Goal: Entertainment & Leisure: Browse casually

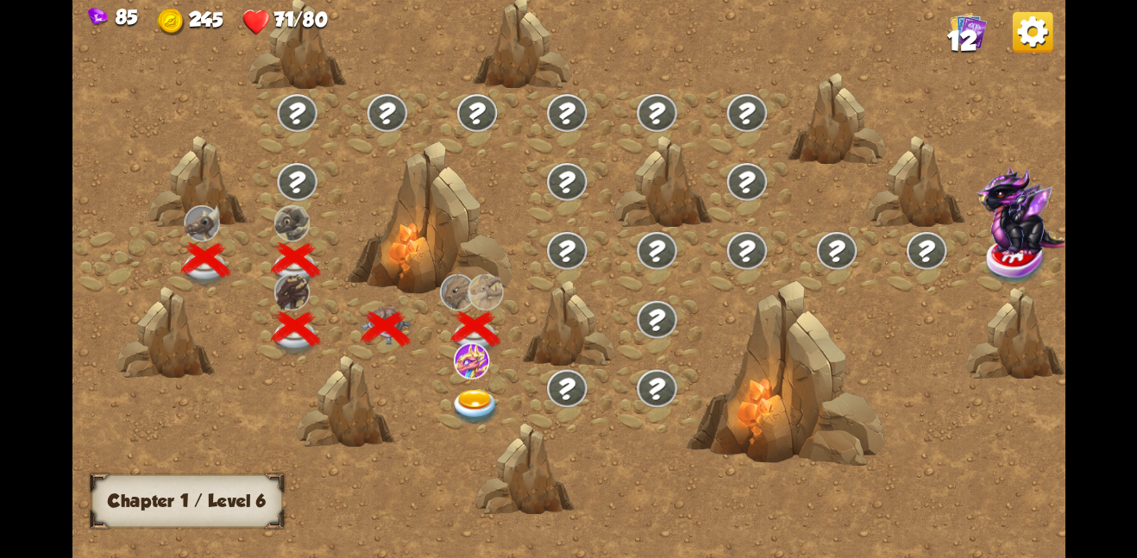
click at [479, 382] on div at bounding box center [477, 397] width 90 height 69
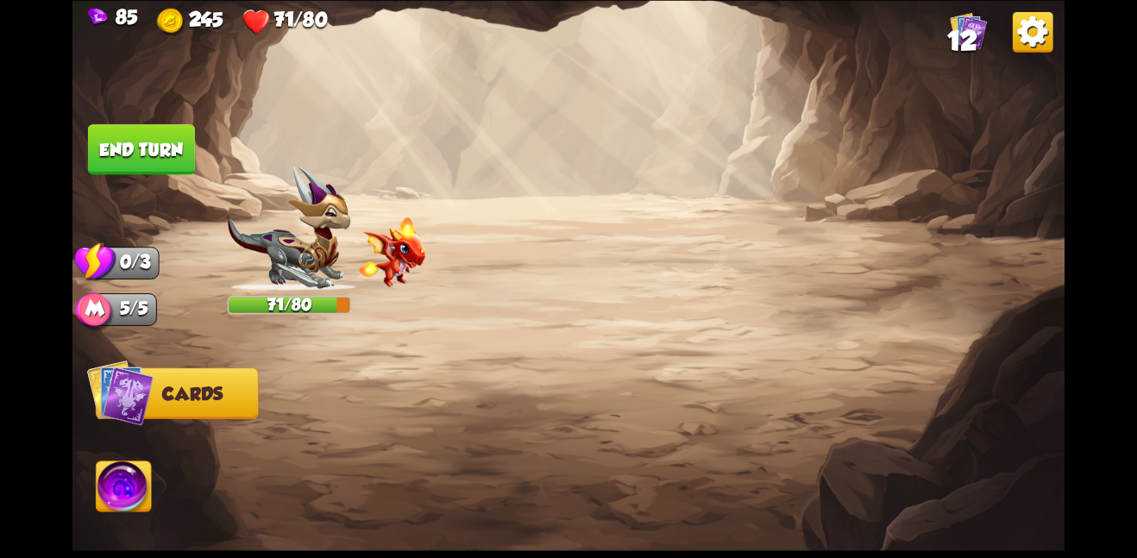
click at [479, 382] on div at bounding box center [668, 434] width 794 height 248
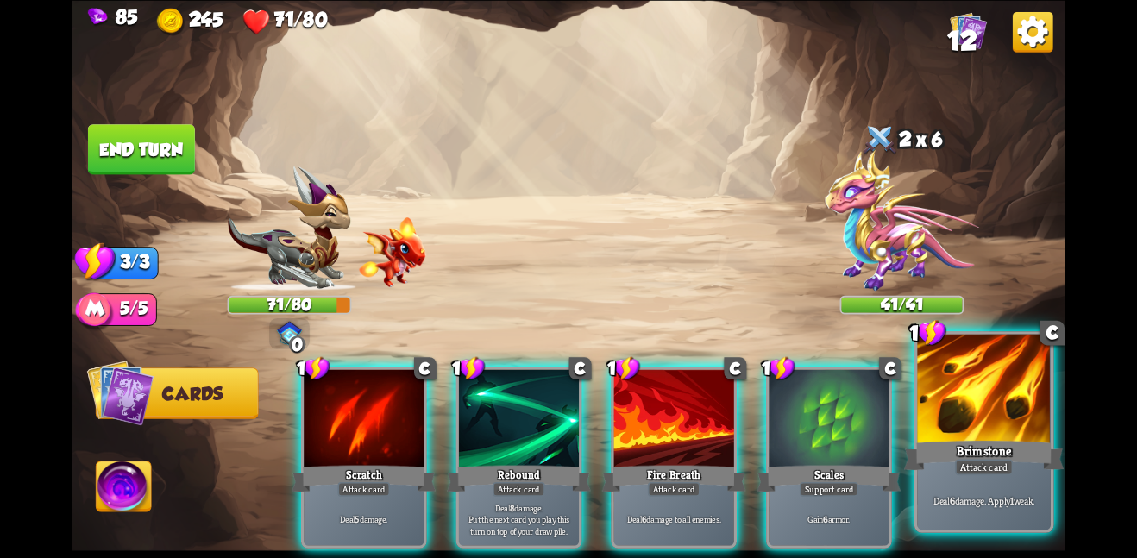
click at [1017, 415] on div at bounding box center [984, 390] width 134 height 112
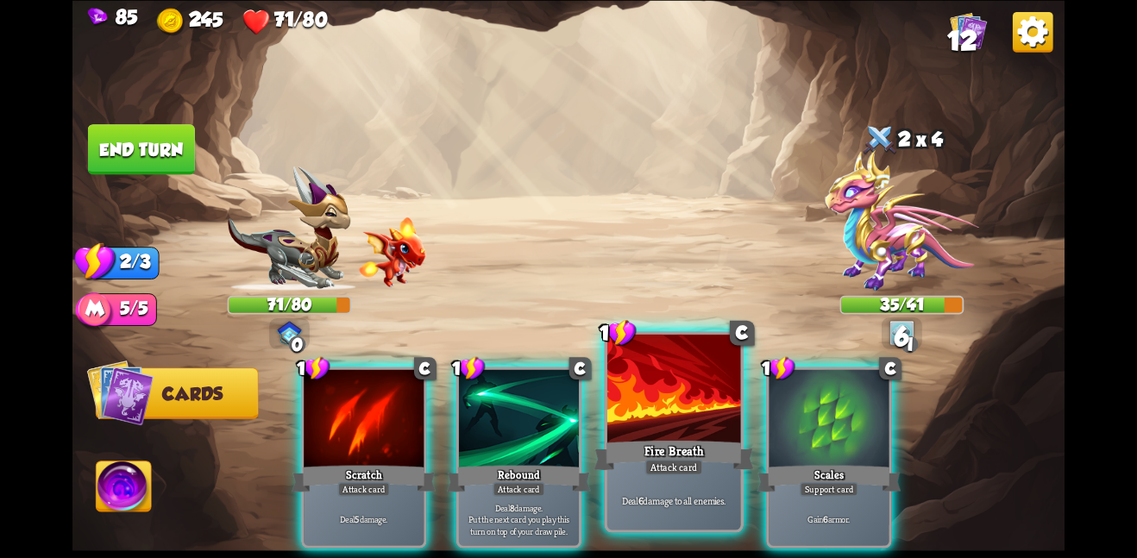
click at [682, 399] on div at bounding box center [674, 390] width 134 height 112
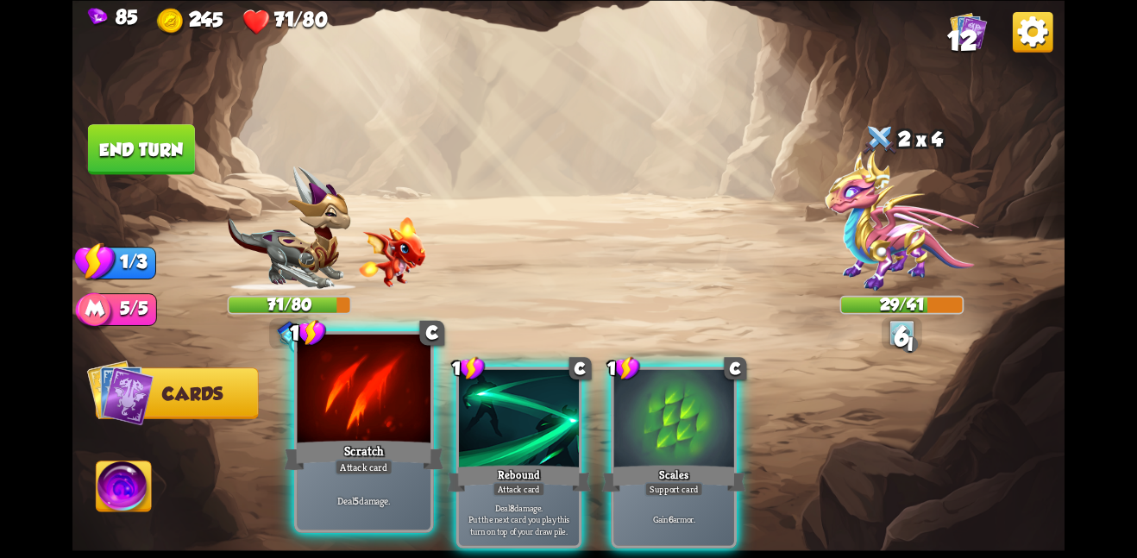
click at [362, 432] on div at bounding box center [364, 390] width 134 height 112
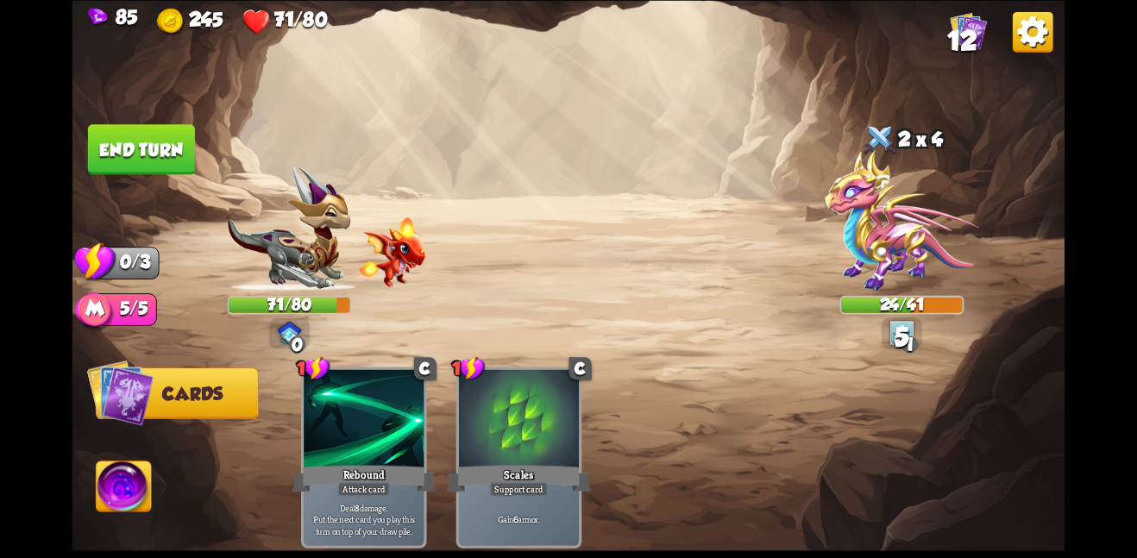
click at [172, 143] on button "End turn" at bounding box center [141, 149] width 107 height 50
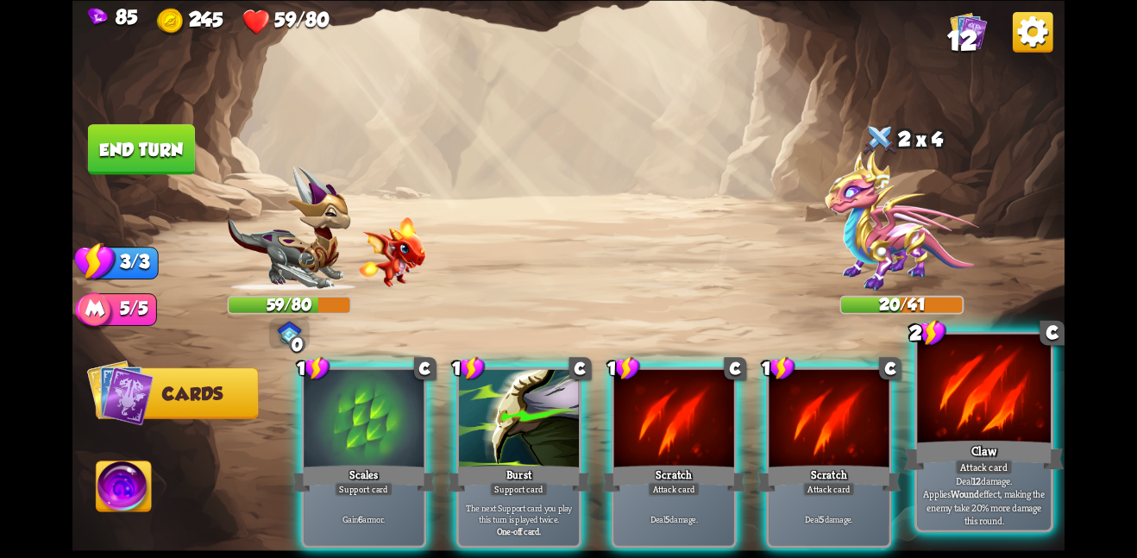
click at [960, 406] on div at bounding box center [984, 390] width 134 height 112
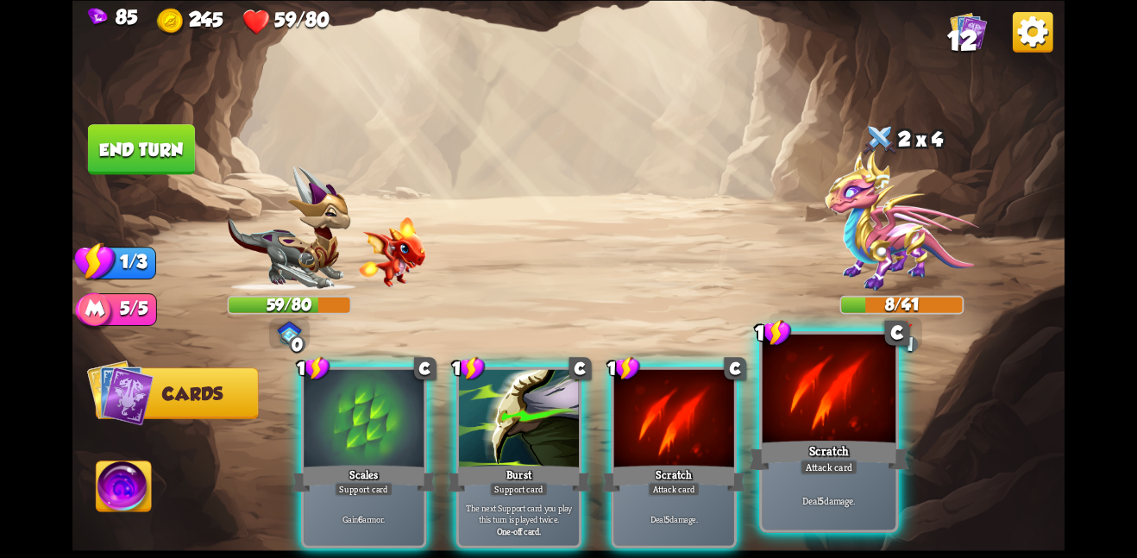
click at [840, 407] on div at bounding box center [830, 390] width 134 height 112
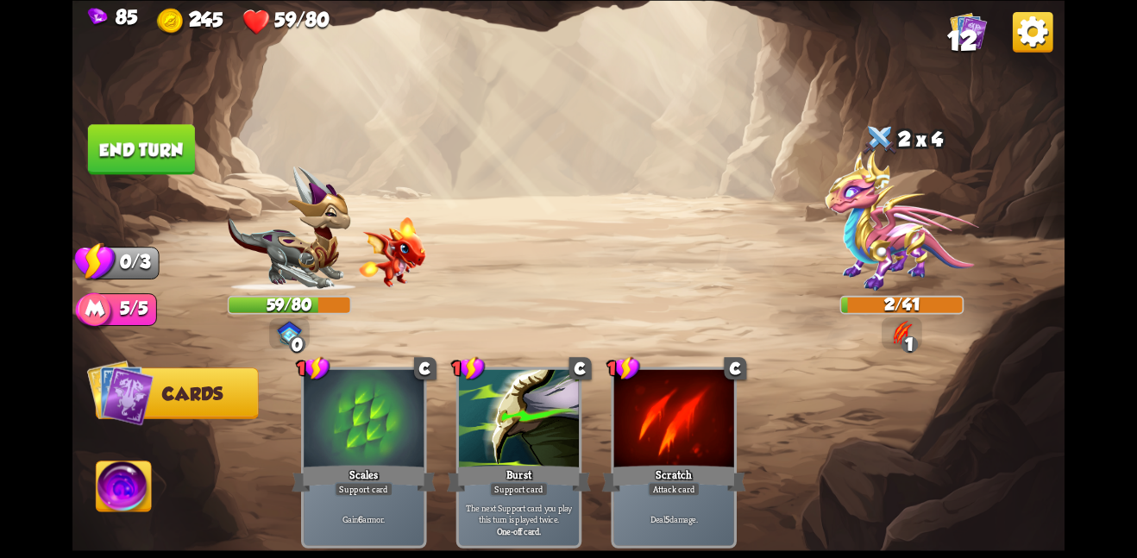
click at [171, 141] on button "End turn" at bounding box center [141, 149] width 107 height 50
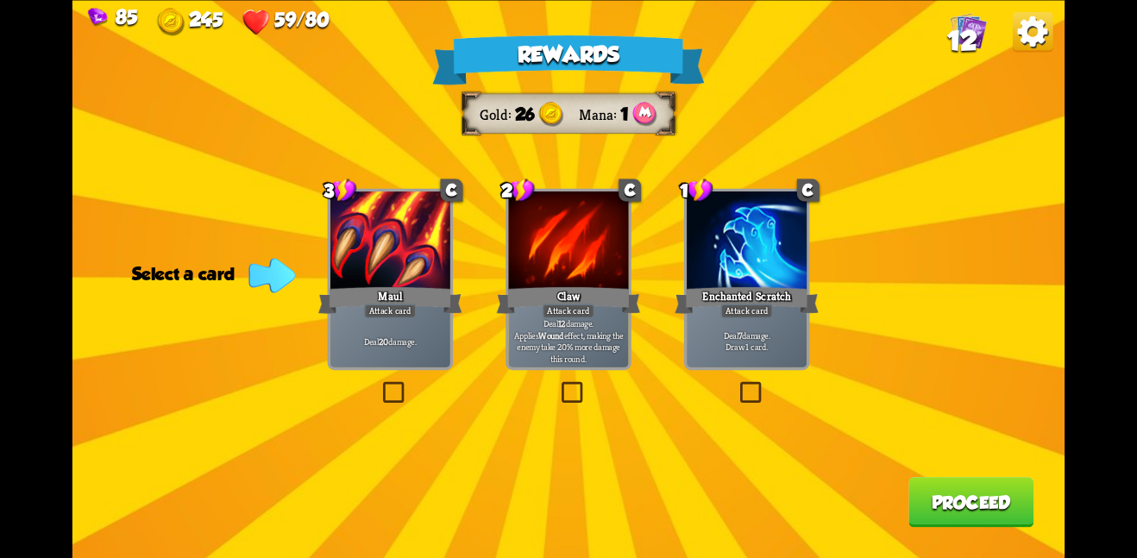
click at [363, 299] on div "Maul" at bounding box center [390, 300] width 144 height 32
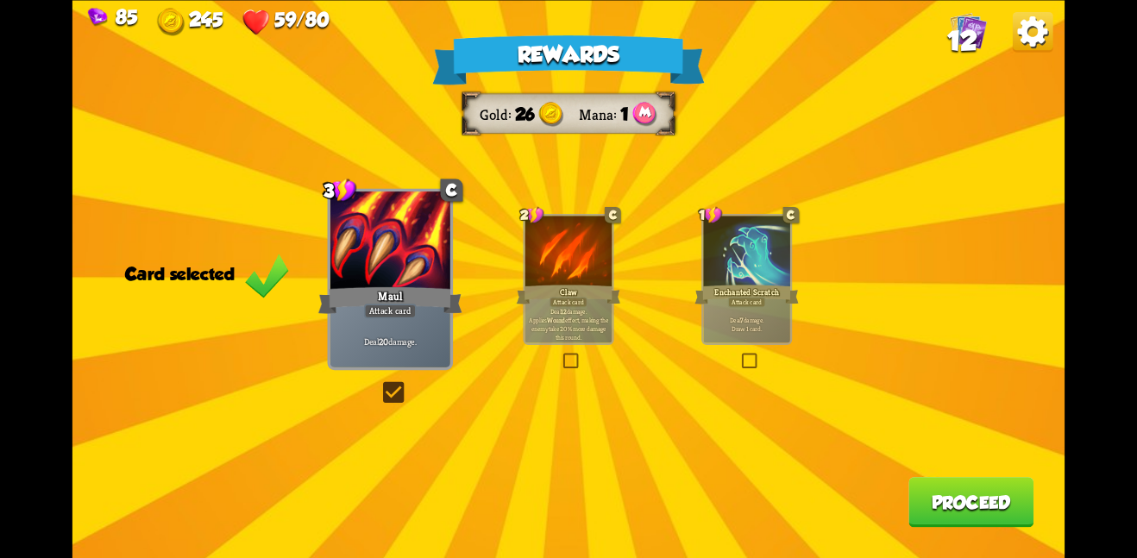
click at [935, 512] on button "Proceed" at bounding box center [970, 502] width 125 height 50
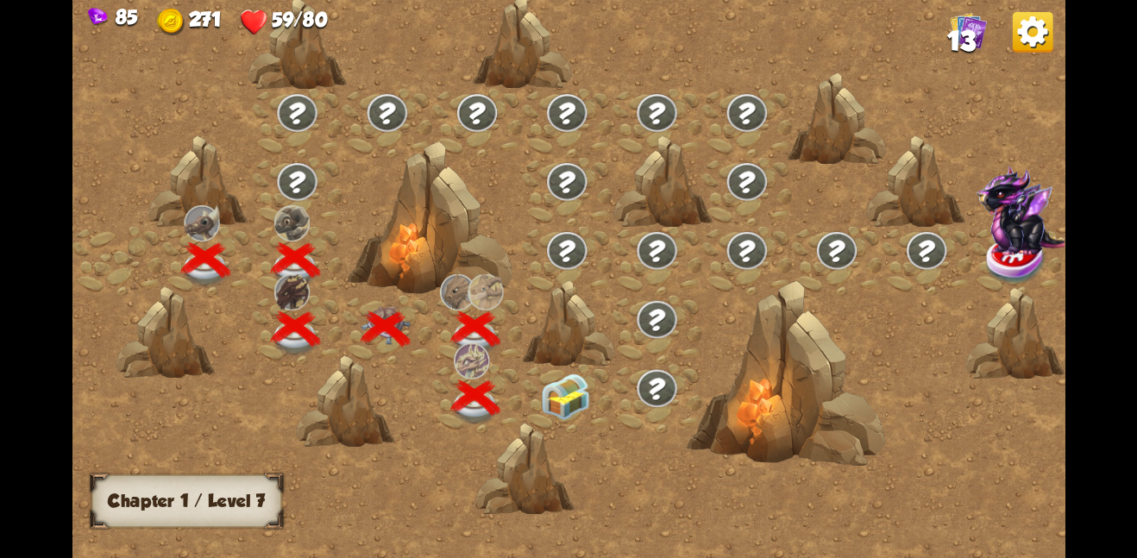
click at [556, 384] on img at bounding box center [566, 396] width 50 height 47
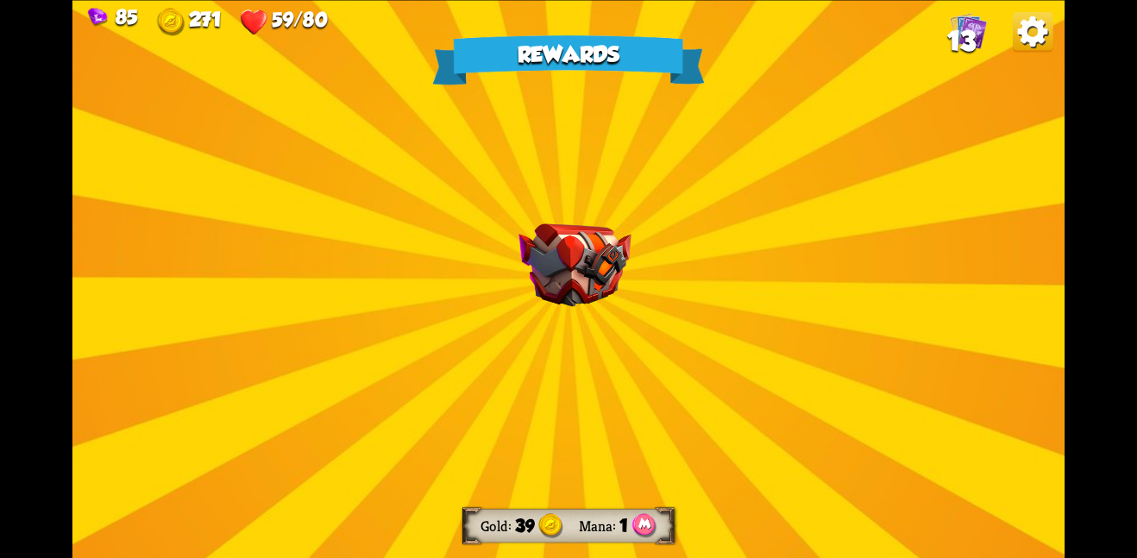
click at [559, 269] on img at bounding box center [574, 265] width 112 height 84
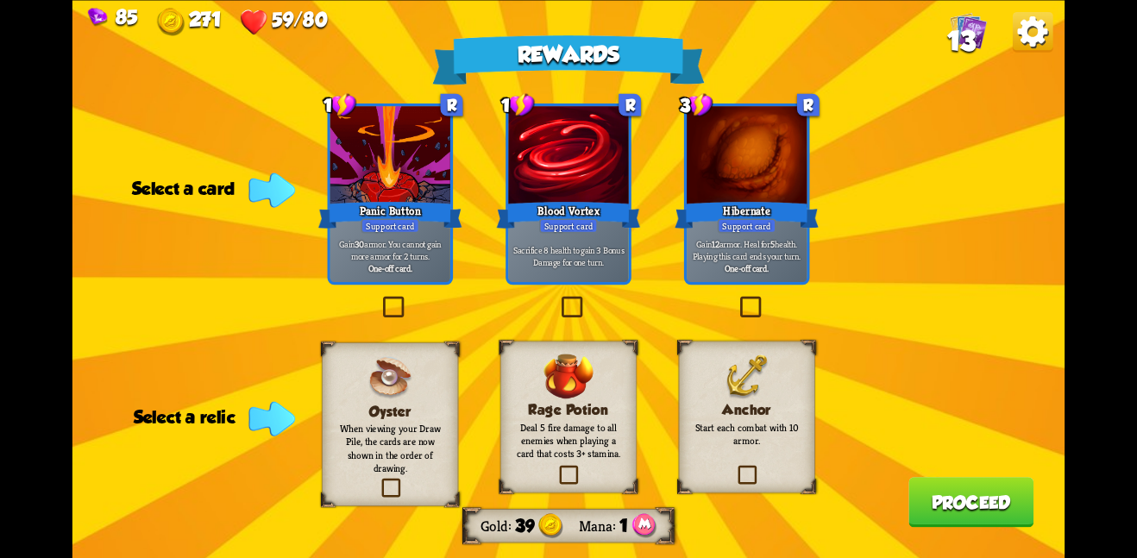
click at [765, 395] on img at bounding box center [747, 376] width 44 height 45
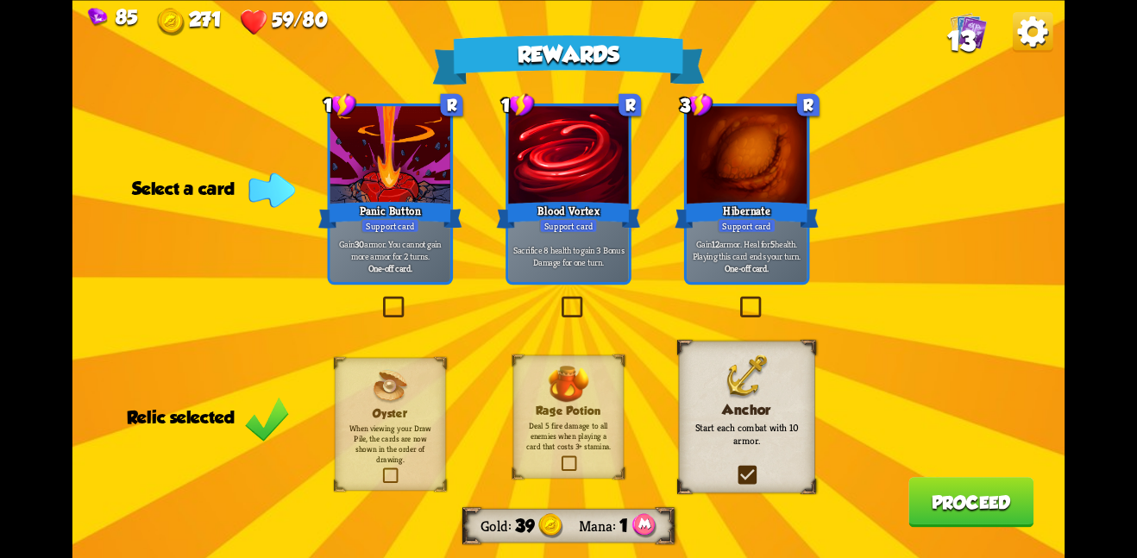
click at [889, 483] on div "Rewards Gold 39 Mana 1 Select a card 1 R Panic Button Support card Gain 30 armo…" at bounding box center [568, 279] width 992 height 558
click at [913, 493] on button "Proceed" at bounding box center [970, 502] width 125 height 50
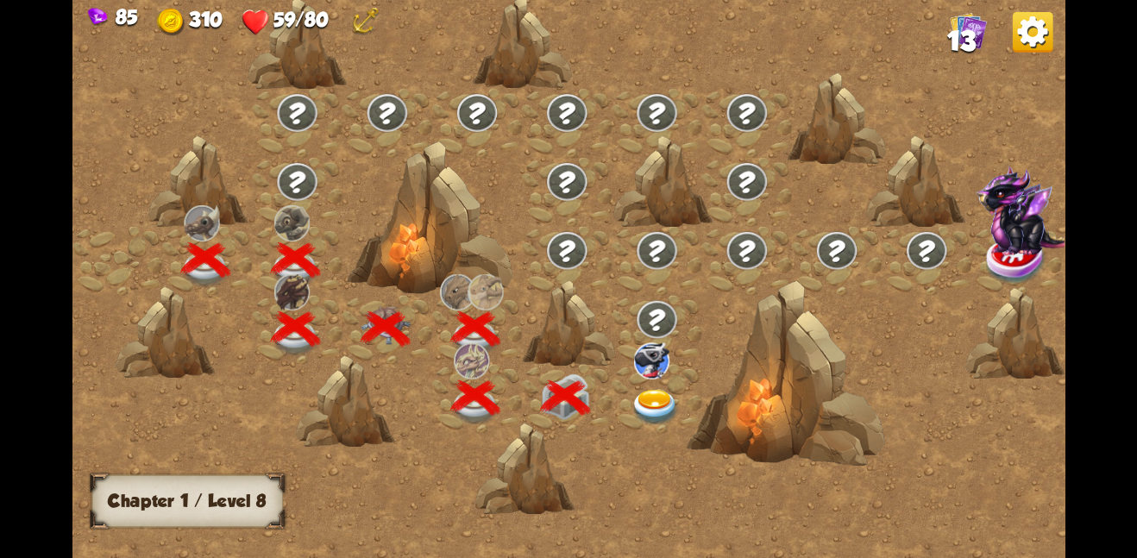
click at [645, 392] on img at bounding box center [656, 407] width 50 height 36
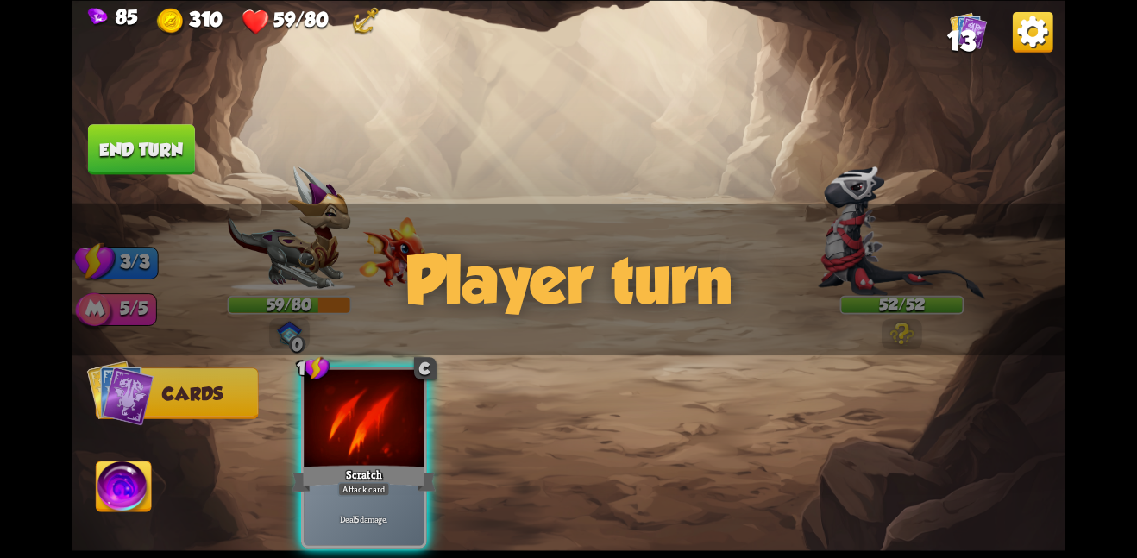
click at [552, 292] on div "Player turn" at bounding box center [568, 279] width 992 height 153
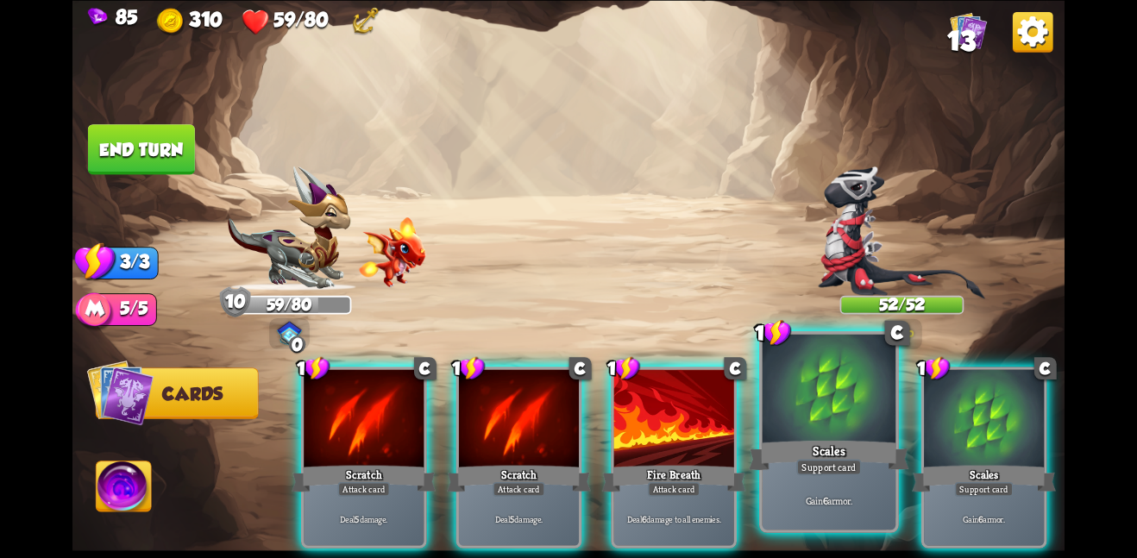
click at [854, 452] on div "Scales" at bounding box center [829, 454] width 160 height 35
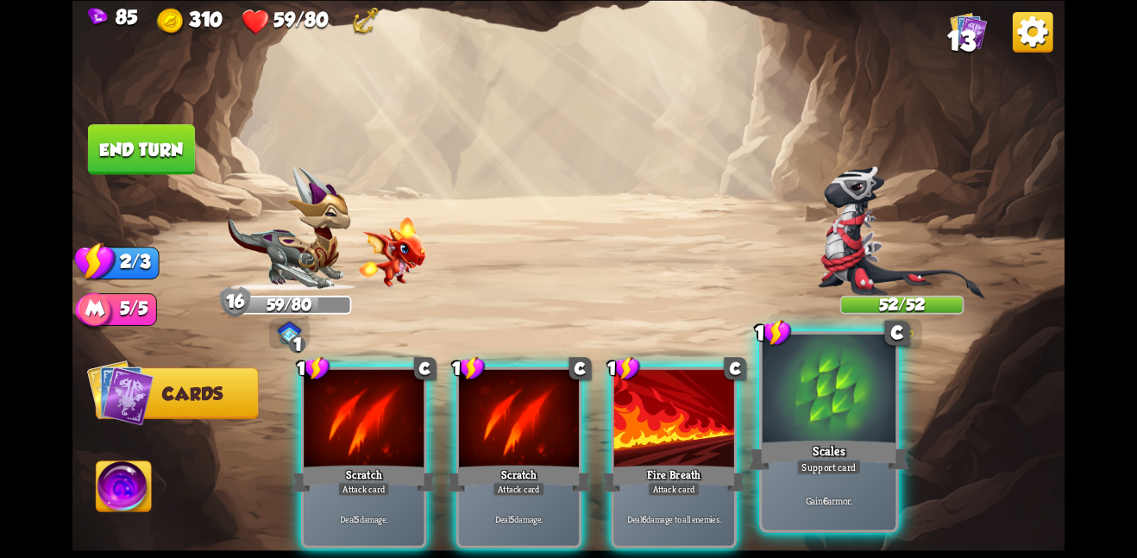
click at [849, 449] on div "Scales" at bounding box center [829, 454] width 160 height 35
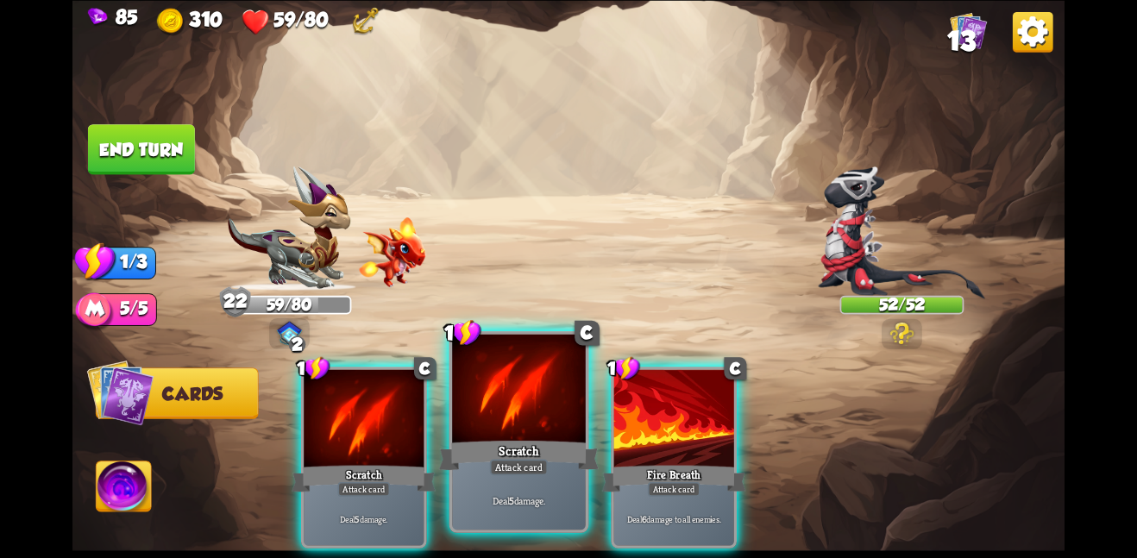
click at [519, 402] on div at bounding box center [519, 390] width 134 height 112
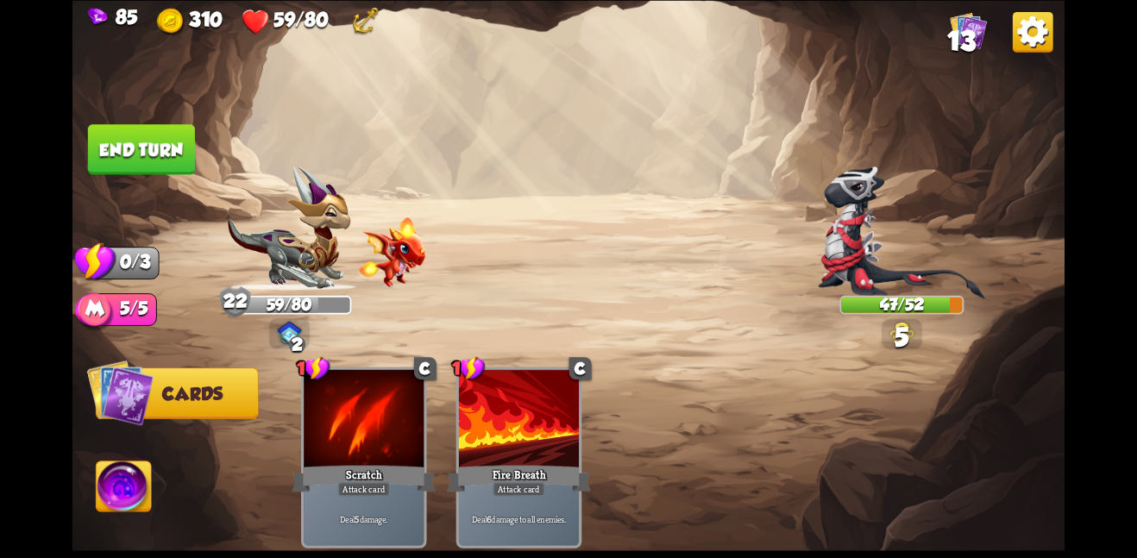
click at [147, 147] on button "End turn" at bounding box center [141, 149] width 107 height 50
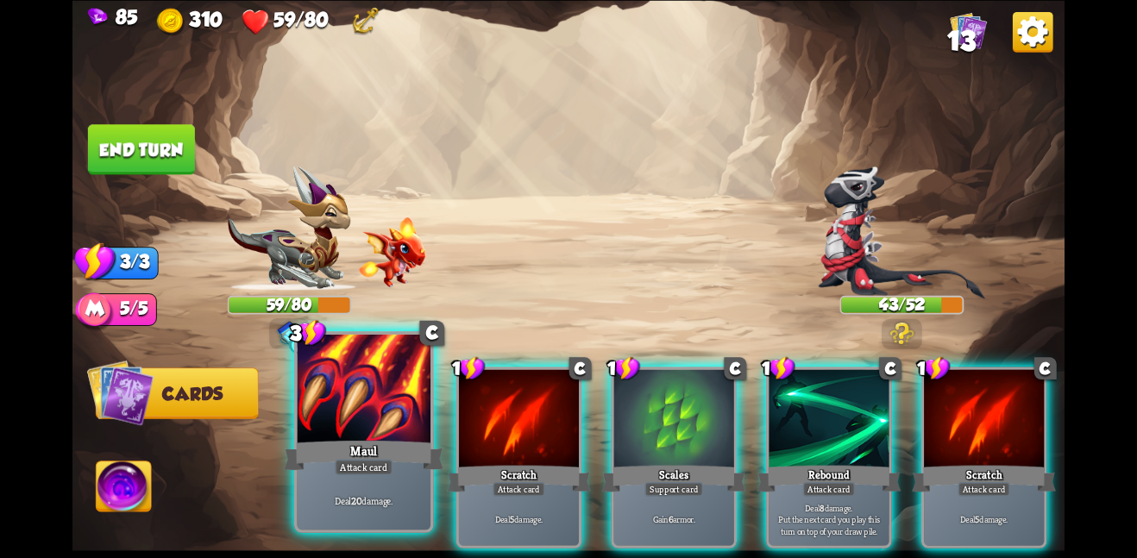
click at [383, 429] on div at bounding box center [364, 390] width 134 height 112
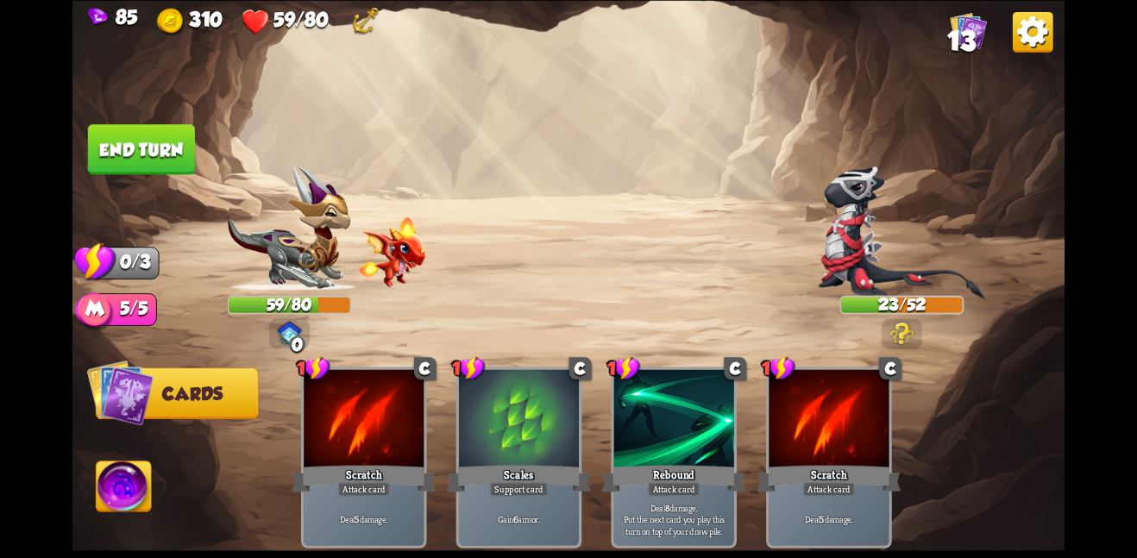
click at [109, 134] on button "End turn" at bounding box center [141, 149] width 107 height 50
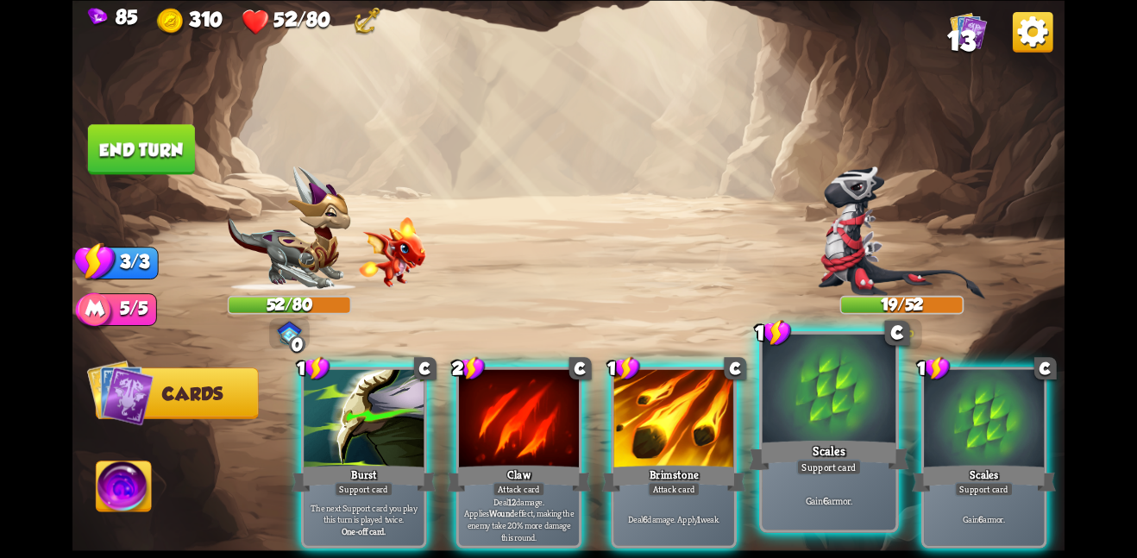
click at [819, 506] on p "Gain 6 armor." at bounding box center [829, 499] width 127 height 13
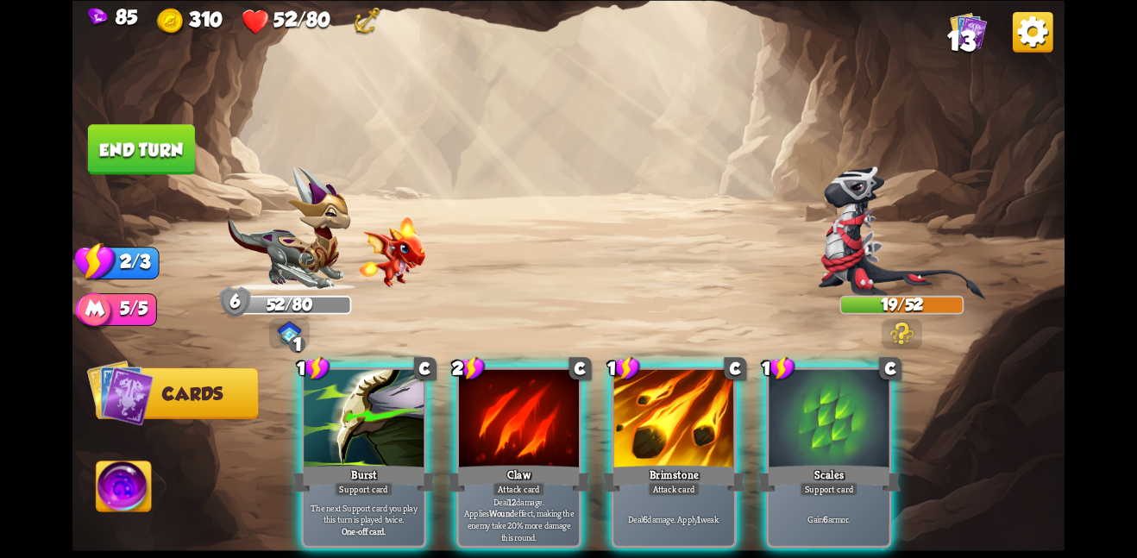
click at [819, 513] on p "Gain 6 armor." at bounding box center [829, 519] width 114 height 12
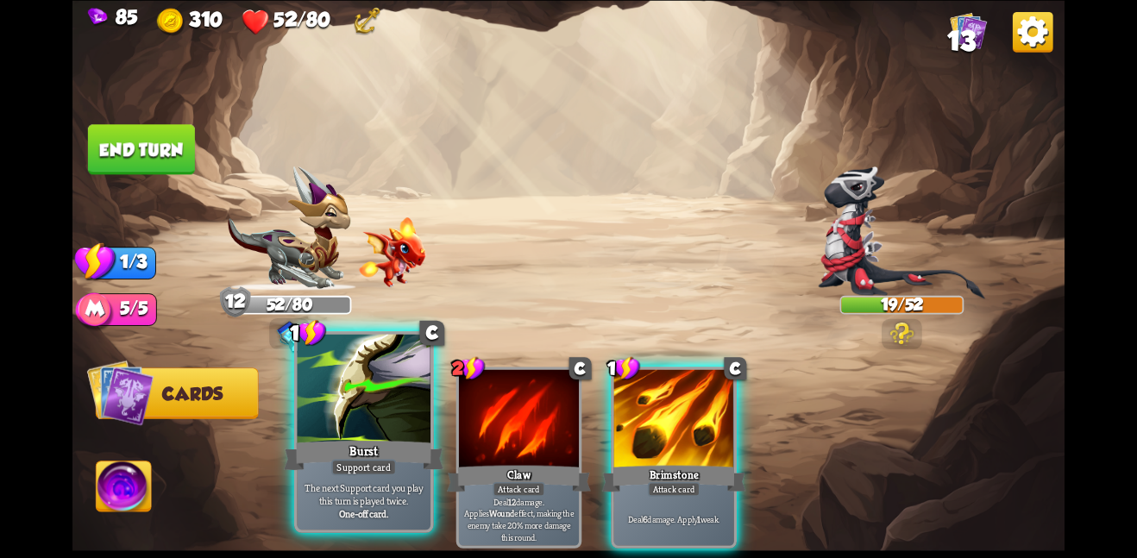
click at [336, 423] on div at bounding box center [364, 390] width 134 height 112
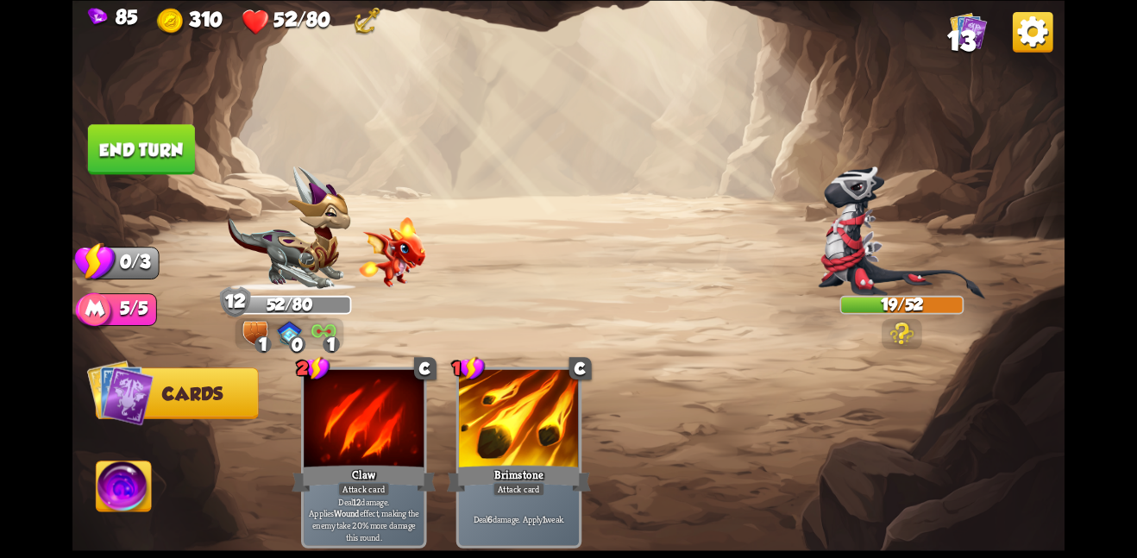
click at [154, 153] on button "End turn" at bounding box center [141, 149] width 107 height 50
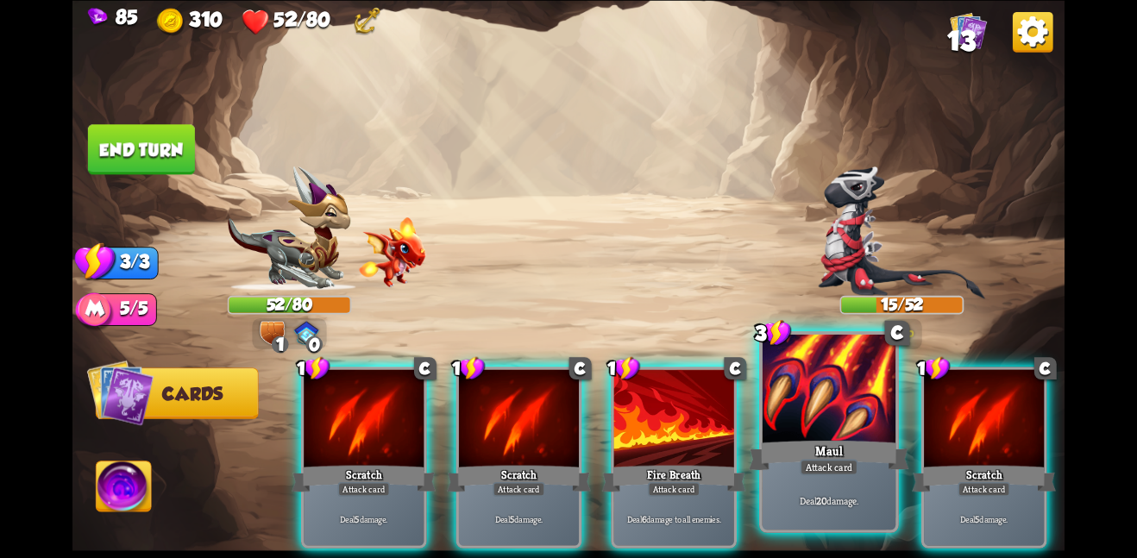
click at [822, 431] on div at bounding box center [830, 390] width 134 height 112
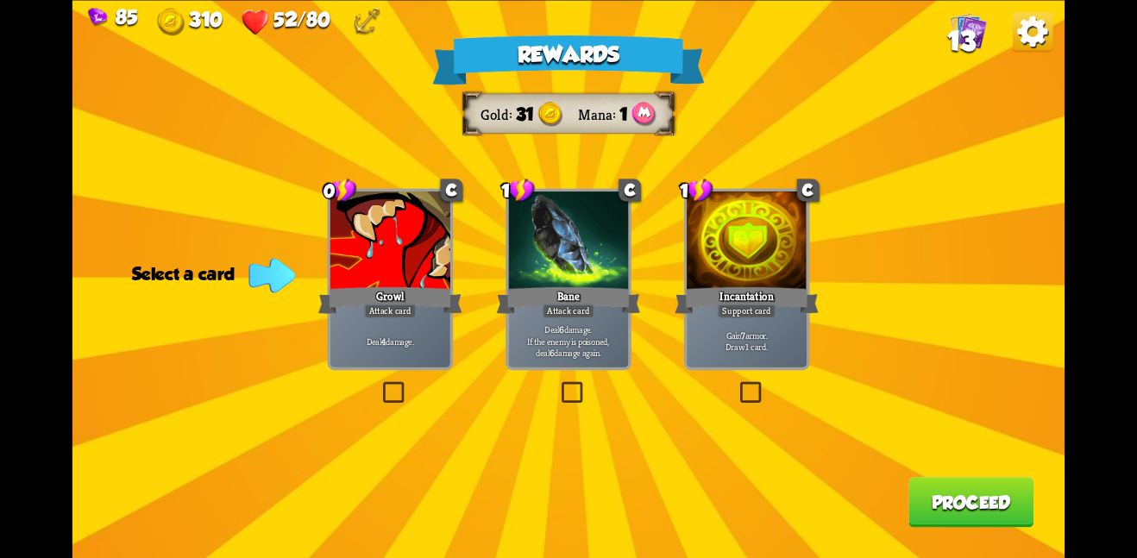
click at [732, 342] on p "Gain 7 armor. Draw 1 card." at bounding box center [747, 340] width 114 height 23
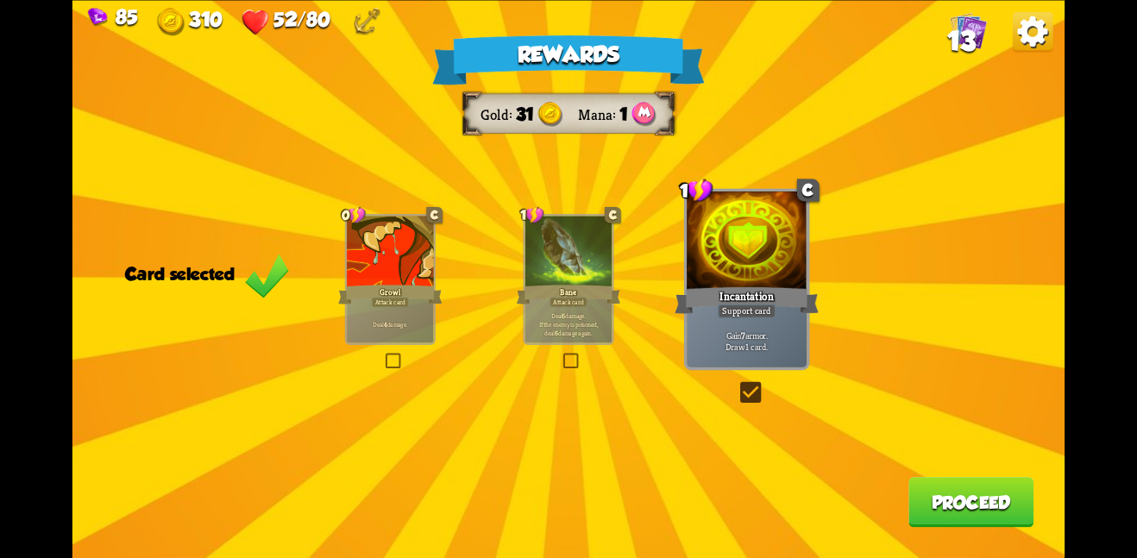
click at [938, 497] on button "Proceed" at bounding box center [970, 502] width 125 height 50
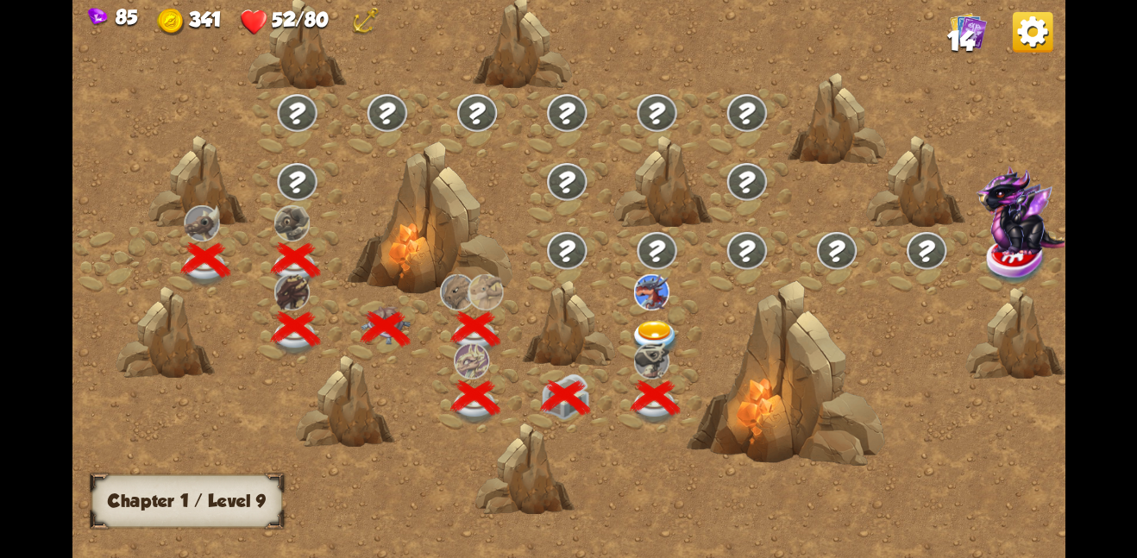
click at [650, 328] on img at bounding box center [656, 338] width 50 height 36
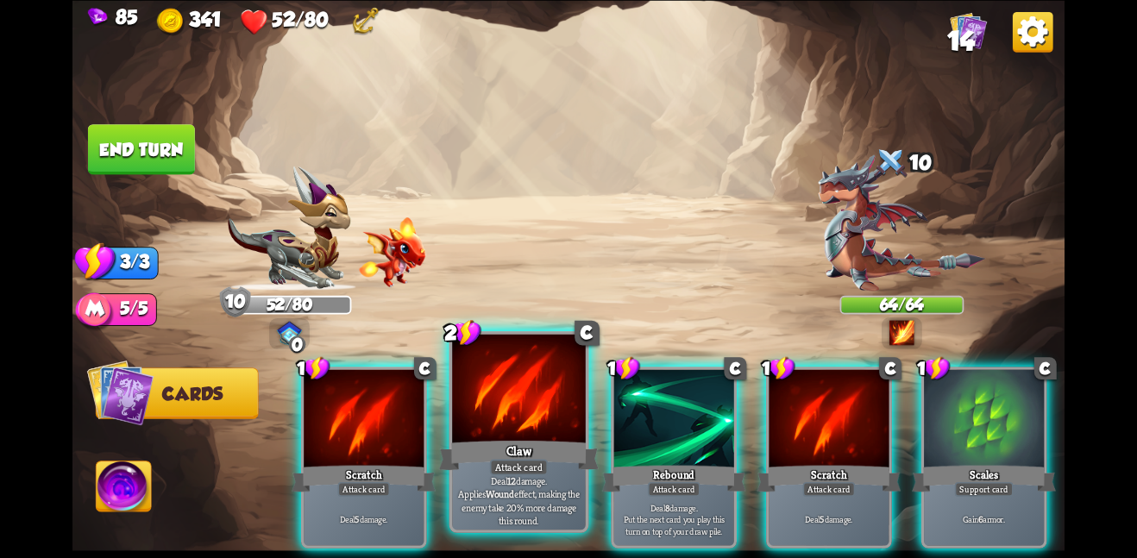
click at [512, 412] on div at bounding box center [519, 390] width 134 height 112
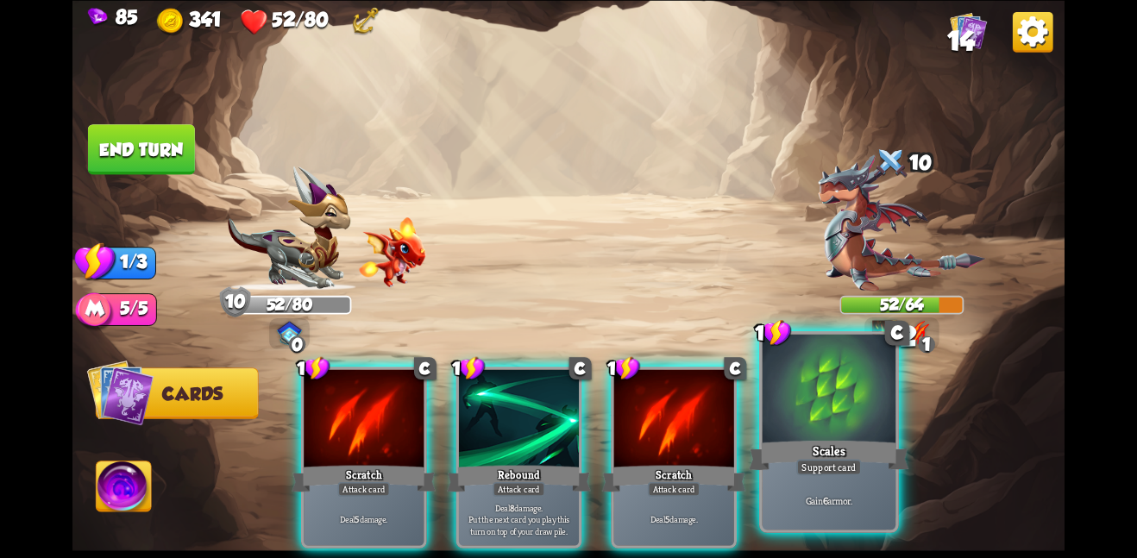
click at [833, 405] on div at bounding box center [830, 390] width 134 height 112
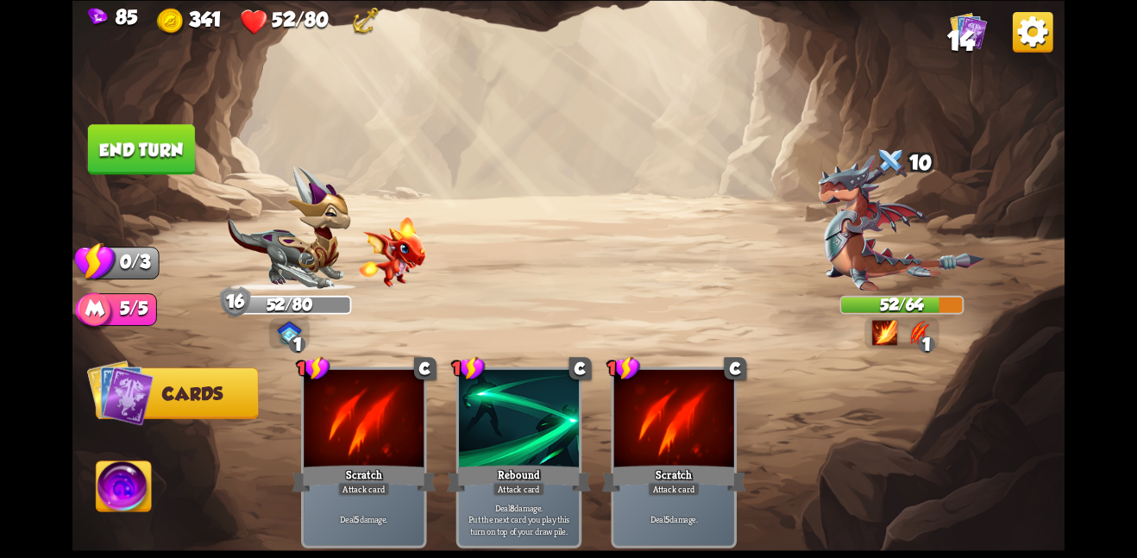
click at [192, 124] on button "End turn" at bounding box center [141, 149] width 107 height 50
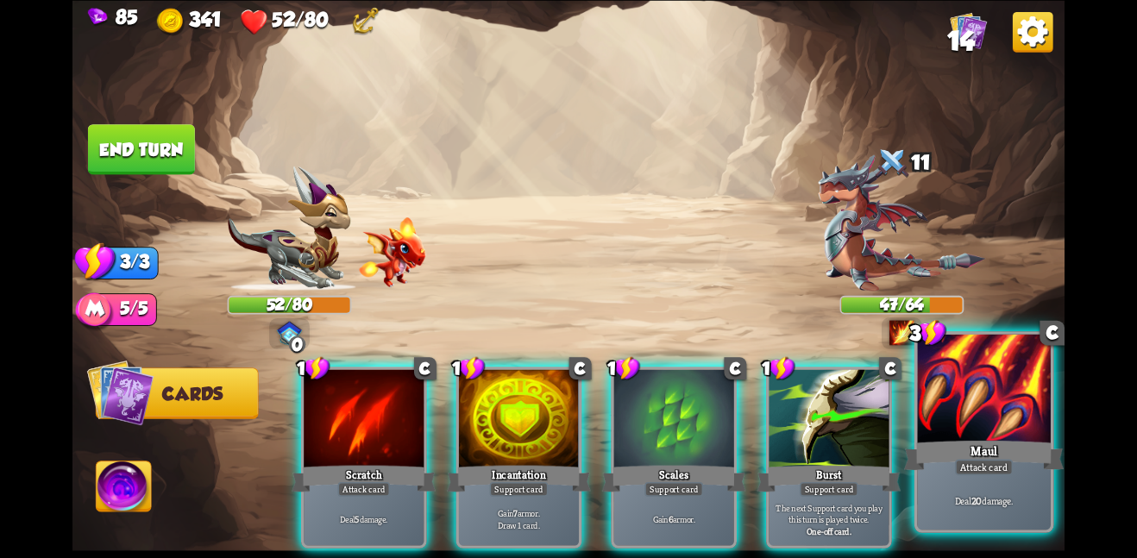
click at [1013, 517] on div "Deal 20 damage." at bounding box center [984, 500] width 134 height 58
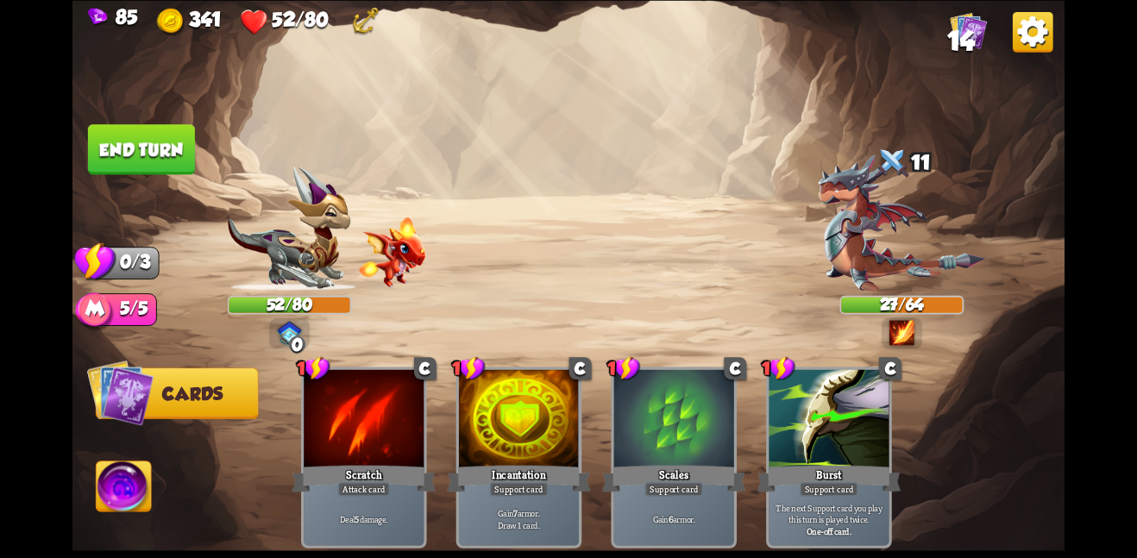
click at [146, 144] on button "End turn" at bounding box center [141, 149] width 107 height 50
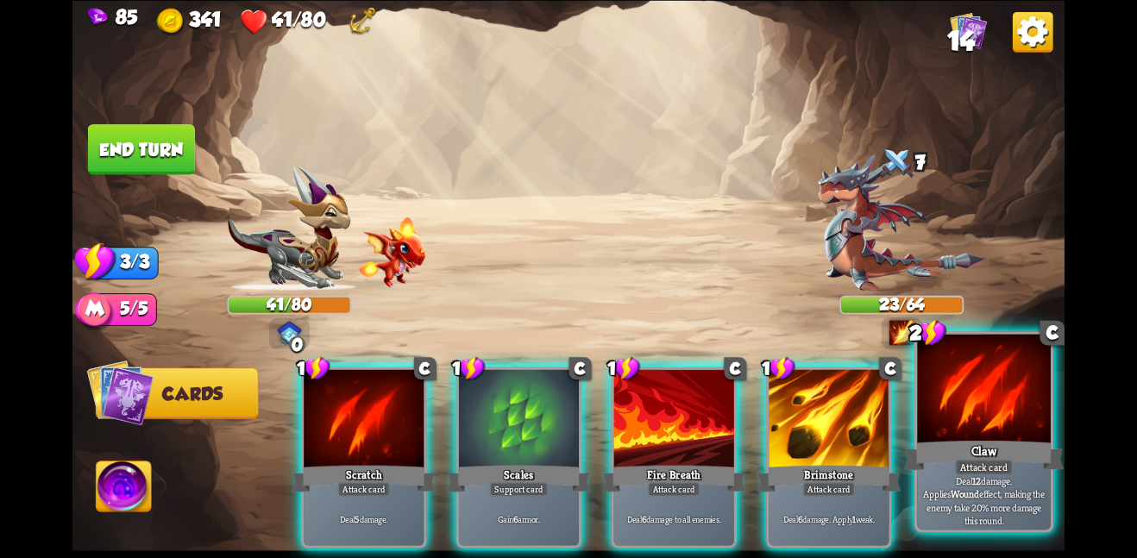
click at [980, 477] on div "Deal 12 damage. Applies Wound effect, making the enemy take 20% more damage thi…" at bounding box center [984, 500] width 134 height 58
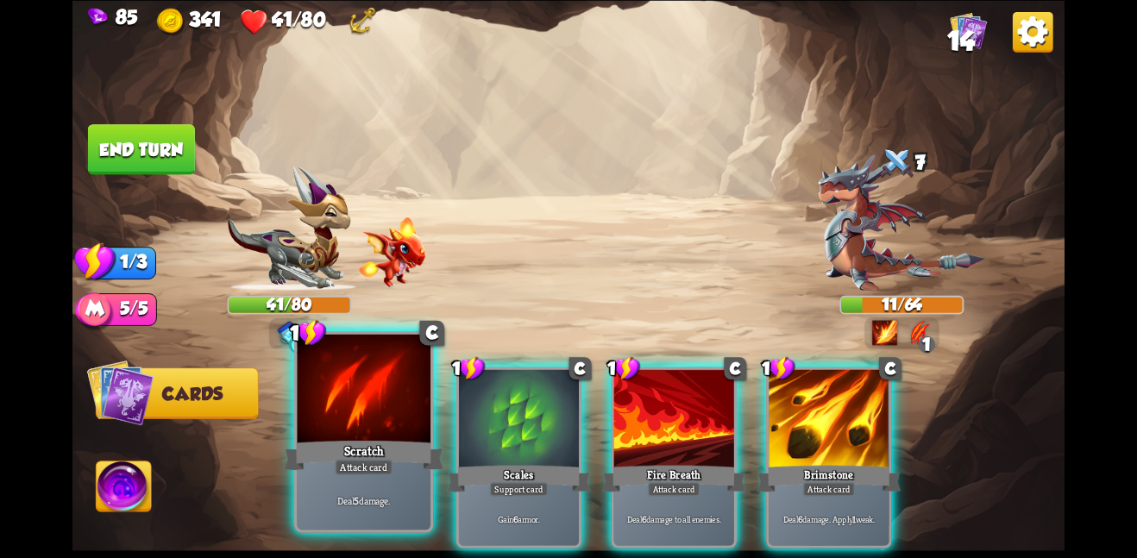
click at [359, 430] on div at bounding box center [364, 390] width 134 height 112
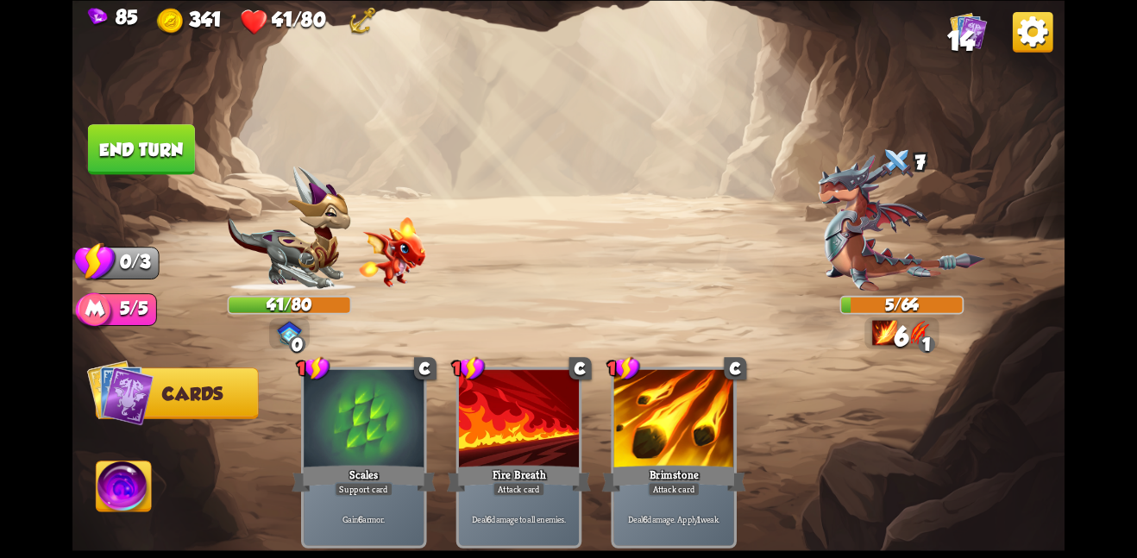
click at [154, 157] on button "End turn" at bounding box center [141, 149] width 107 height 50
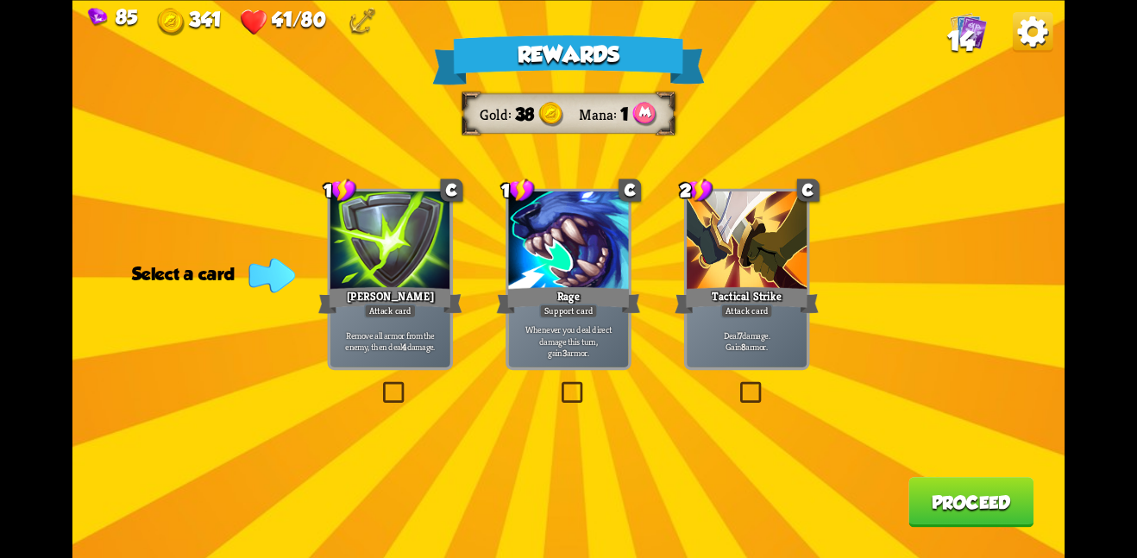
click at [362, 232] on div at bounding box center [390, 242] width 120 height 101
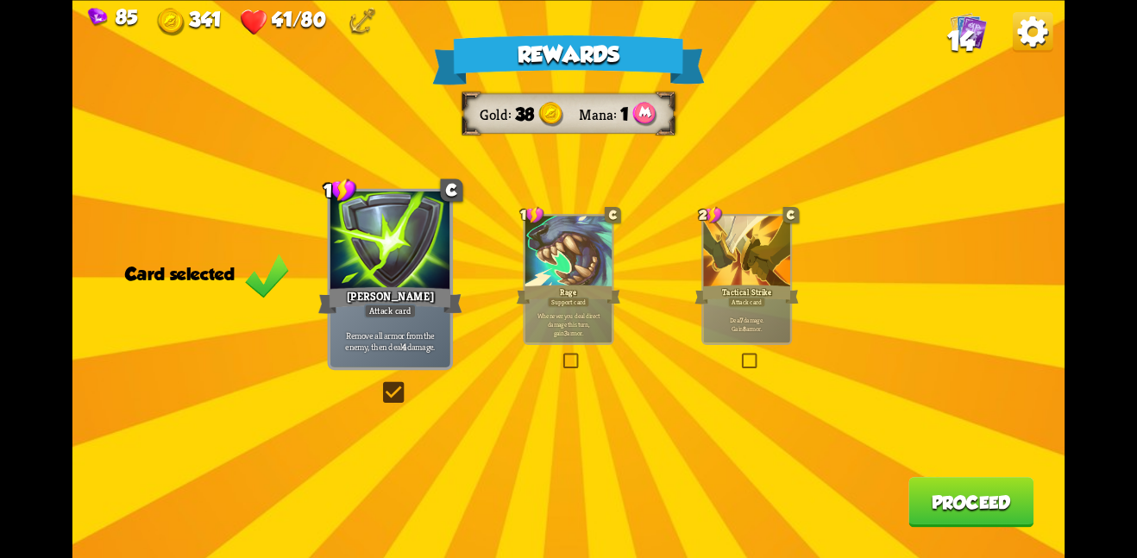
click at [990, 512] on button "Proceed" at bounding box center [970, 502] width 125 height 50
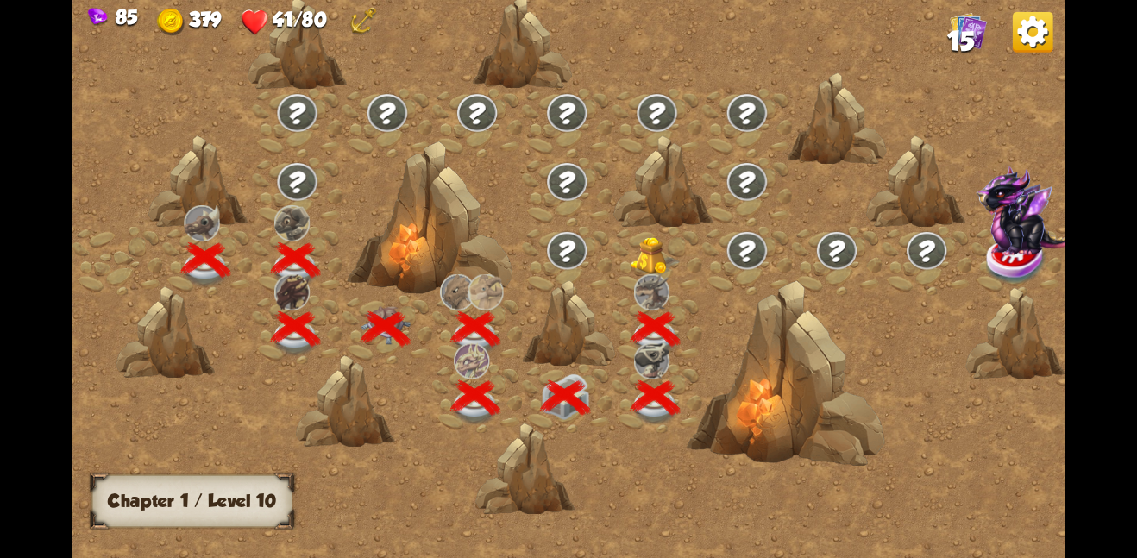
click at [643, 244] on img at bounding box center [656, 255] width 50 height 38
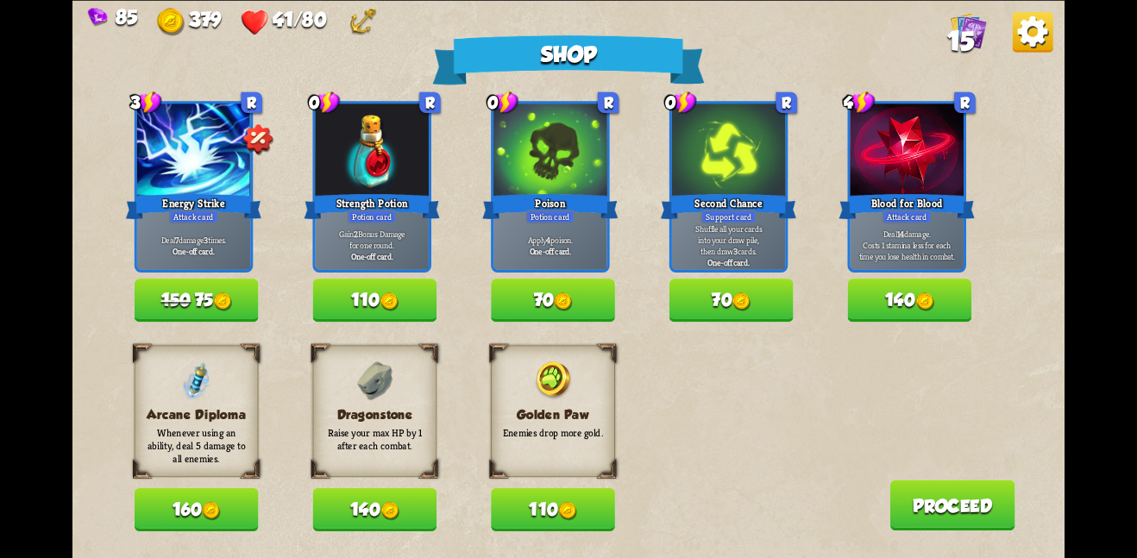
click at [371, 518] on button "140" at bounding box center [374, 509] width 124 height 43
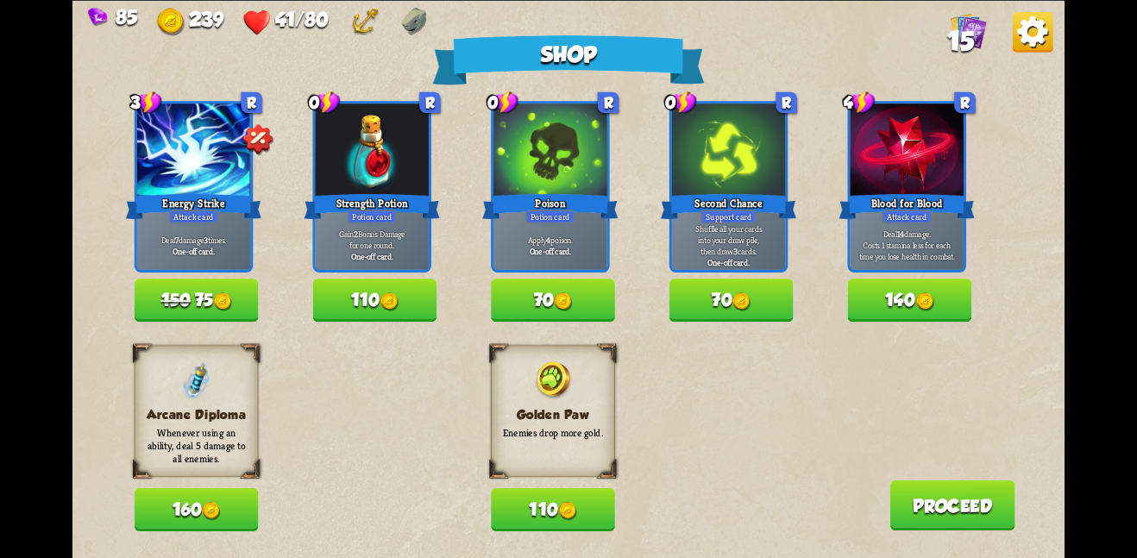
click at [955, 503] on button "Proceed" at bounding box center [951, 505] width 125 height 50
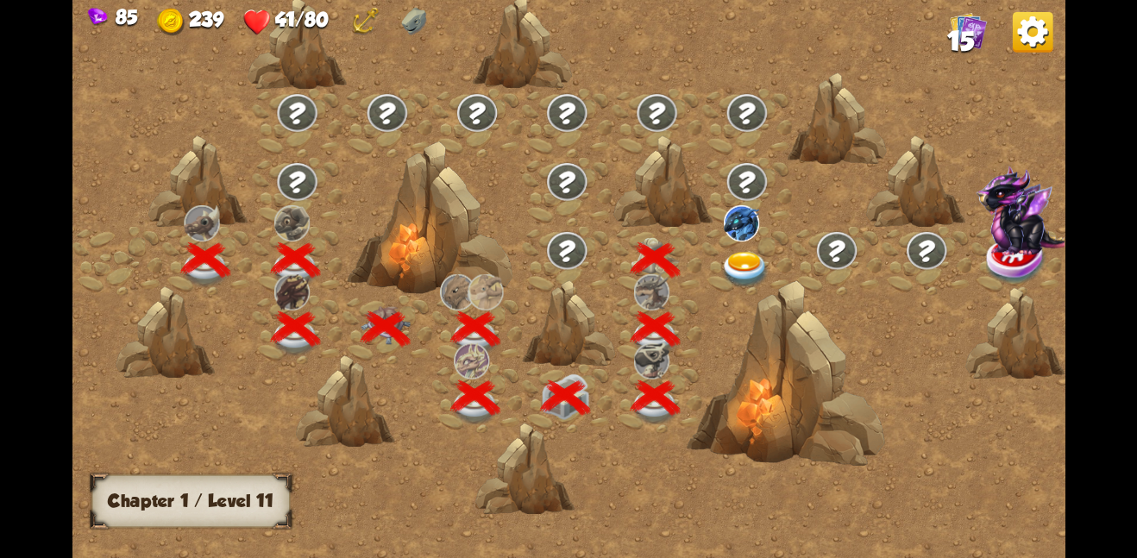
scroll to position [0, 262]
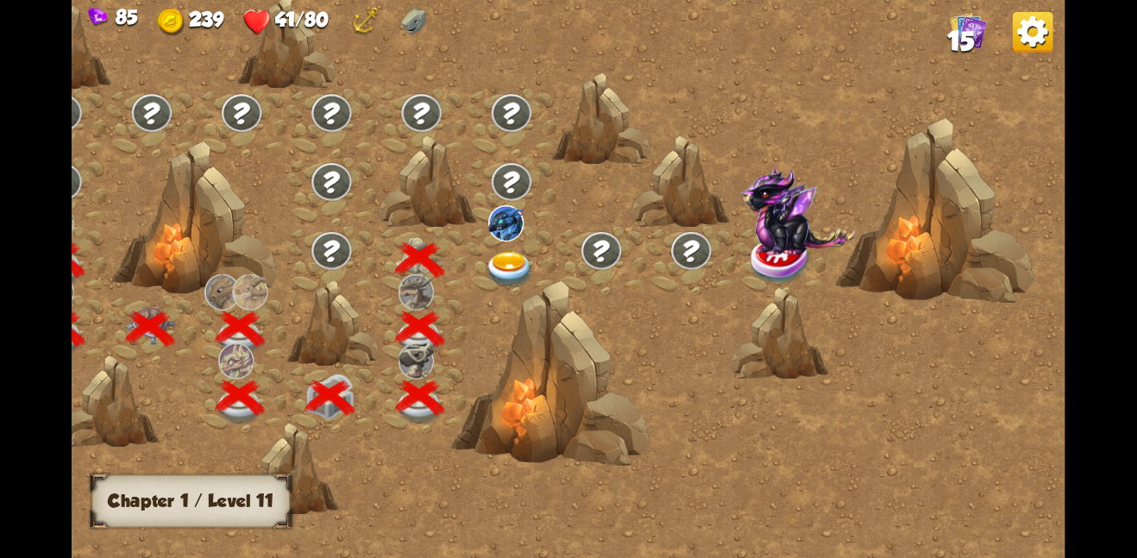
click at [500, 255] on img at bounding box center [510, 269] width 50 height 36
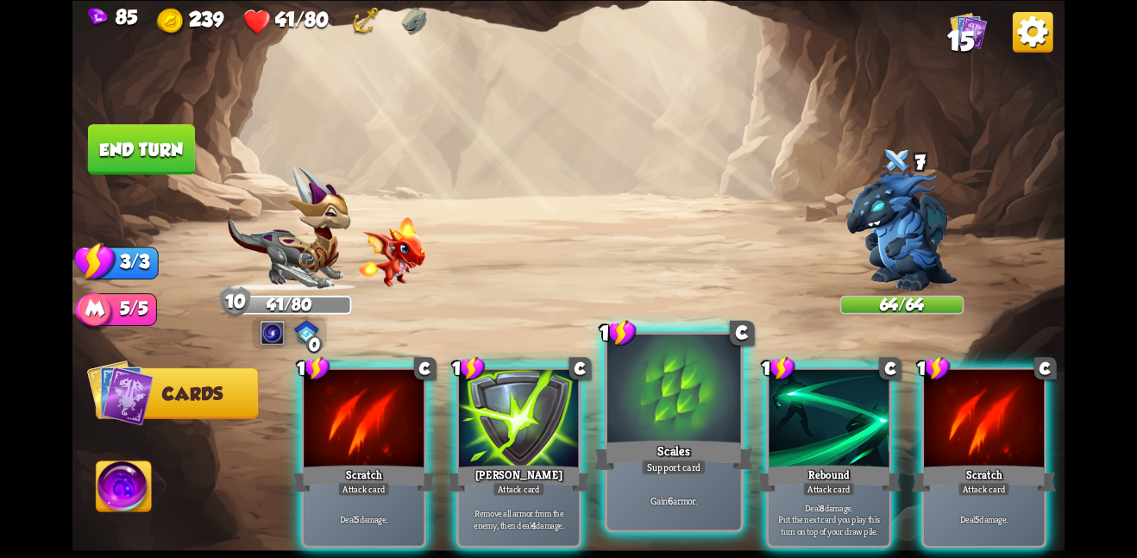
click at [713, 427] on div at bounding box center [674, 390] width 134 height 112
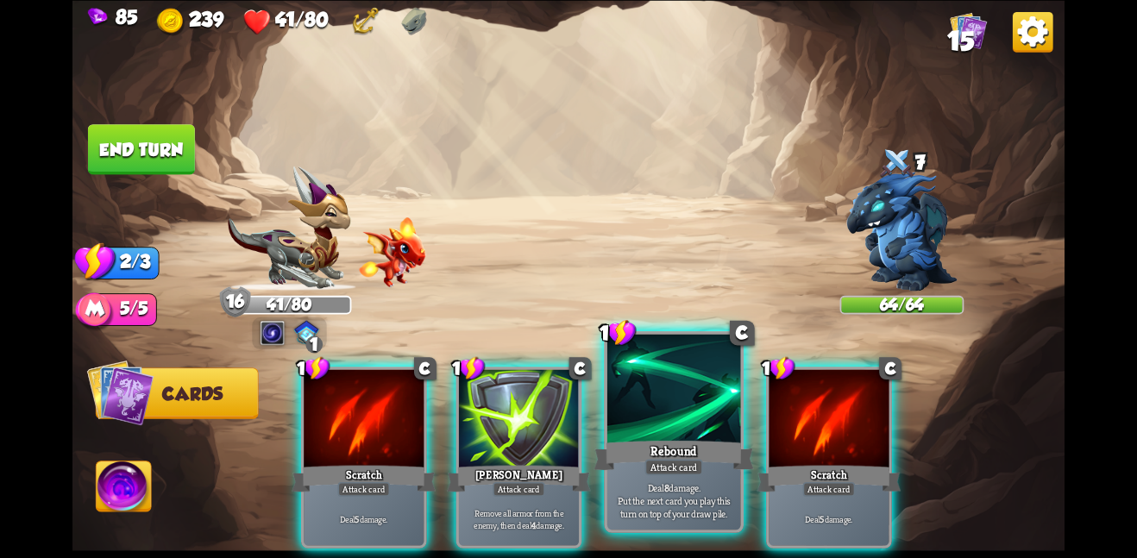
click at [707, 425] on div at bounding box center [674, 390] width 134 height 112
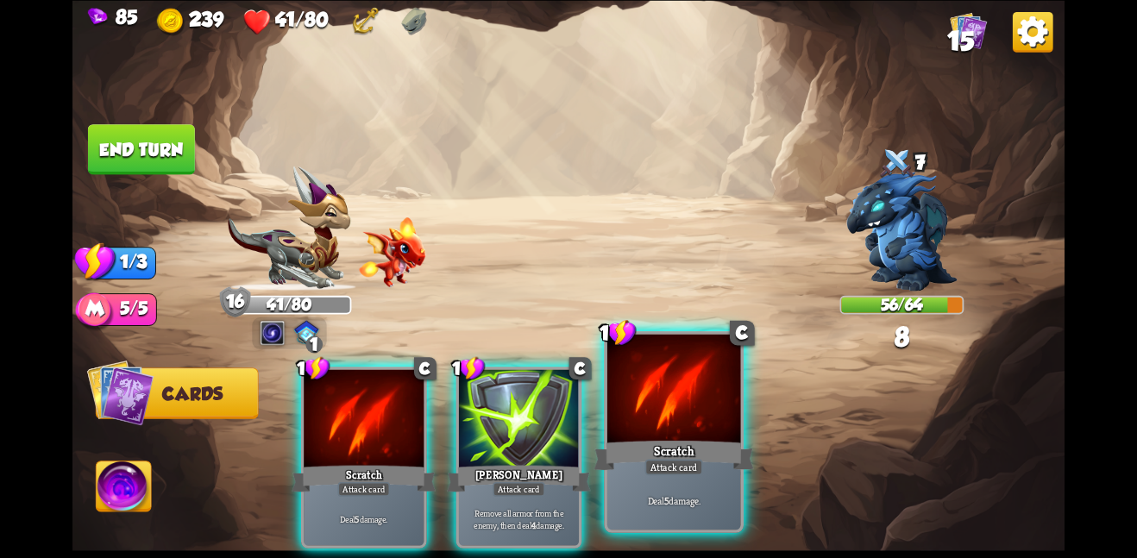
click at [701, 424] on div at bounding box center [674, 390] width 134 height 112
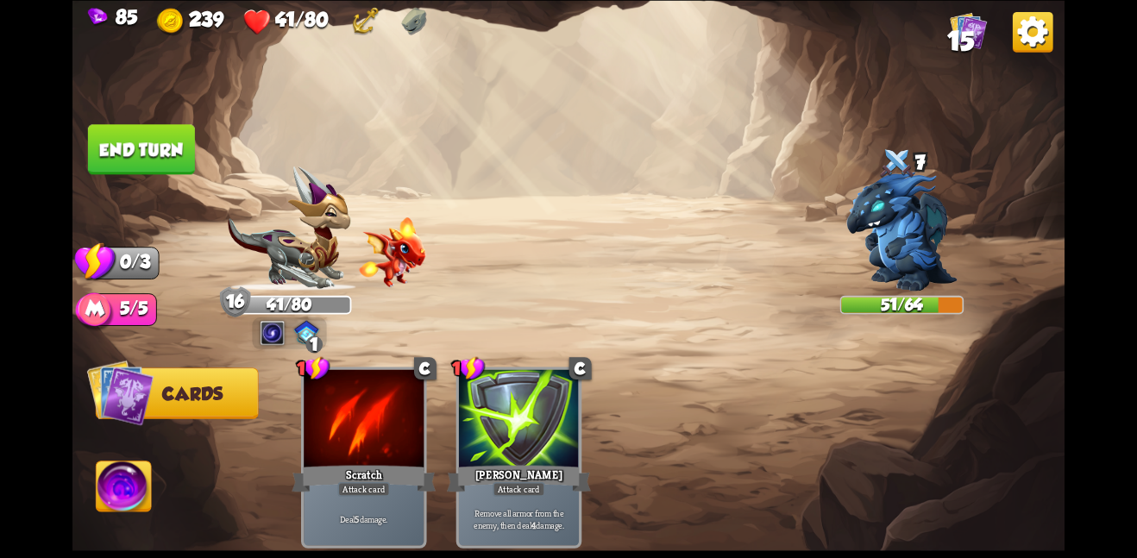
click at [113, 126] on button "End turn" at bounding box center [141, 149] width 107 height 50
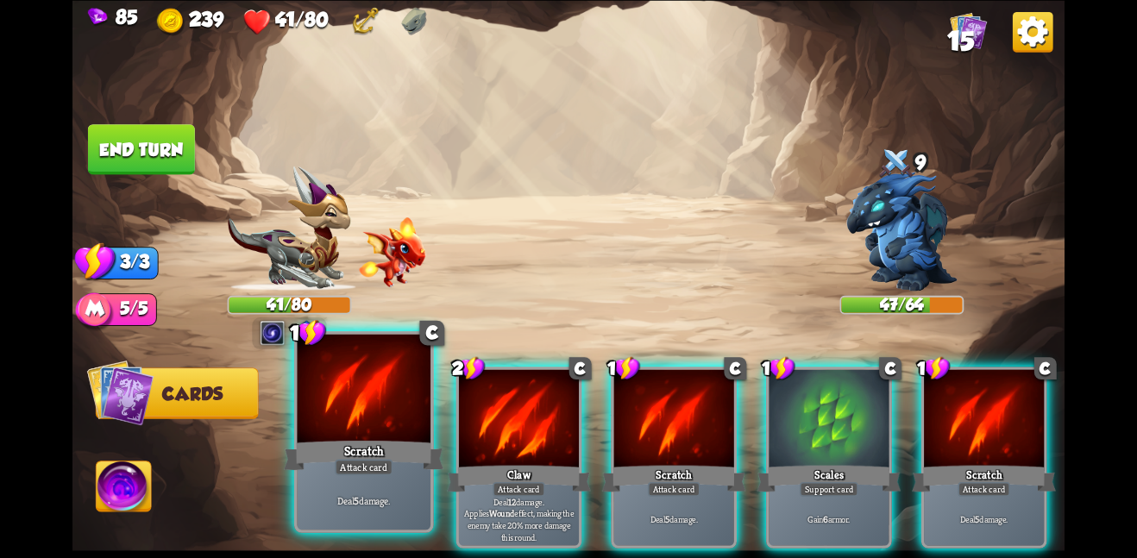
click at [361, 391] on div at bounding box center [364, 390] width 134 height 112
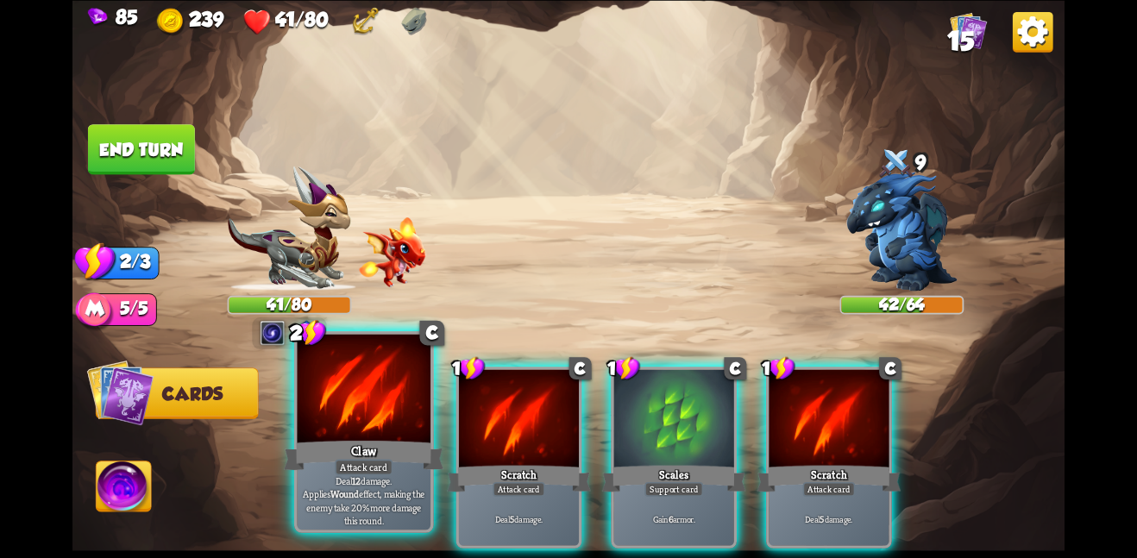
click at [399, 406] on div at bounding box center [364, 390] width 134 height 112
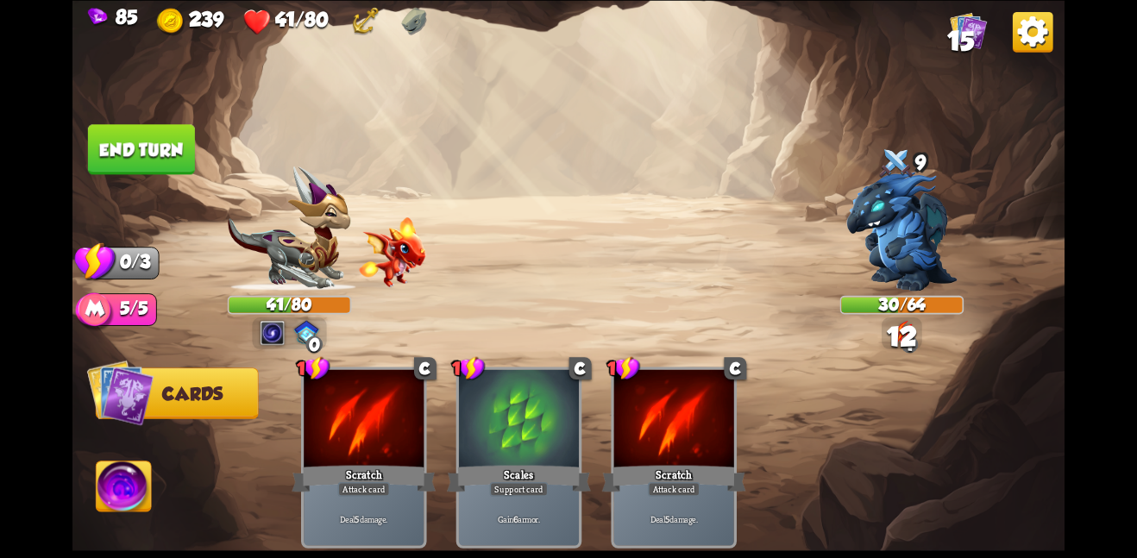
click at [153, 135] on button "End turn" at bounding box center [141, 149] width 107 height 50
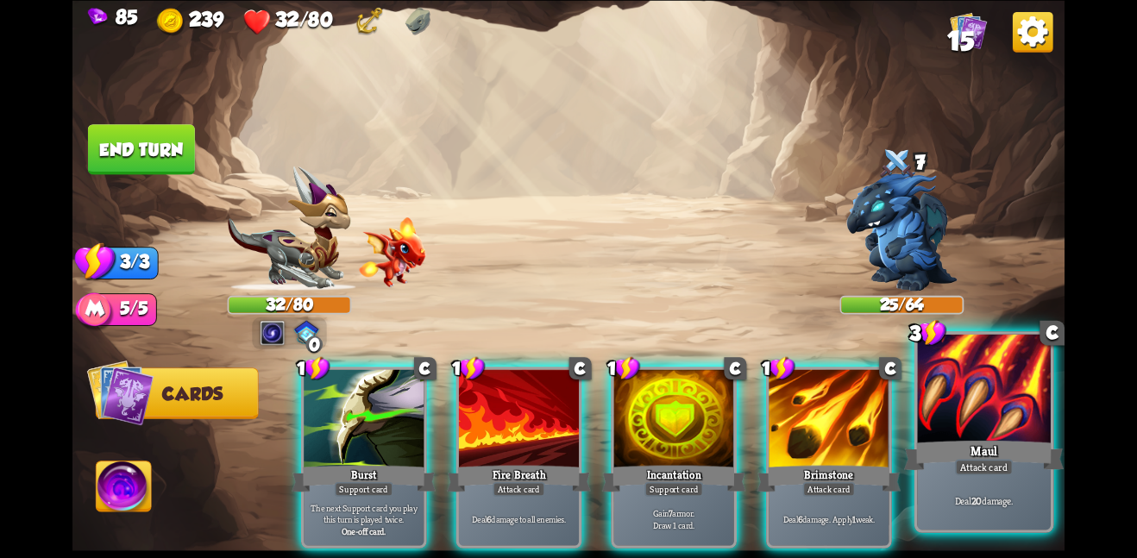
click at [999, 446] on div "Maul" at bounding box center [984, 454] width 160 height 35
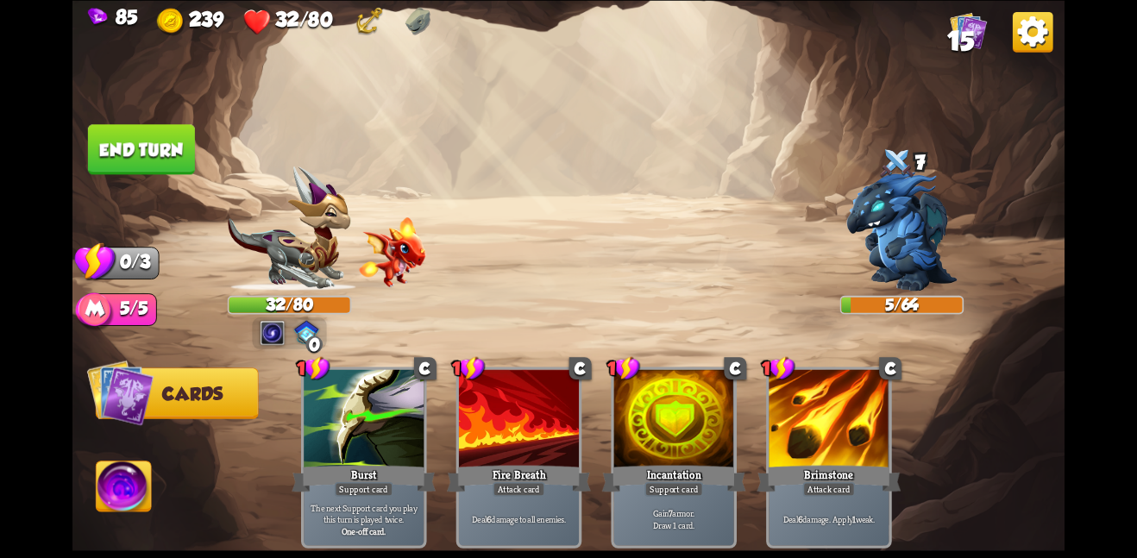
click at [166, 156] on button "End turn" at bounding box center [141, 149] width 107 height 50
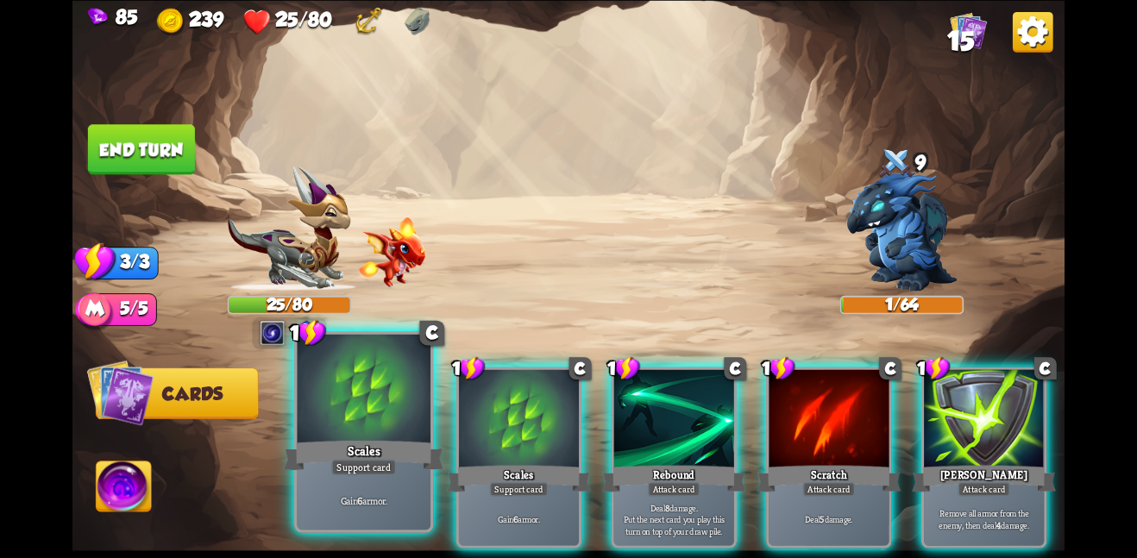
click at [368, 423] on div at bounding box center [364, 390] width 134 height 112
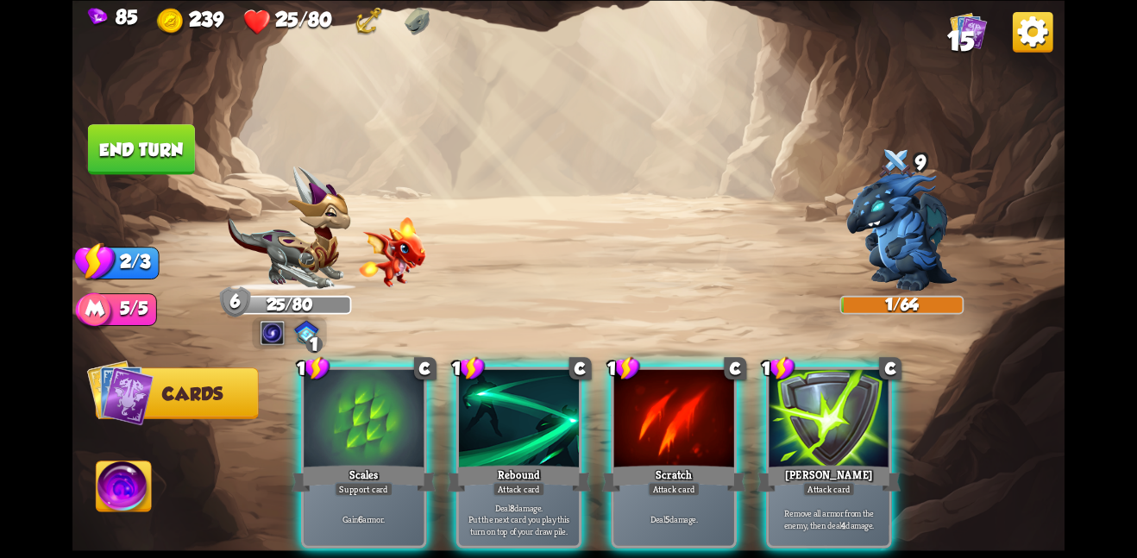
click at [368, 423] on div at bounding box center [364, 419] width 120 height 101
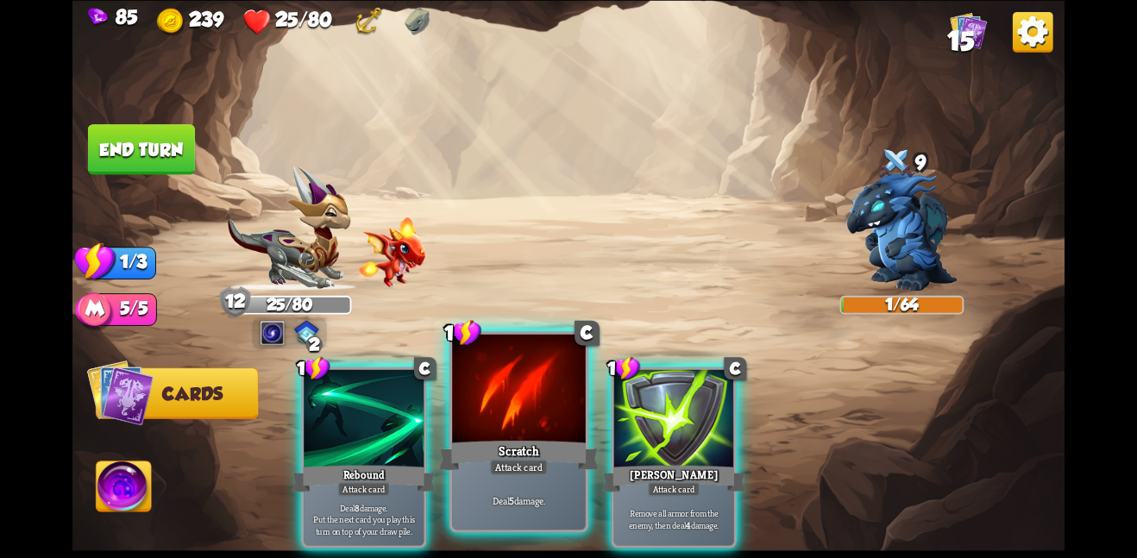
click at [515, 440] on div "Scratch" at bounding box center [519, 454] width 160 height 35
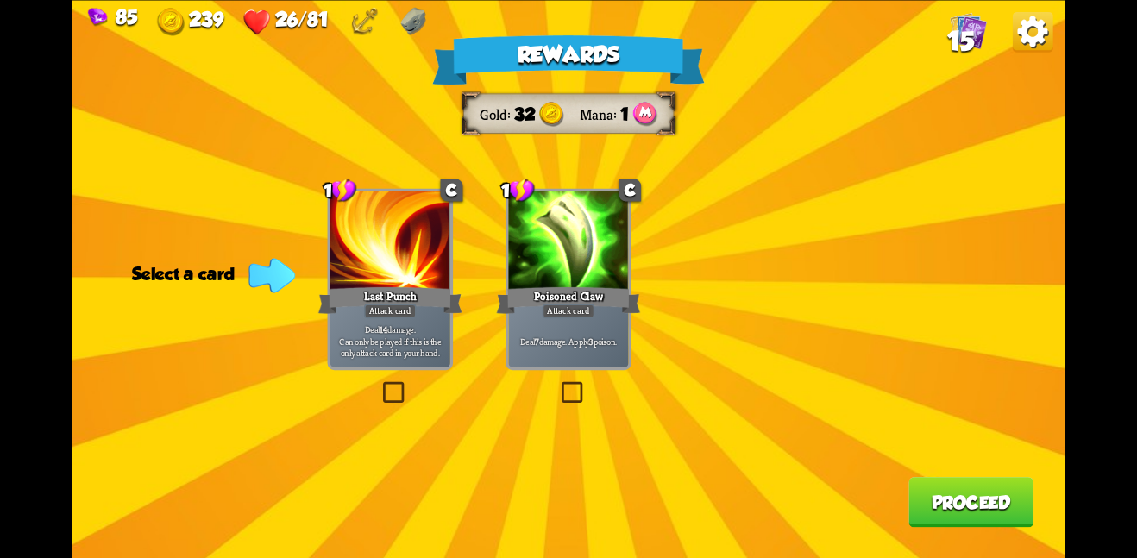
click at [336, 261] on div at bounding box center [390, 242] width 120 height 101
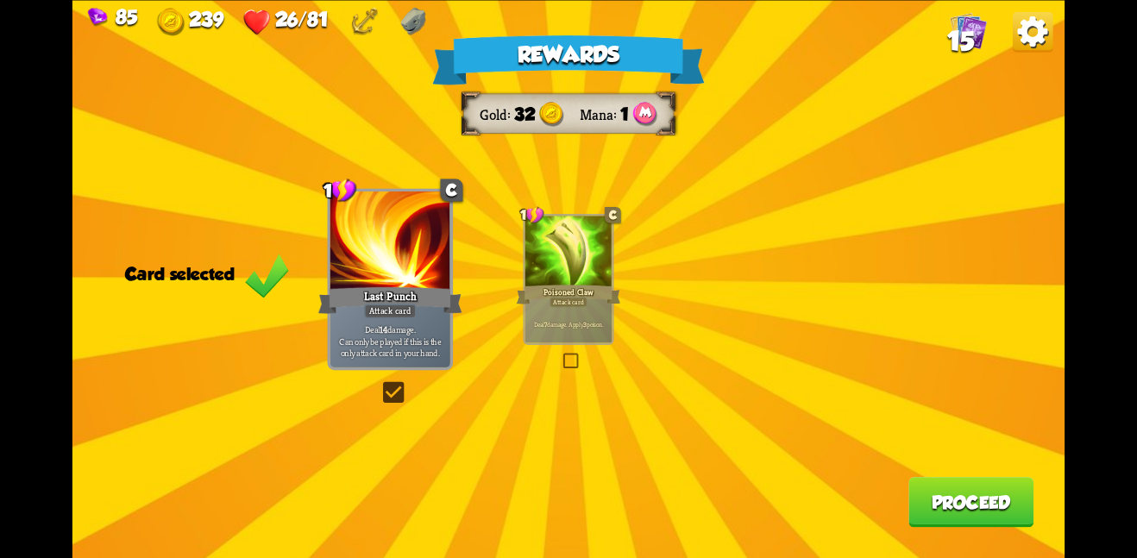
click at [933, 495] on button "Proceed" at bounding box center [970, 502] width 125 height 50
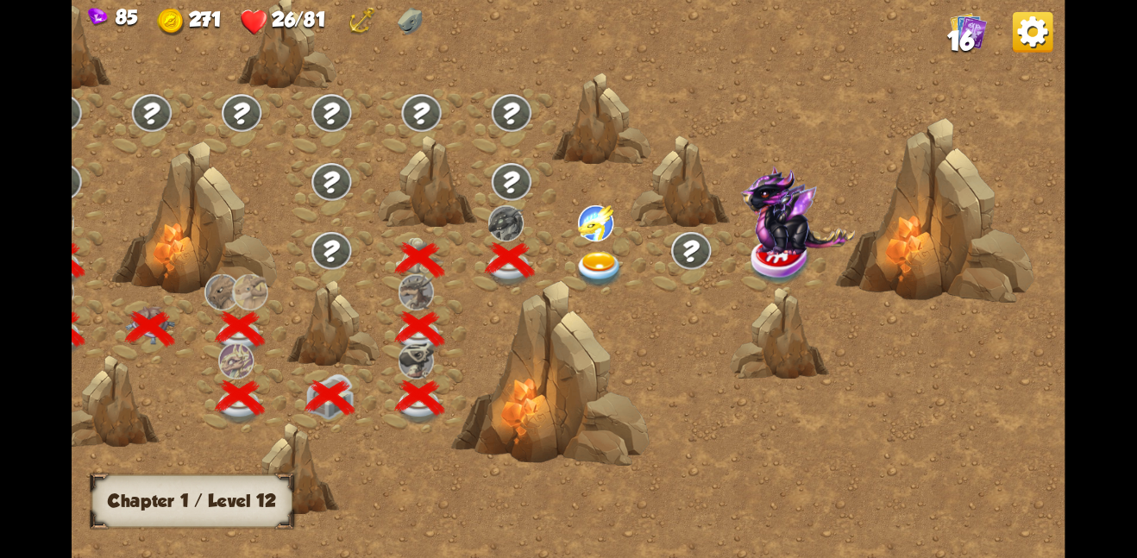
click at [595, 254] on img at bounding box center [600, 269] width 50 height 36
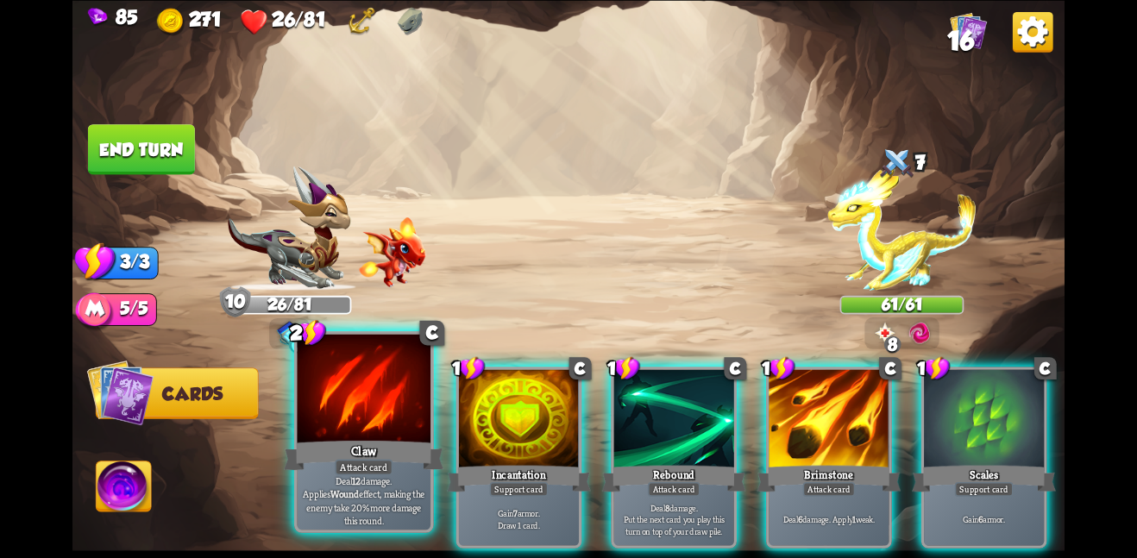
click at [352, 383] on div at bounding box center [364, 390] width 134 height 112
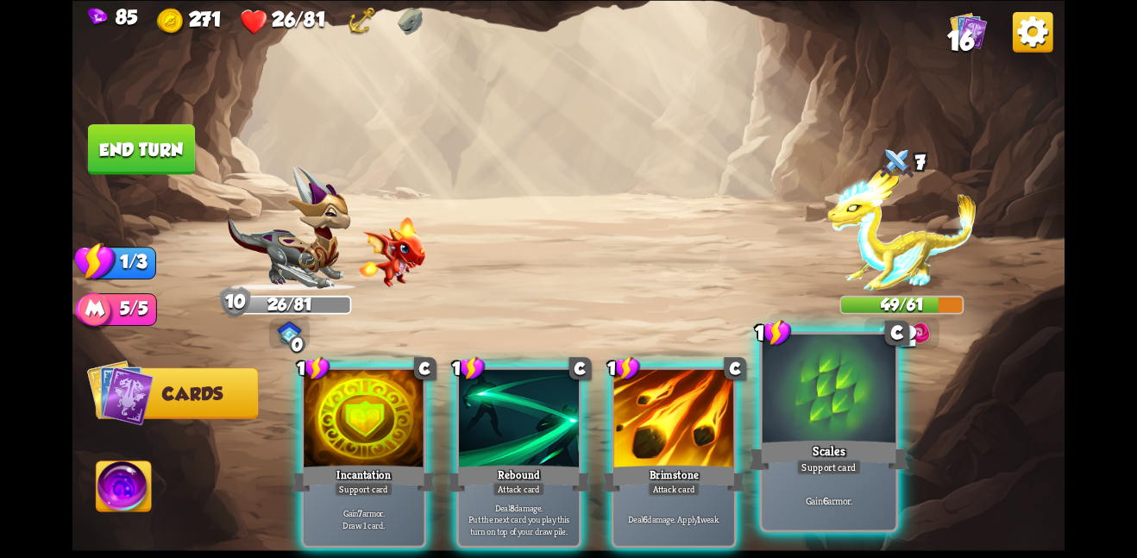
click at [769, 468] on div "Scales" at bounding box center [829, 454] width 160 height 35
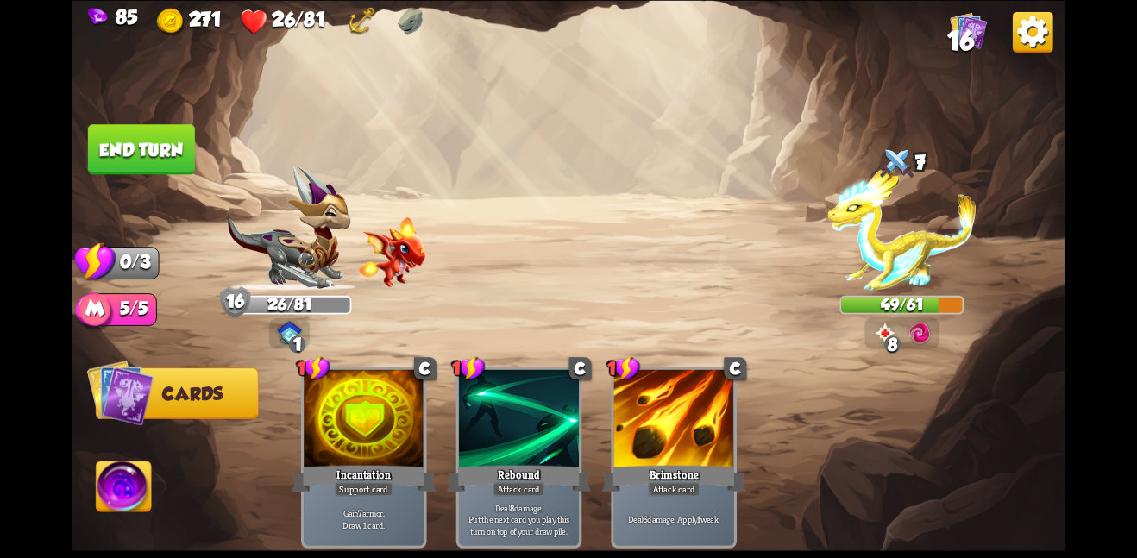
click at [131, 144] on button "End turn" at bounding box center [141, 149] width 107 height 50
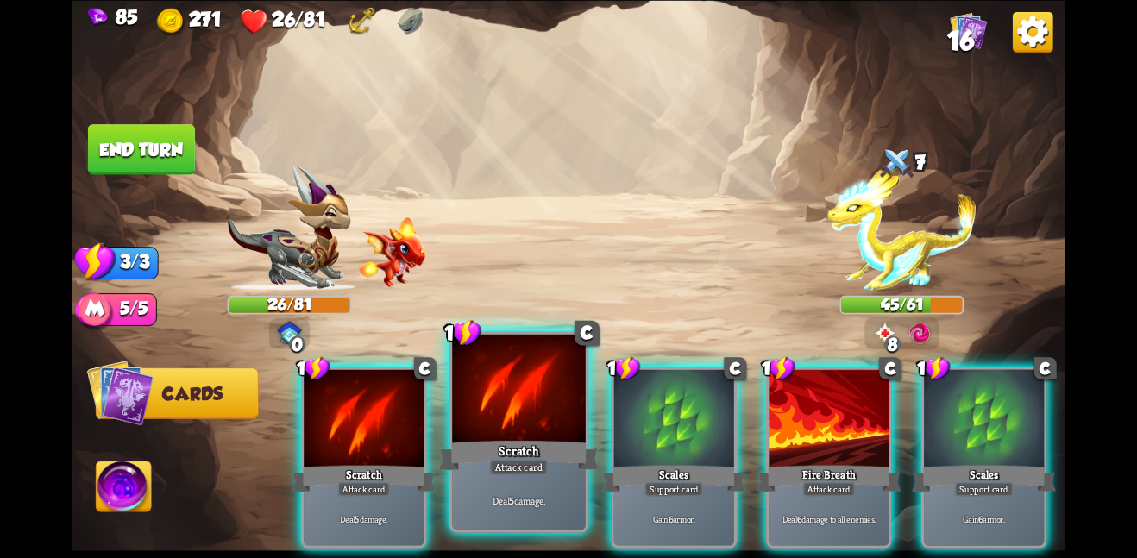
click at [523, 441] on div "Scratch" at bounding box center [519, 454] width 160 height 35
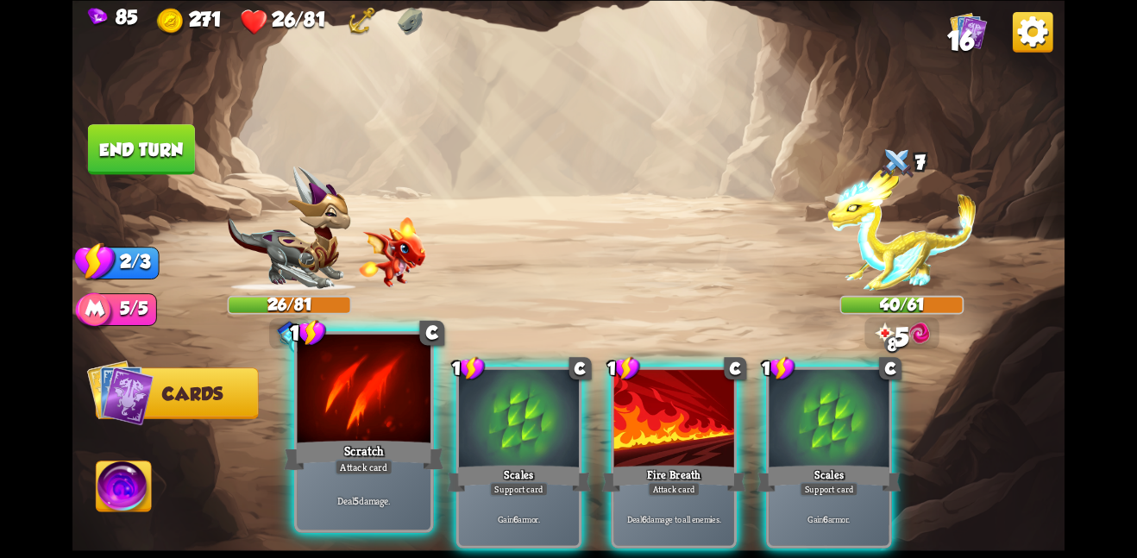
click at [380, 418] on div at bounding box center [364, 390] width 134 height 112
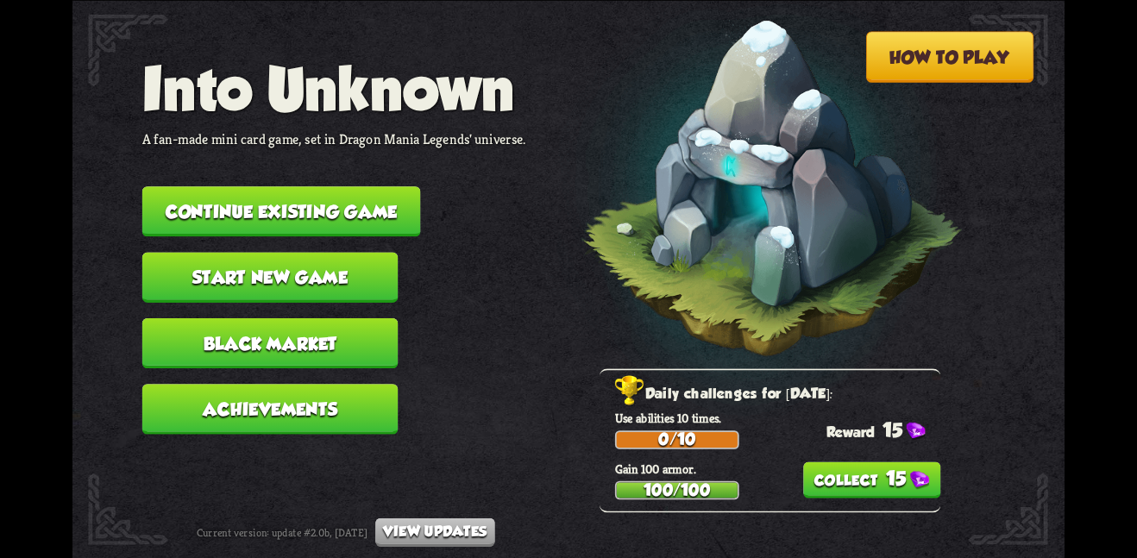
click at [368, 198] on button "Continue existing game" at bounding box center [281, 211] width 279 height 50
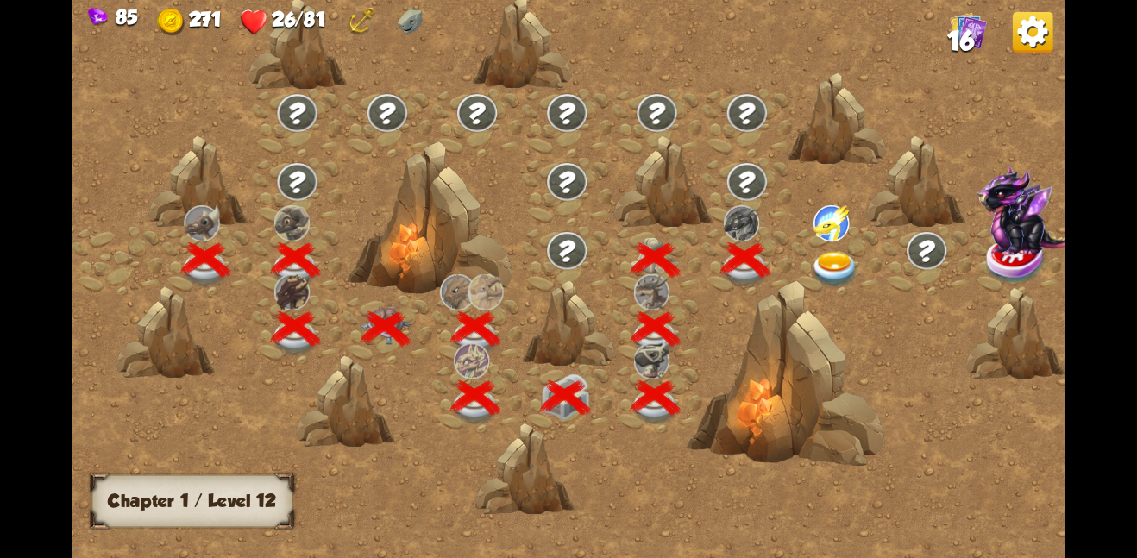
scroll to position [0, 262]
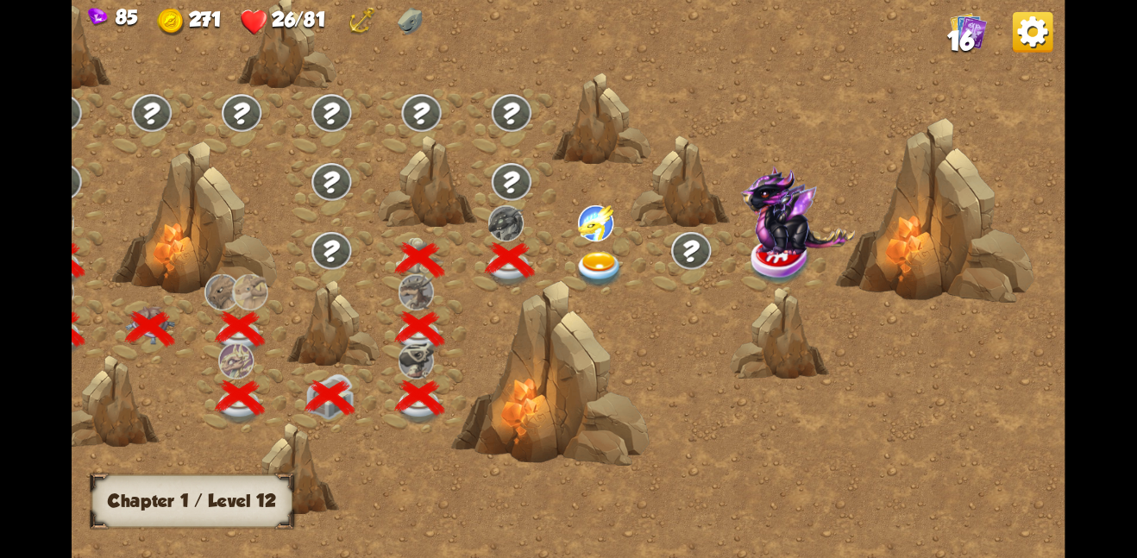
click at [607, 265] on img at bounding box center [600, 269] width 50 height 36
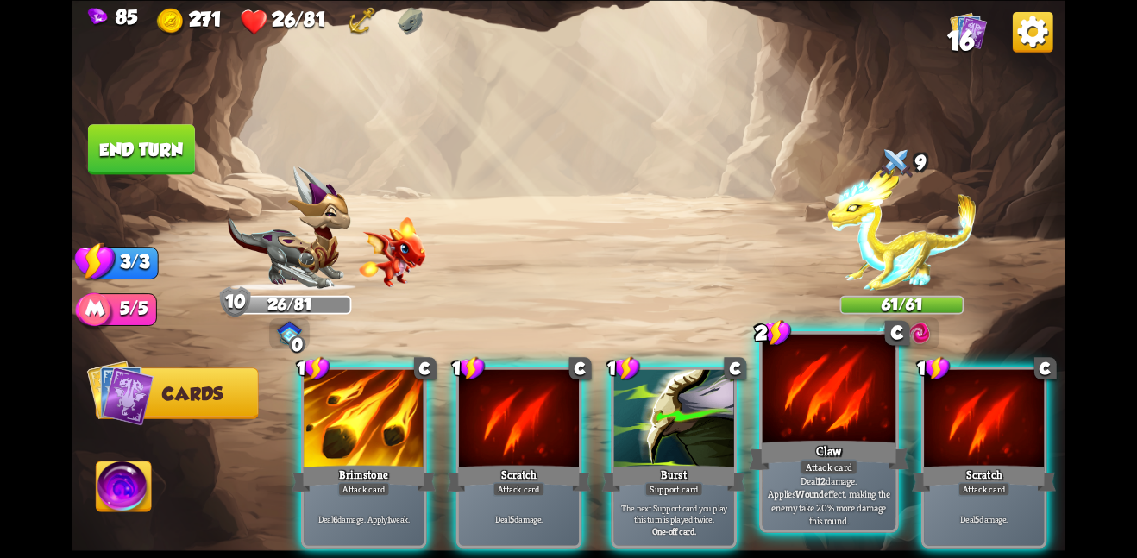
click at [820, 437] on div "Claw" at bounding box center [829, 454] width 160 height 35
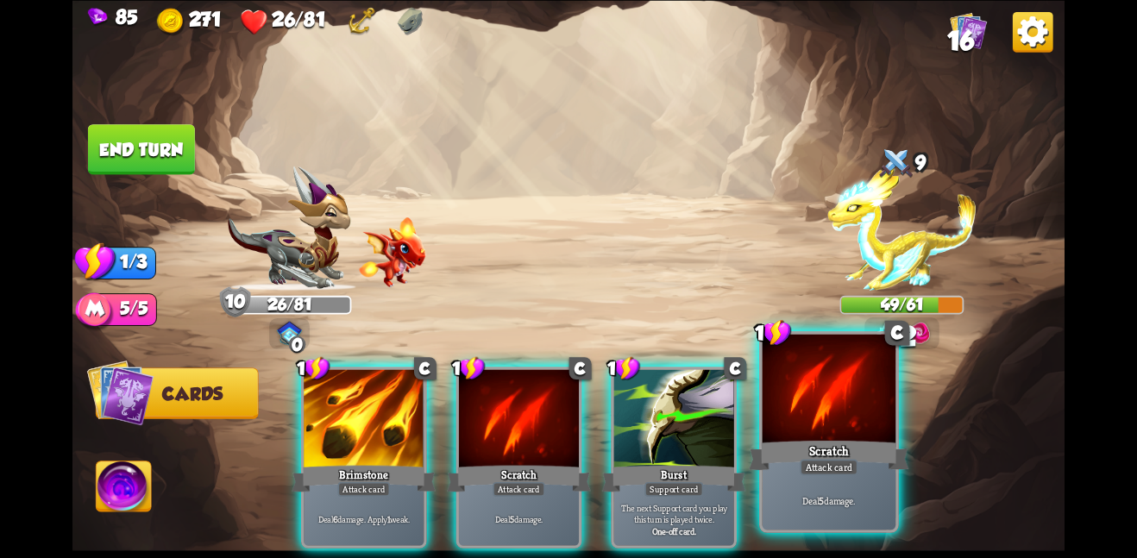
click at [829, 423] on div at bounding box center [830, 390] width 134 height 112
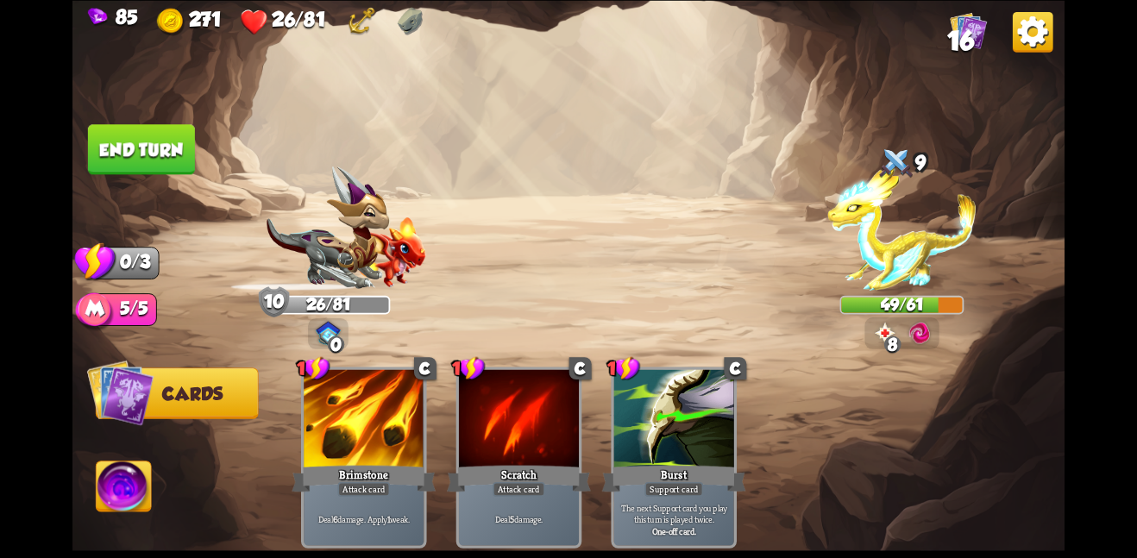
click at [125, 125] on button "End turn" at bounding box center [141, 149] width 107 height 50
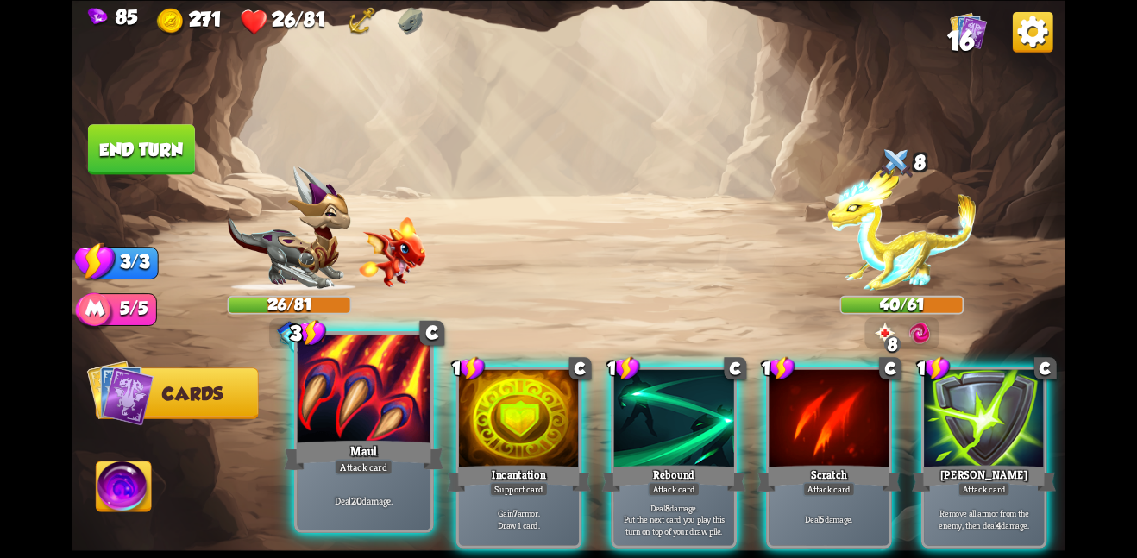
click at [364, 399] on div at bounding box center [364, 390] width 134 height 112
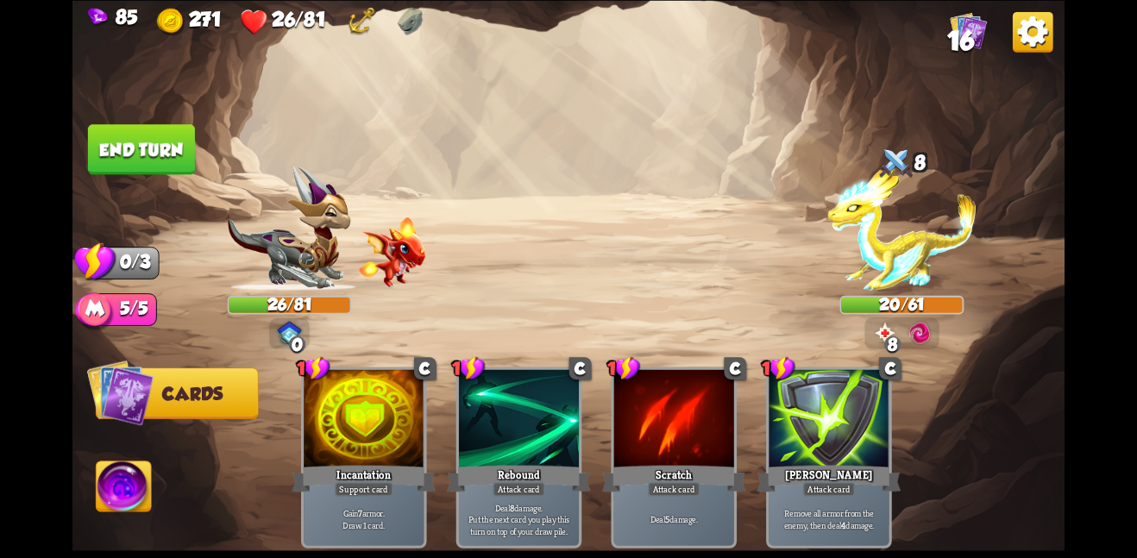
click at [145, 117] on img at bounding box center [568, 279] width 992 height 558
click at [130, 135] on button "End turn" at bounding box center [141, 149] width 107 height 50
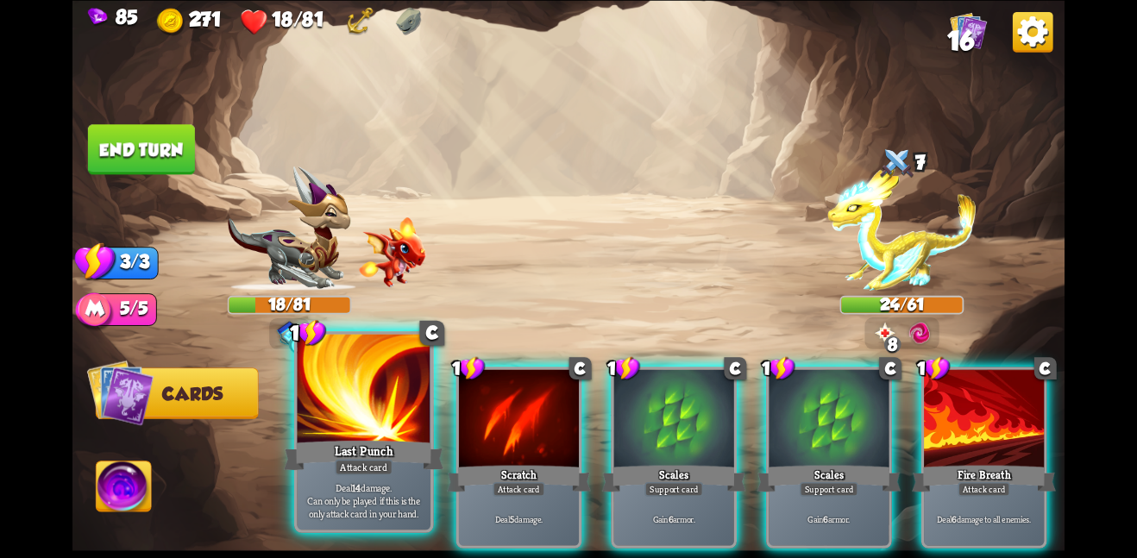
click at [346, 406] on div at bounding box center [364, 390] width 134 height 112
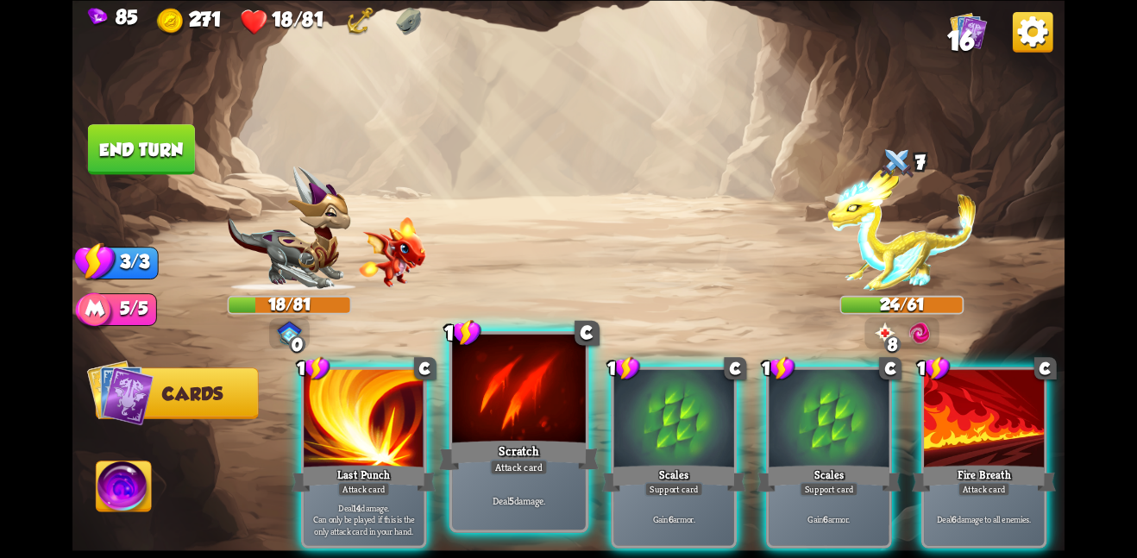
click at [487, 420] on div at bounding box center [519, 390] width 134 height 112
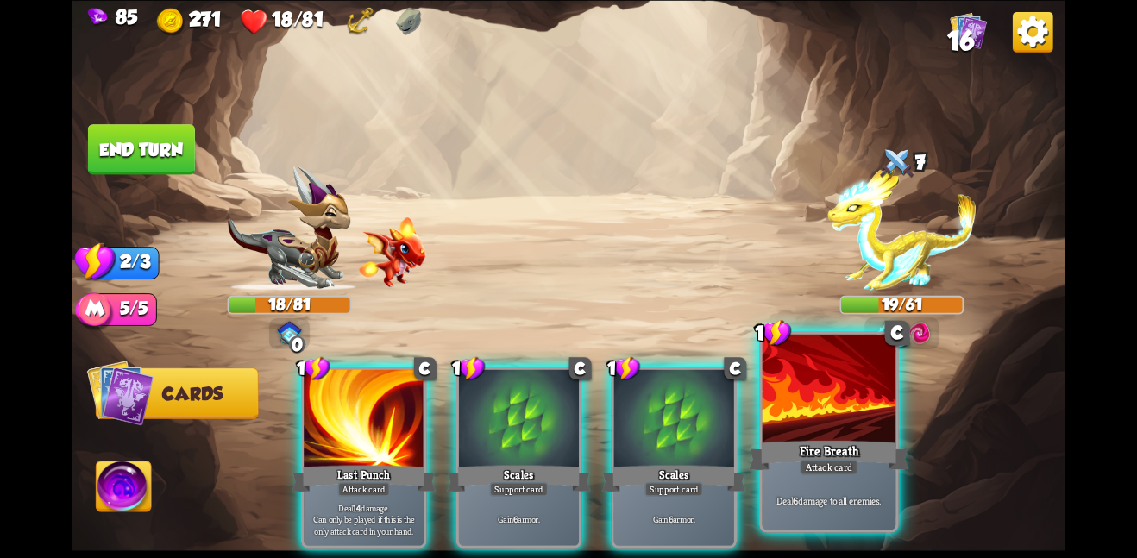
click at [862, 444] on div "Fire Breath" at bounding box center [829, 454] width 160 height 35
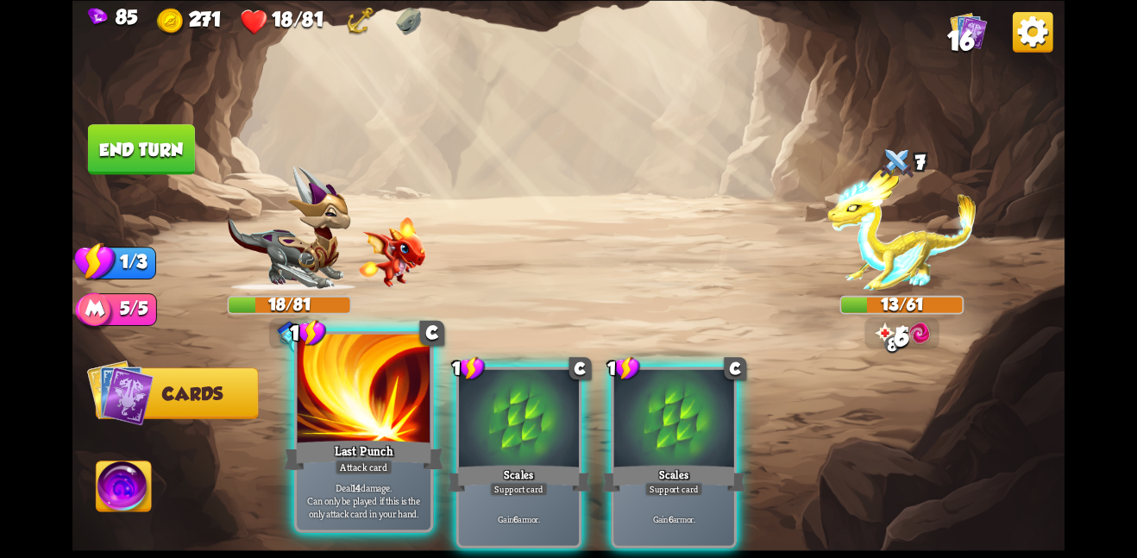
click at [349, 442] on div "Last Punch" at bounding box center [364, 454] width 160 height 35
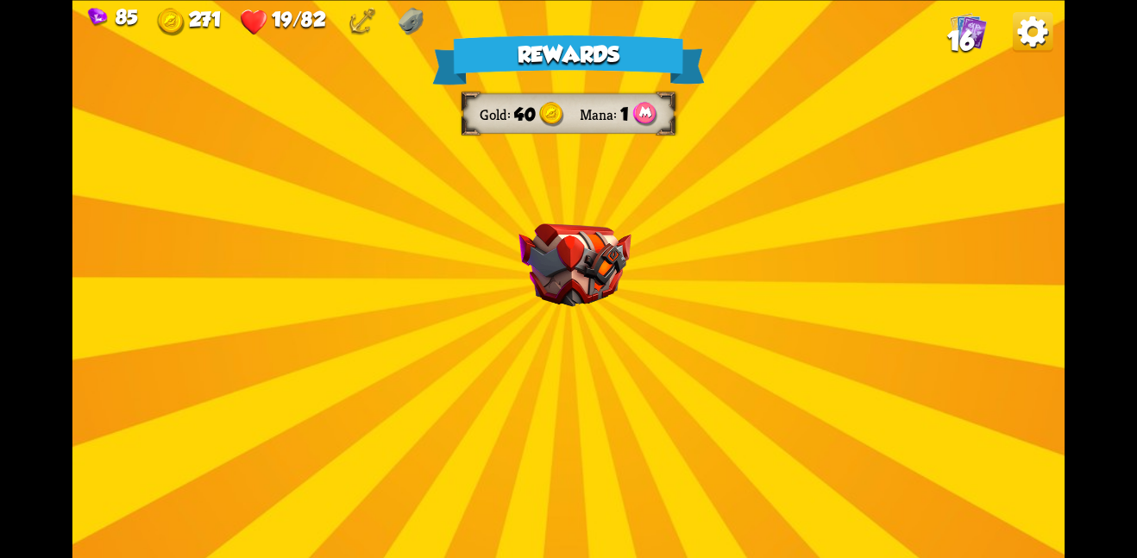
click at [582, 271] on img at bounding box center [574, 265] width 112 height 84
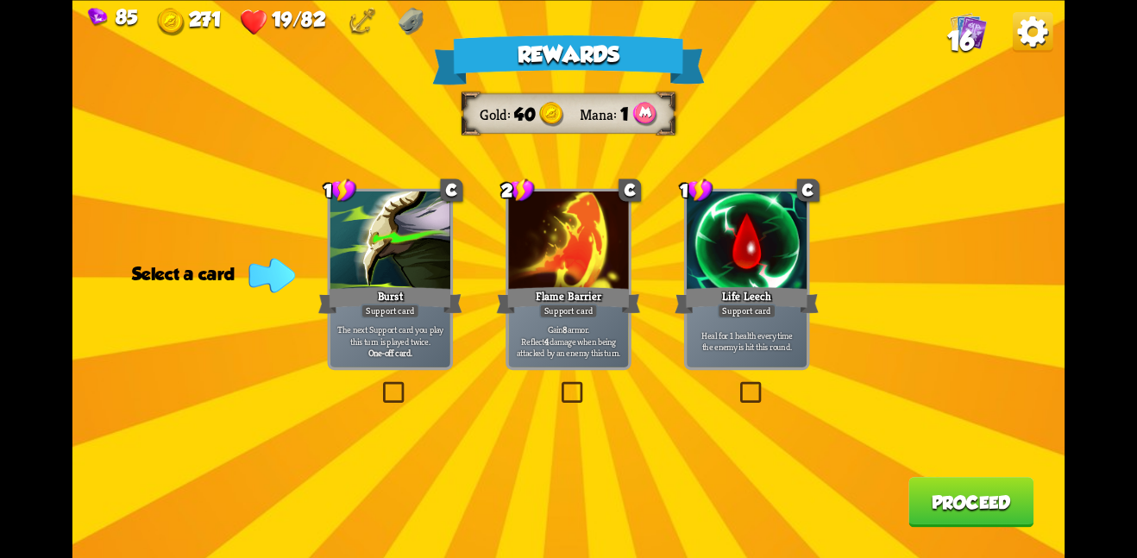
click at [740, 340] on p "Heal for 1 health every time the enemy is hit this round." at bounding box center [747, 340] width 114 height 23
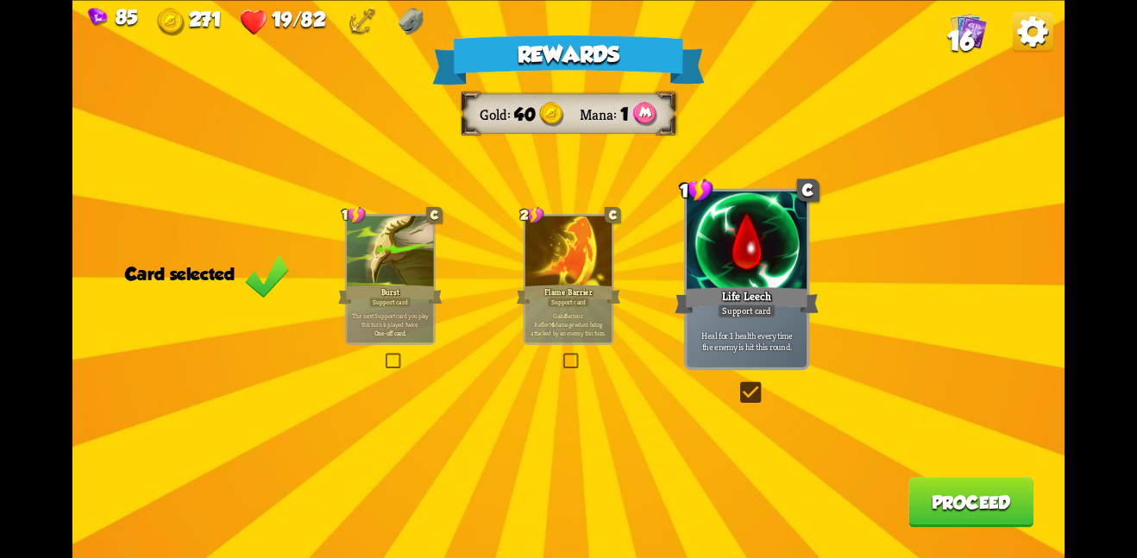
click at [971, 502] on button "Proceed" at bounding box center [970, 502] width 125 height 50
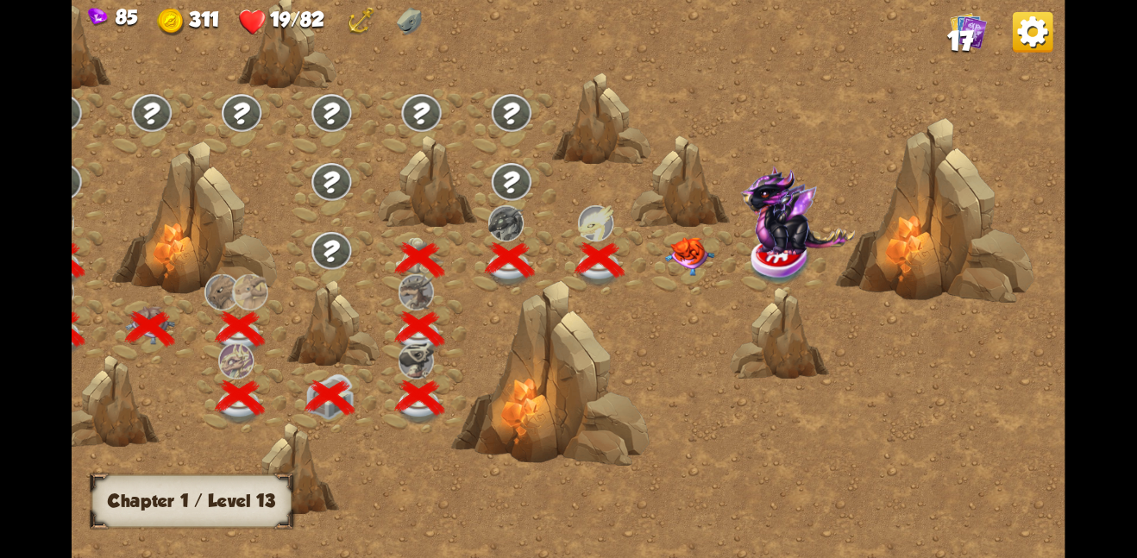
click at [668, 253] on img at bounding box center [689, 255] width 50 height 39
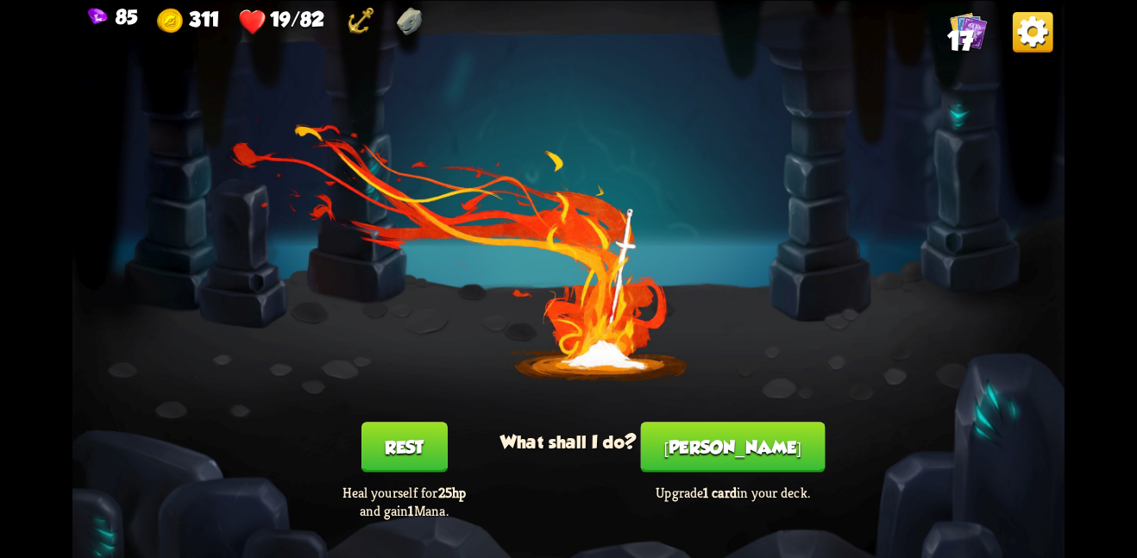
click at [438, 436] on button "Rest" at bounding box center [404, 447] width 86 height 50
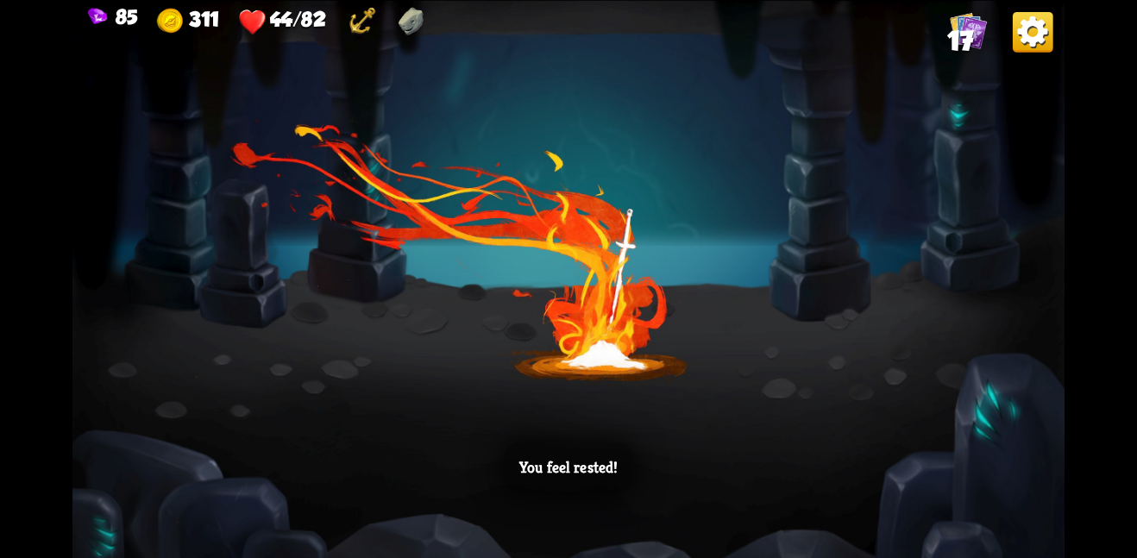
click at [581, 416] on div "You feel rested!" at bounding box center [568, 279] width 992 height 558
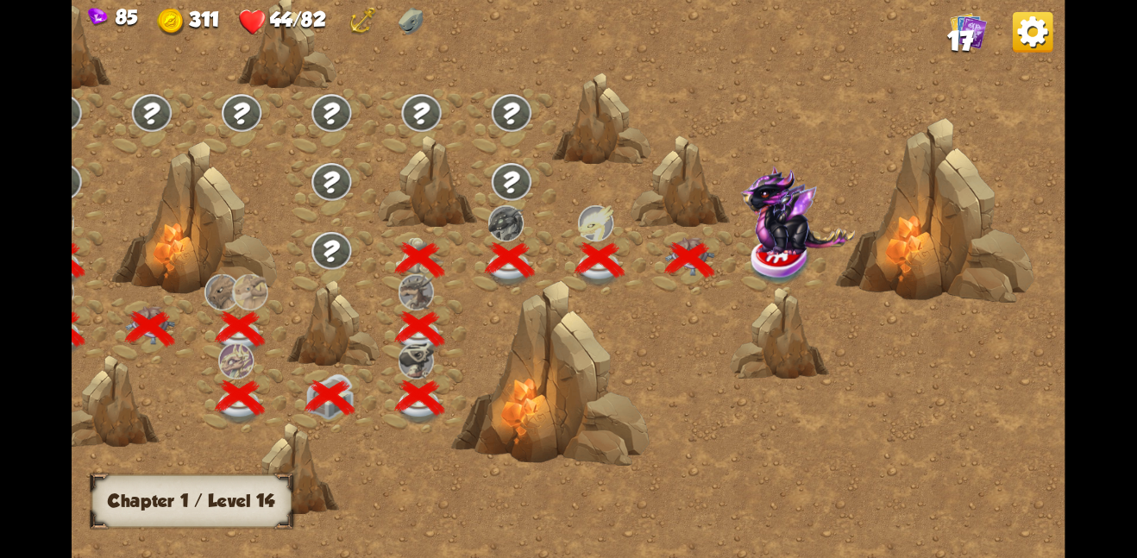
click at [777, 235] on img at bounding box center [797, 210] width 115 height 90
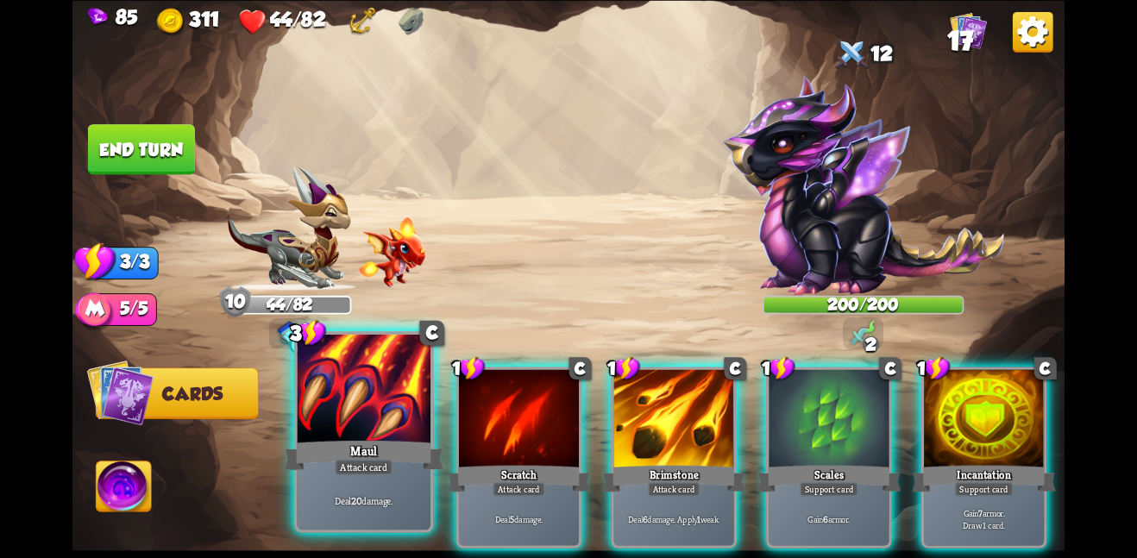
click at [399, 417] on div at bounding box center [364, 390] width 134 height 112
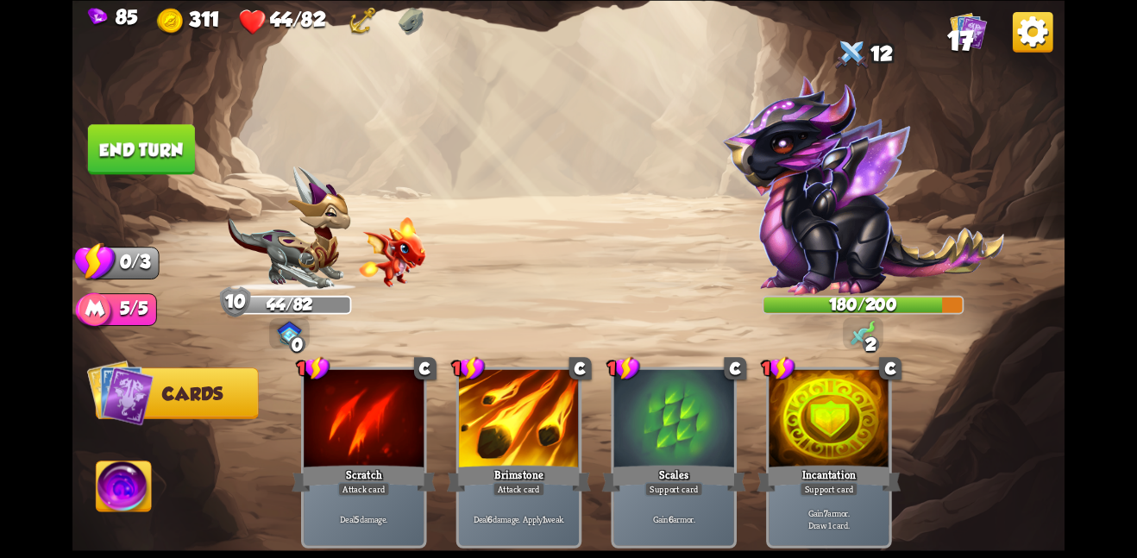
click at [122, 124] on button "End turn" at bounding box center [141, 149] width 107 height 50
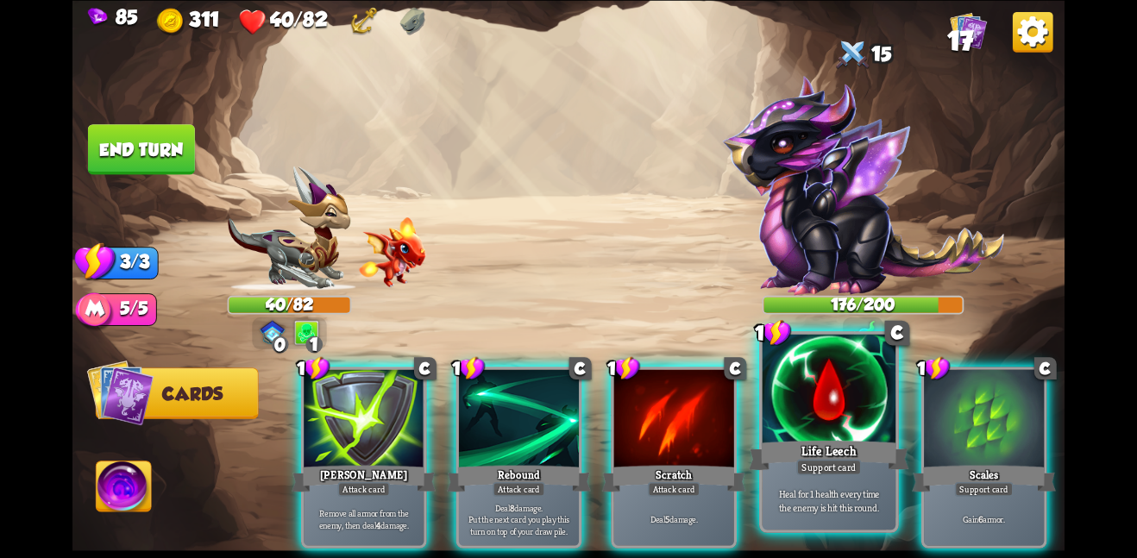
click at [784, 490] on p "Heal for 1 health every time the enemy is hit this round." at bounding box center [829, 500] width 127 height 27
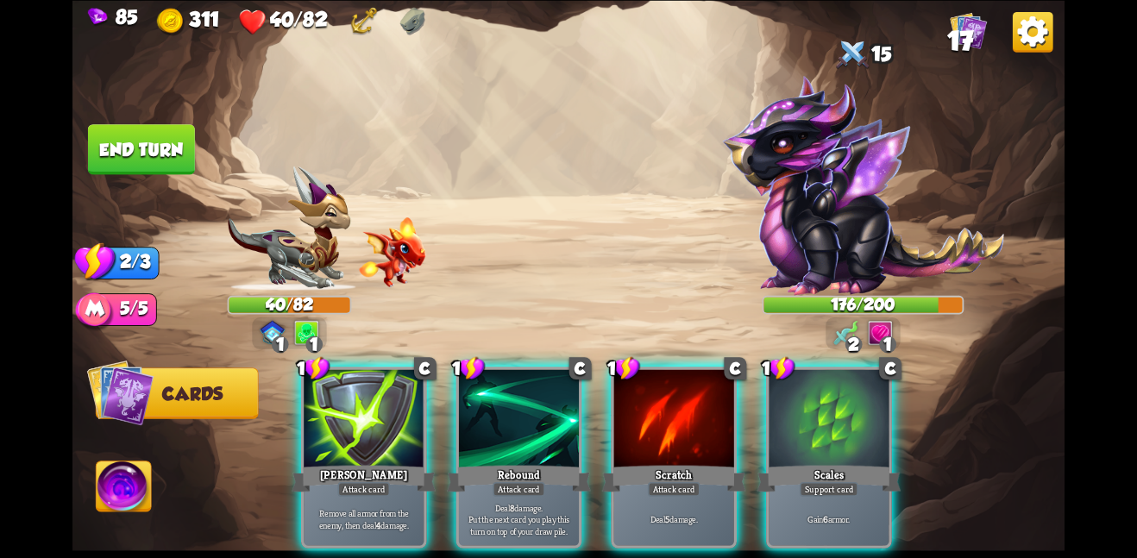
click at [784, 493] on div "Gain 6 armor." at bounding box center [829, 519] width 120 height 53
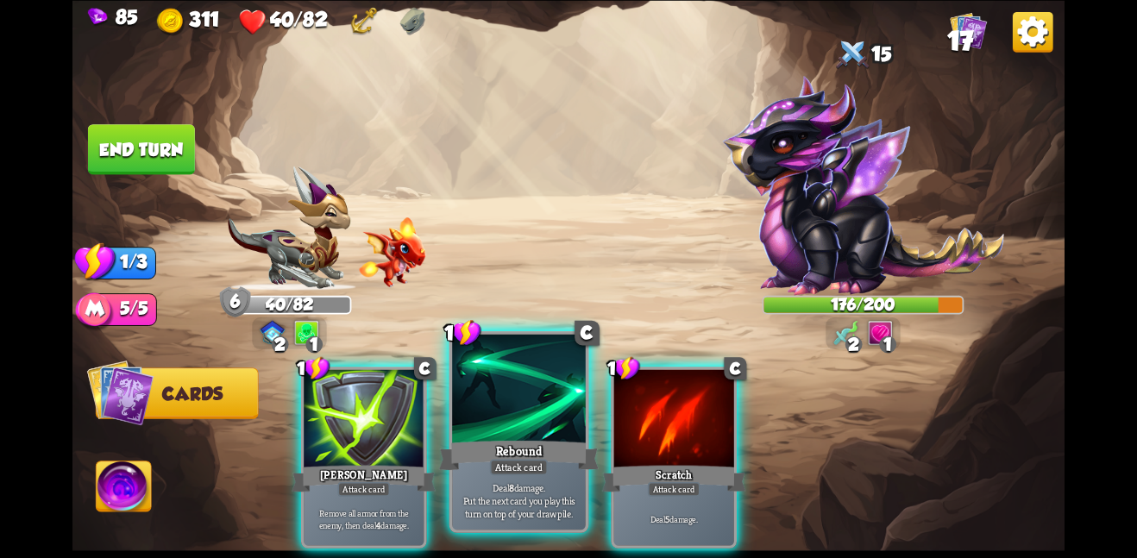
click at [497, 399] on div at bounding box center [519, 390] width 134 height 112
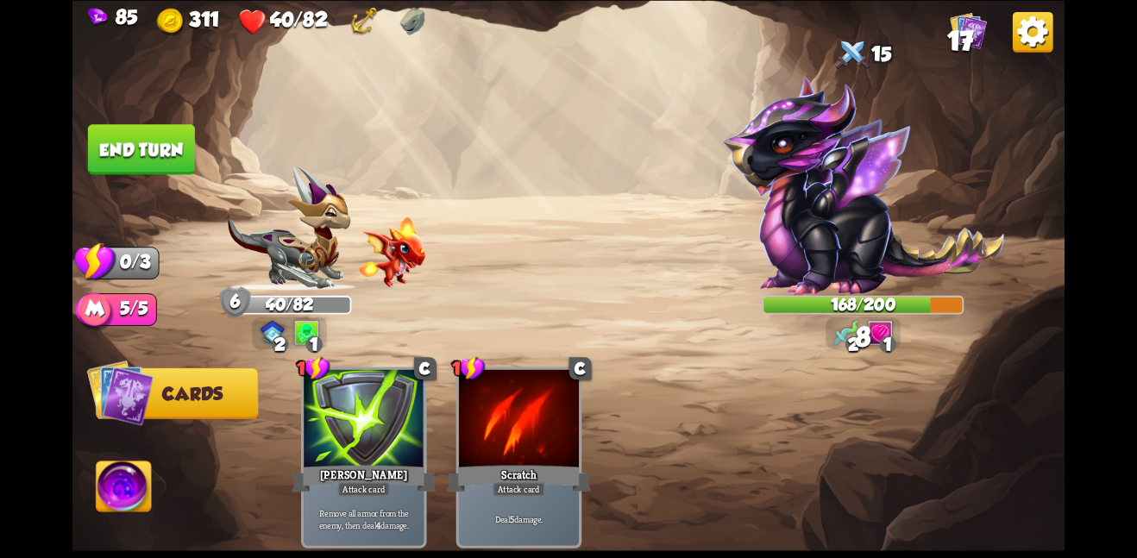
click at [160, 148] on button "End turn" at bounding box center [141, 149] width 107 height 50
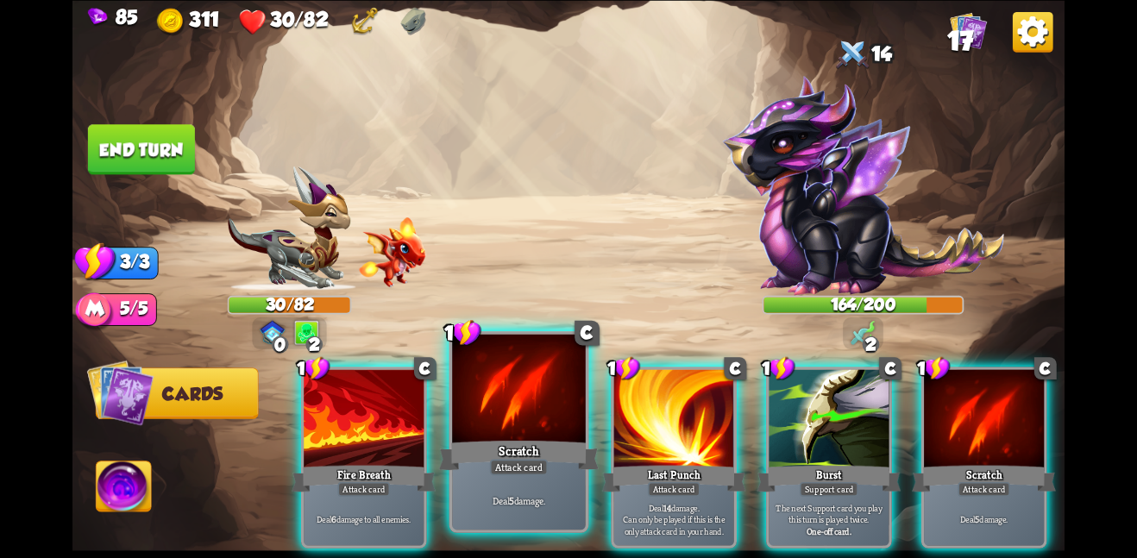
click at [473, 412] on div at bounding box center [519, 390] width 134 height 112
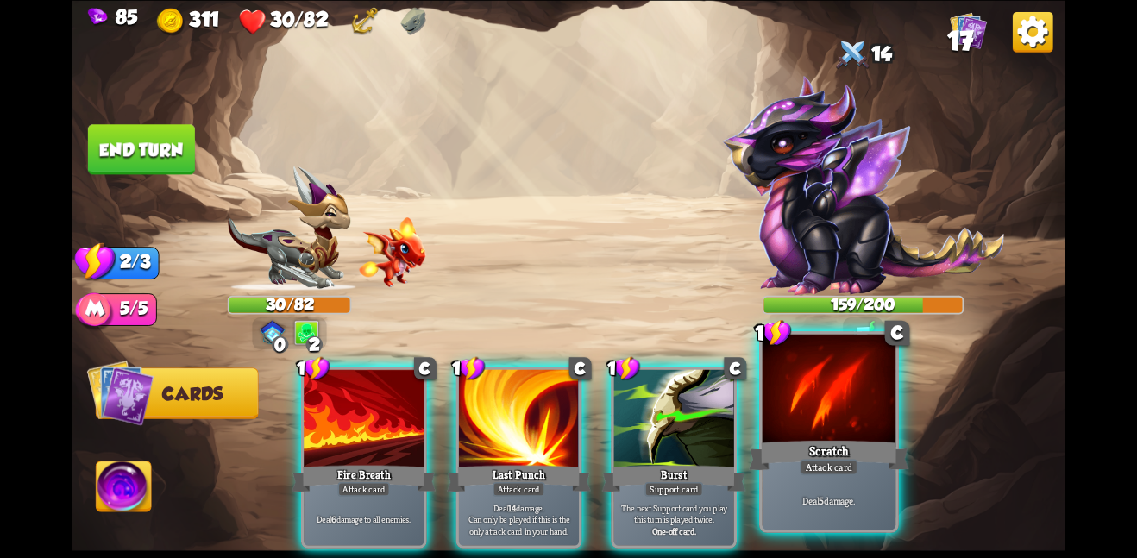
click at [823, 418] on div at bounding box center [830, 390] width 134 height 112
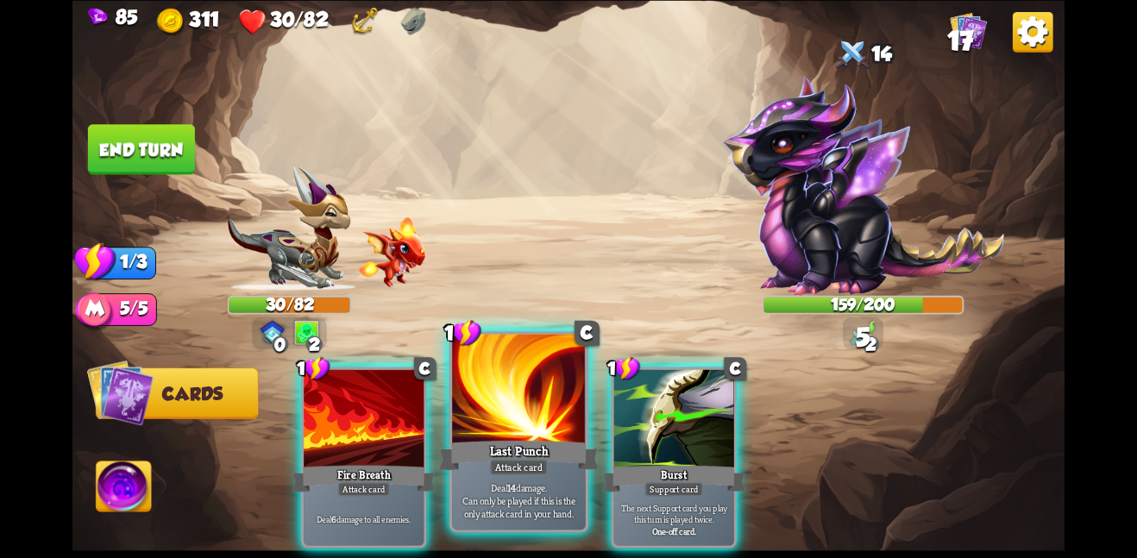
click at [493, 399] on div at bounding box center [519, 390] width 134 height 112
click at [535, 374] on div at bounding box center [519, 390] width 134 height 112
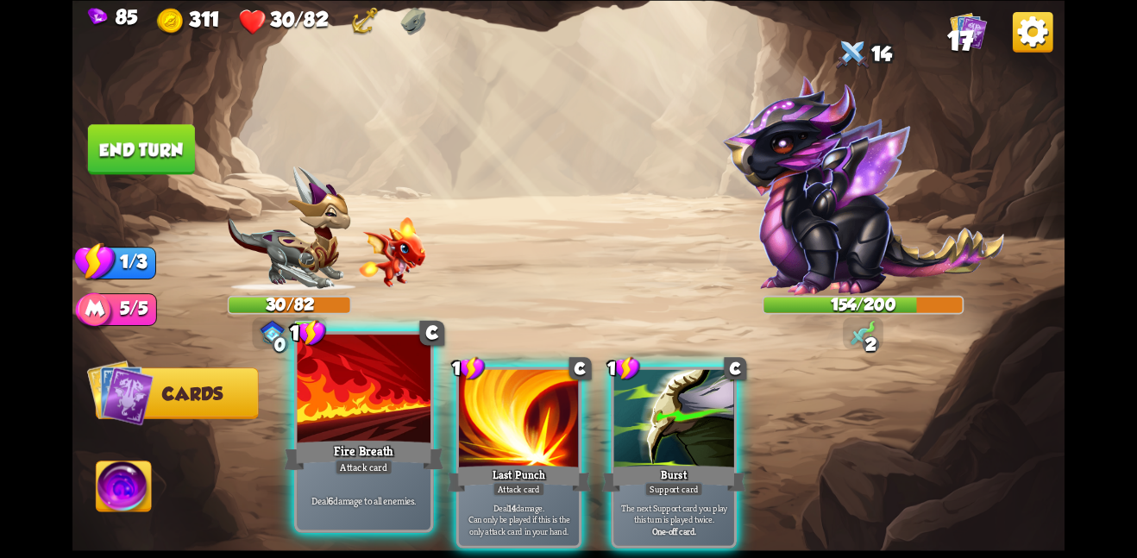
click at [368, 436] on div at bounding box center [364, 390] width 134 height 112
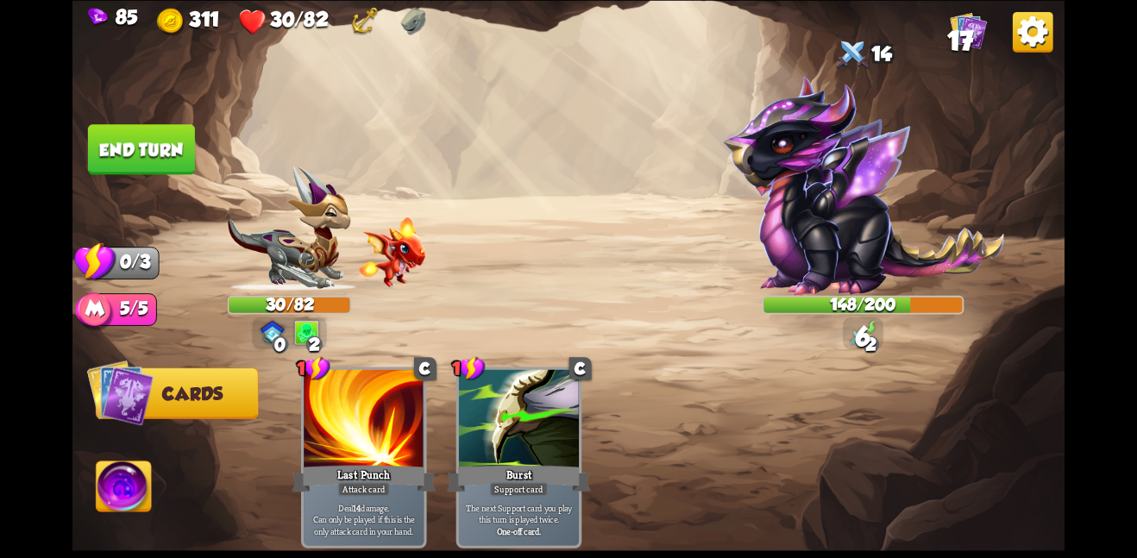
click at [191, 148] on button "End turn" at bounding box center [141, 149] width 107 height 50
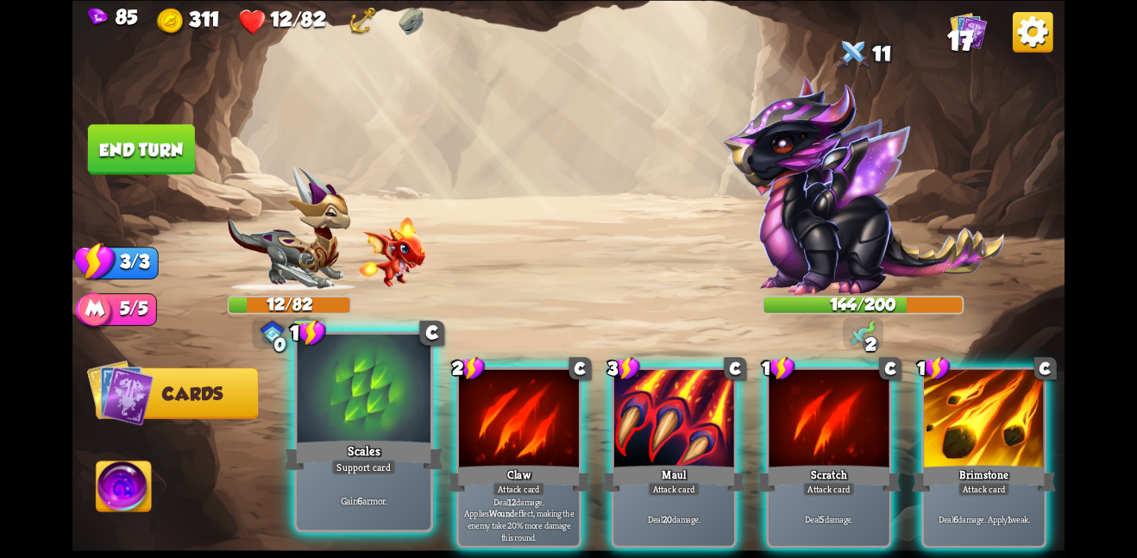
click at [401, 433] on div at bounding box center [364, 390] width 134 height 112
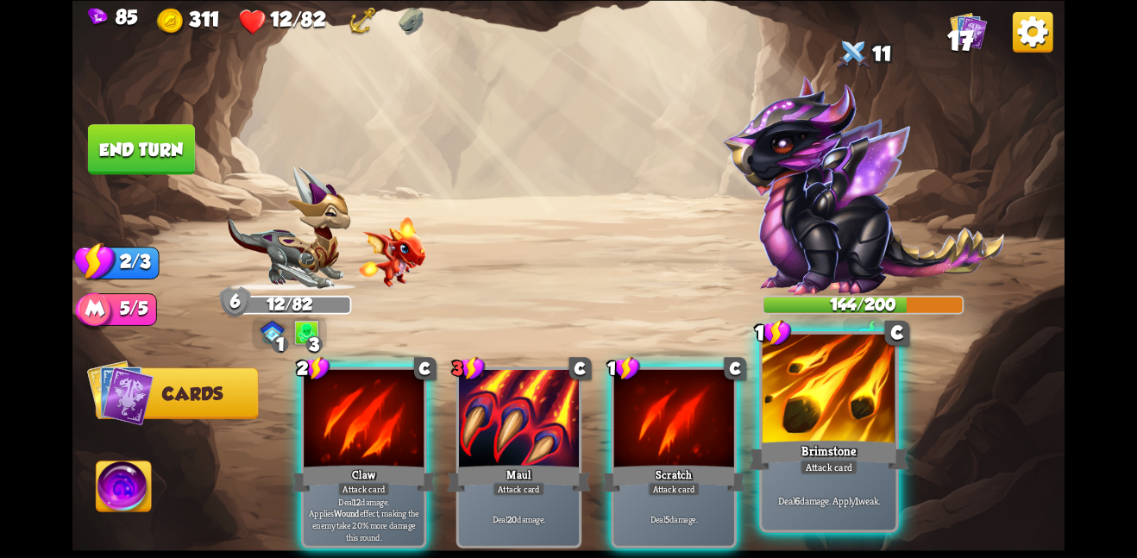
click at [833, 433] on div at bounding box center [830, 390] width 134 height 112
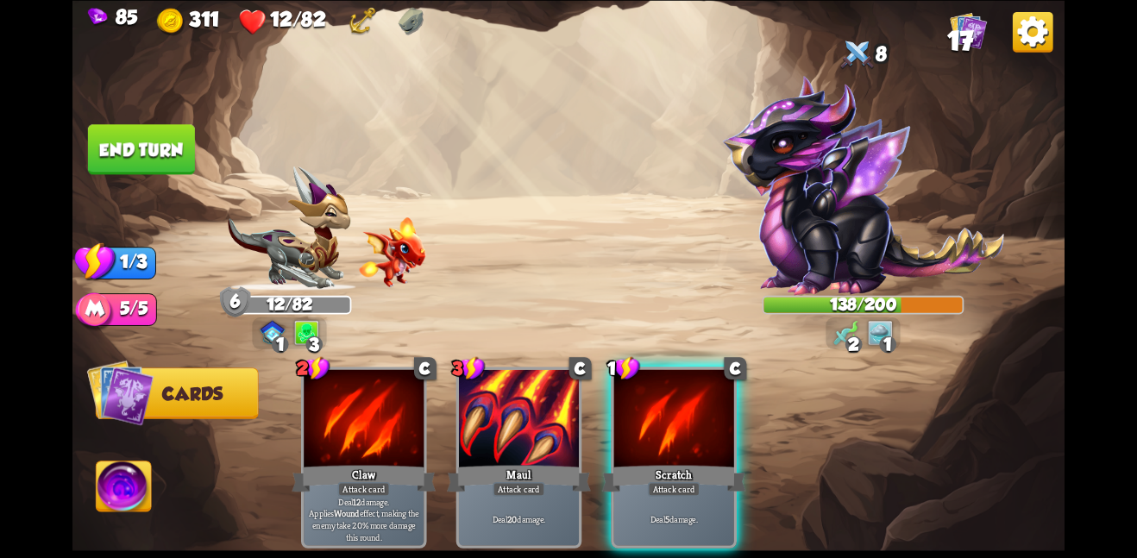
click at [141, 137] on button "End turn" at bounding box center [141, 149] width 107 height 50
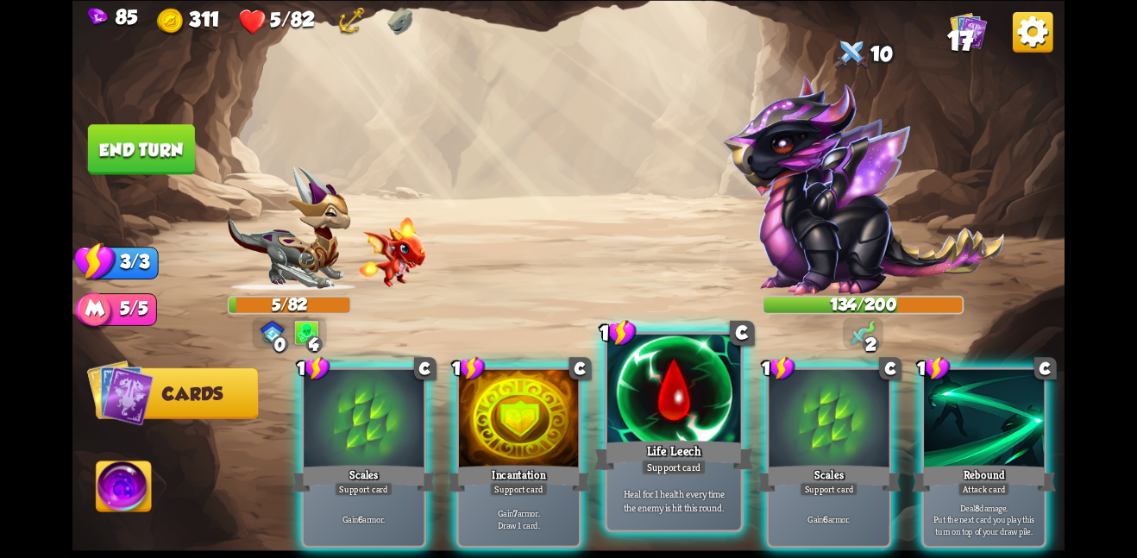
click at [682, 380] on div at bounding box center [674, 390] width 134 height 112
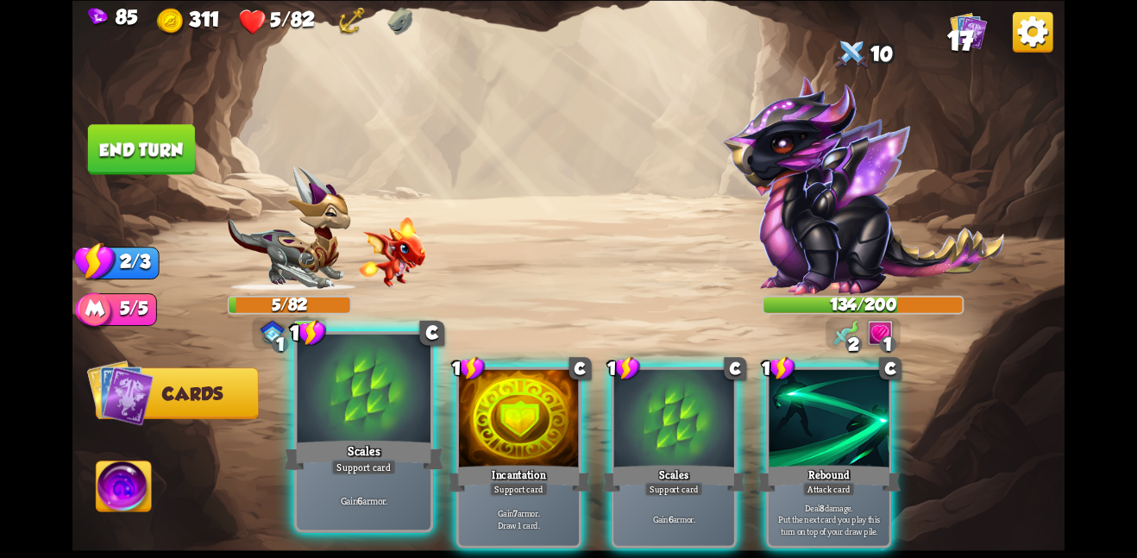
click at [345, 401] on div at bounding box center [364, 390] width 134 height 112
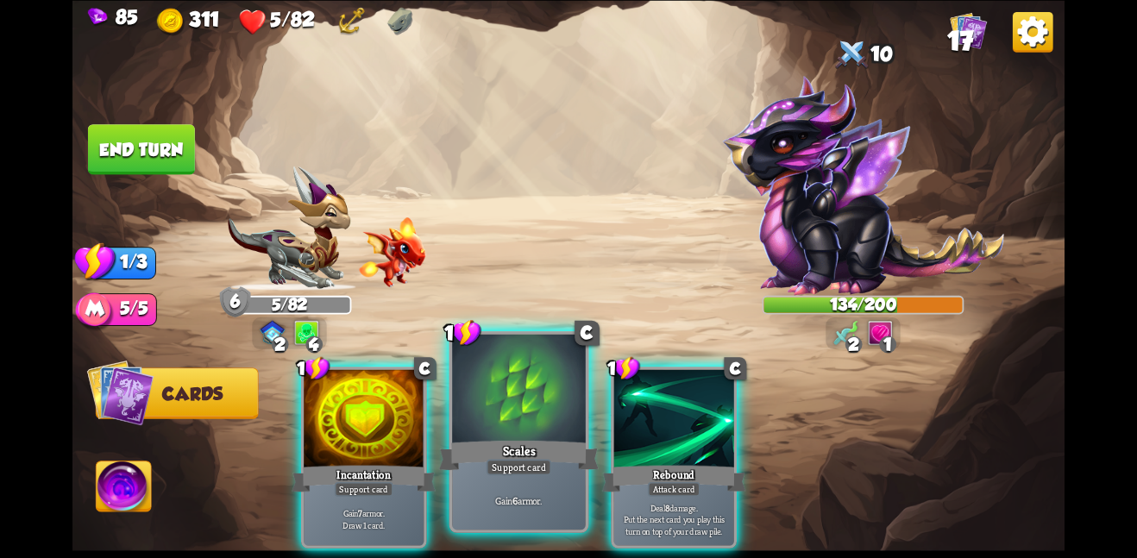
click at [468, 397] on div at bounding box center [519, 390] width 134 height 112
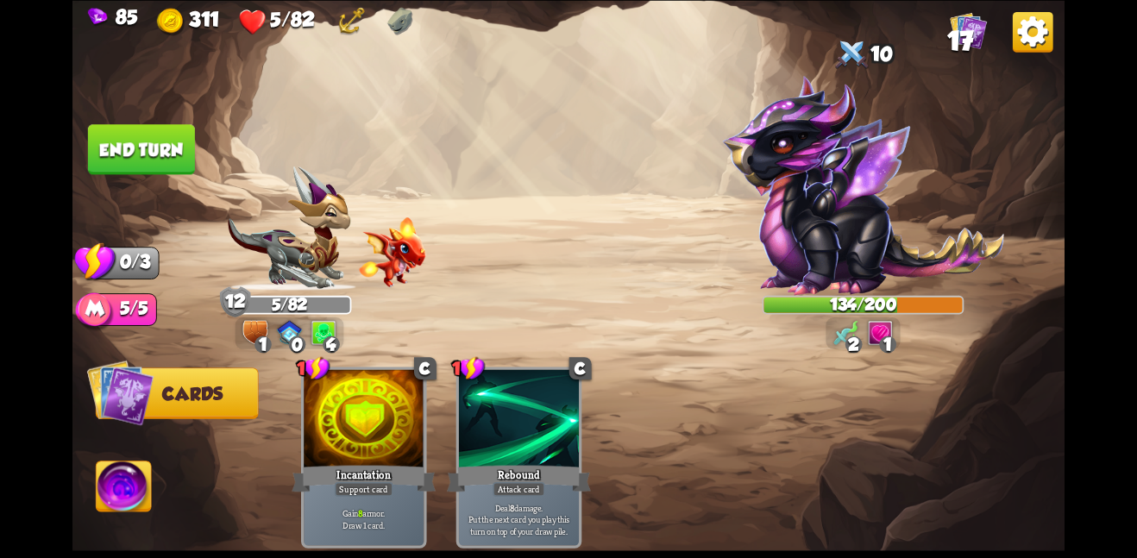
click at [172, 148] on button "End turn" at bounding box center [141, 149] width 107 height 50
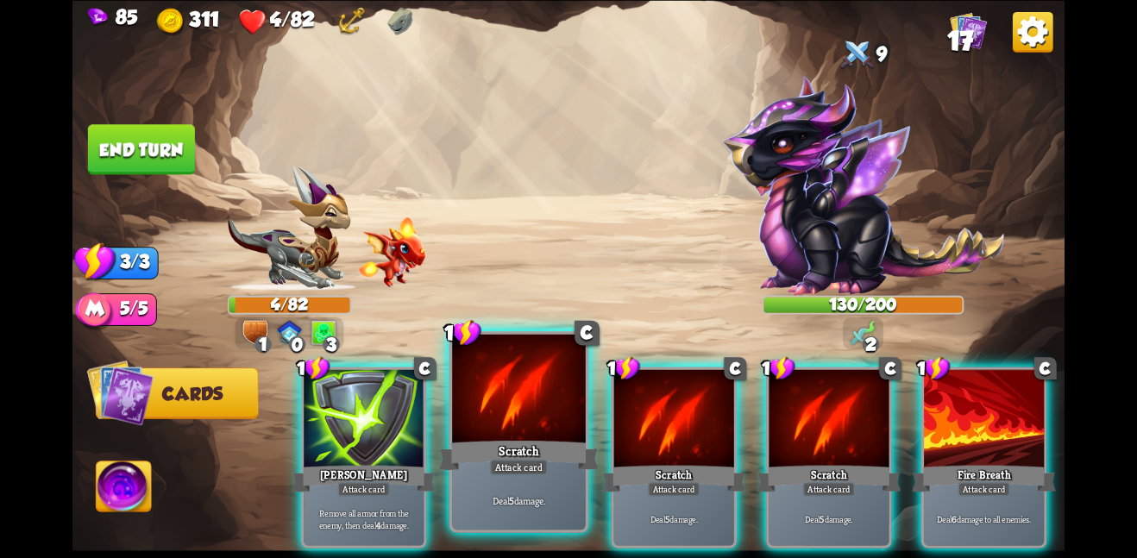
click at [530, 394] on div at bounding box center [519, 390] width 134 height 112
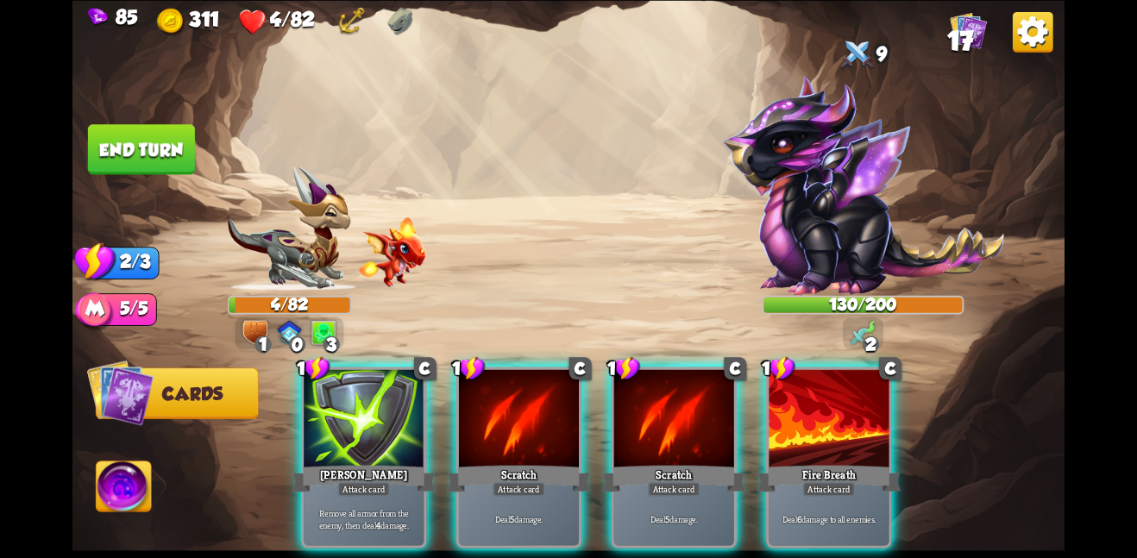
click at [530, 394] on div at bounding box center [519, 419] width 120 height 101
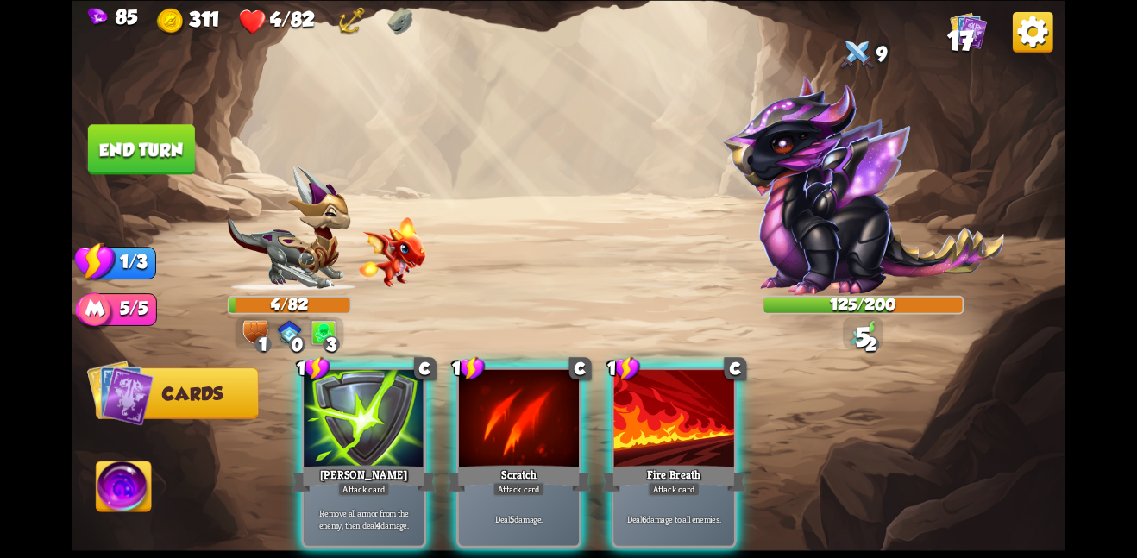
click at [530, 394] on div at bounding box center [519, 419] width 120 height 101
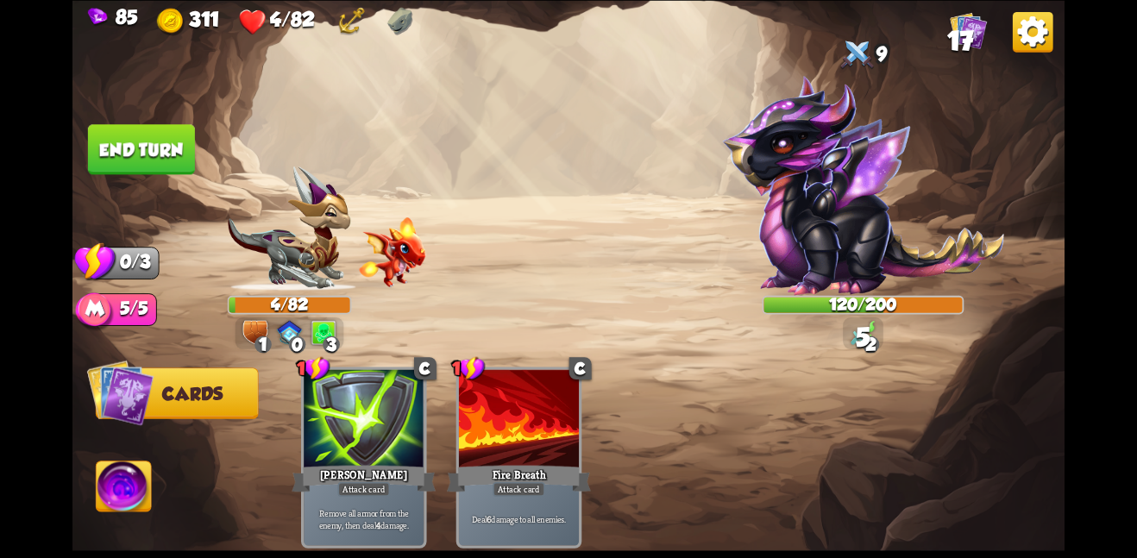
click at [147, 124] on button "End turn" at bounding box center [141, 149] width 107 height 50
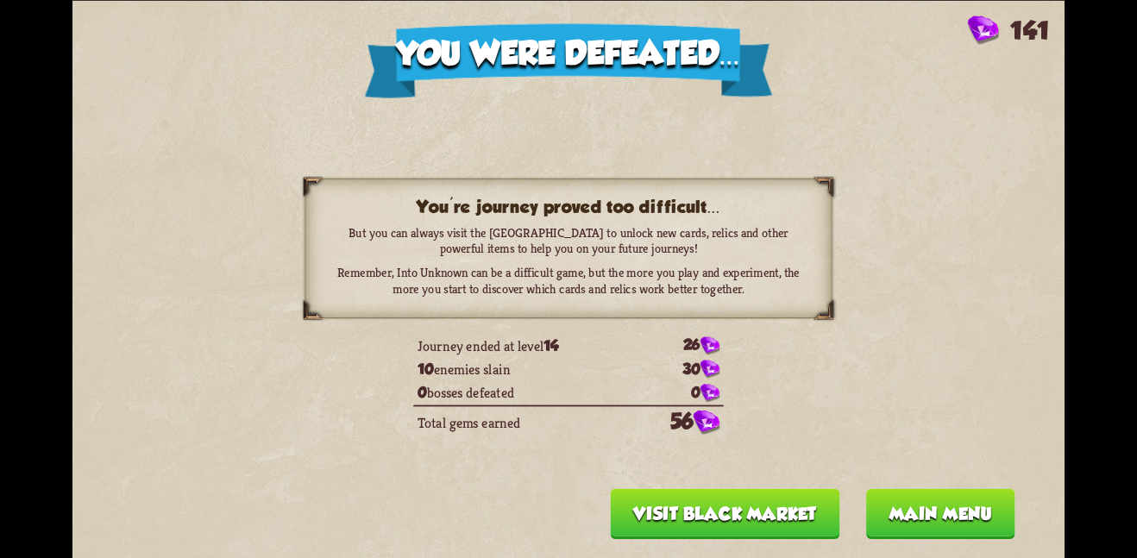
click at [965, 539] on div "You were defeated... 141 You're journey proved too difficult... But you can alw…" at bounding box center [568, 279] width 992 height 558
click at [954, 529] on button "Main menu" at bounding box center [940, 513] width 149 height 50
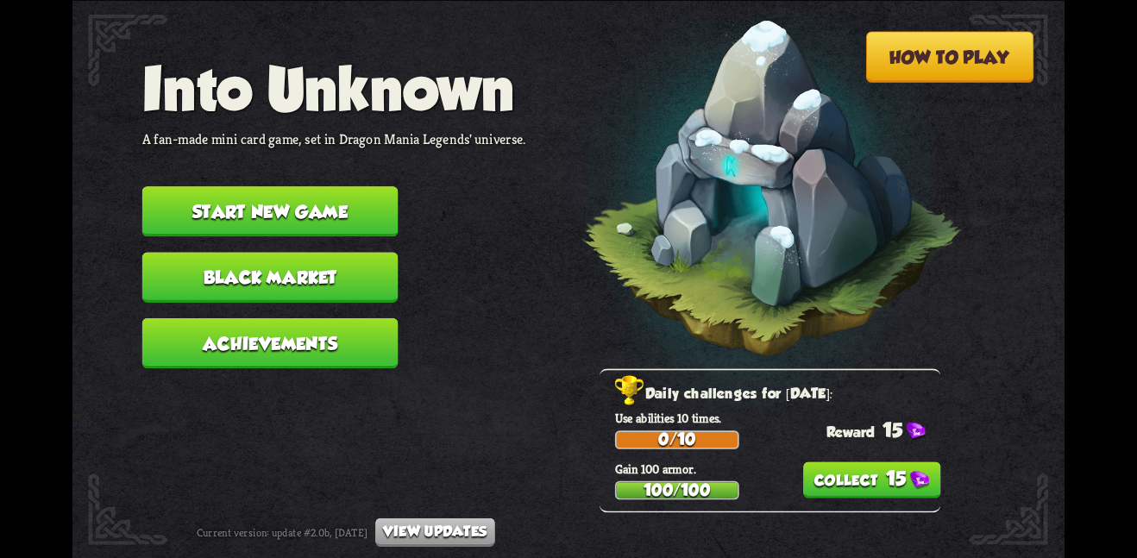
click at [886, 474] on button "15" at bounding box center [872, 480] width 138 height 36
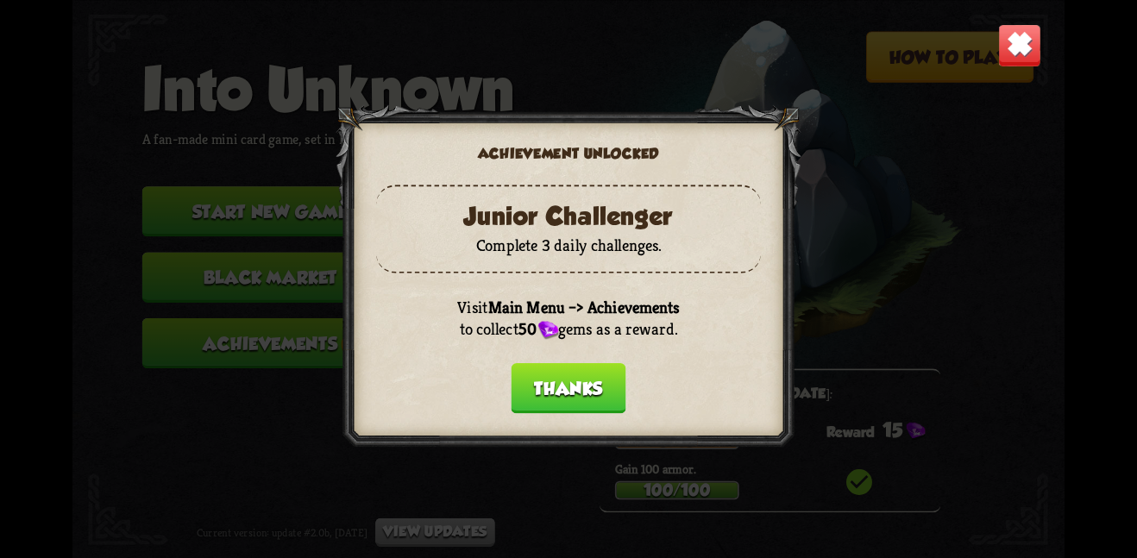
click at [539, 367] on button "Thanks" at bounding box center [569, 388] width 115 height 50
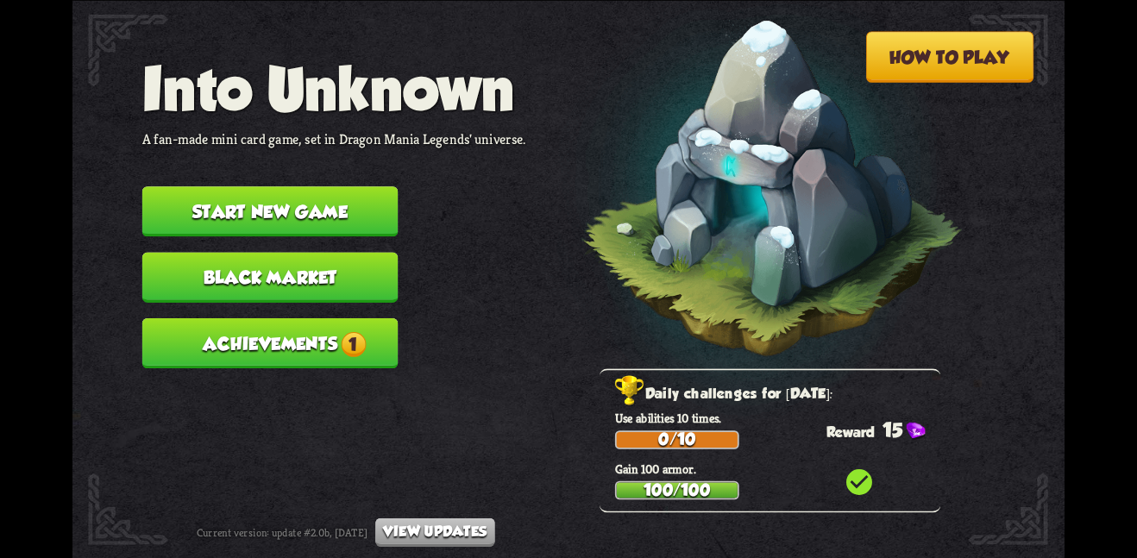
click at [262, 326] on button "Achievements 1" at bounding box center [270, 342] width 256 height 50
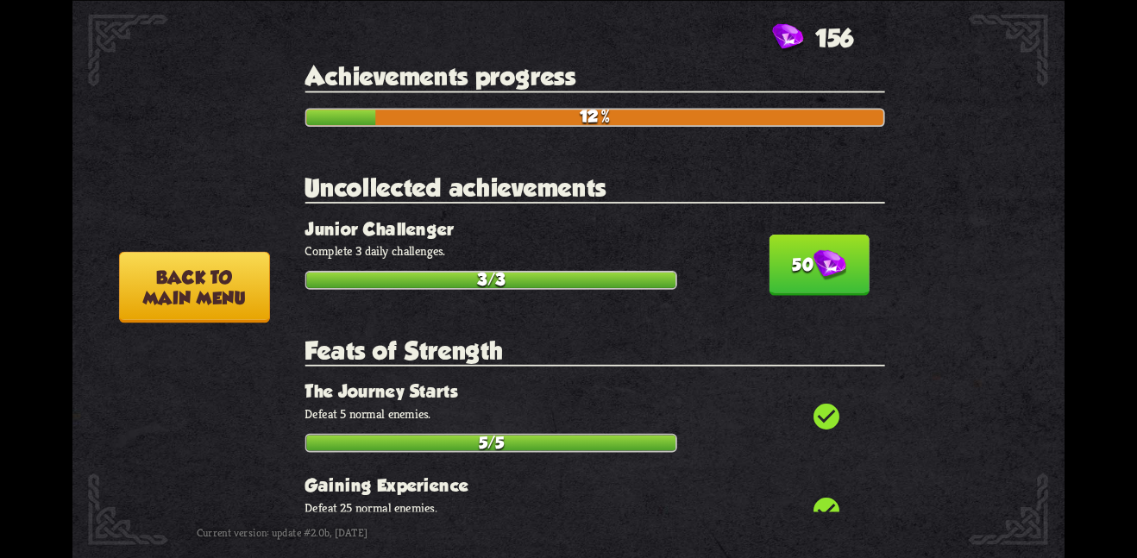
click at [840, 282] on button "50" at bounding box center [819, 264] width 100 height 61
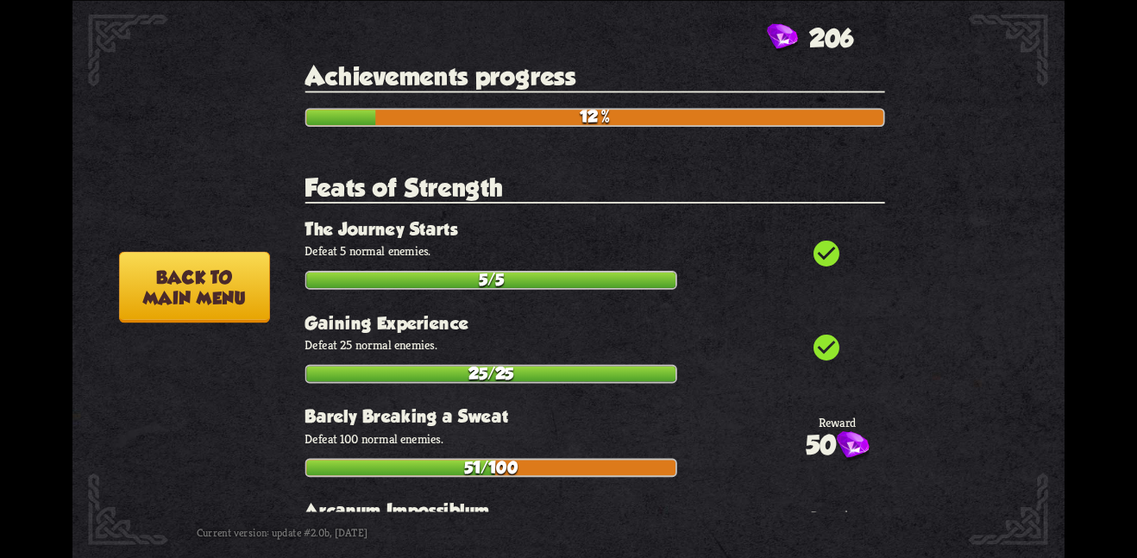
click at [189, 272] on button "Back to main menu" at bounding box center [194, 287] width 151 height 72
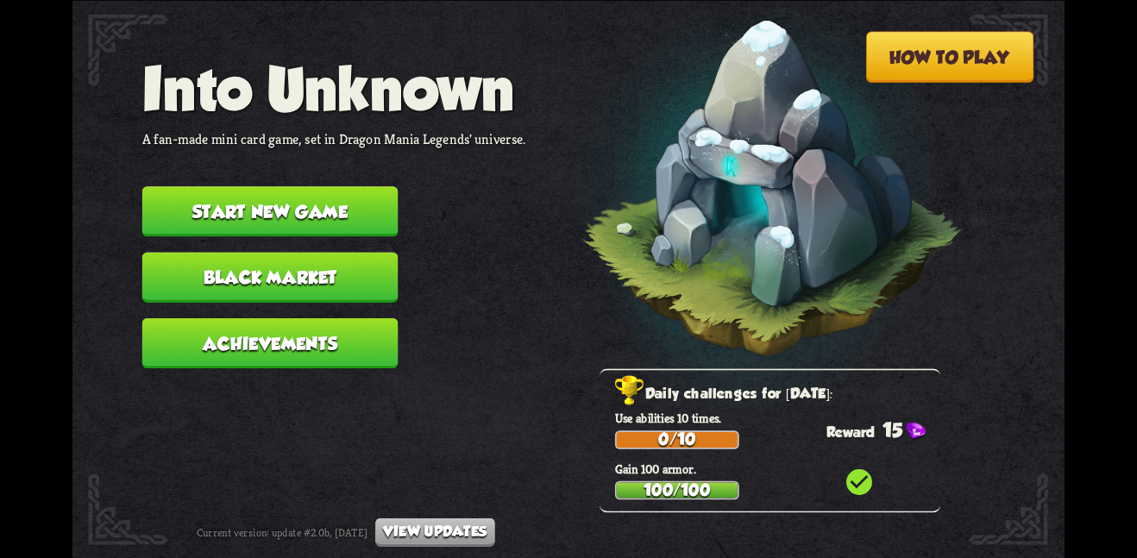
click at [318, 252] on button "Black Market" at bounding box center [270, 277] width 256 height 50
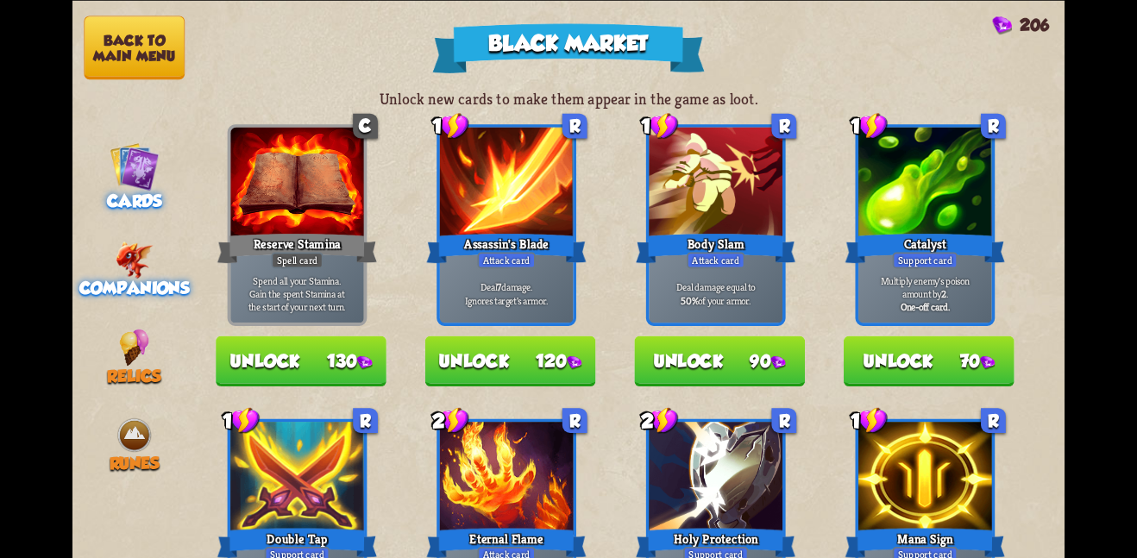
click at [143, 279] on span "Companions" at bounding box center [134, 288] width 110 height 19
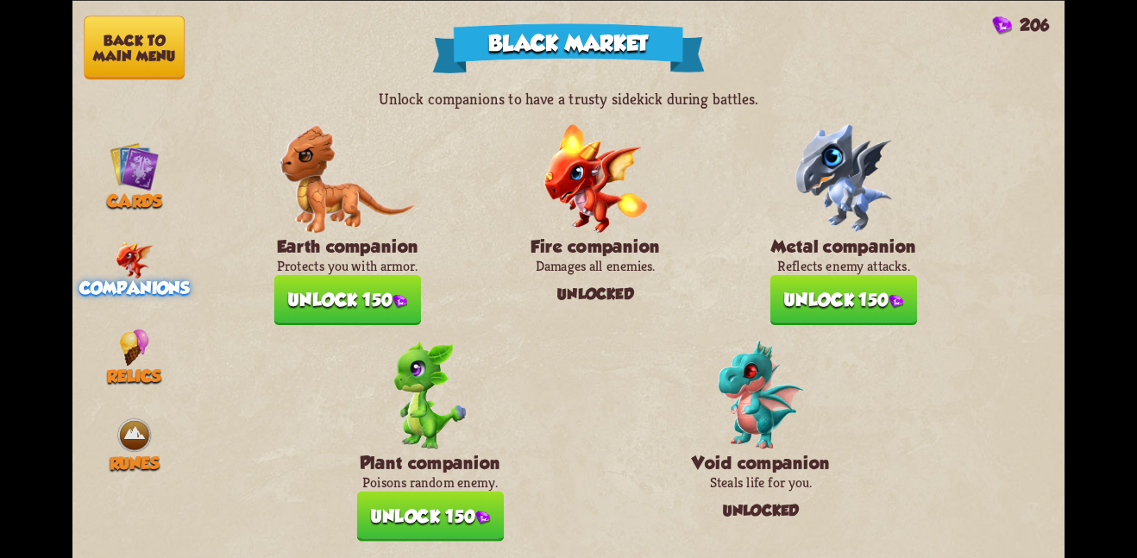
click at [409, 269] on p "Protects you with armor." at bounding box center [348, 265] width 148 height 18
click at [388, 282] on button "Unlock 150" at bounding box center [348, 299] width 148 height 50
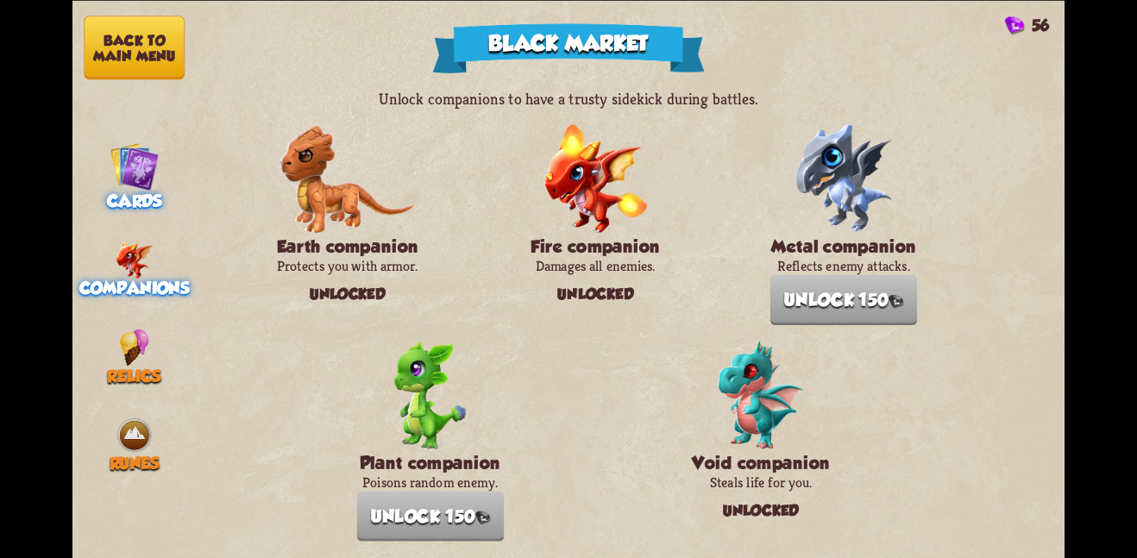
click at [145, 157] on img at bounding box center [135, 166] width 50 height 50
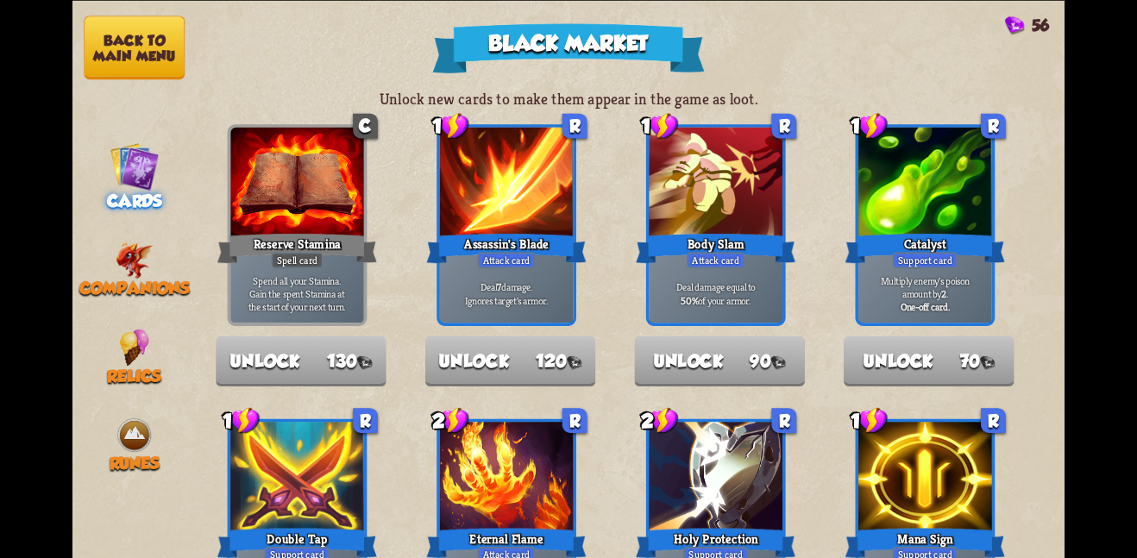
click at [115, 51] on button "Back to main menu" at bounding box center [134, 48] width 101 height 64
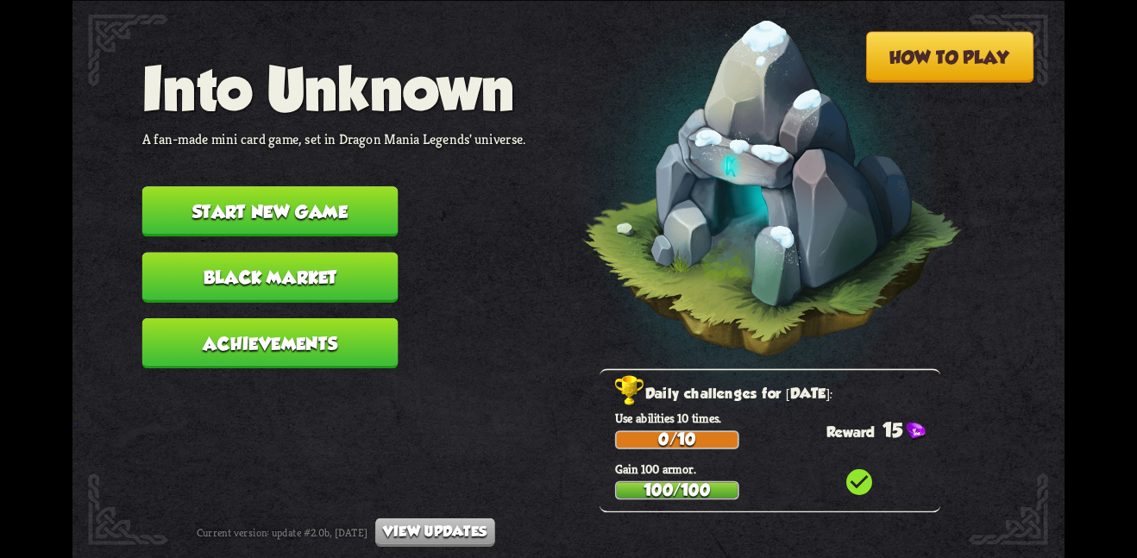
click at [348, 201] on button "Start new game" at bounding box center [270, 211] width 256 height 50
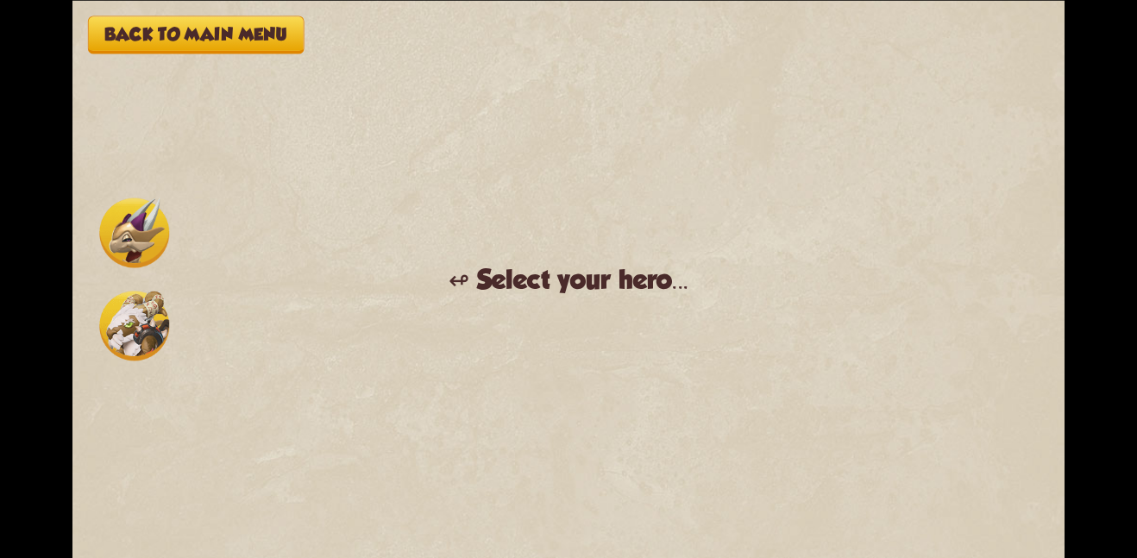
click at [141, 328] on img at bounding box center [134, 326] width 70 height 70
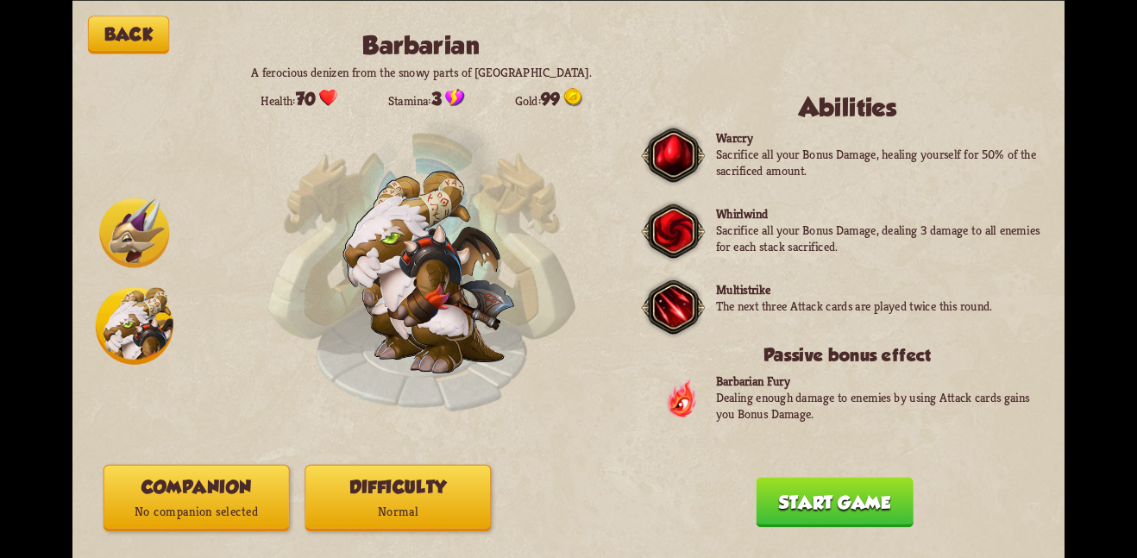
click at [223, 478] on button "Companion No companion selected" at bounding box center [197, 497] width 186 height 66
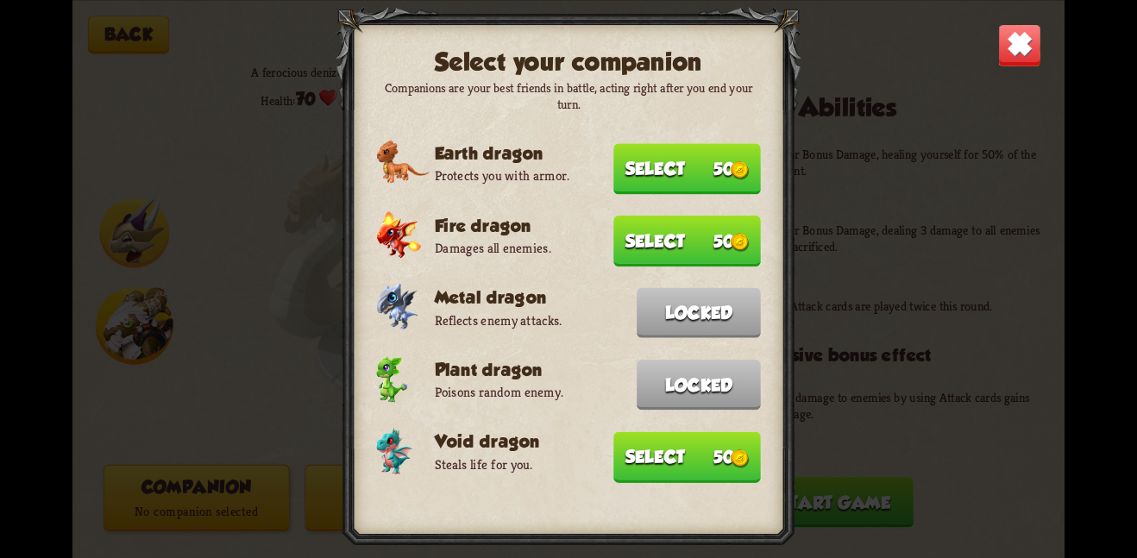
click at [635, 446] on button "Select 50" at bounding box center [687, 456] width 148 height 51
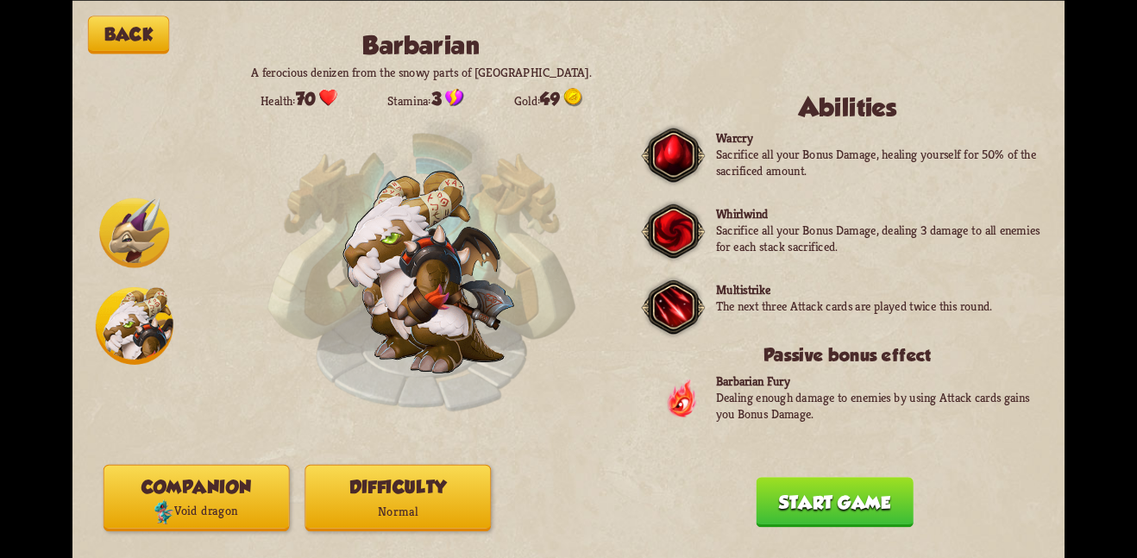
click at [784, 478] on div "Back Barbarian A ferocious denizen from the snowy parts of Northern Dragolandia…" at bounding box center [568, 279] width 992 height 558
click at [865, 512] on button "Start game" at bounding box center [834, 502] width 157 height 50
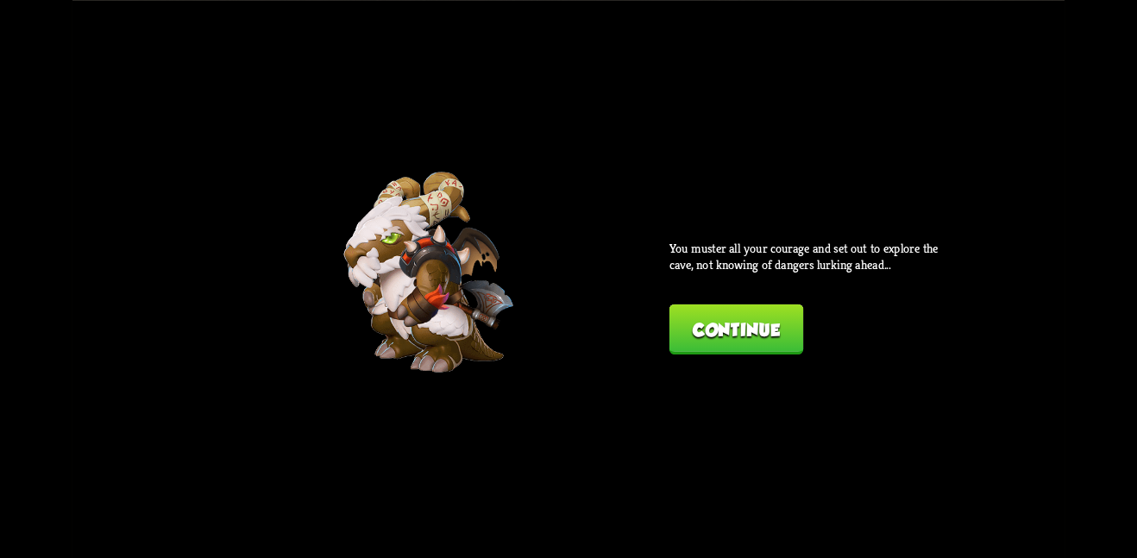
click at [780, 325] on button "Continue" at bounding box center [736, 329] width 134 height 50
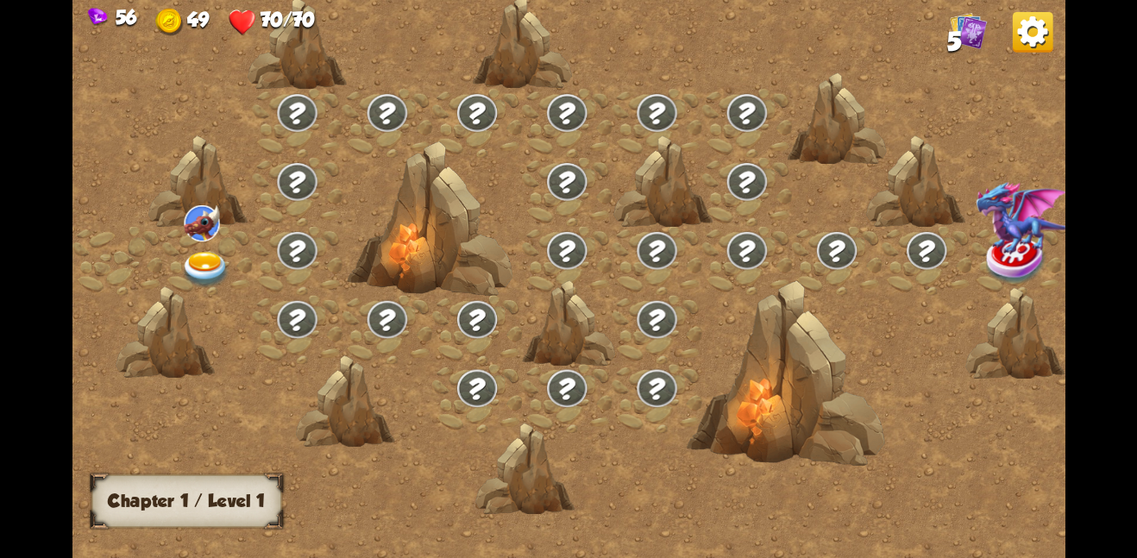
click at [192, 246] on div at bounding box center [207, 260] width 90 height 69
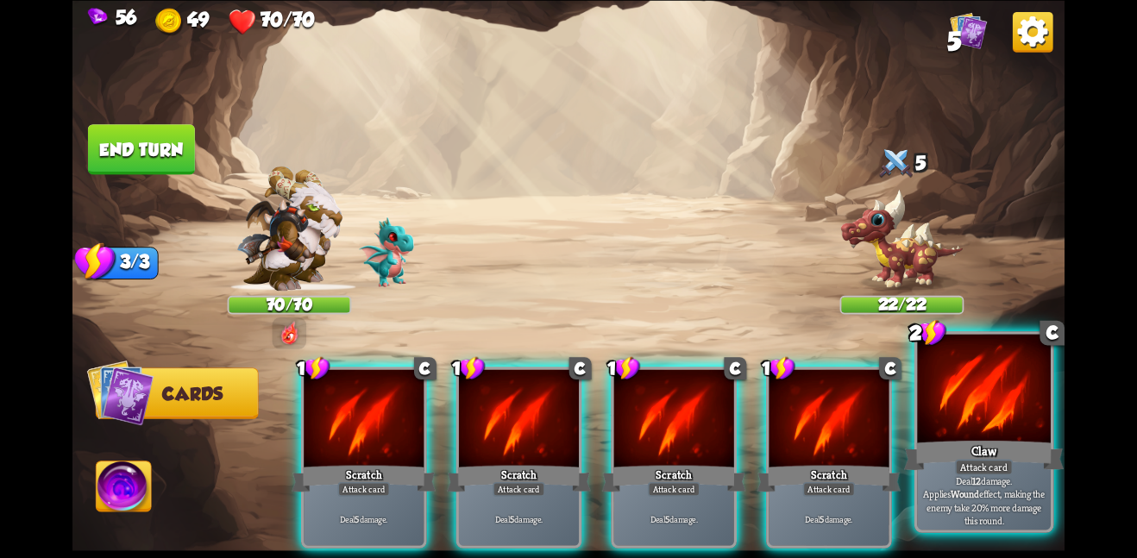
click at [1053, 461] on div "Claw" at bounding box center [984, 454] width 160 height 35
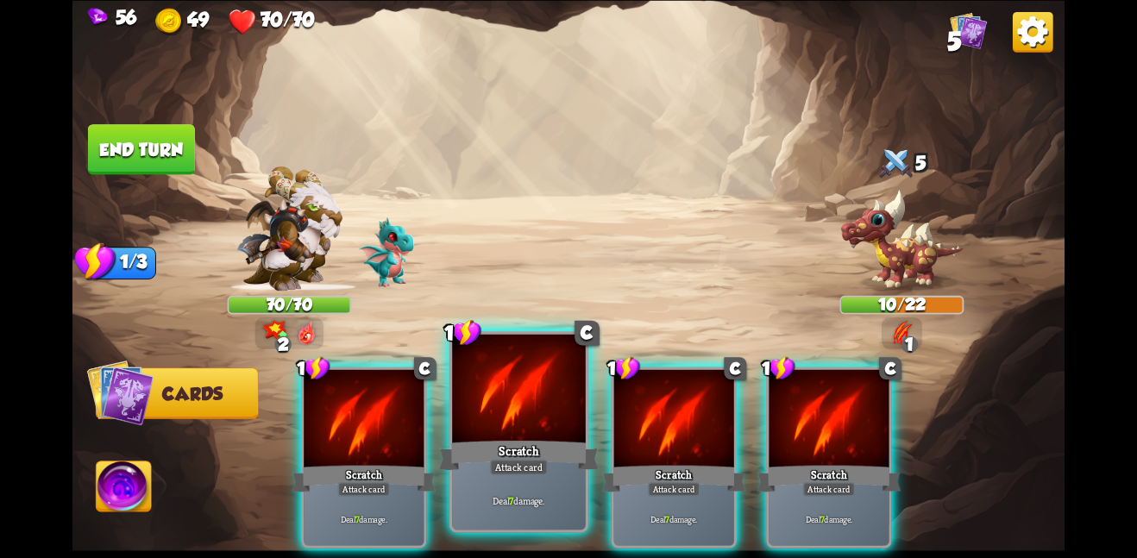
click at [559, 372] on div at bounding box center [519, 390] width 134 height 112
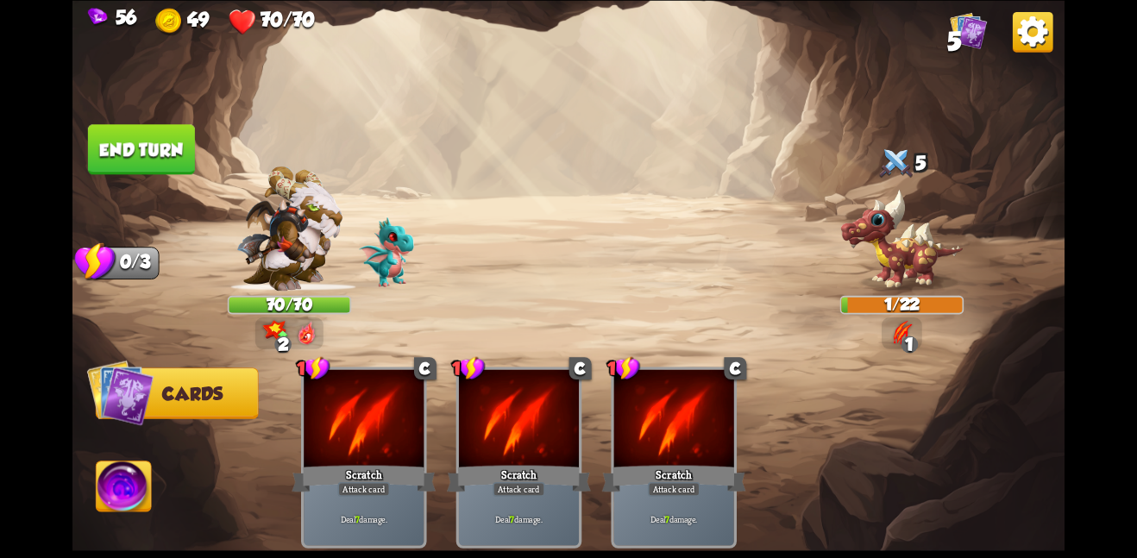
click at [162, 155] on button "End turn" at bounding box center [141, 149] width 107 height 50
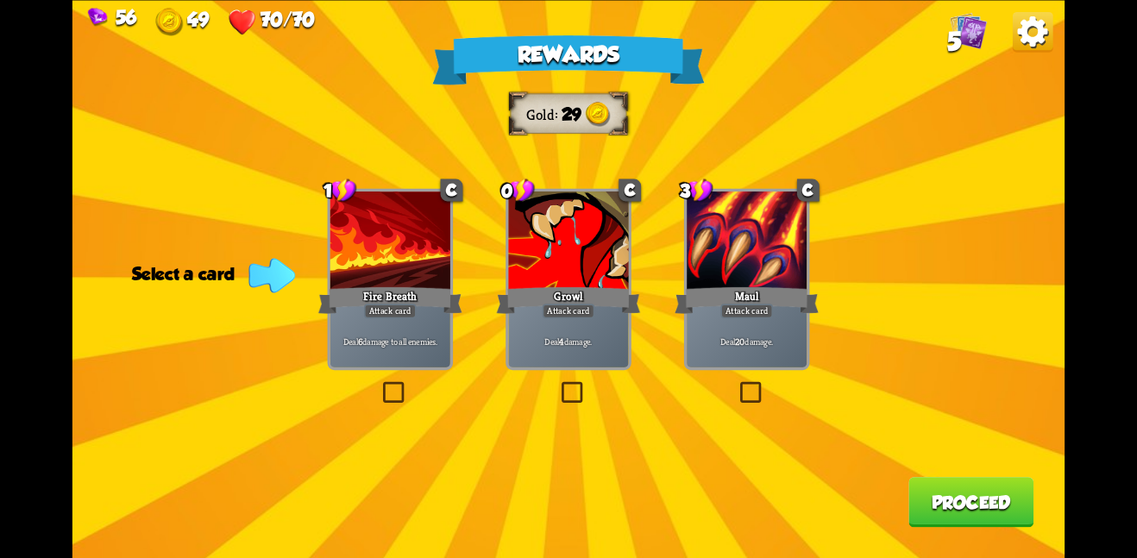
click at [701, 291] on div "Maul" at bounding box center [747, 300] width 144 height 32
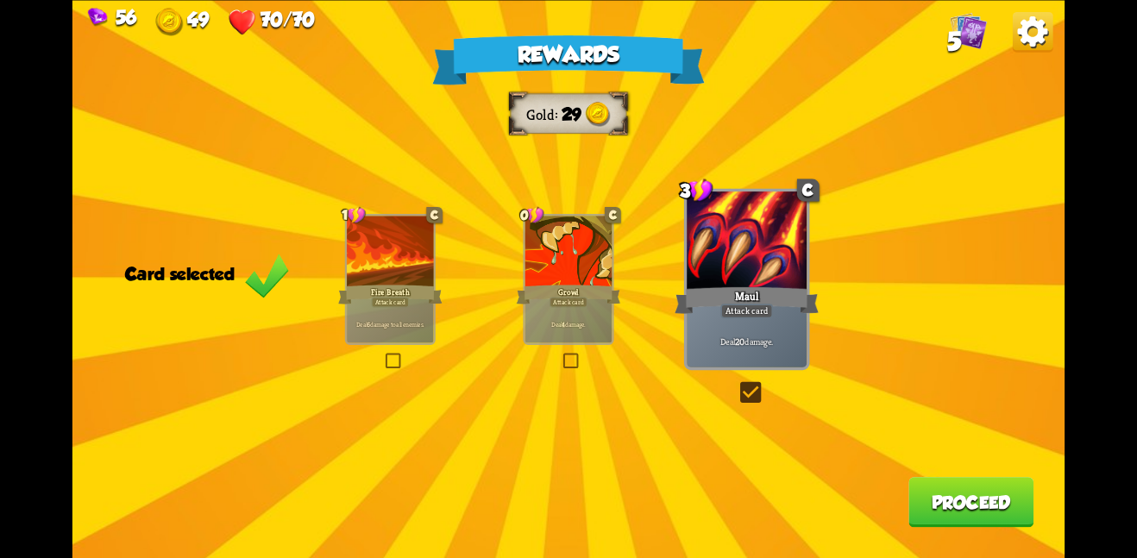
click at [930, 503] on button "Proceed" at bounding box center [970, 502] width 125 height 50
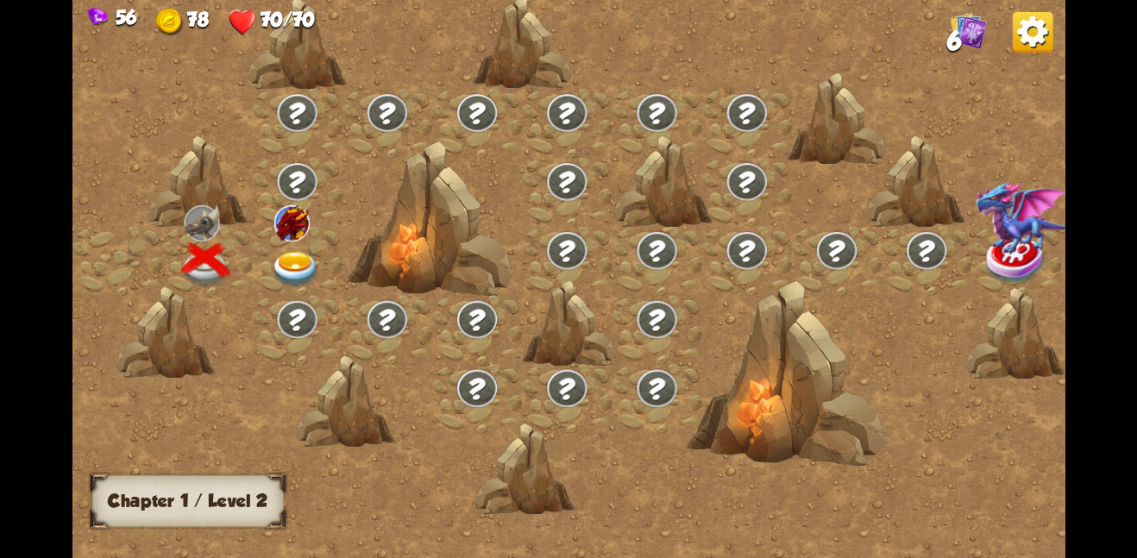
click at [294, 274] on img at bounding box center [296, 269] width 50 height 36
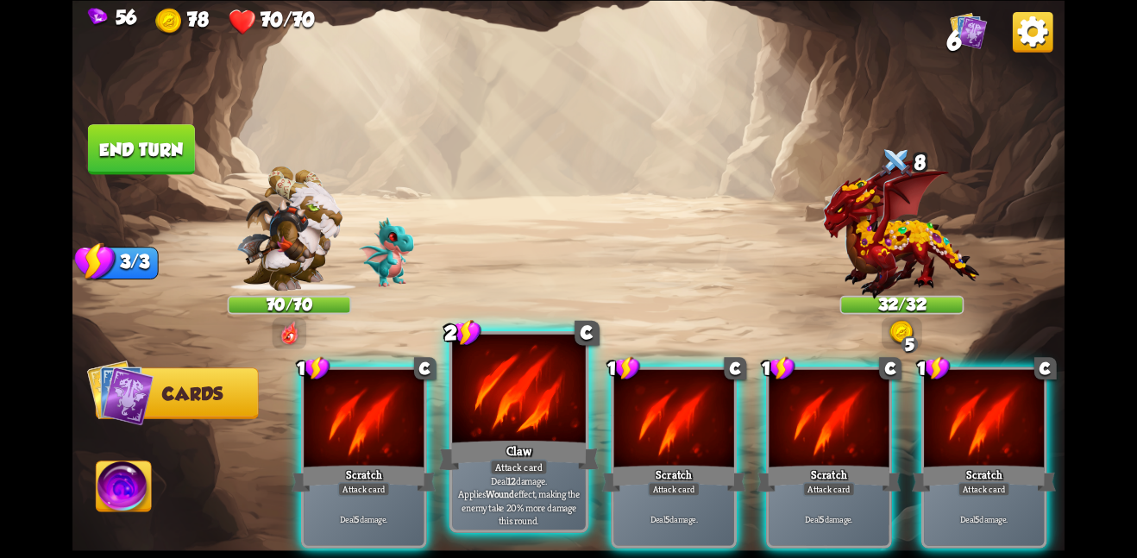
click at [556, 395] on div at bounding box center [519, 390] width 134 height 112
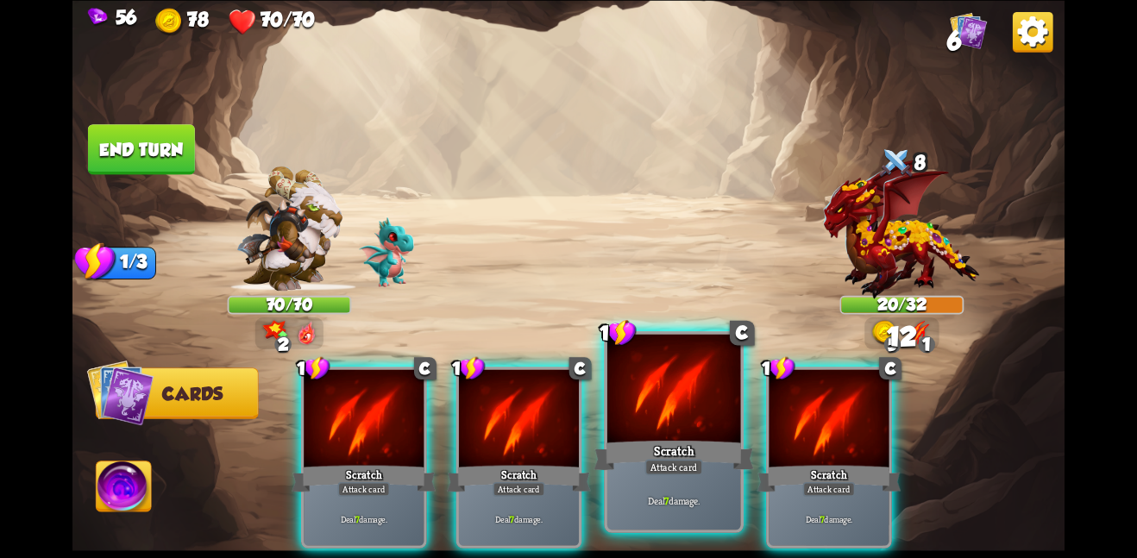
click at [665, 402] on div at bounding box center [674, 390] width 134 height 112
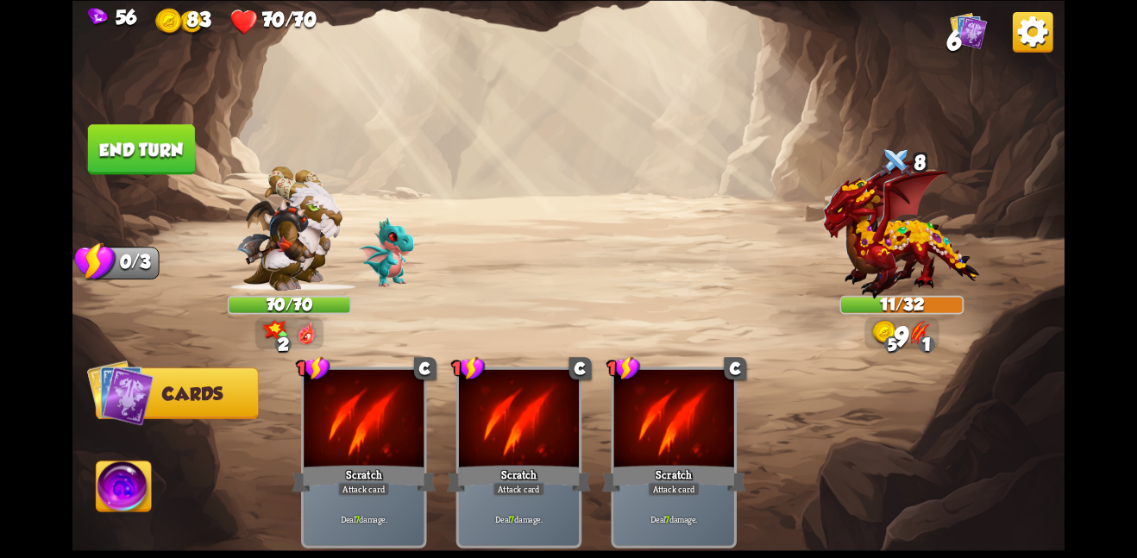
click at [131, 136] on button "End turn" at bounding box center [141, 149] width 107 height 50
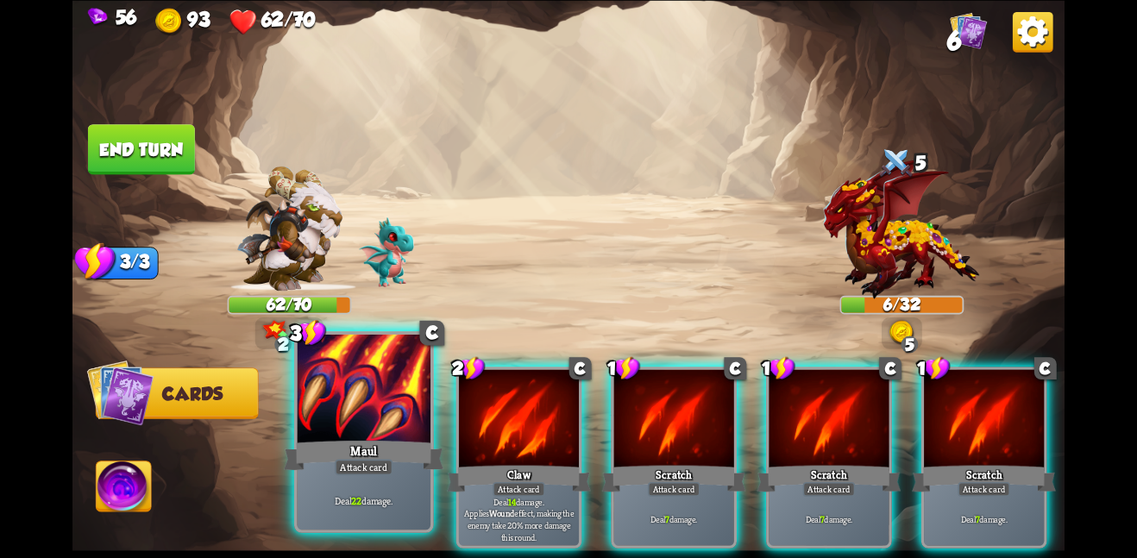
click at [386, 456] on div "Maul" at bounding box center [364, 454] width 160 height 35
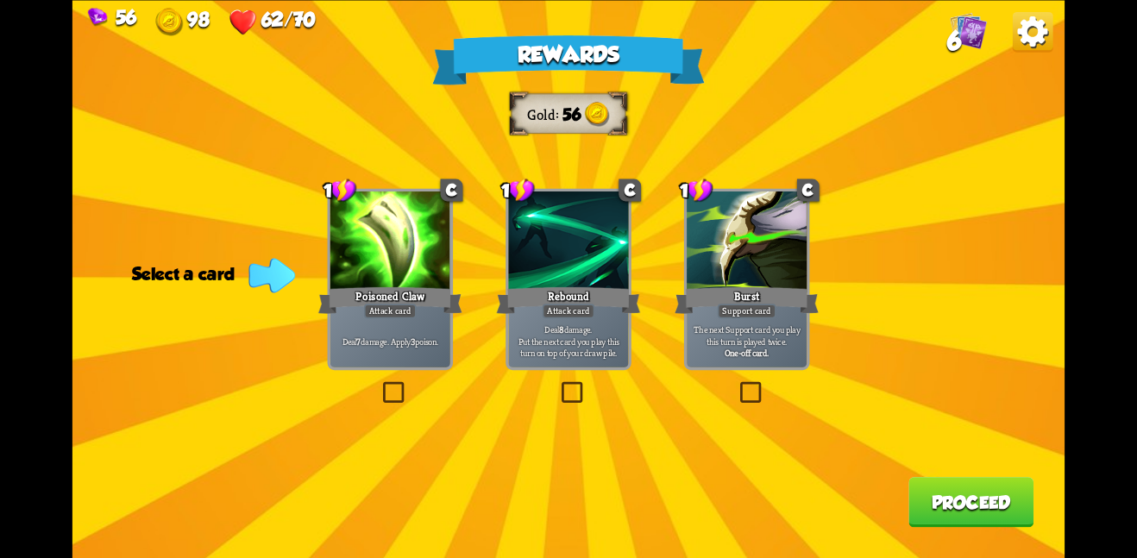
click at [387, 350] on div "Deal 7 damage. Apply 3 poison." at bounding box center [390, 341] width 120 height 53
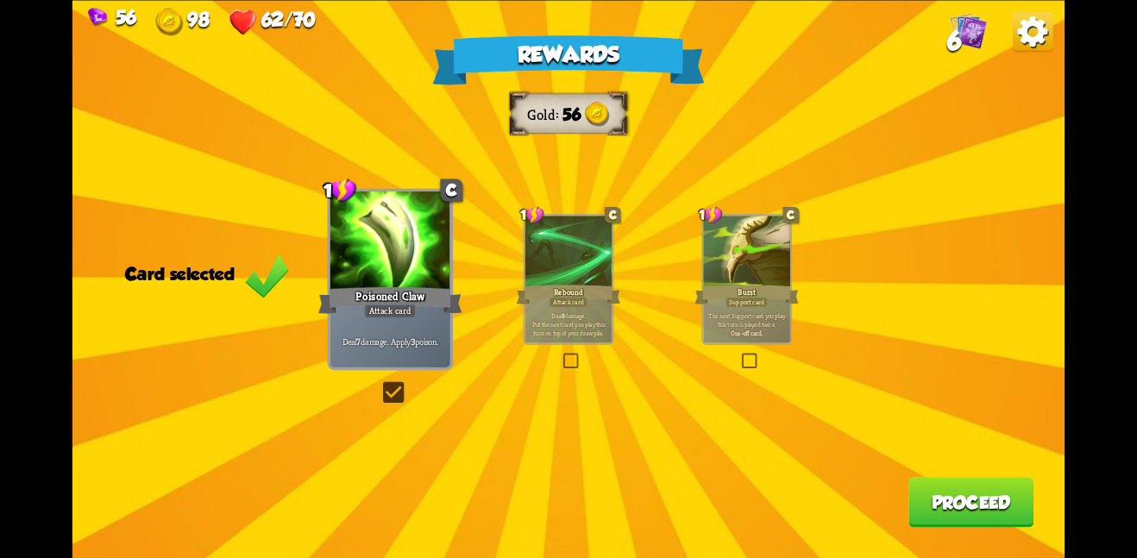
click at [946, 487] on button "Proceed" at bounding box center [970, 502] width 125 height 50
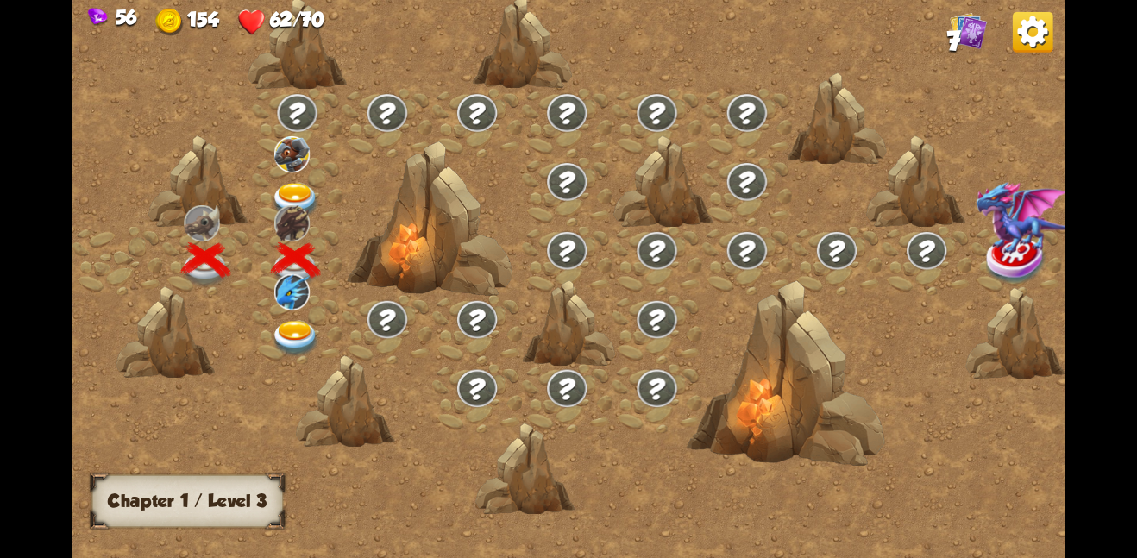
click at [292, 189] on img at bounding box center [296, 200] width 50 height 36
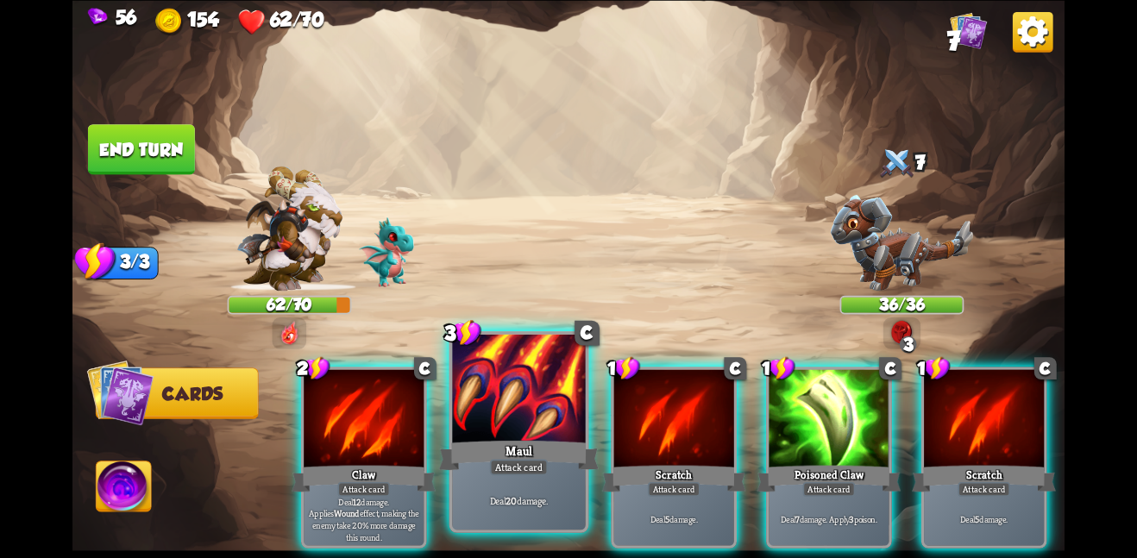
click at [564, 458] on div "Maul" at bounding box center [519, 454] width 160 height 35
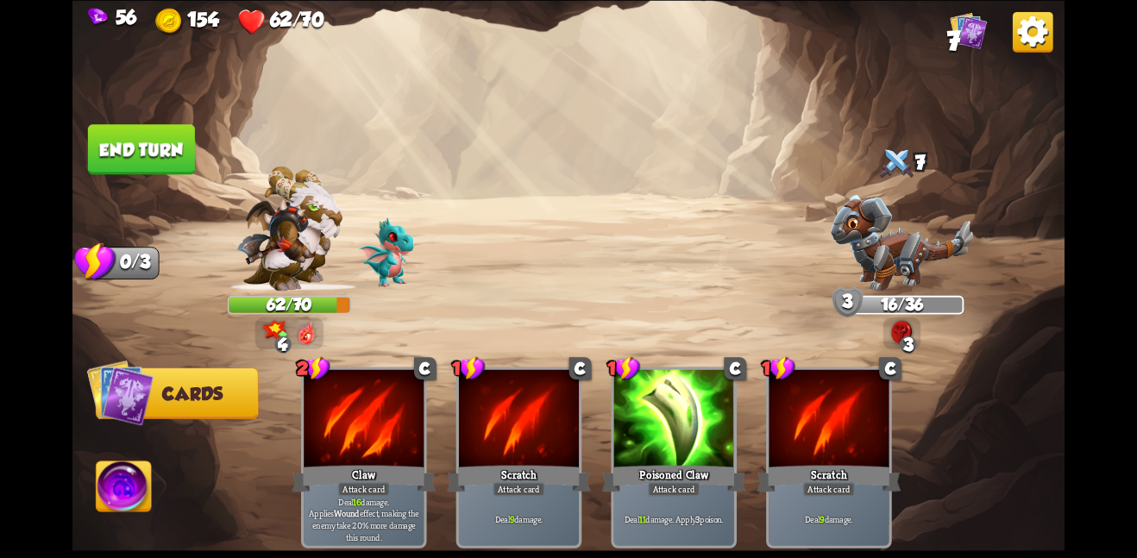
click at [132, 156] on button "End turn" at bounding box center [141, 149] width 107 height 50
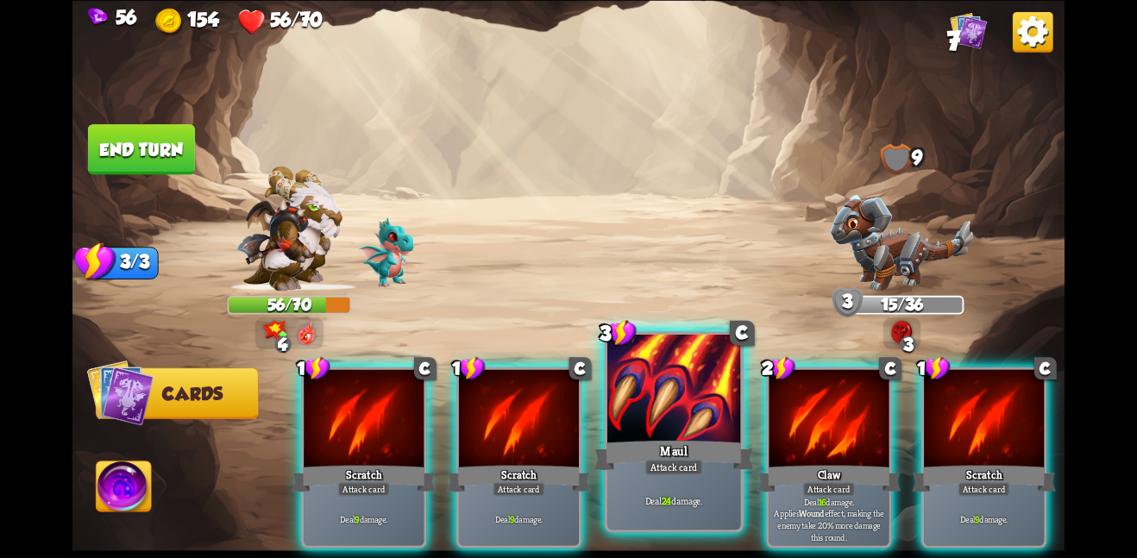
click at [614, 452] on div "Maul" at bounding box center [674, 454] width 160 height 35
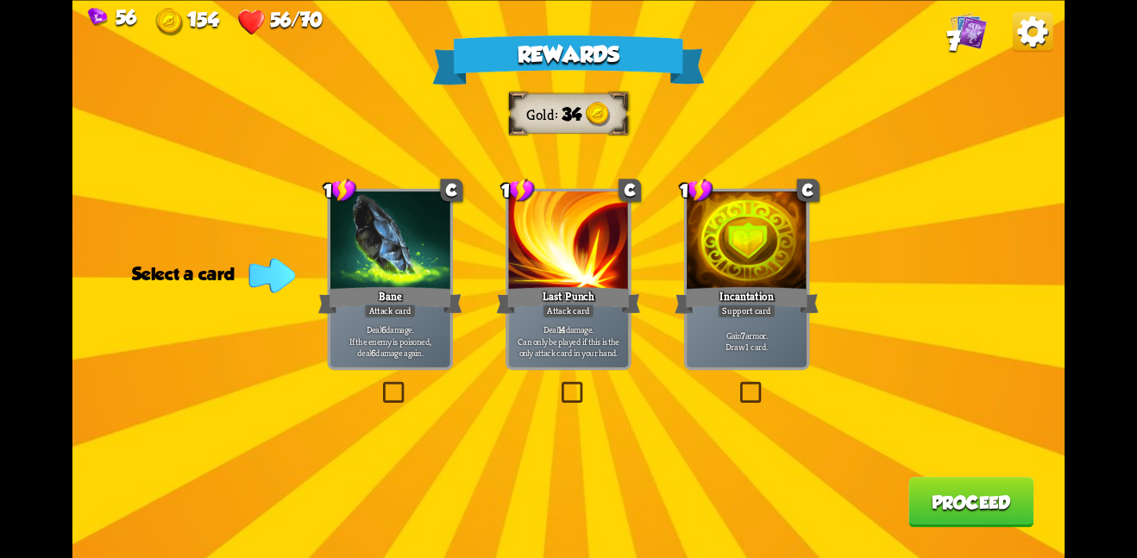
click at [594, 342] on span "Can only be played if this is the only attack card in your hand." at bounding box center [569, 346] width 114 height 23
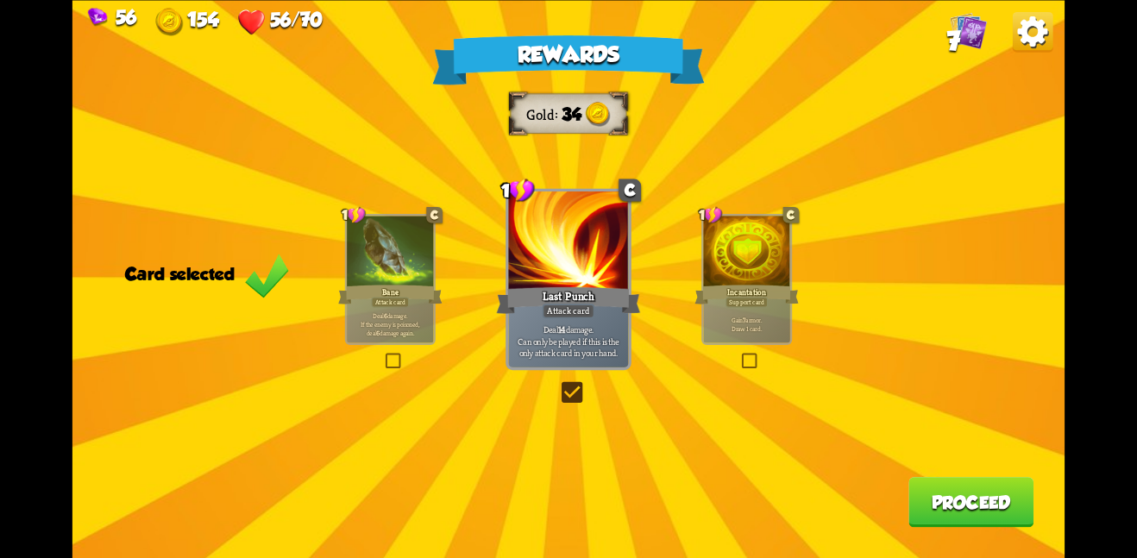
click at [988, 500] on button "Proceed" at bounding box center [970, 502] width 125 height 50
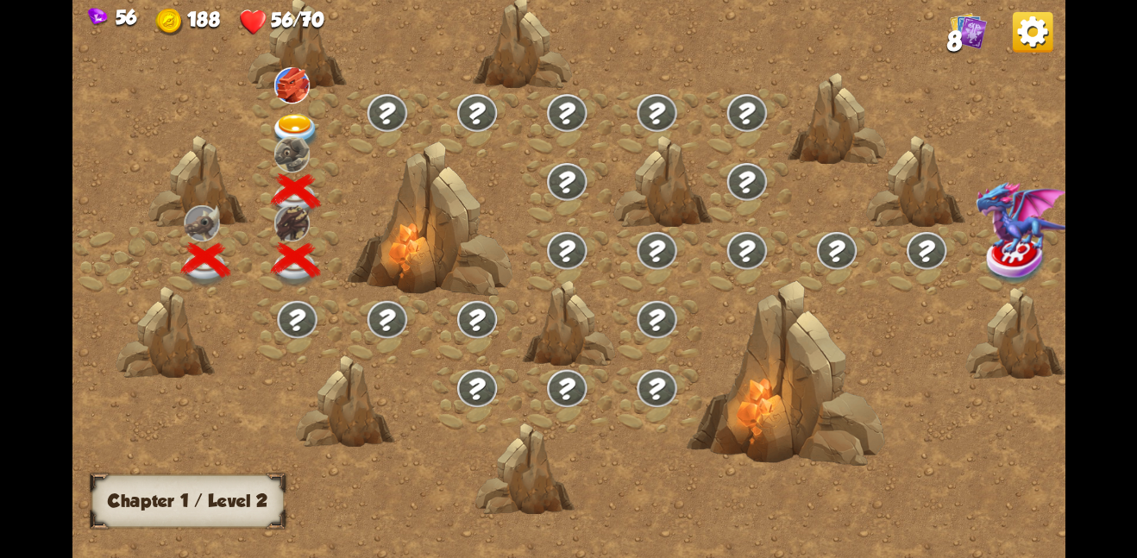
click at [294, 116] on img at bounding box center [296, 131] width 50 height 36
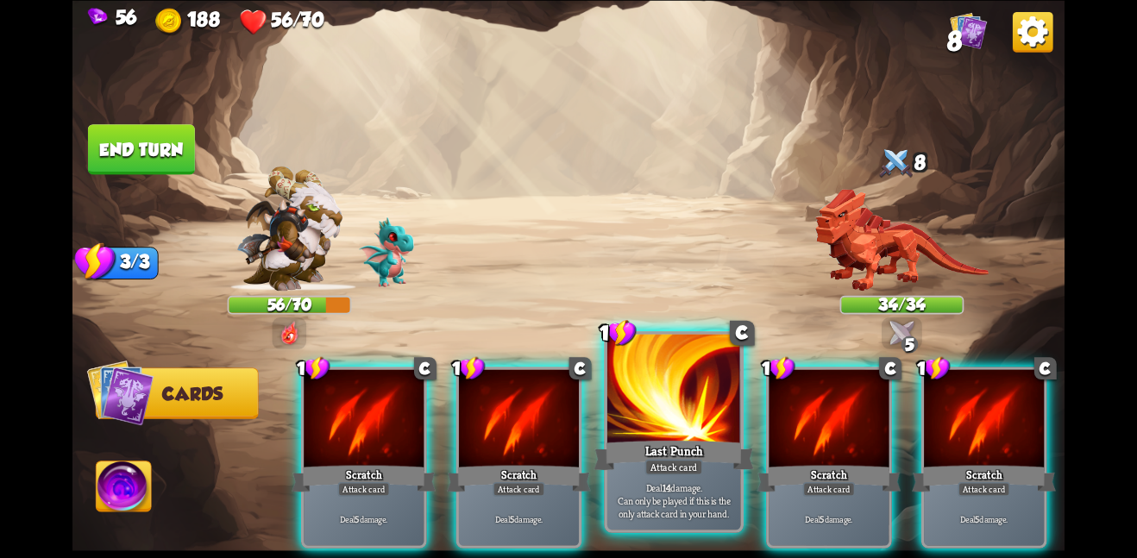
click at [689, 415] on div at bounding box center [674, 390] width 134 height 112
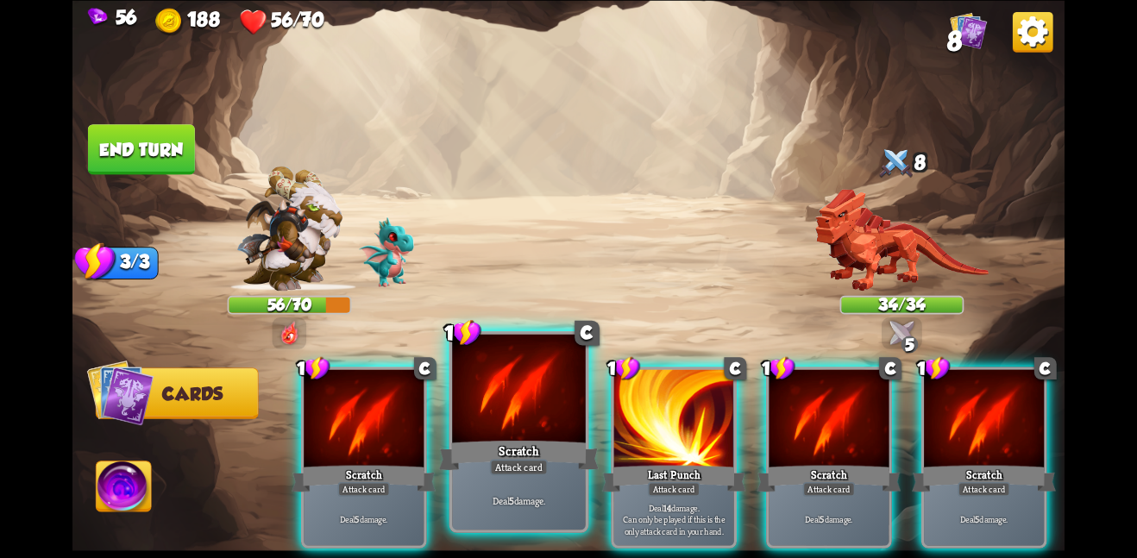
click at [535, 424] on div at bounding box center [519, 390] width 134 height 112
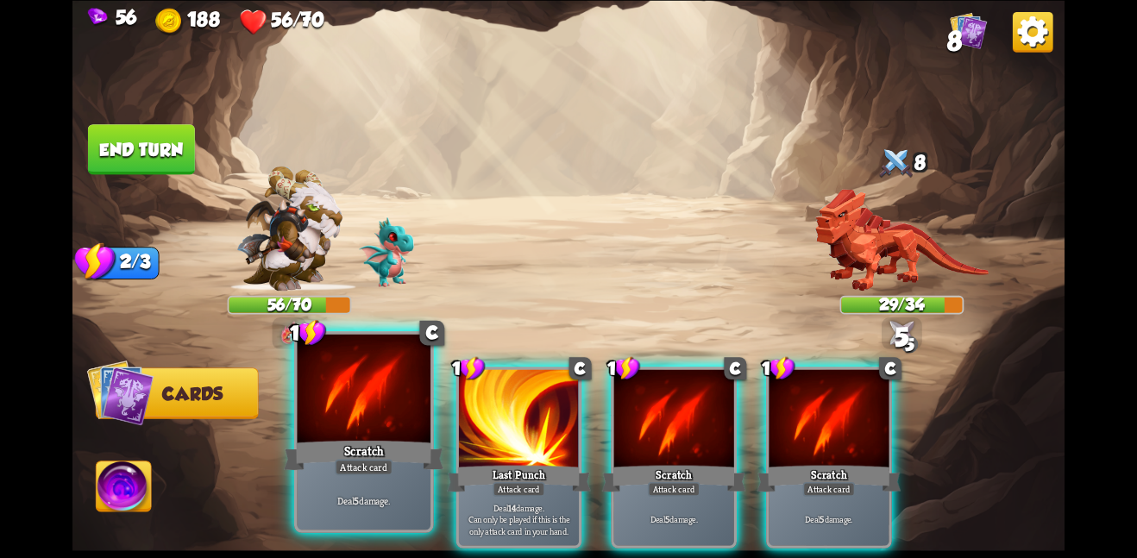
click at [349, 421] on div at bounding box center [364, 390] width 134 height 112
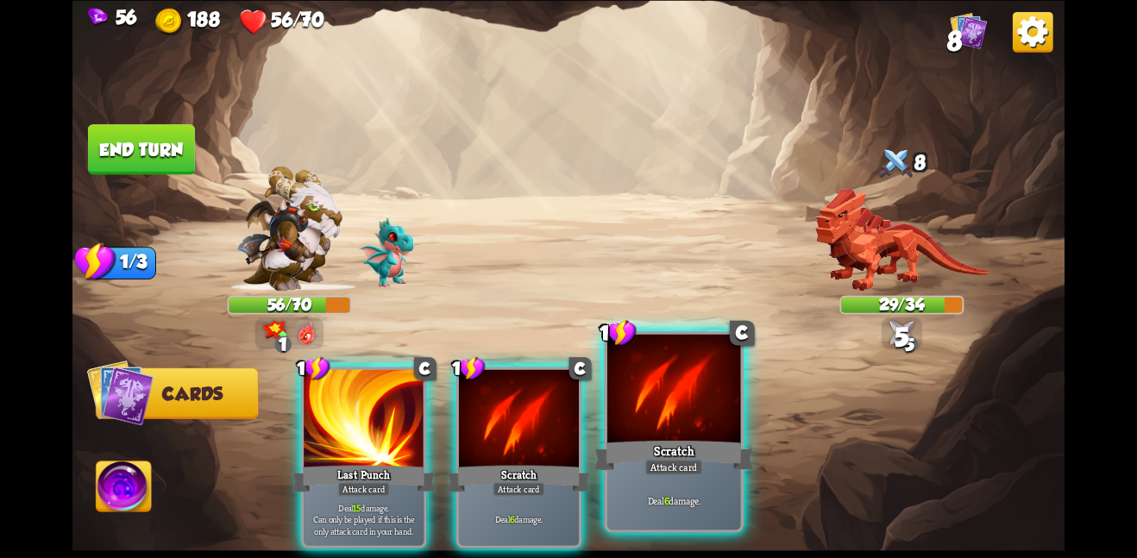
click at [615, 406] on div at bounding box center [674, 390] width 134 height 112
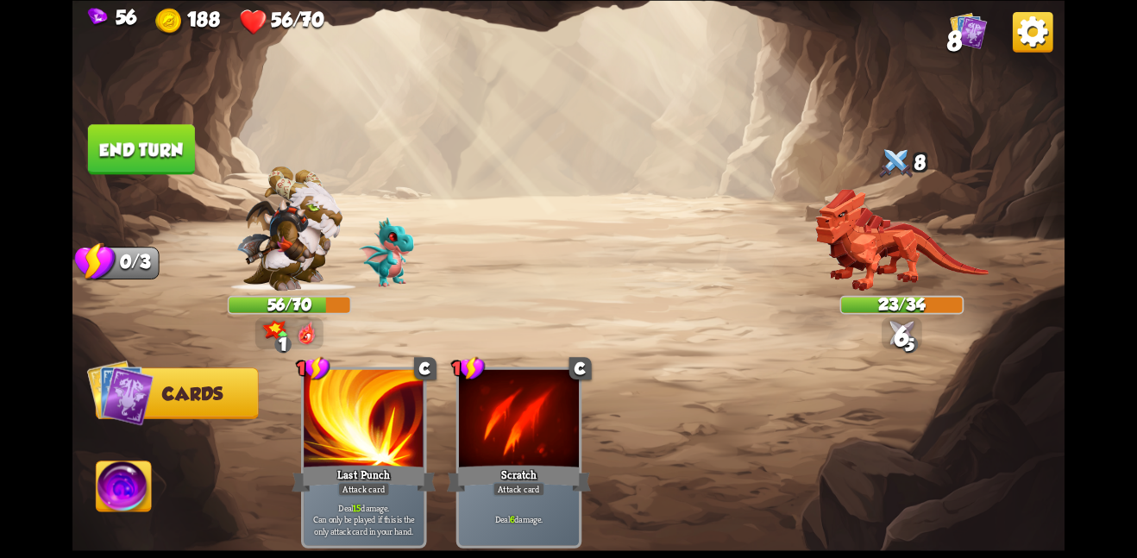
click at [165, 144] on button "End turn" at bounding box center [141, 149] width 107 height 50
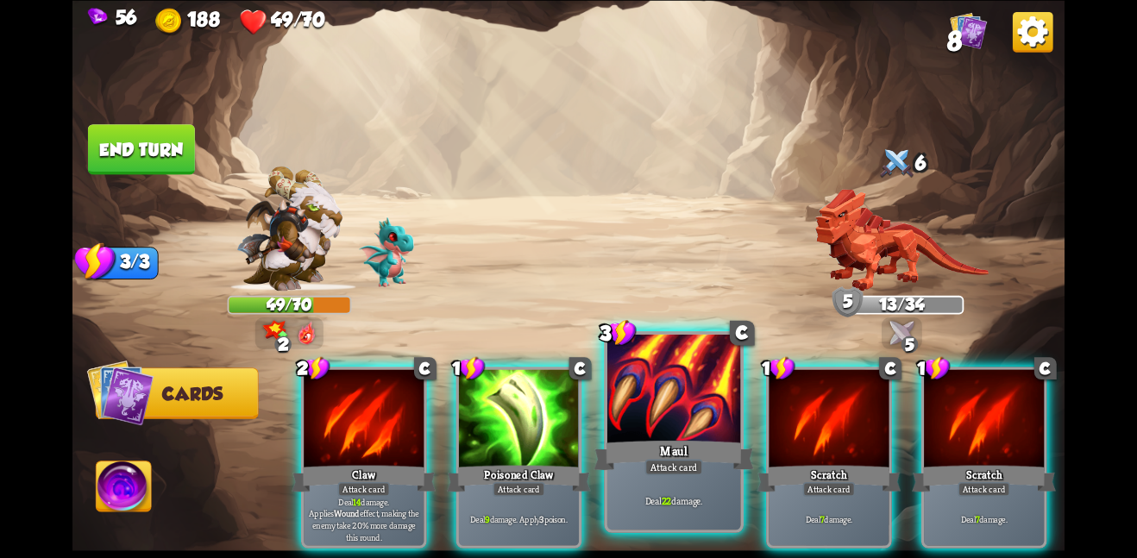
click at [643, 418] on div at bounding box center [674, 390] width 134 height 112
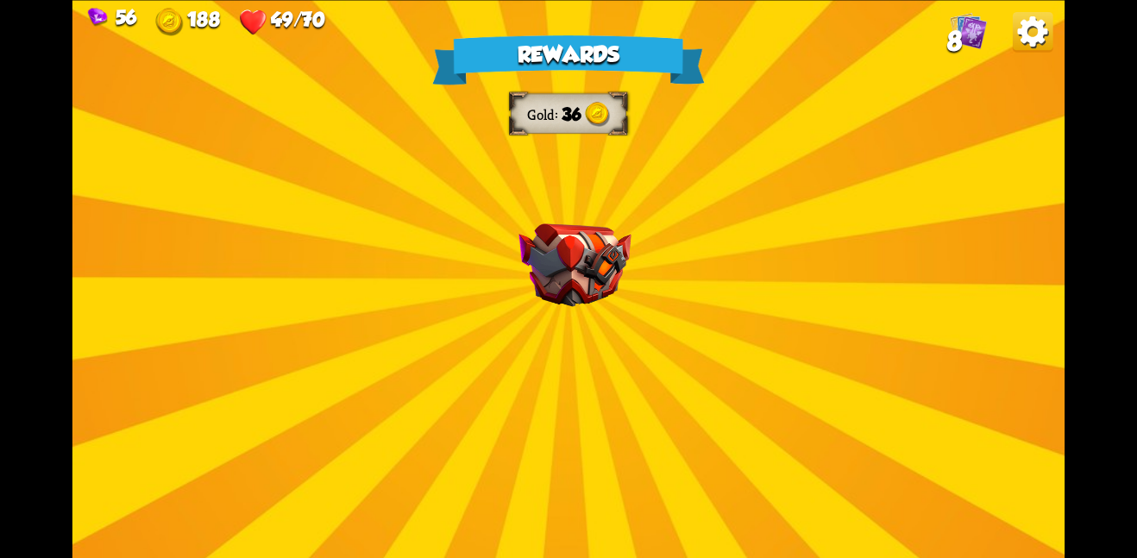
click at [600, 338] on div "Rewards Gold 36 Select a card 0 C Deflect Support card Gain 4 armor. 1 C Life L…" at bounding box center [568, 279] width 992 height 558
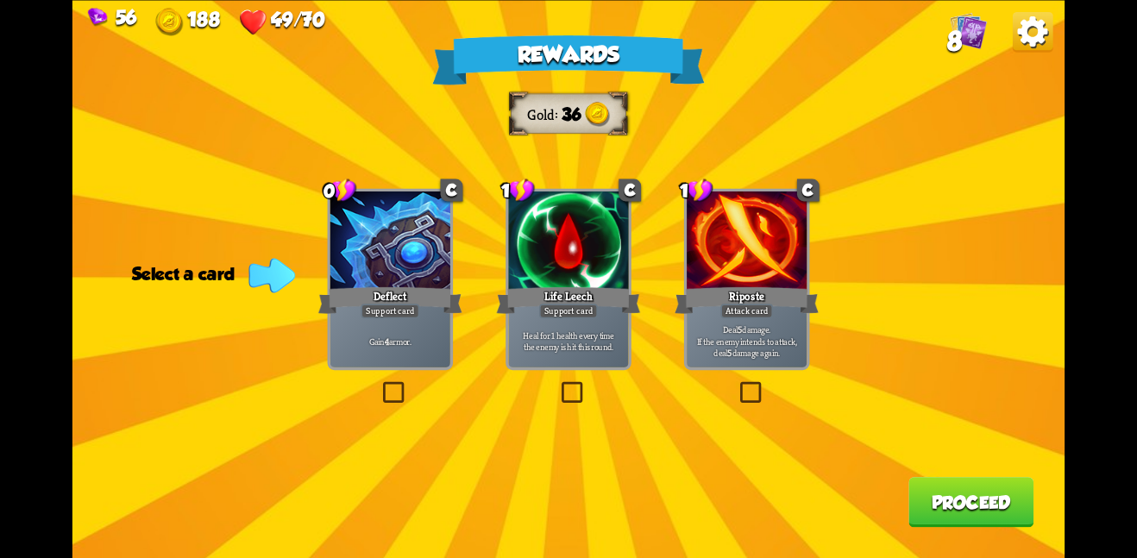
click at [395, 314] on div "Support card" at bounding box center [390, 311] width 59 height 15
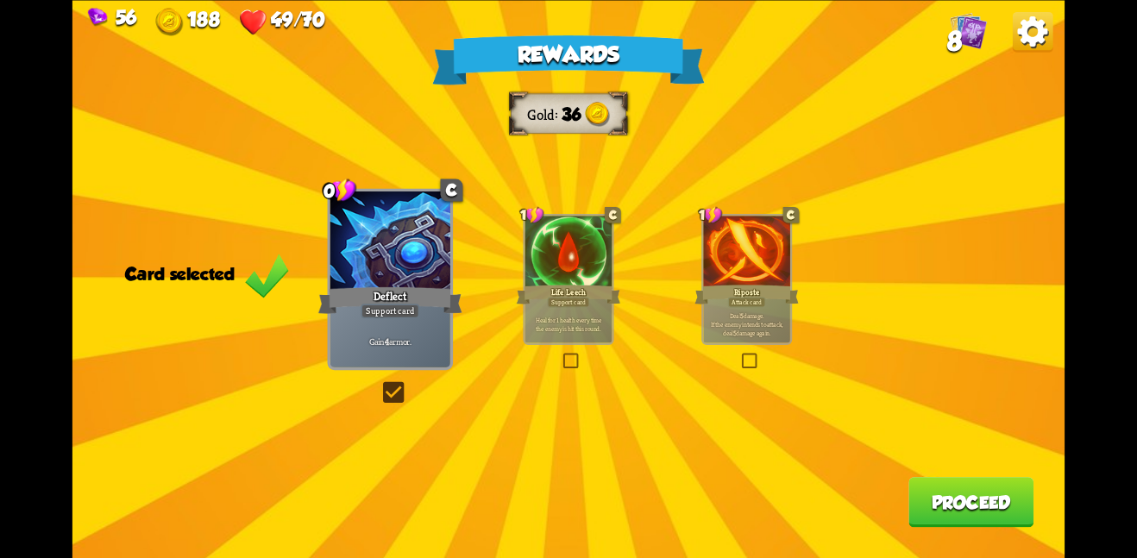
click at [987, 500] on button "Proceed" at bounding box center [970, 502] width 125 height 50
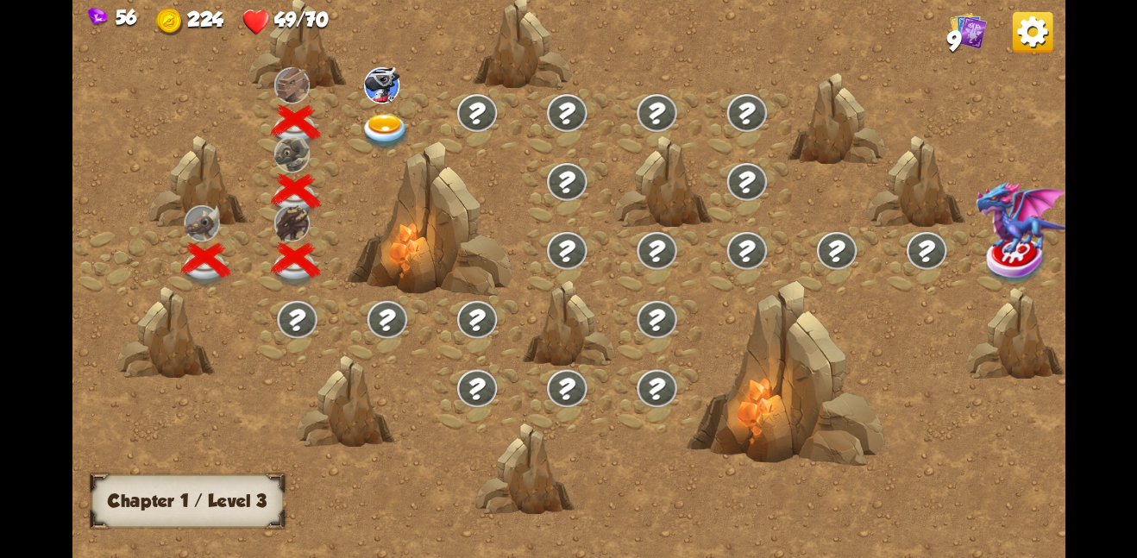
click at [378, 113] on img at bounding box center [386, 131] width 50 height 36
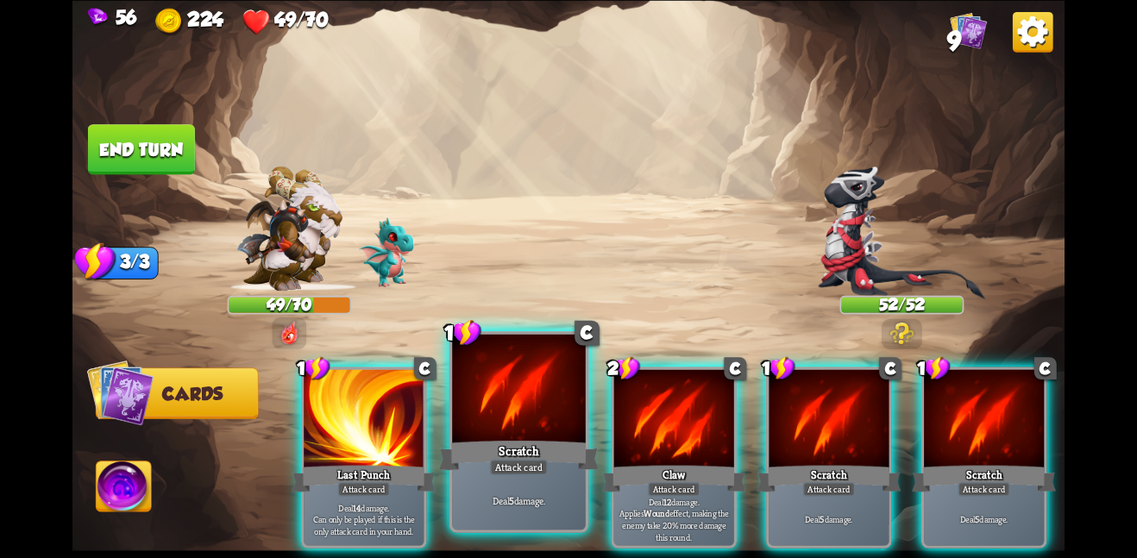
click at [537, 382] on div at bounding box center [519, 390] width 134 height 112
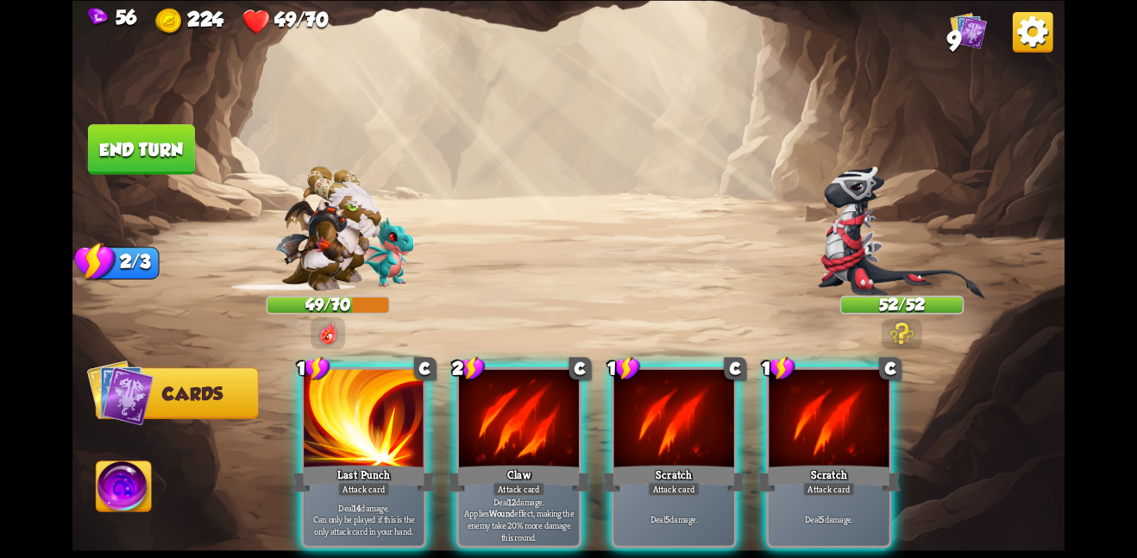
click at [537, 382] on div at bounding box center [519, 419] width 120 height 101
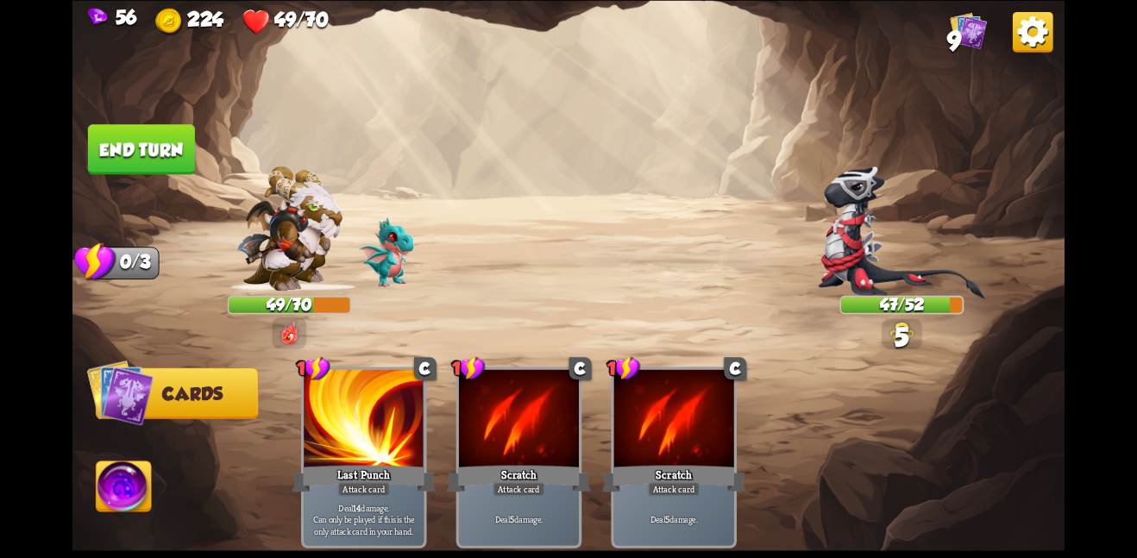
click at [537, 382] on div at bounding box center [519, 419] width 120 height 101
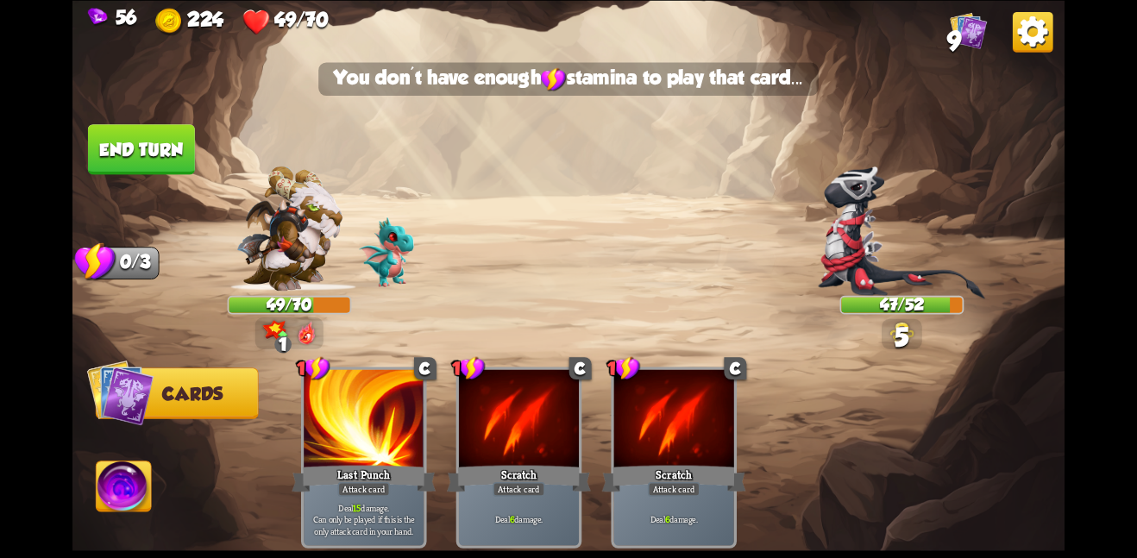
click at [73, 151] on img at bounding box center [568, 279] width 992 height 558
click at [131, 141] on button "End turn" at bounding box center [141, 149] width 107 height 50
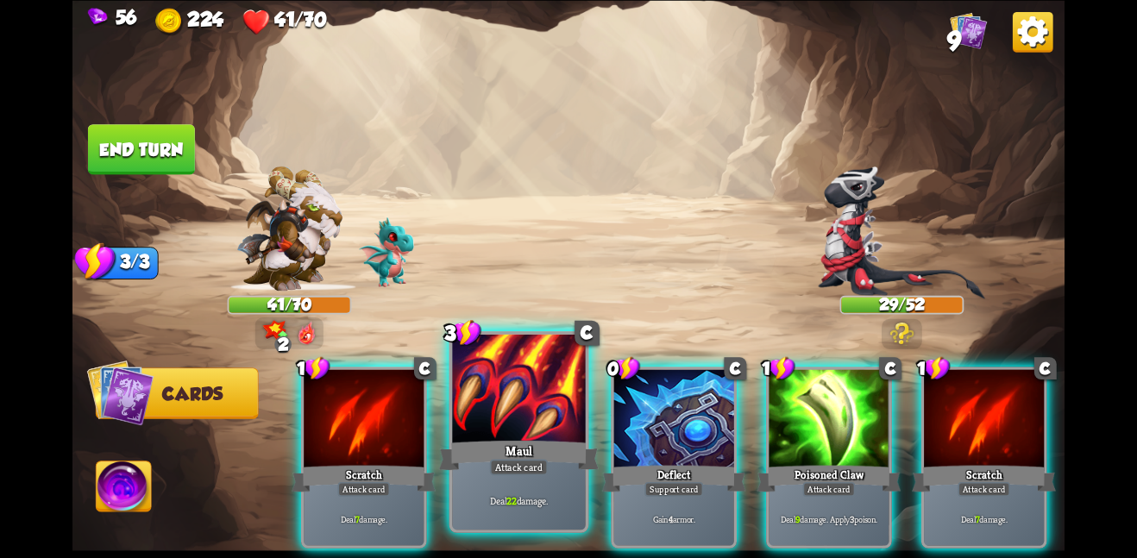
click at [526, 366] on div at bounding box center [519, 390] width 134 height 112
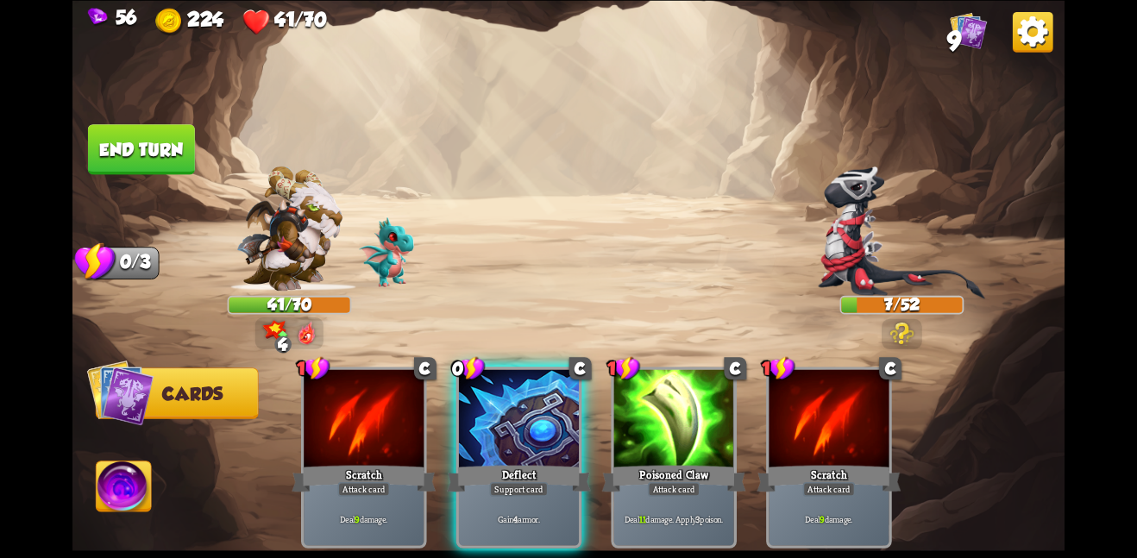
click at [153, 134] on button "End turn" at bounding box center [141, 149] width 107 height 50
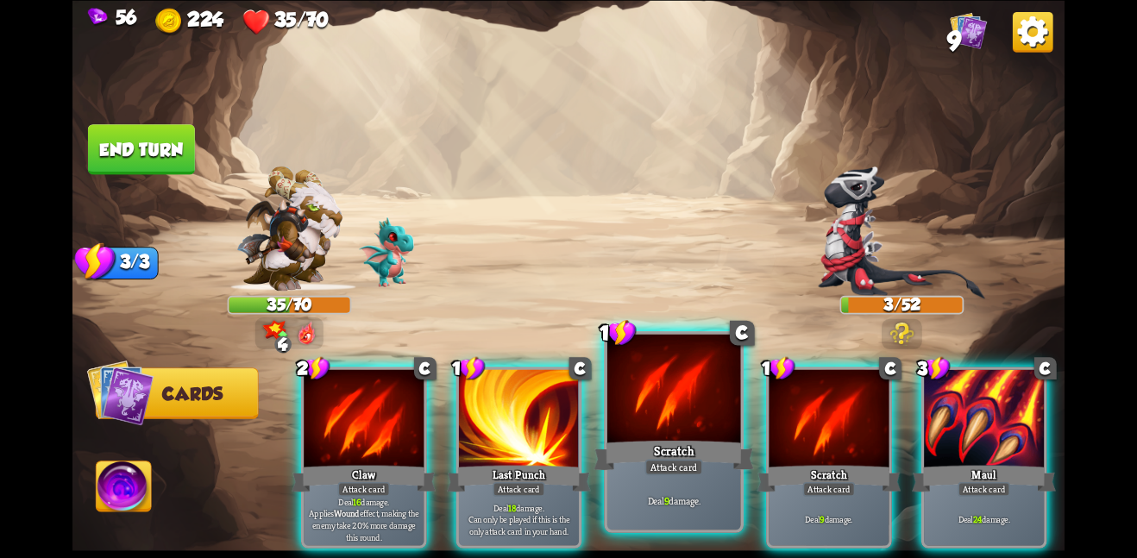
click at [686, 349] on div at bounding box center [674, 390] width 134 height 112
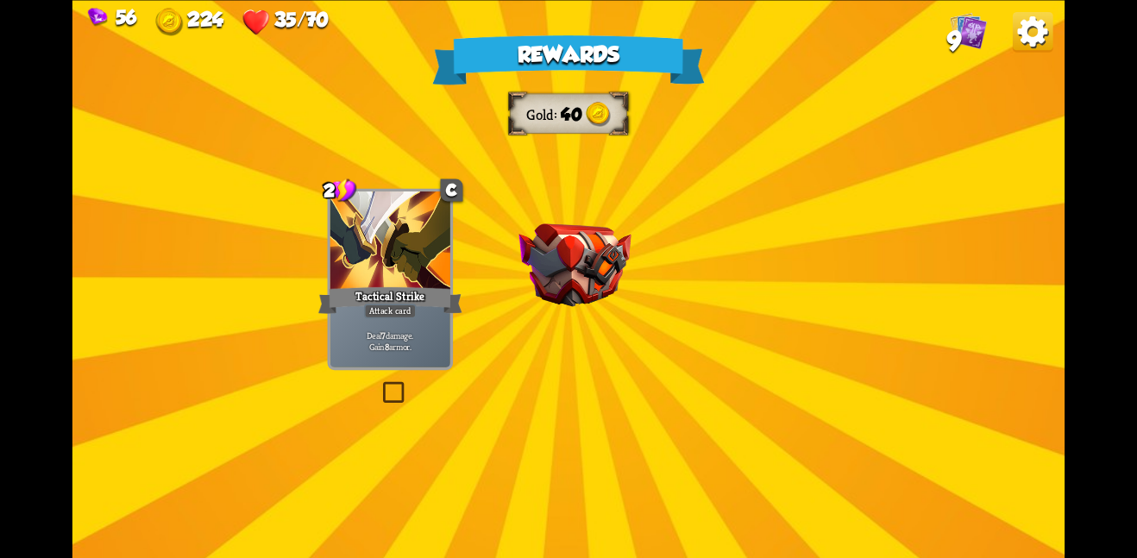
click at [574, 285] on div "Attack card" at bounding box center [574, 285] width 0 height 0
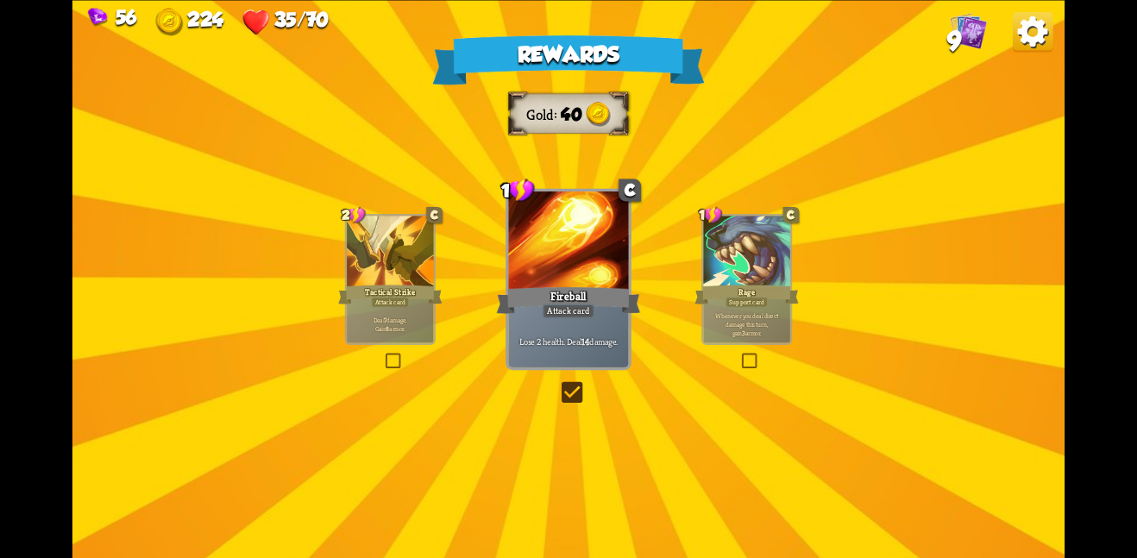
click at [575, 295] on div "Fireball" at bounding box center [569, 300] width 144 height 32
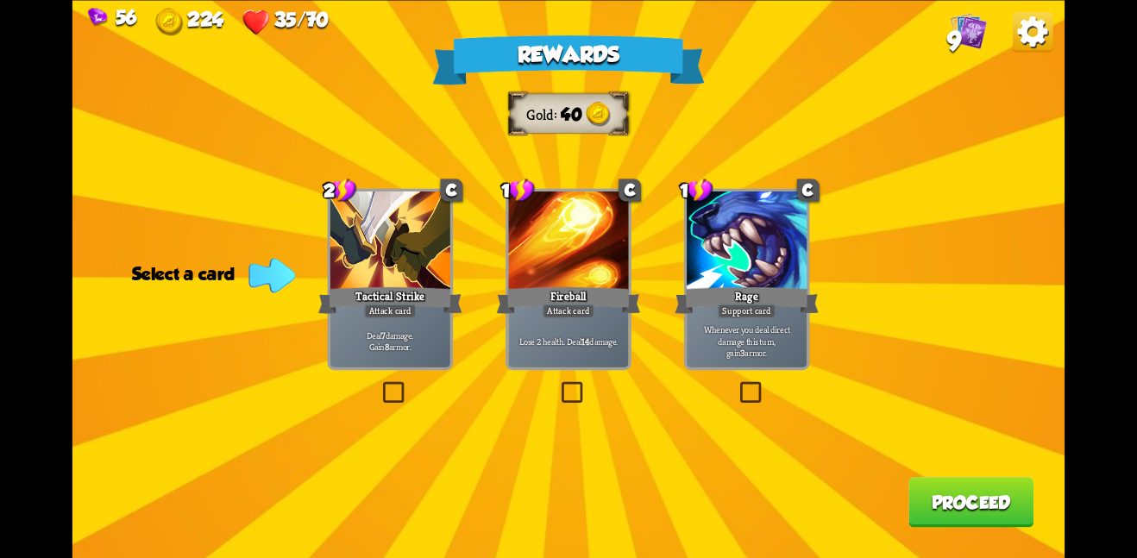
click at [751, 322] on div "Whenever you deal direct damage this turn, gain 3 armor." at bounding box center [747, 341] width 120 height 53
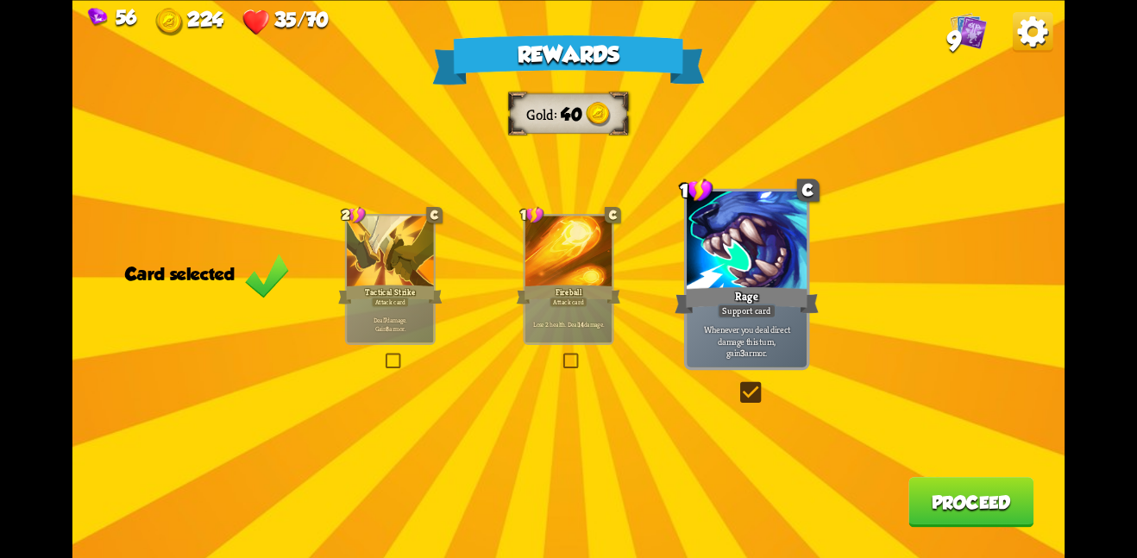
click at [943, 508] on button "Proceed" at bounding box center [970, 502] width 125 height 50
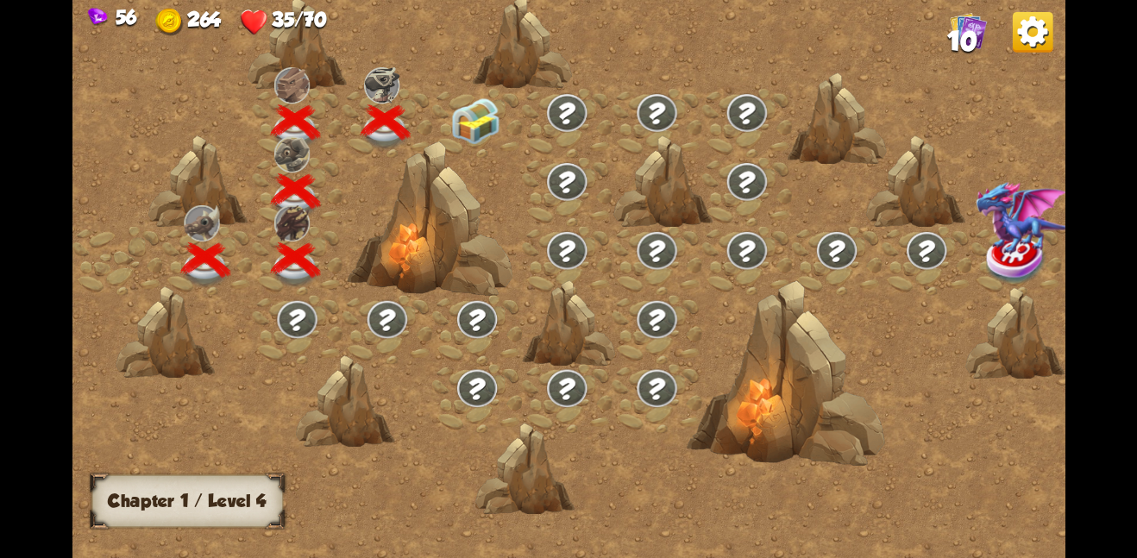
click at [481, 131] on img at bounding box center [475, 120] width 50 height 47
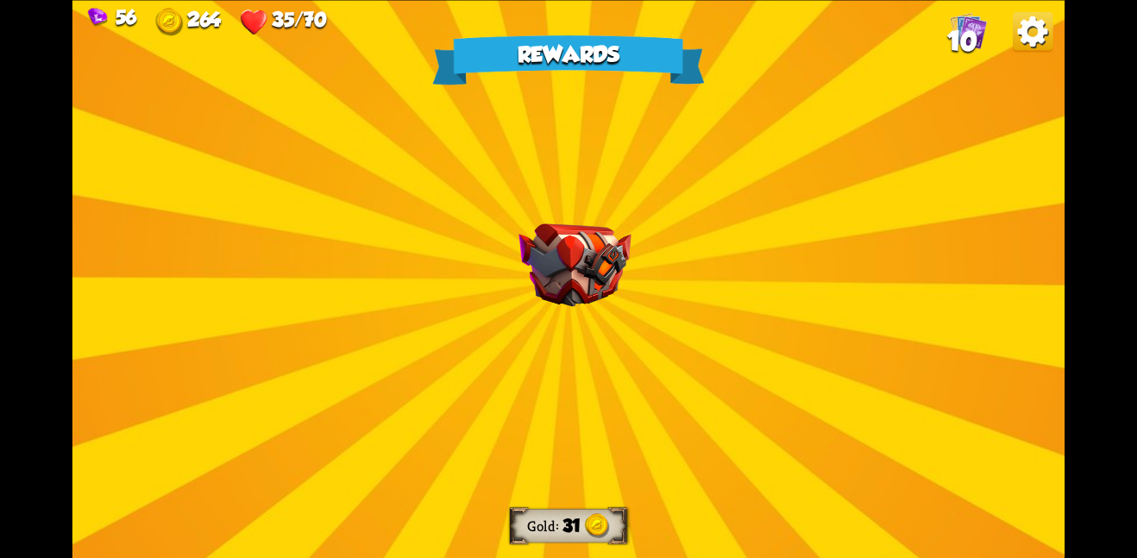
click at [595, 283] on img at bounding box center [574, 265] width 112 height 84
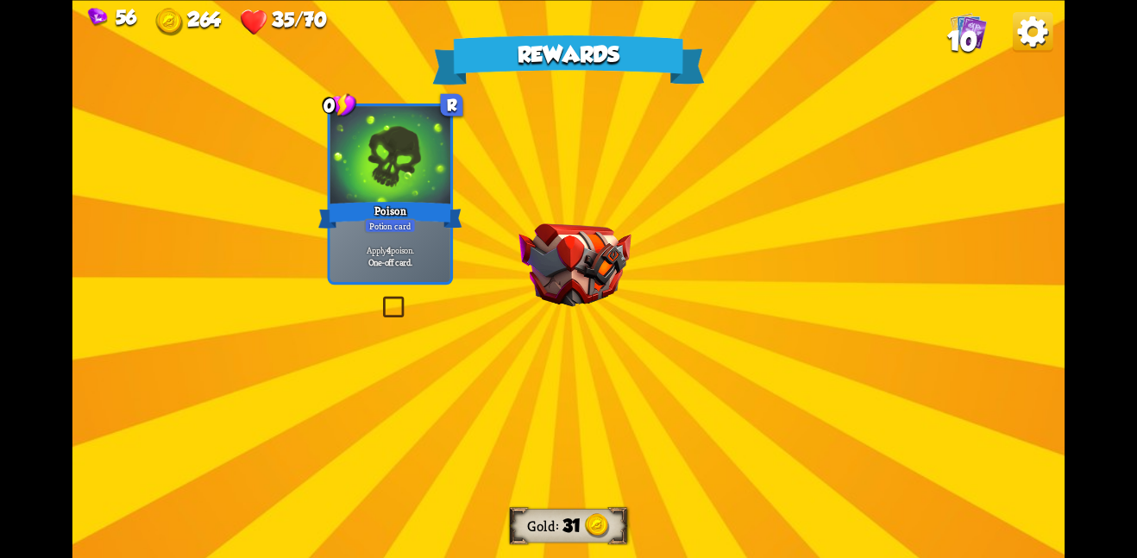
click at [595, 283] on img at bounding box center [574, 265] width 112 height 84
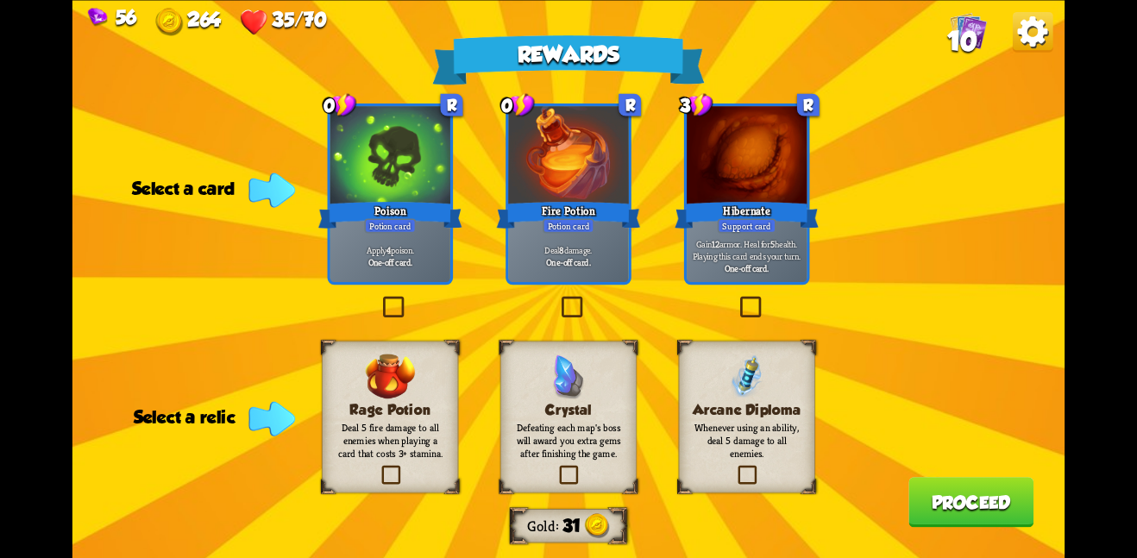
click at [378, 373] on img at bounding box center [390, 376] width 50 height 45
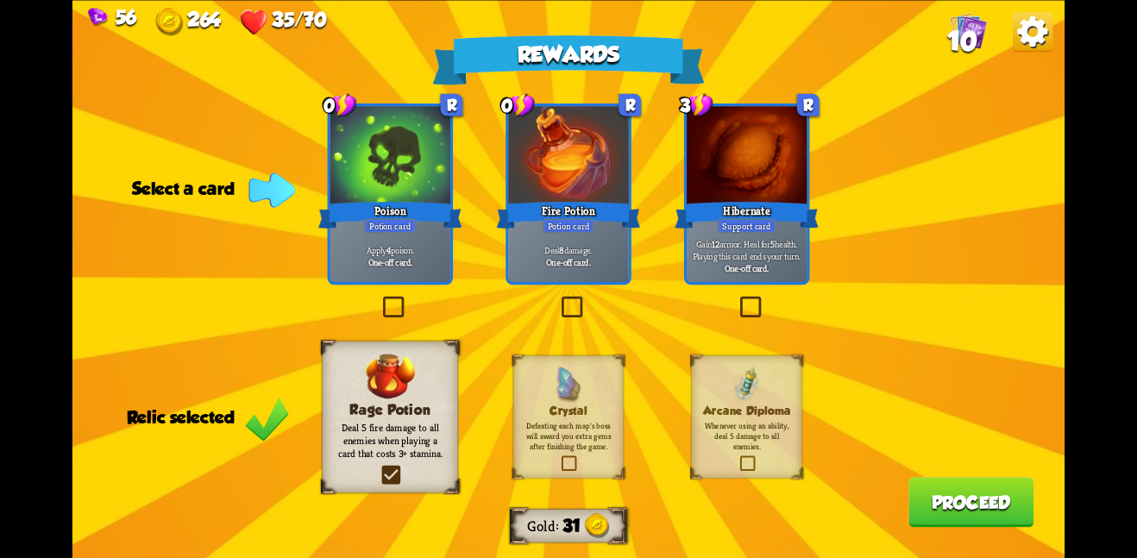
click at [615, 176] on div at bounding box center [568, 156] width 120 height 101
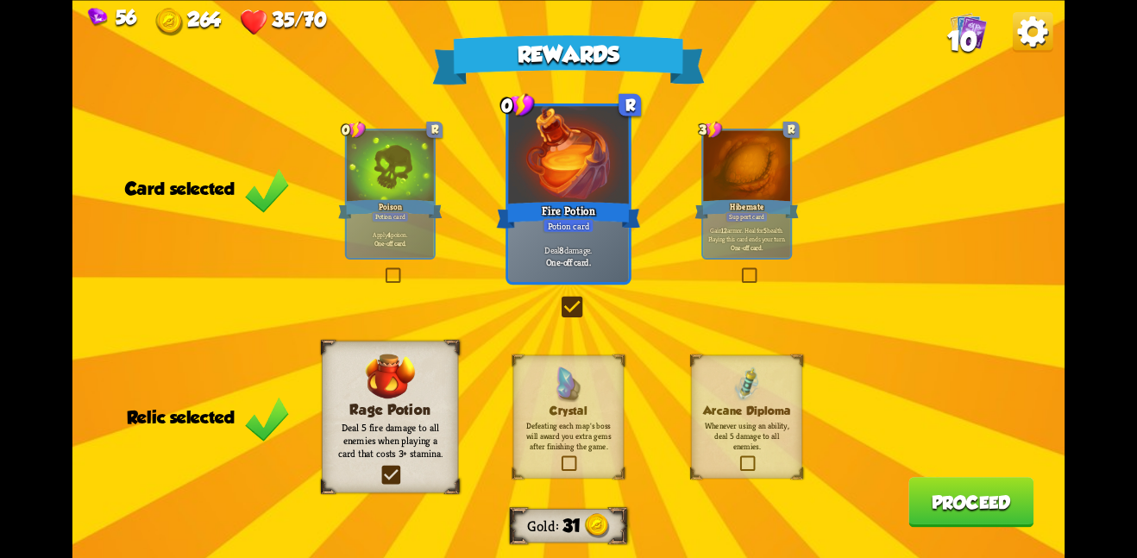
click at [614, 177] on div at bounding box center [568, 156] width 120 height 101
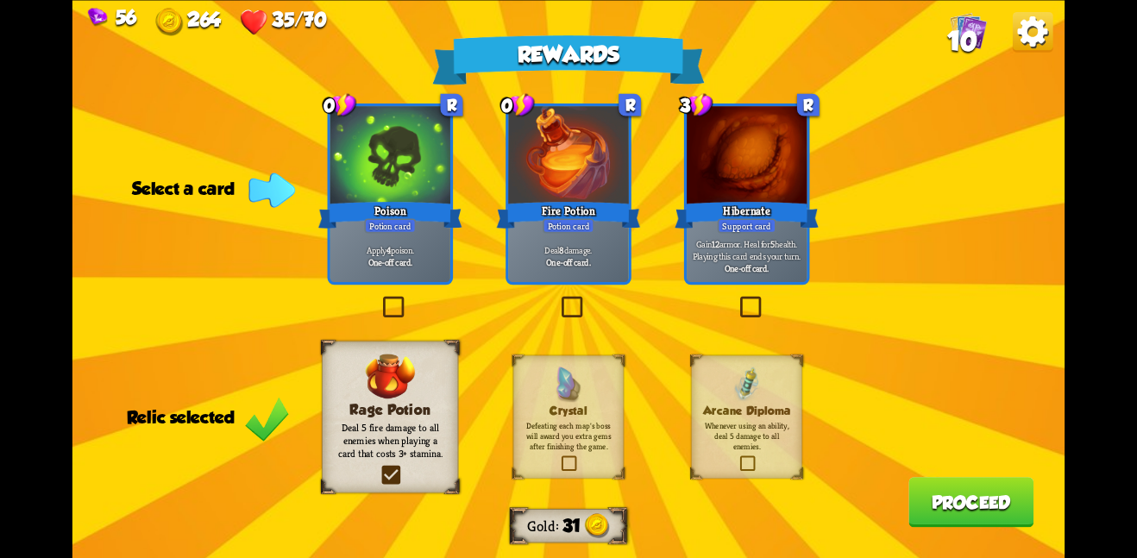
click at [772, 205] on div "Hibernate" at bounding box center [747, 214] width 144 height 32
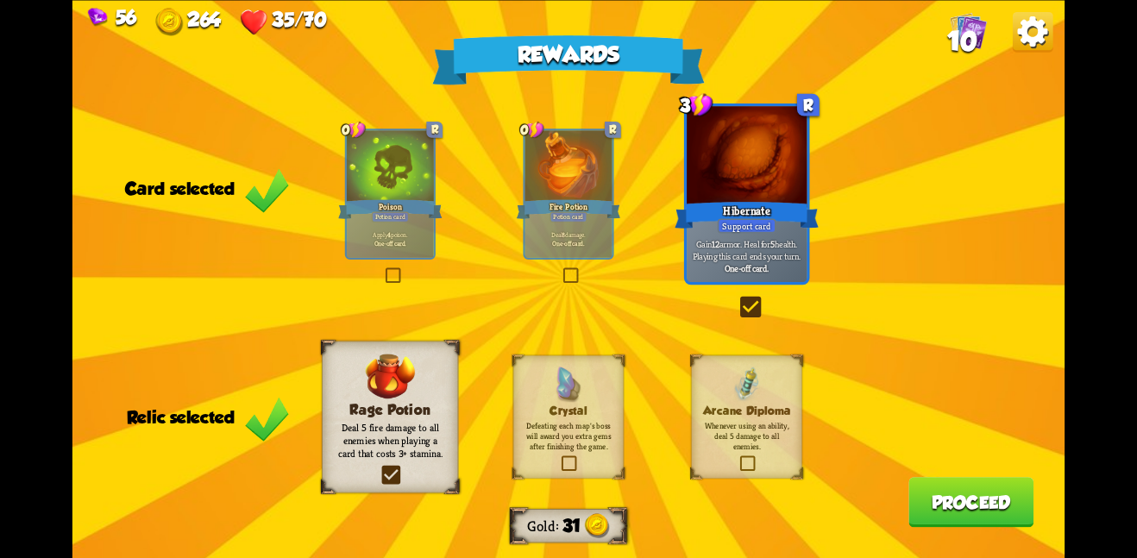
click at [926, 502] on button "Proceed" at bounding box center [970, 502] width 125 height 50
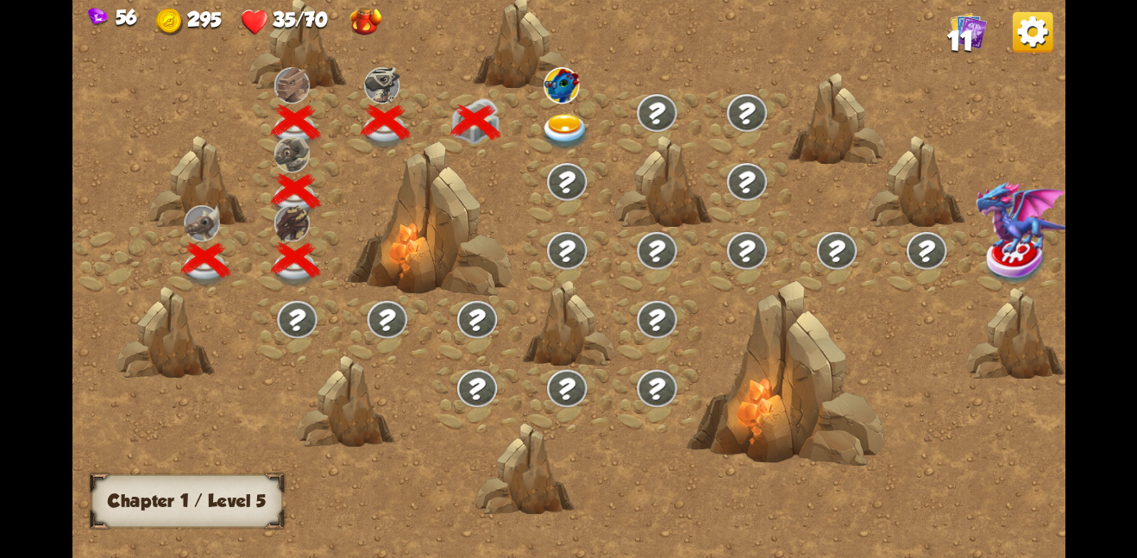
click at [568, 123] on img at bounding box center [566, 131] width 50 height 36
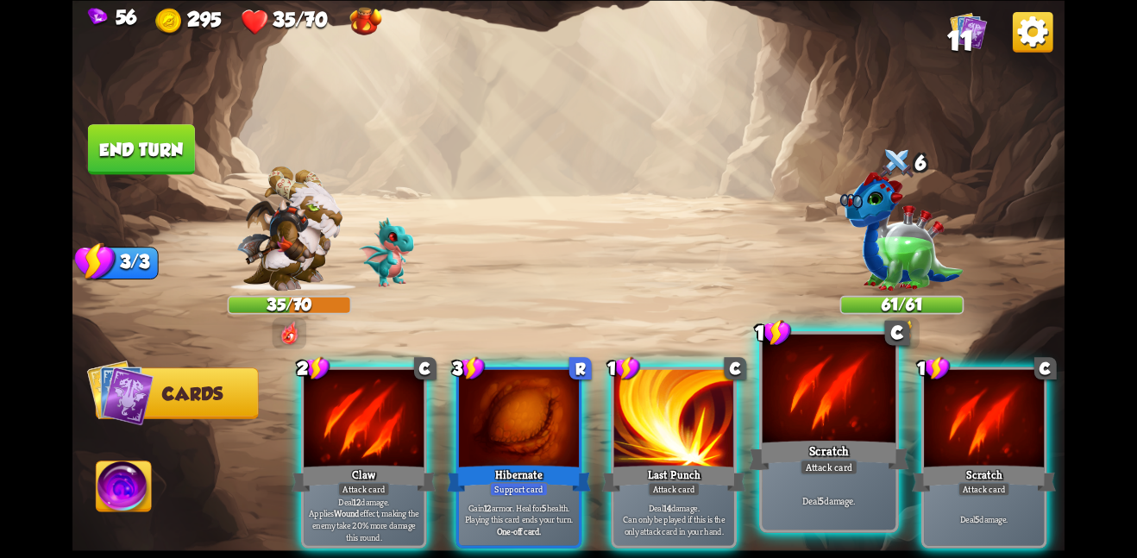
click at [781, 419] on div at bounding box center [830, 390] width 134 height 112
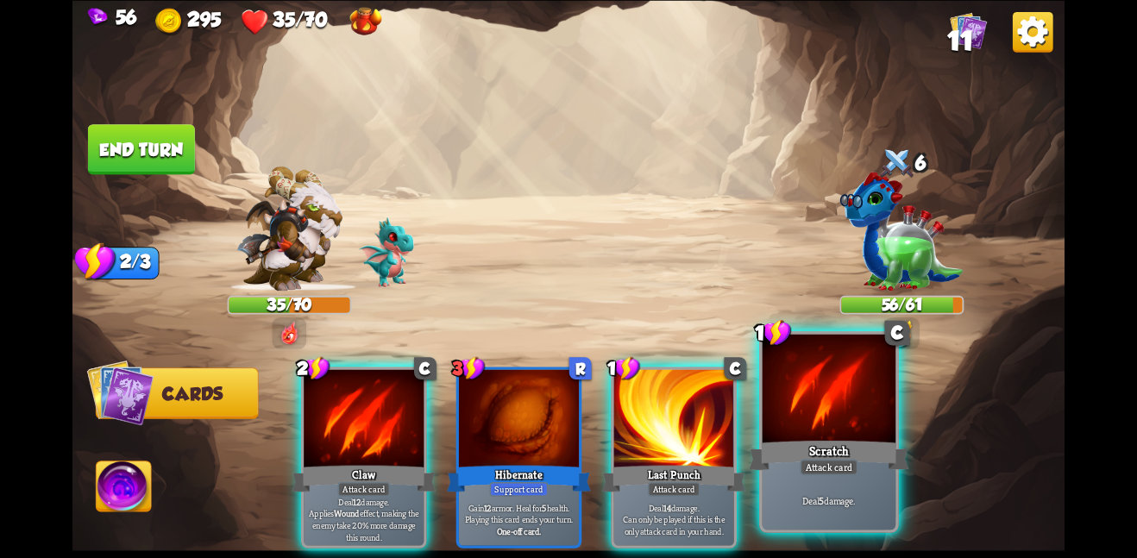
click at [807, 421] on div at bounding box center [830, 390] width 134 height 112
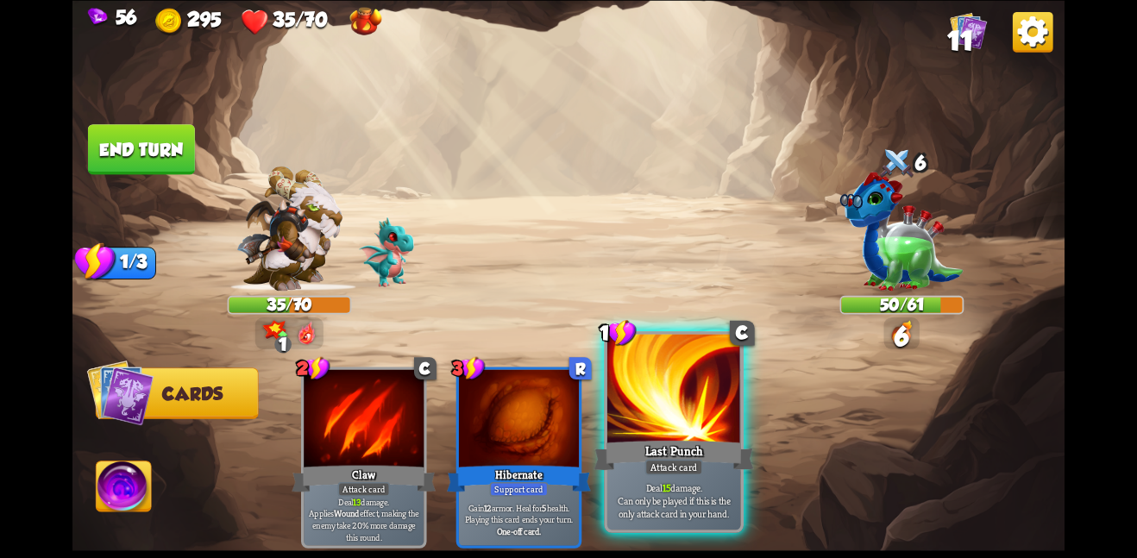
click at [692, 406] on div at bounding box center [674, 390] width 134 height 112
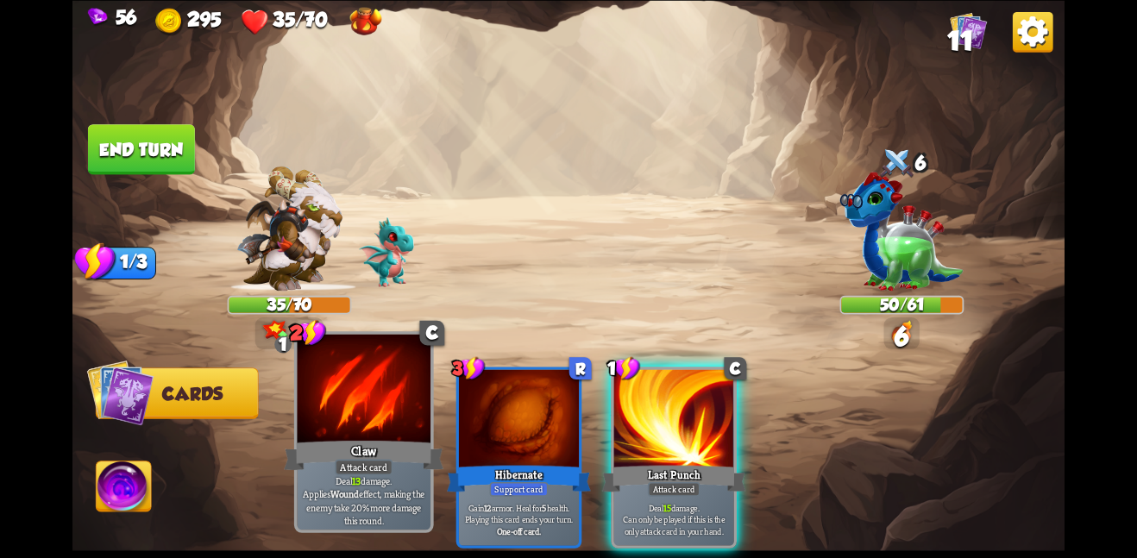
click at [415, 414] on div at bounding box center [364, 390] width 134 height 112
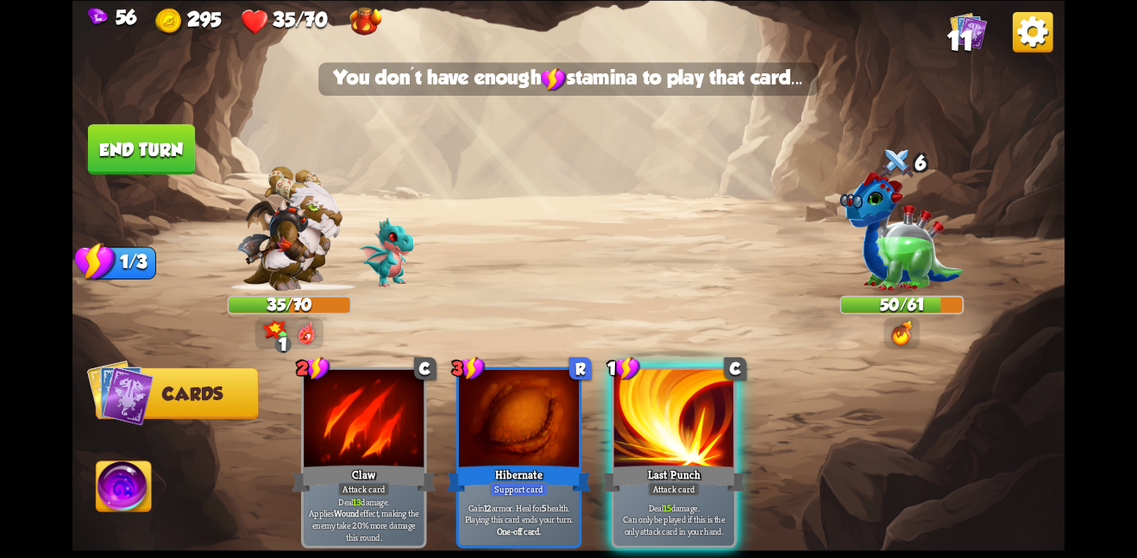
click at [130, 139] on button "End turn" at bounding box center [141, 149] width 107 height 50
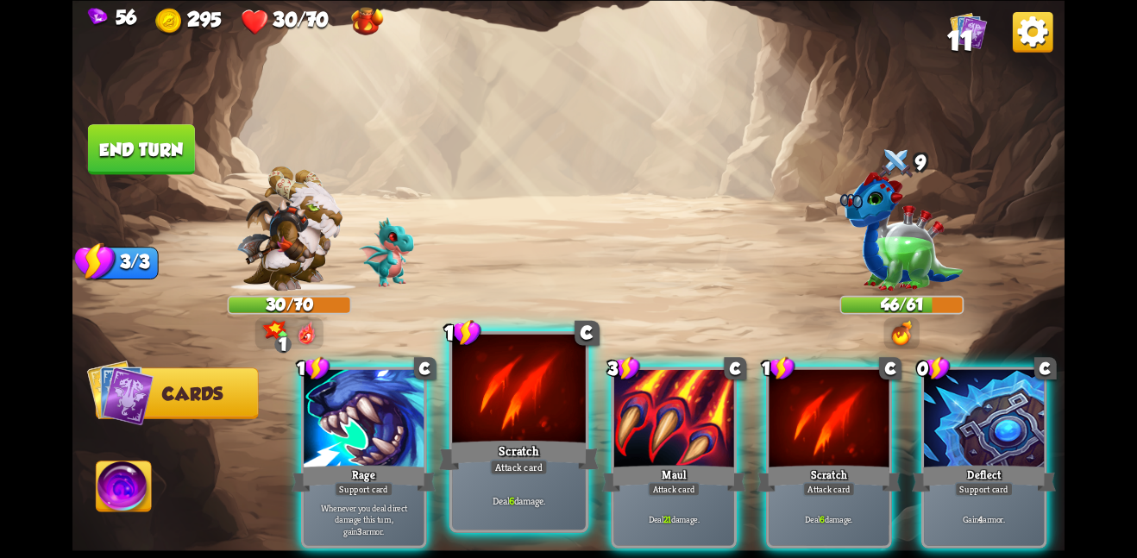
click at [543, 439] on div "Scratch" at bounding box center [519, 454] width 160 height 35
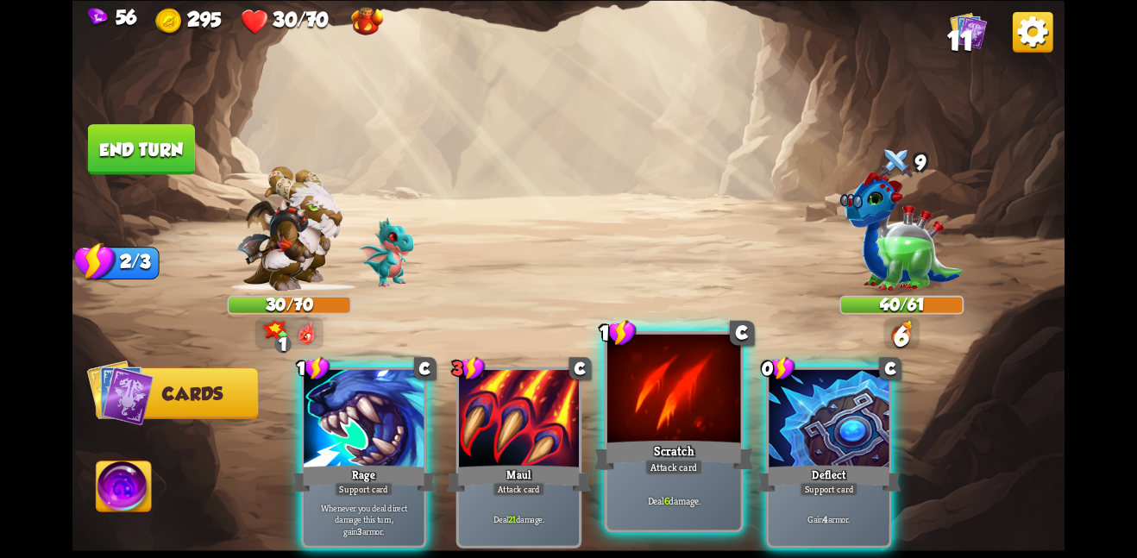
click at [648, 426] on div at bounding box center [674, 390] width 134 height 112
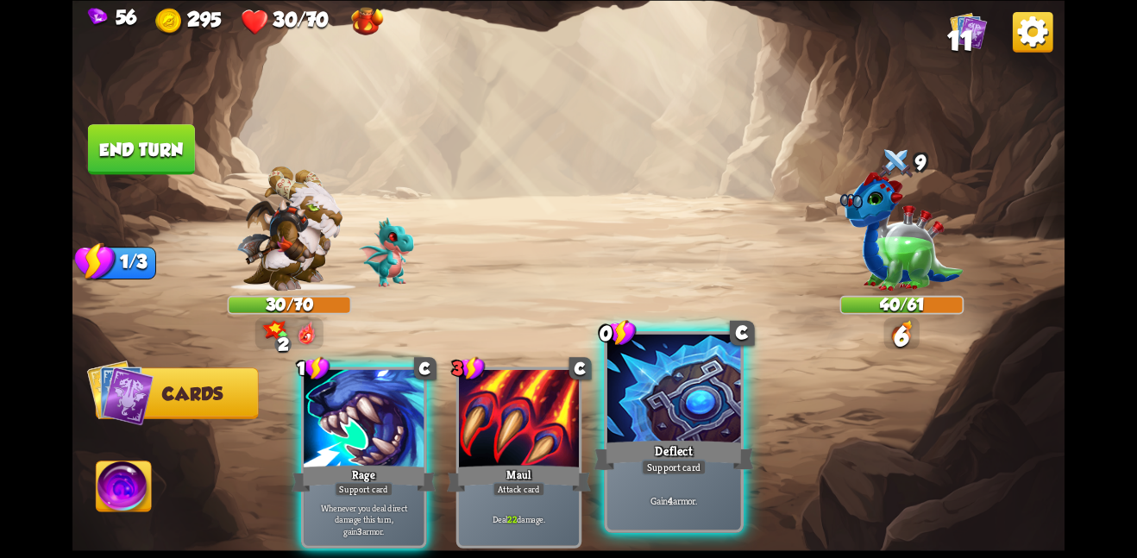
click at [698, 412] on div at bounding box center [674, 390] width 134 height 112
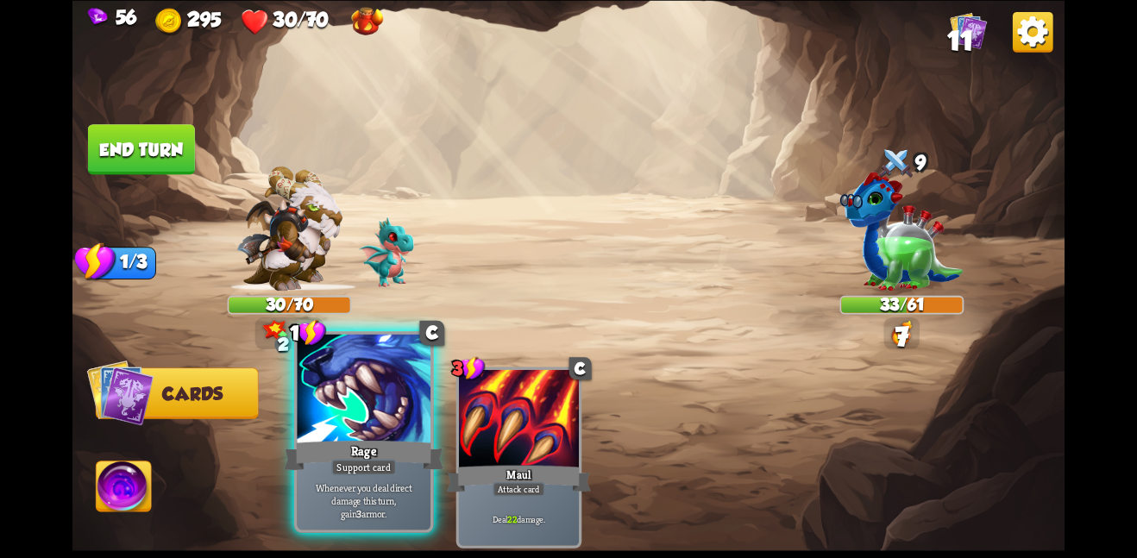
click at [346, 428] on div at bounding box center [364, 390] width 134 height 112
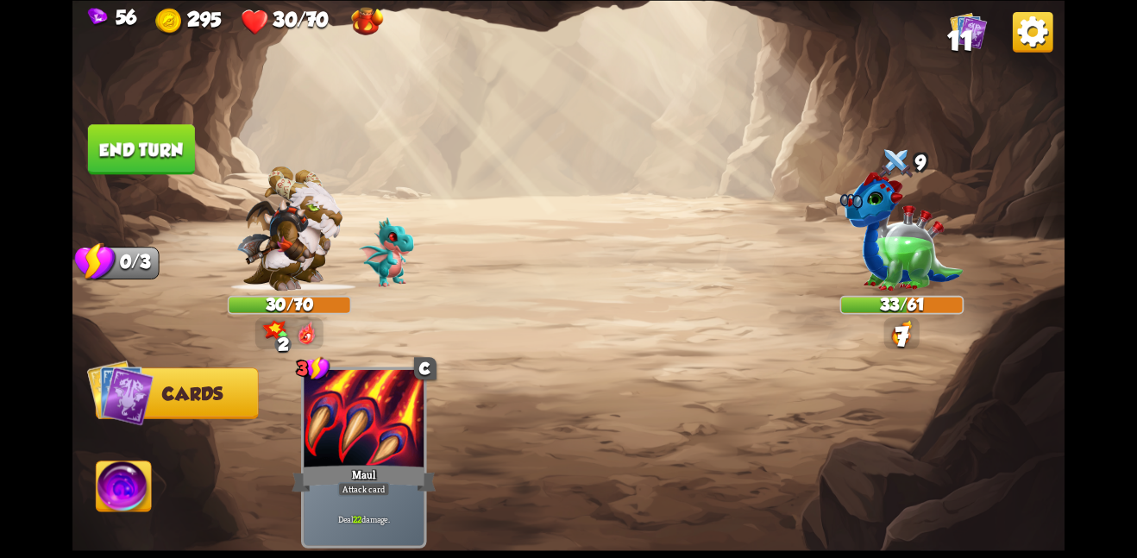
click at [147, 142] on button "End turn" at bounding box center [141, 149] width 107 height 50
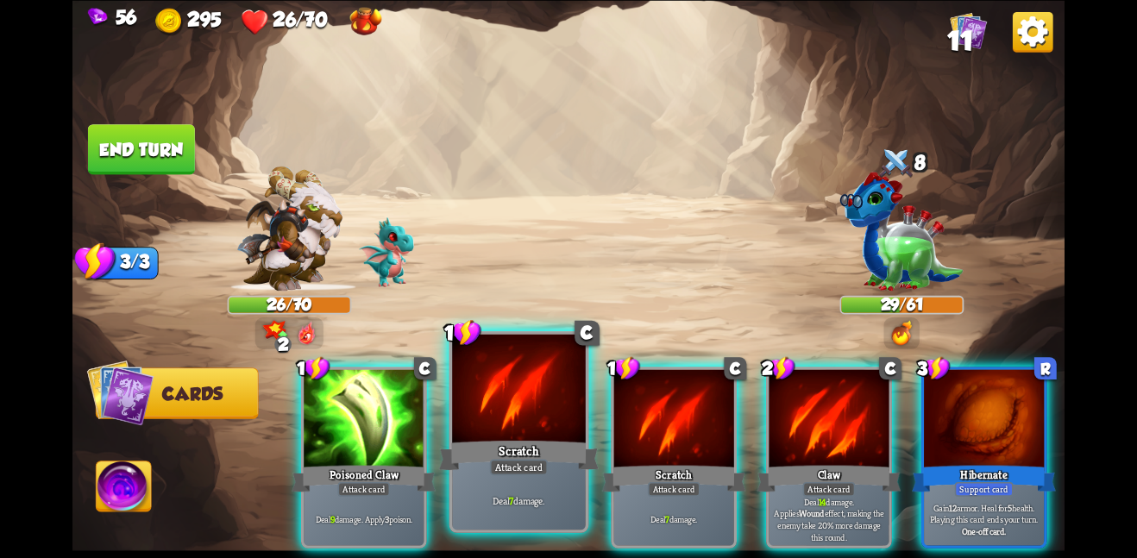
click at [479, 404] on div at bounding box center [519, 390] width 134 height 112
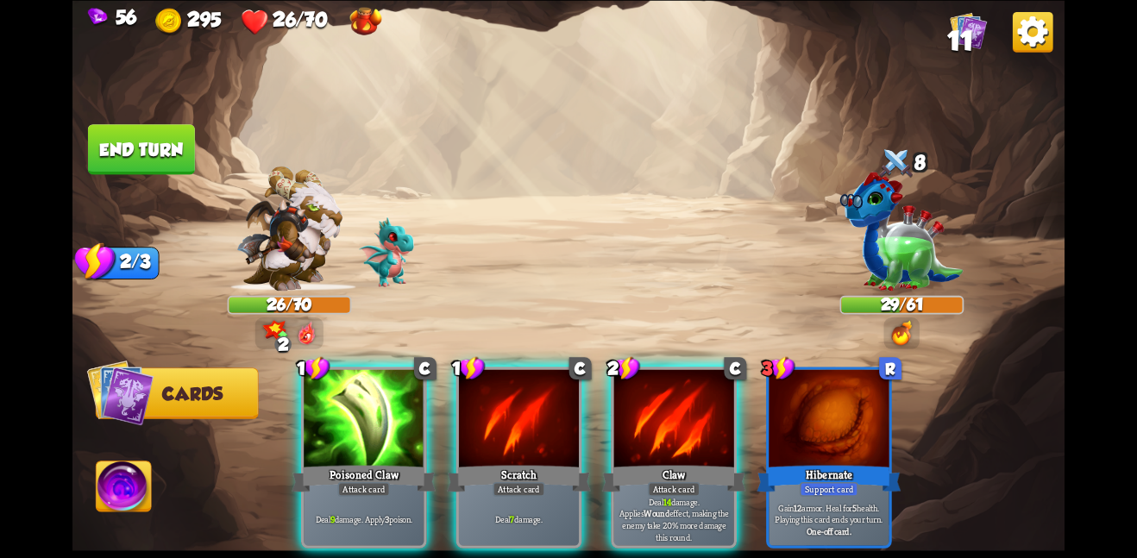
click at [479, 404] on div at bounding box center [519, 419] width 120 height 101
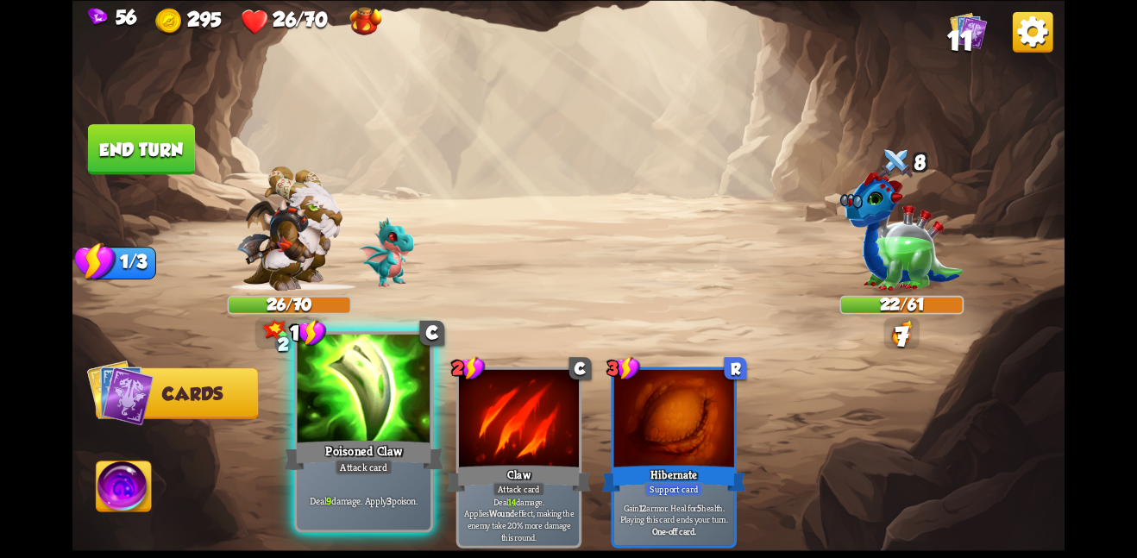
click at [384, 405] on div at bounding box center [364, 390] width 134 height 112
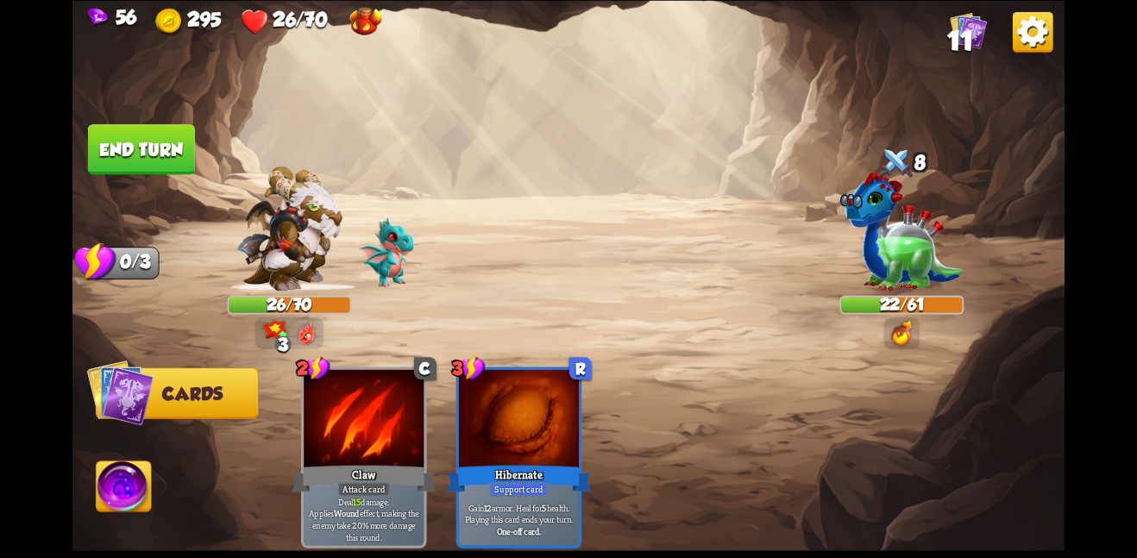
click at [145, 140] on button "End turn" at bounding box center [141, 149] width 107 height 50
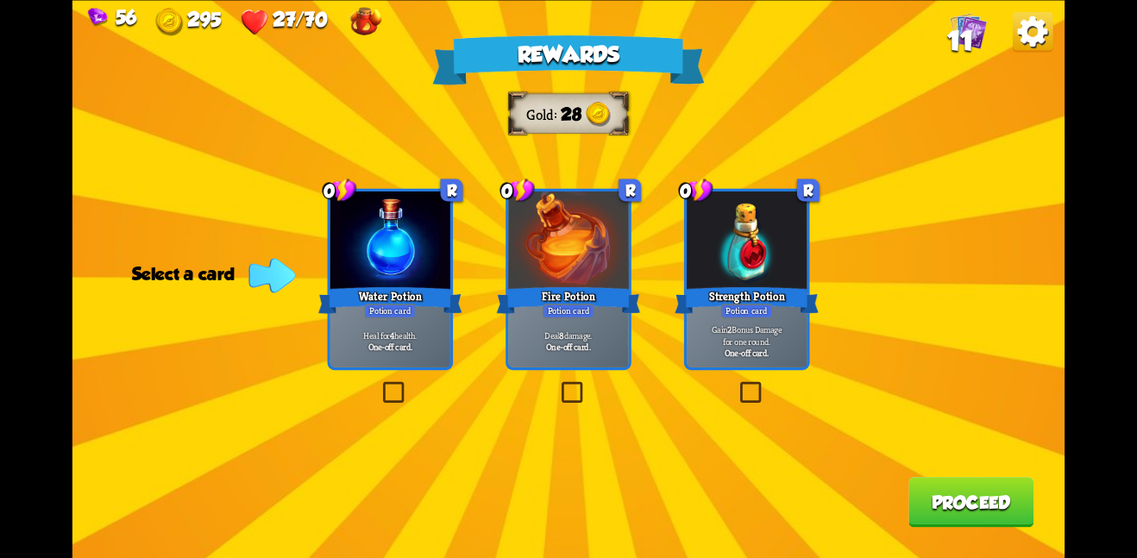
click at [381, 282] on div at bounding box center [390, 242] width 120 height 101
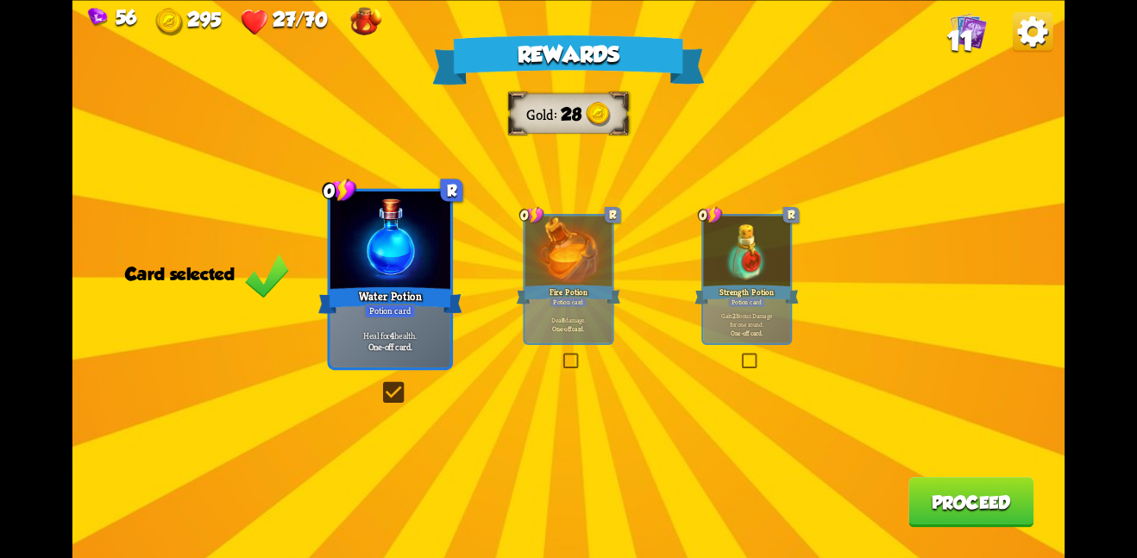
click at [975, 507] on button "Proceed" at bounding box center [970, 502] width 125 height 50
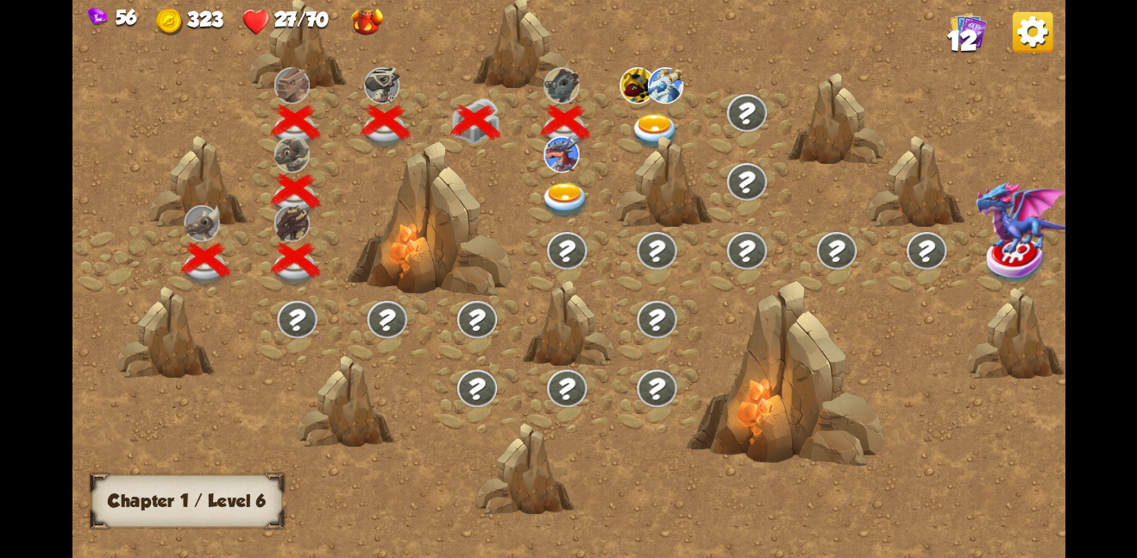
click at [562, 183] on img at bounding box center [566, 200] width 50 height 36
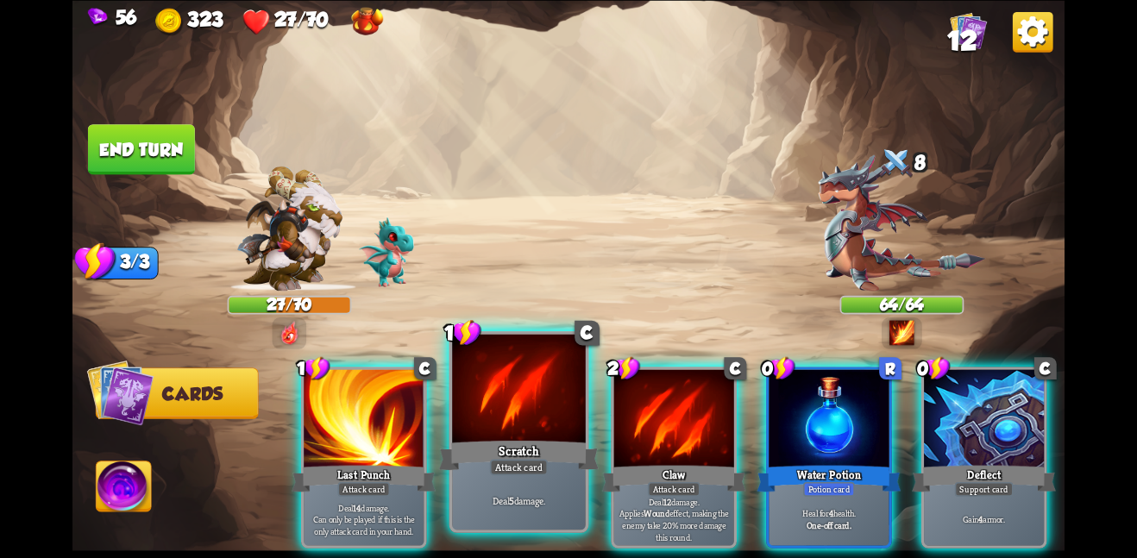
click at [511, 407] on div at bounding box center [519, 390] width 134 height 112
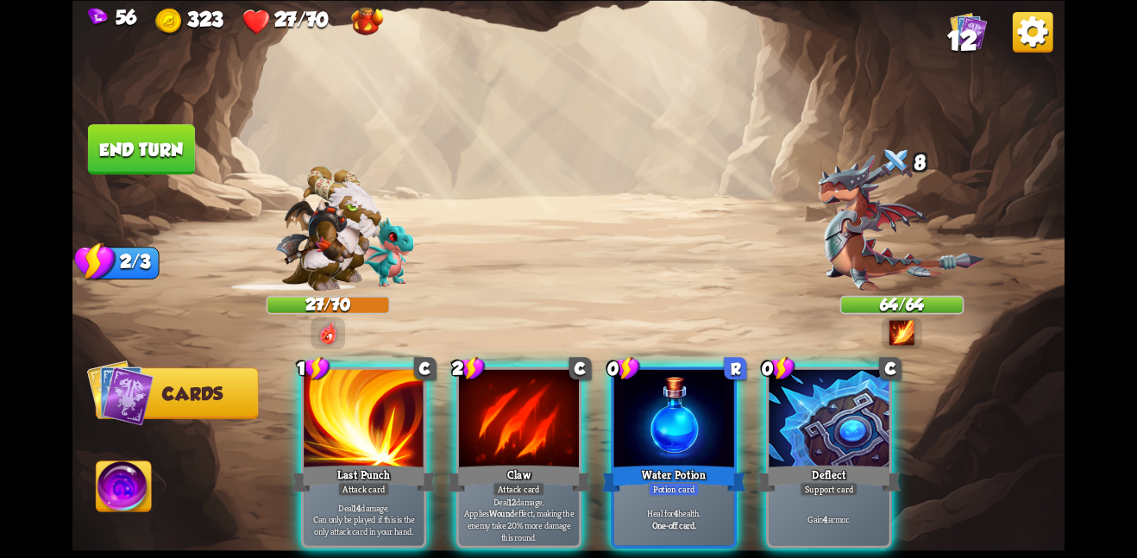
click at [511, 407] on div at bounding box center [519, 419] width 120 height 101
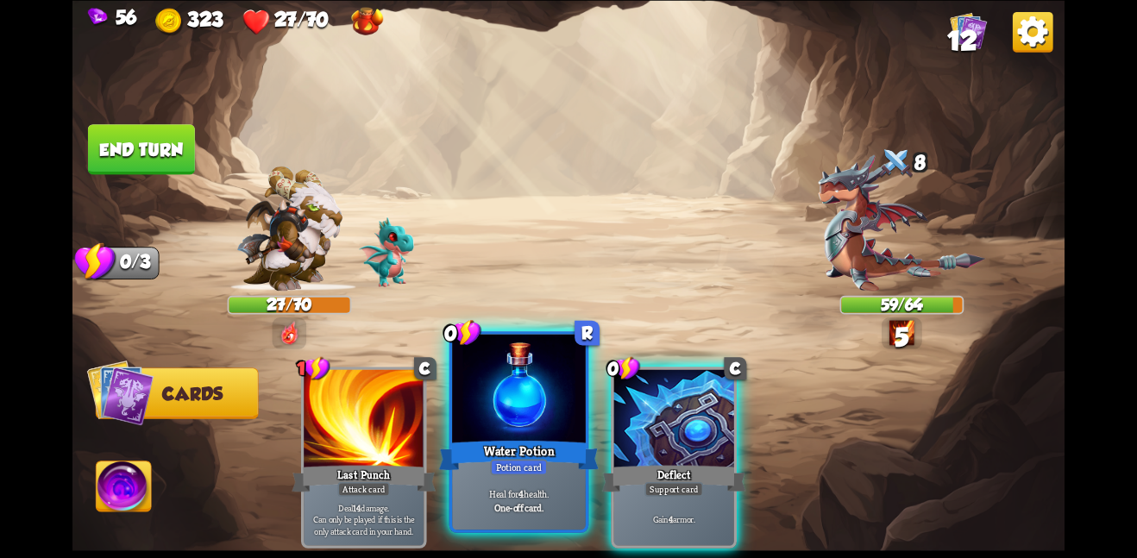
click at [531, 408] on div at bounding box center [519, 390] width 134 height 112
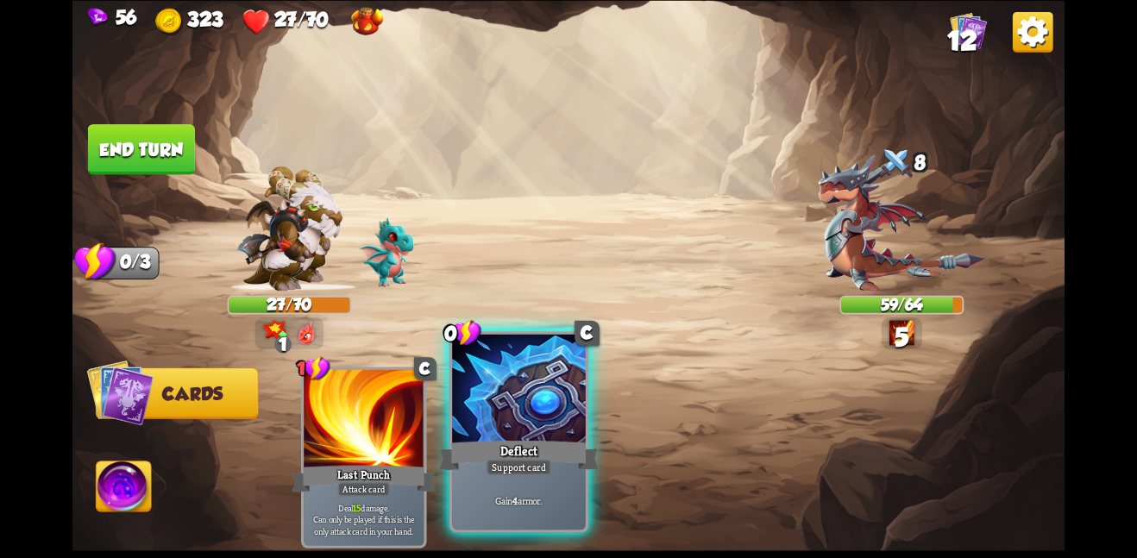
click at [530, 408] on div at bounding box center [519, 390] width 134 height 112
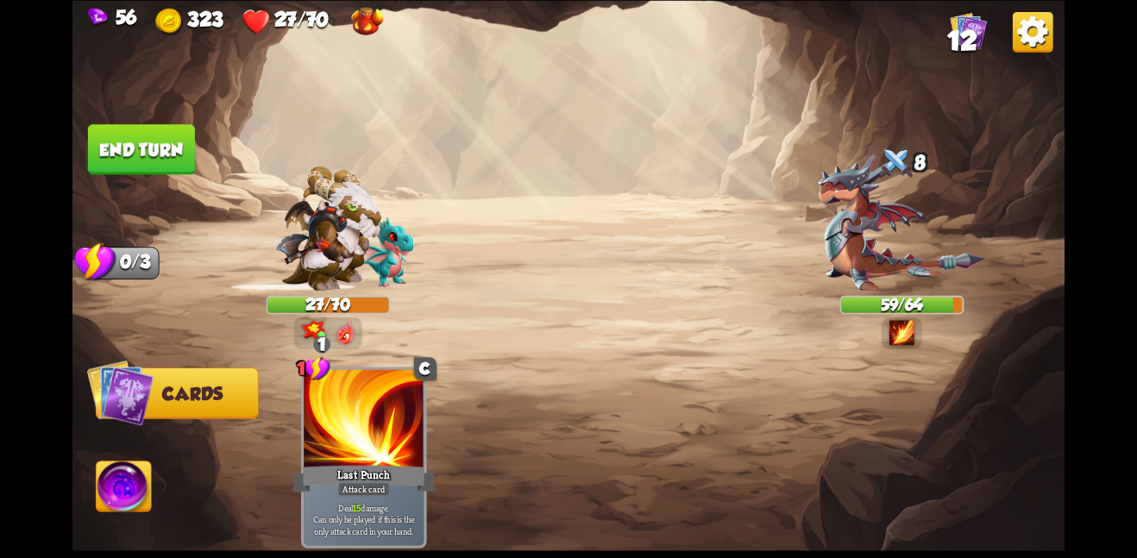
click at [171, 167] on button "End turn" at bounding box center [141, 149] width 107 height 50
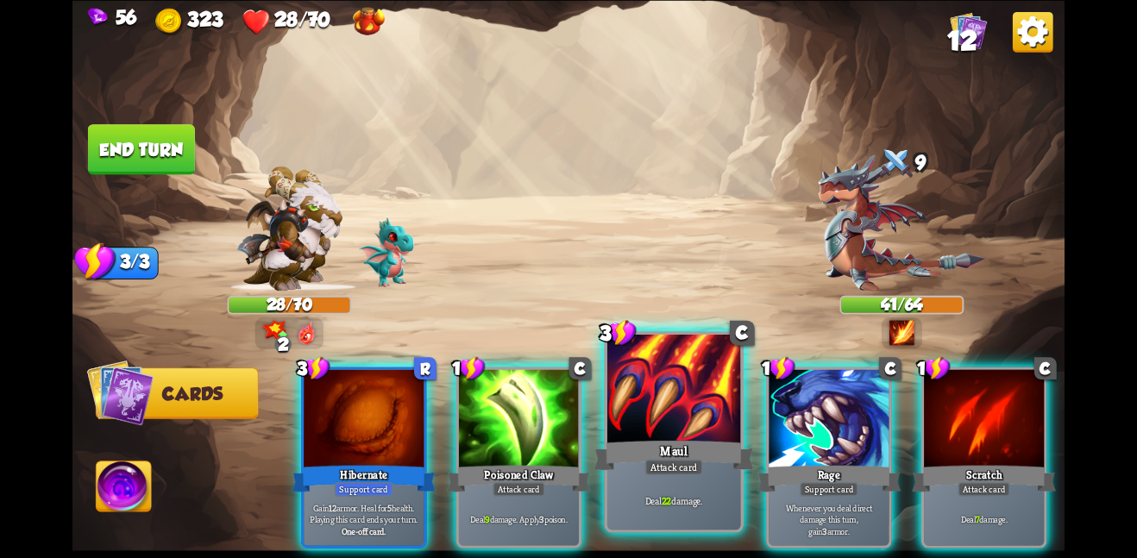
click at [621, 438] on div "Maul" at bounding box center [674, 454] width 160 height 35
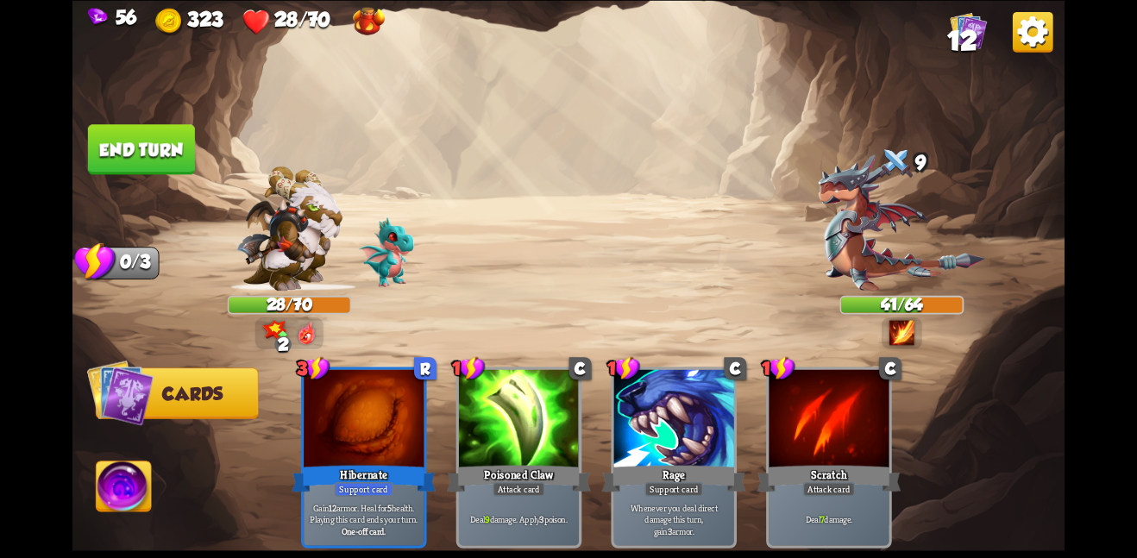
click at [621, 438] on div "3 R Hibernate Support card Gain 12 armor. Heal for 5 health. Playing this card …" at bounding box center [668, 434] width 794 height 248
click at [150, 163] on button "End turn" at bounding box center [141, 149] width 107 height 50
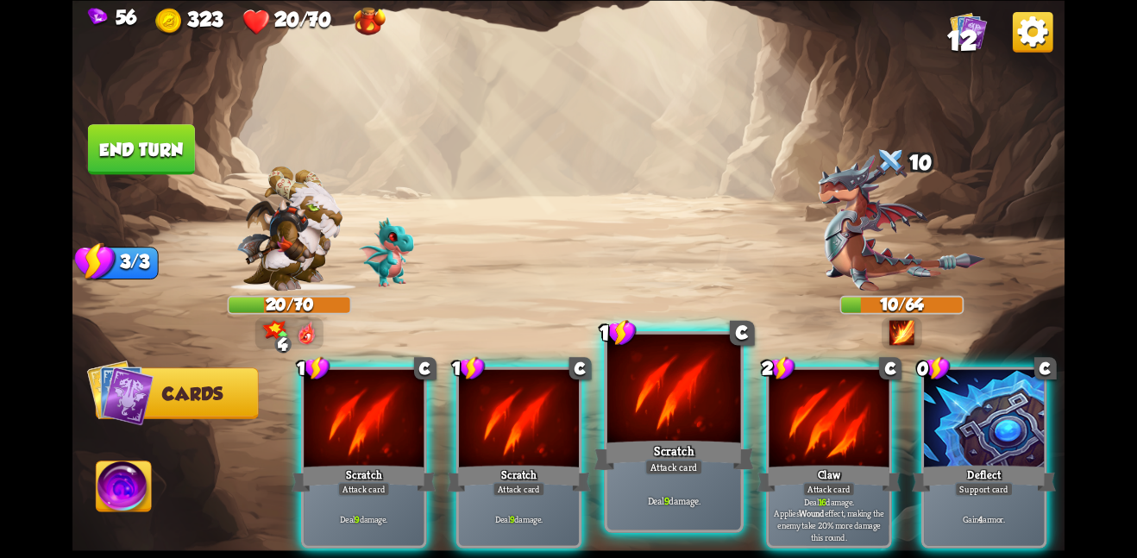
click at [624, 404] on div at bounding box center [674, 390] width 134 height 112
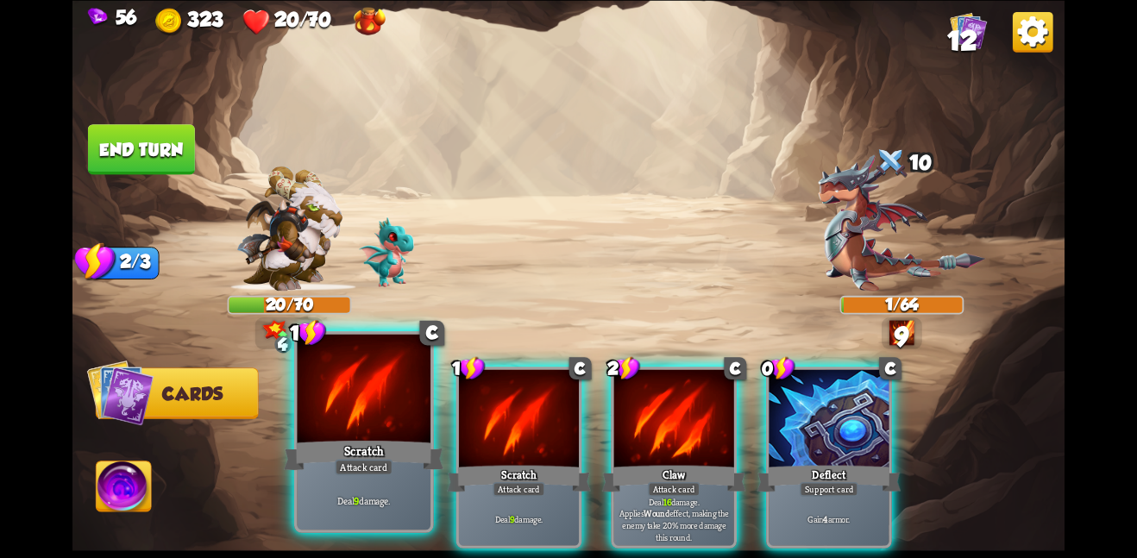
click at [375, 389] on div at bounding box center [364, 390] width 134 height 112
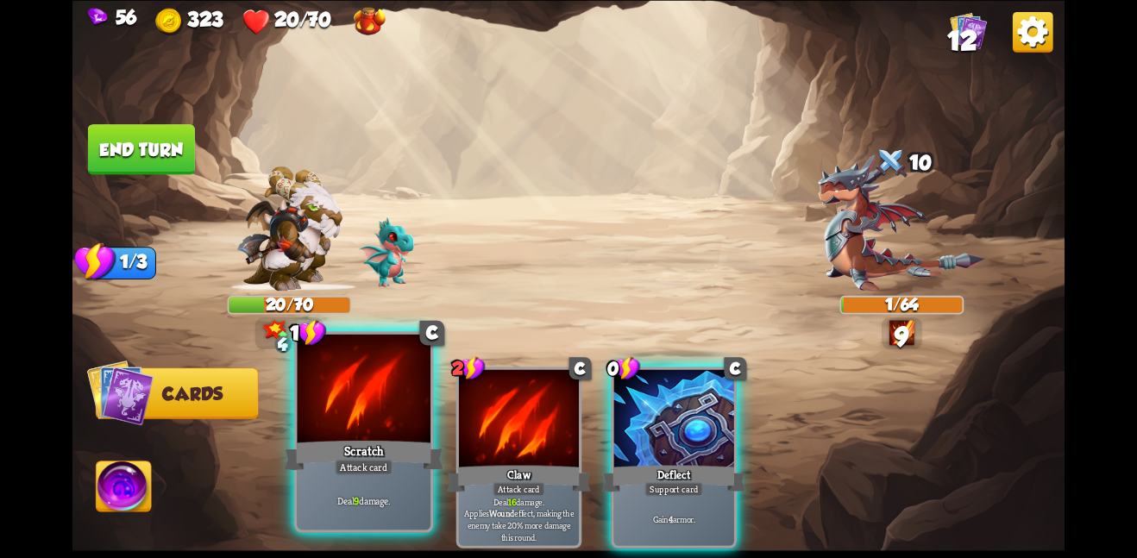
click at [374, 388] on div at bounding box center [364, 390] width 134 height 112
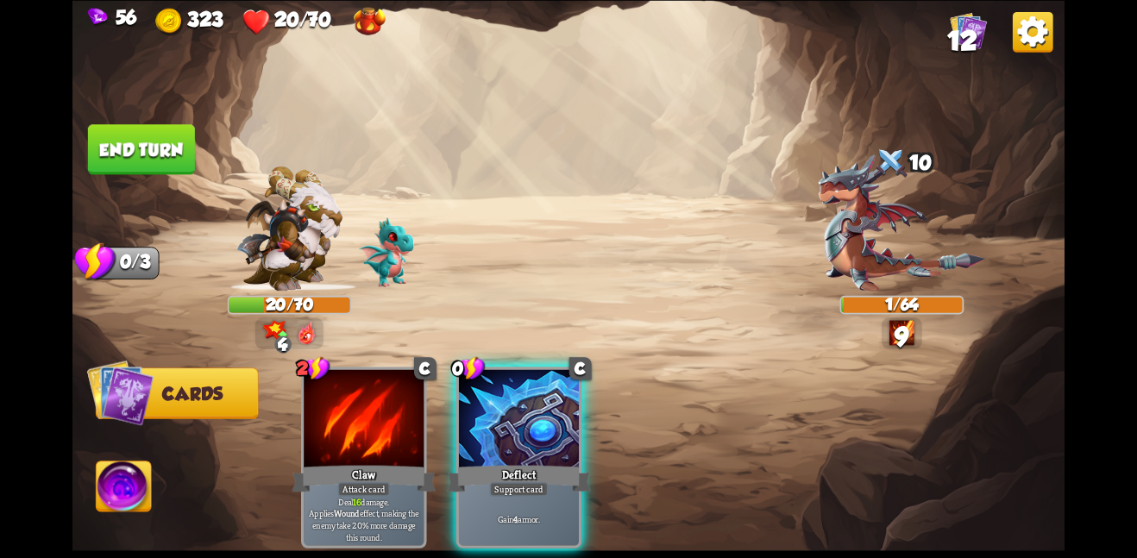
click at [91, 132] on button "End turn" at bounding box center [141, 149] width 107 height 50
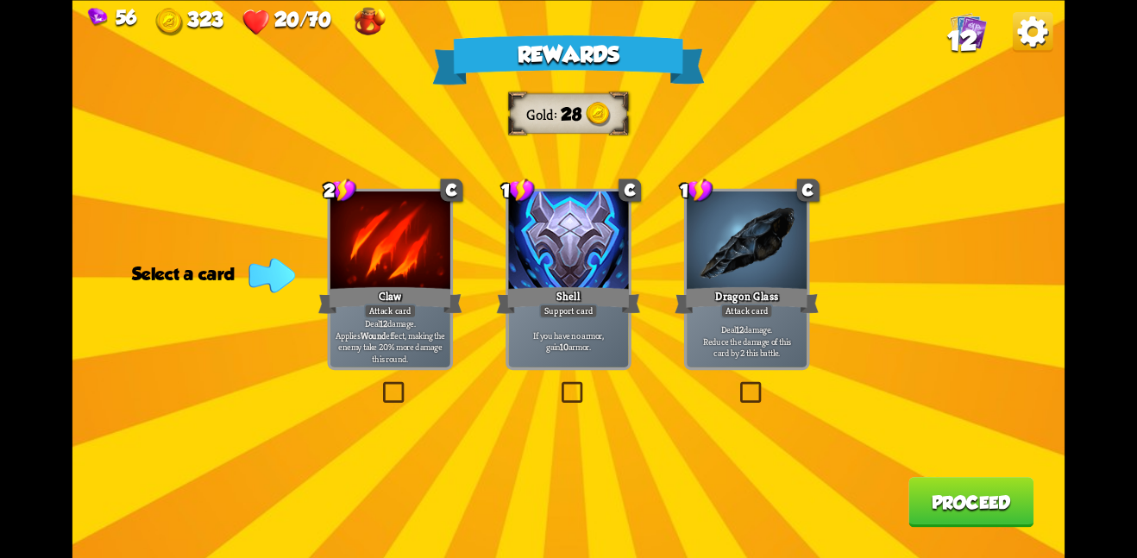
click at [589, 281] on div at bounding box center [568, 242] width 120 height 101
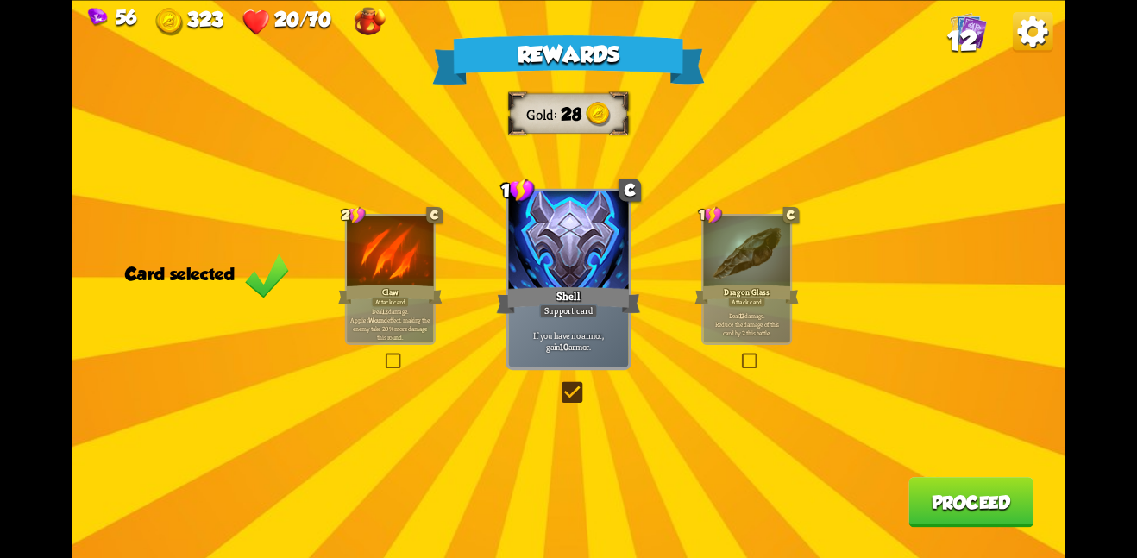
click at [939, 496] on button "Proceed" at bounding box center [970, 502] width 125 height 50
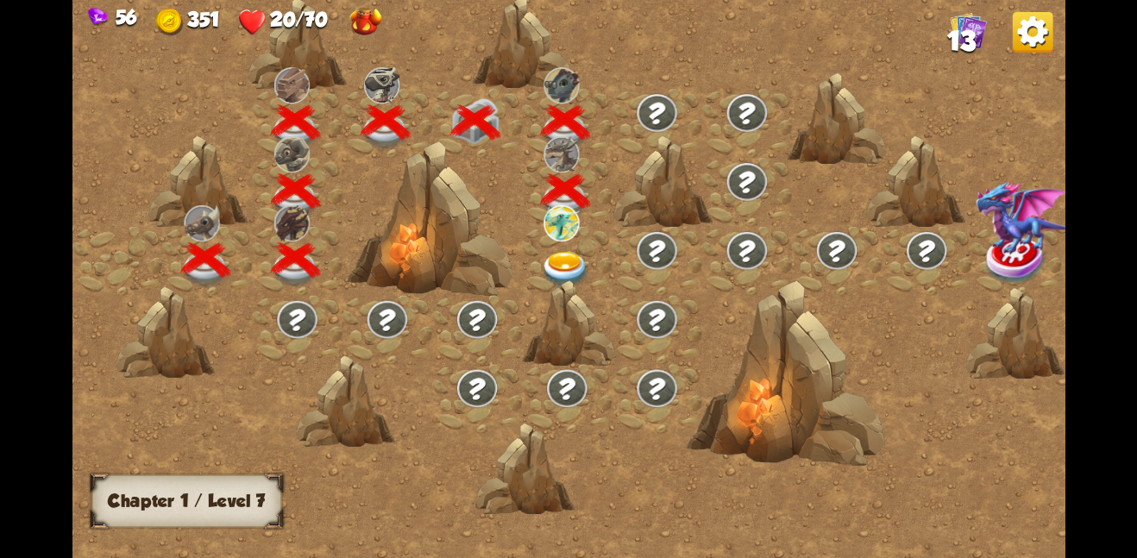
click at [557, 251] on img at bounding box center [566, 269] width 50 height 36
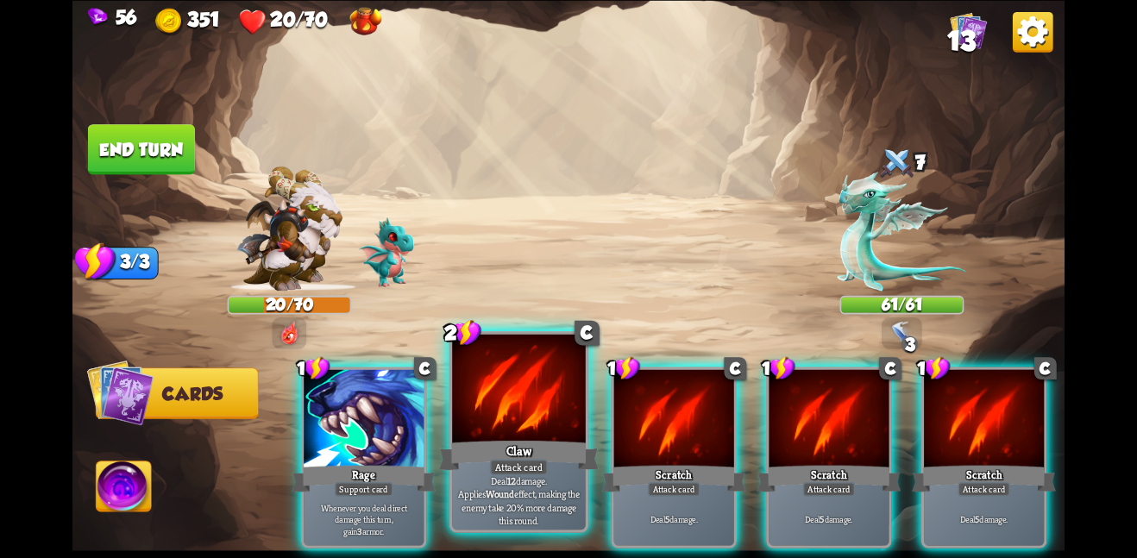
click at [523, 402] on div at bounding box center [519, 390] width 134 height 112
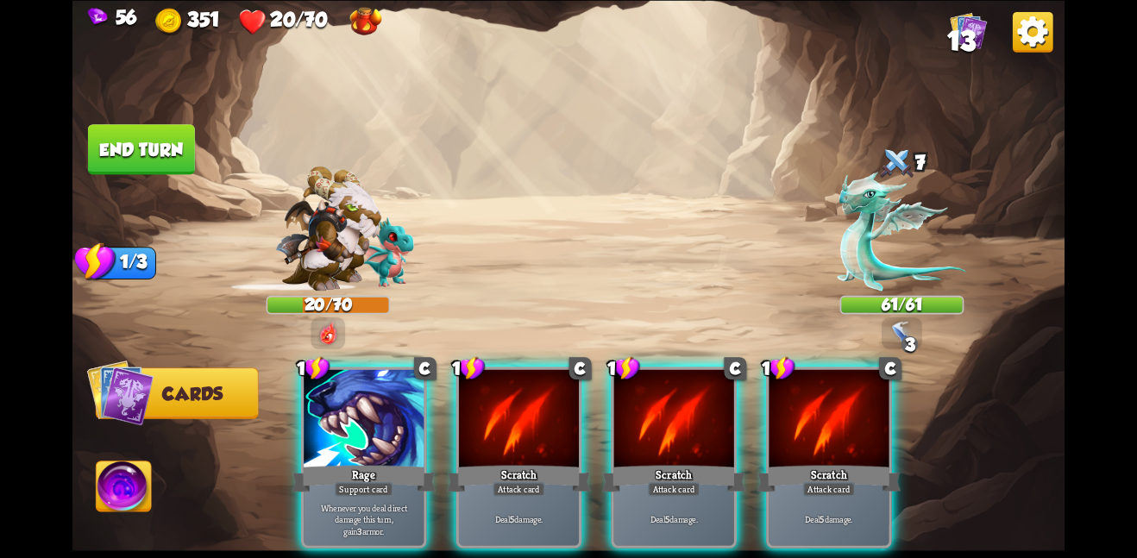
click at [523, 402] on div at bounding box center [519, 419] width 120 height 101
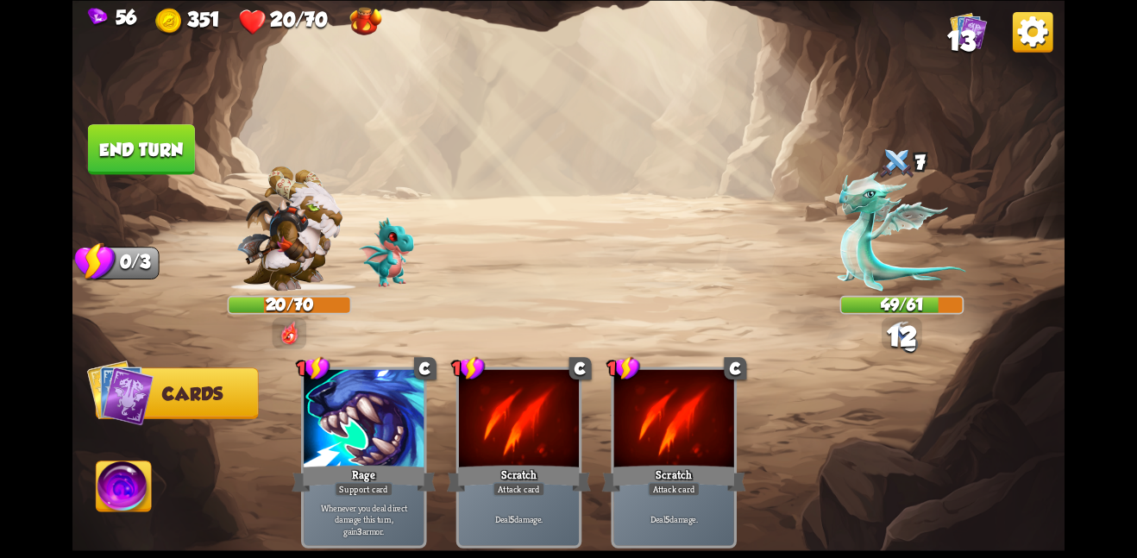
click at [523, 402] on div at bounding box center [519, 419] width 120 height 101
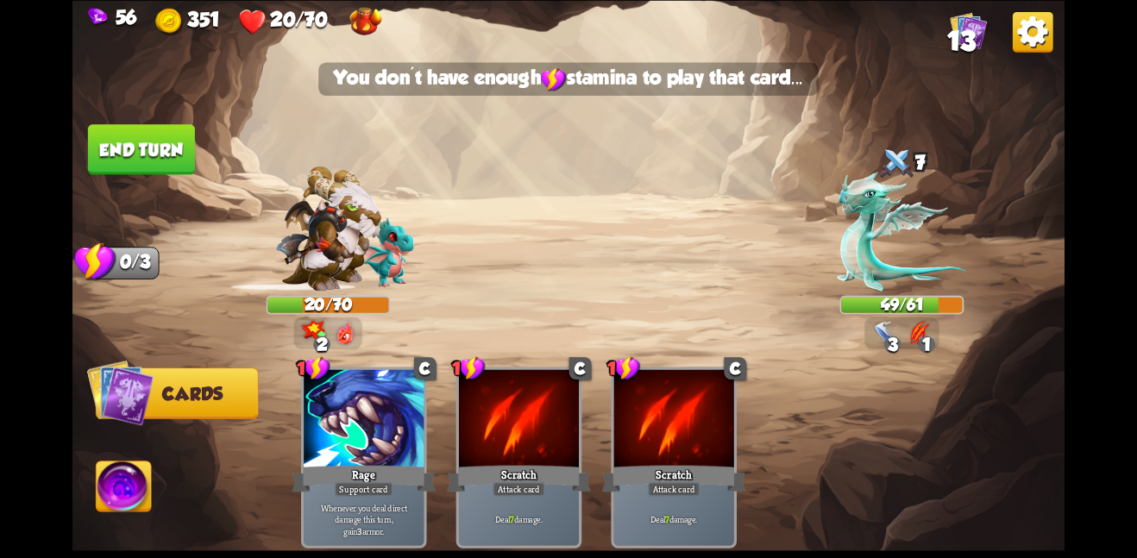
click at [141, 144] on button "End turn" at bounding box center [141, 149] width 107 height 50
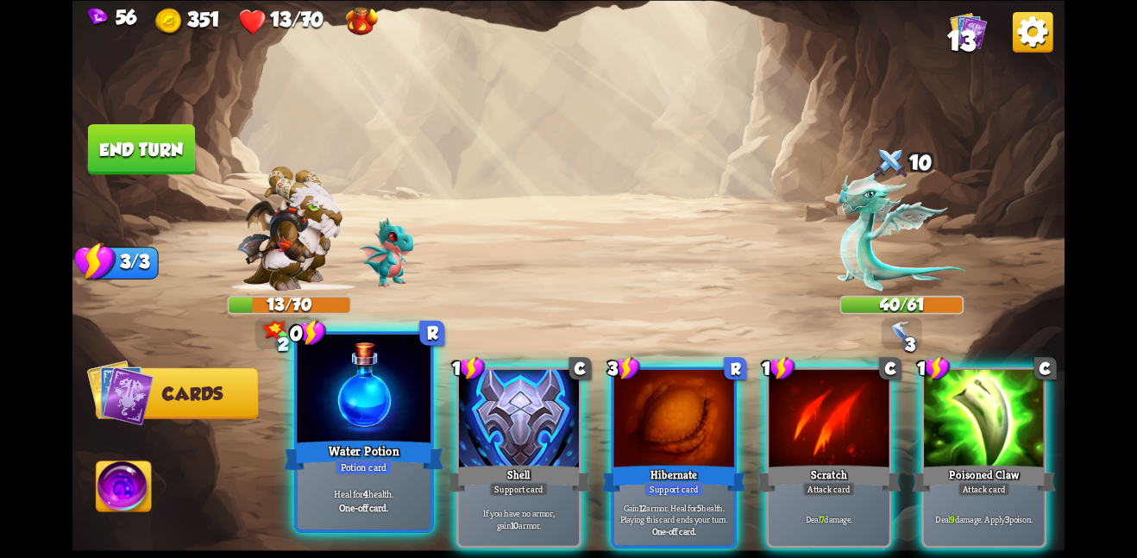
click at [374, 461] on div "Potion card" at bounding box center [364, 467] width 57 height 16
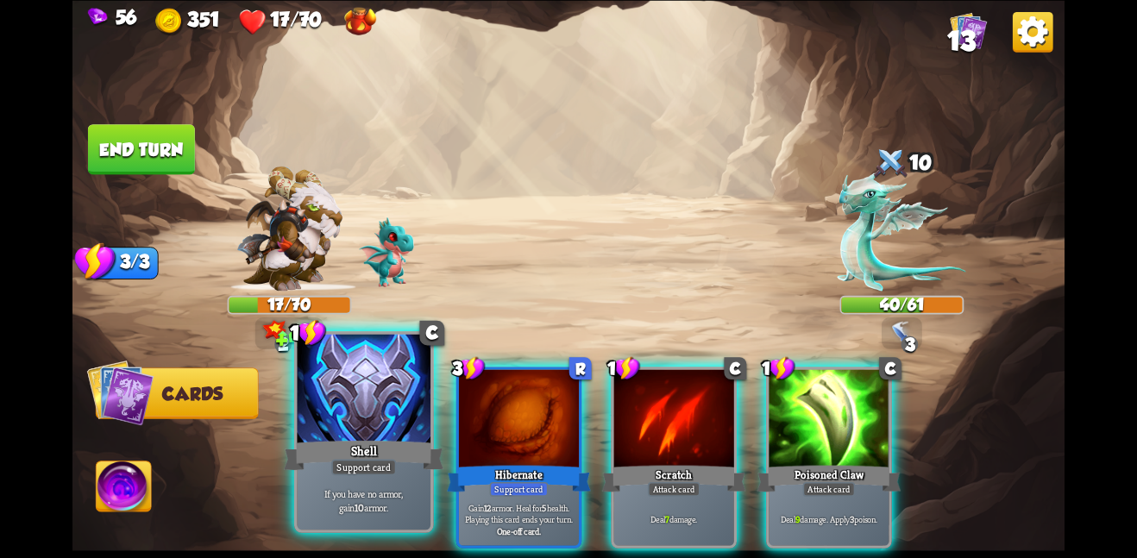
click at [368, 453] on div "Shell" at bounding box center [364, 454] width 160 height 35
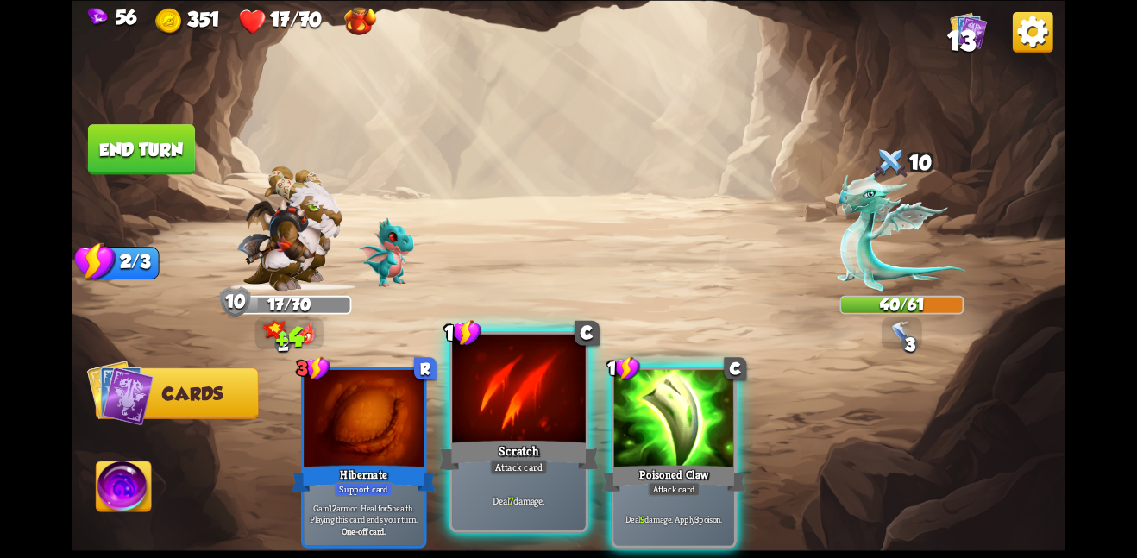
click at [497, 445] on div "Scratch" at bounding box center [519, 454] width 160 height 35
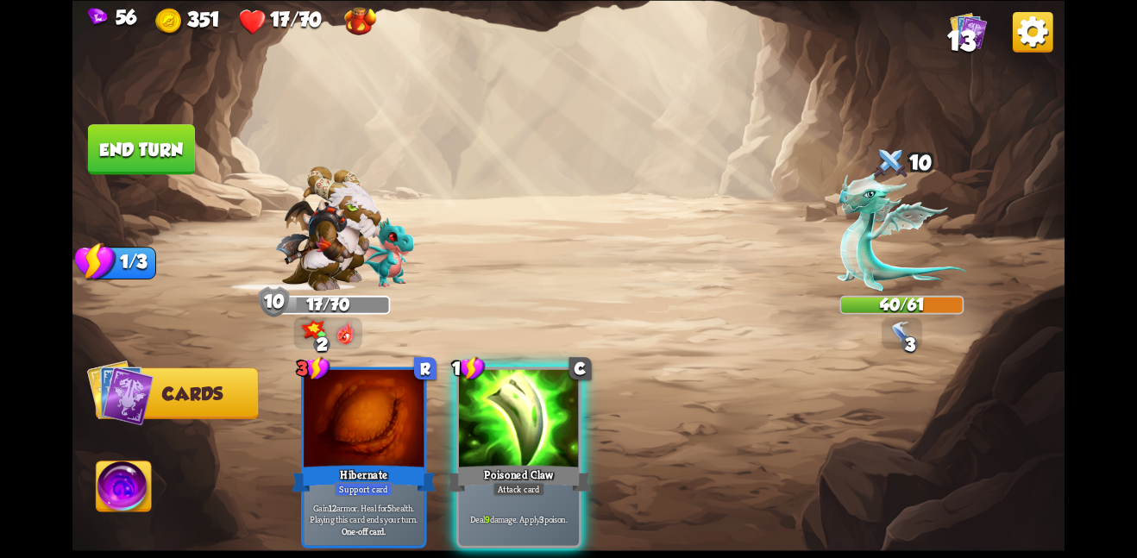
click at [497, 462] on div "Poisoned Claw" at bounding box center [519, 478] width 144 height 32
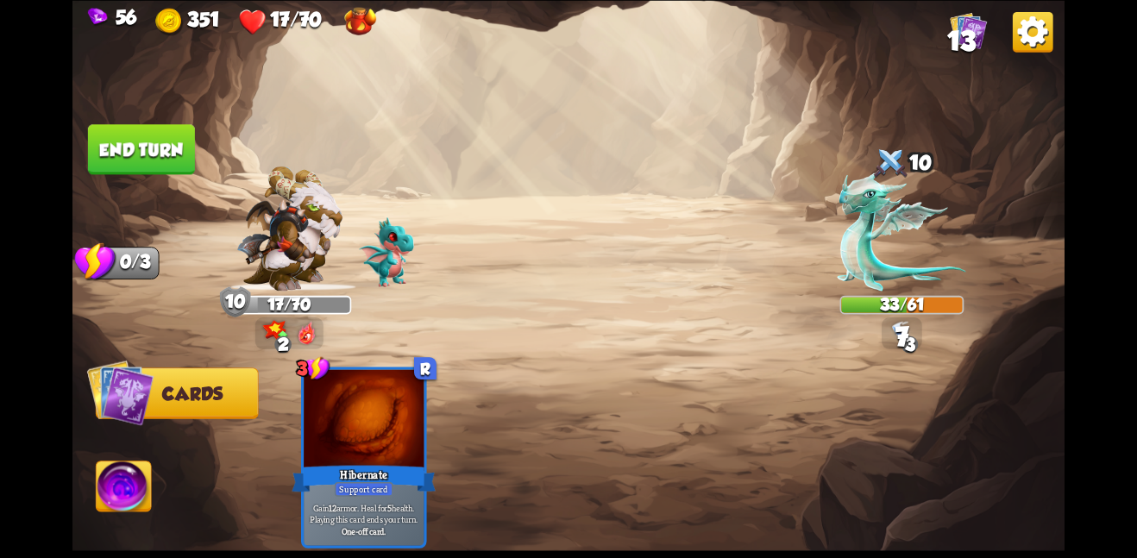
click at [138, 139] on button "End turn" at bounding box center [141, 149] width 107 height 50
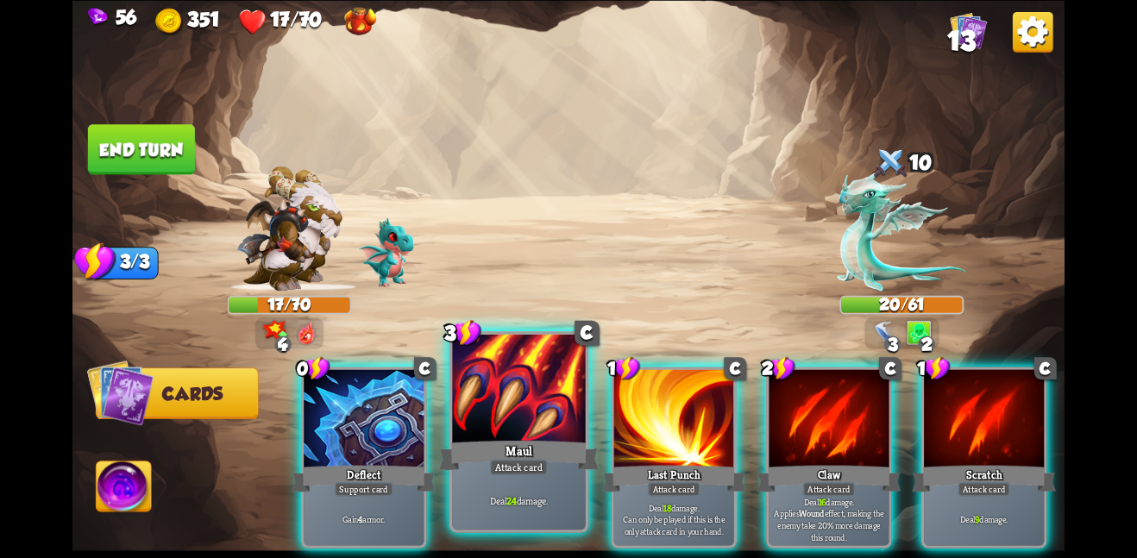
click at [529, 485] on div "Deal 24 damage." at bounding box center [519, 500] width 134 height 58
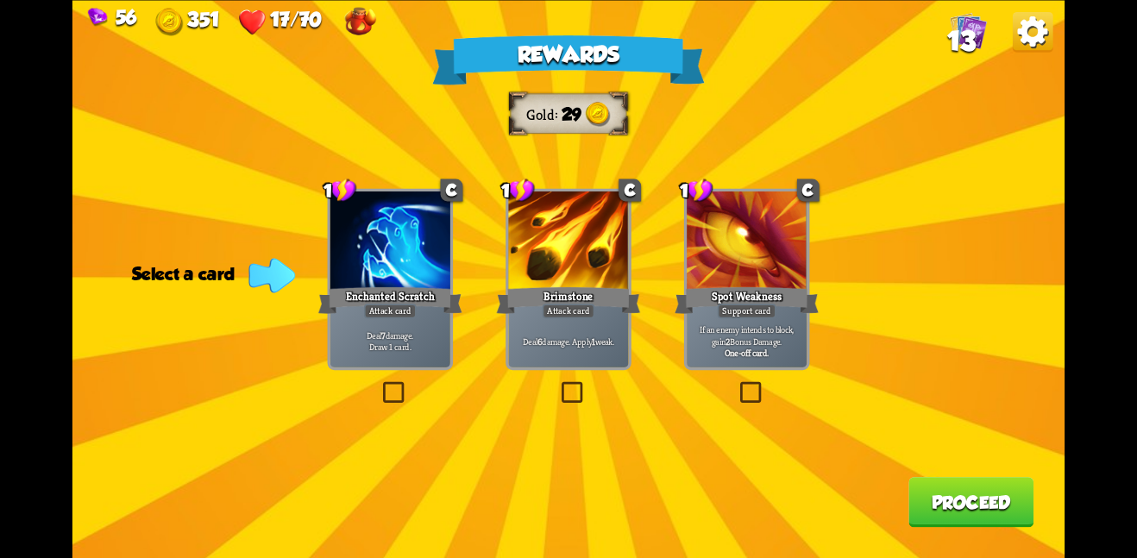
click at [594, 329] on div "Deal 6 damage. Apply 1 weak." at bounding box center [568, 341] width 120 height 53
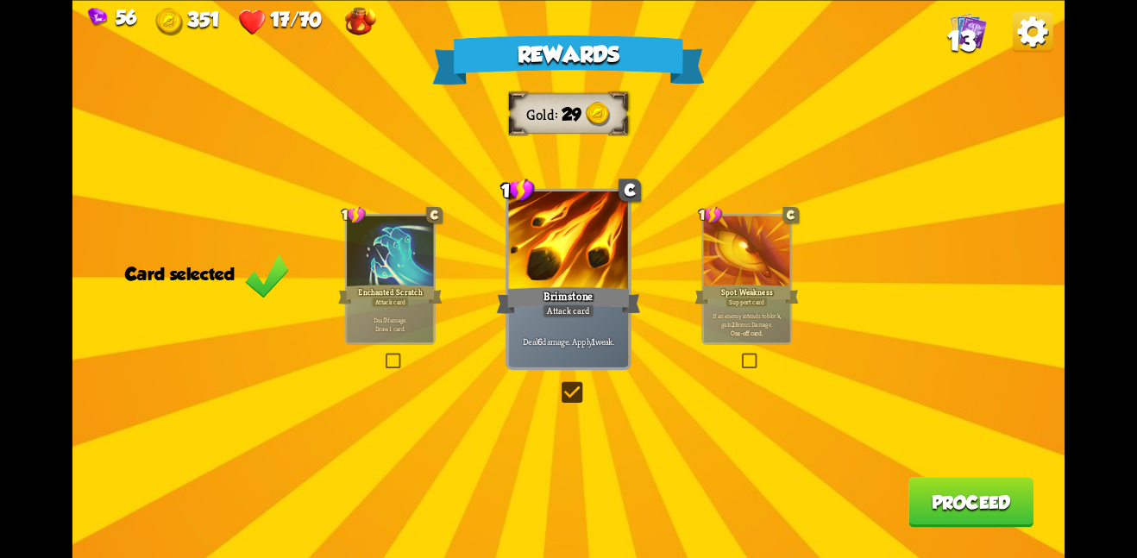
click at [1020, 490] on button "Proceed" at bounding box center [970, 502] width 125 height 50
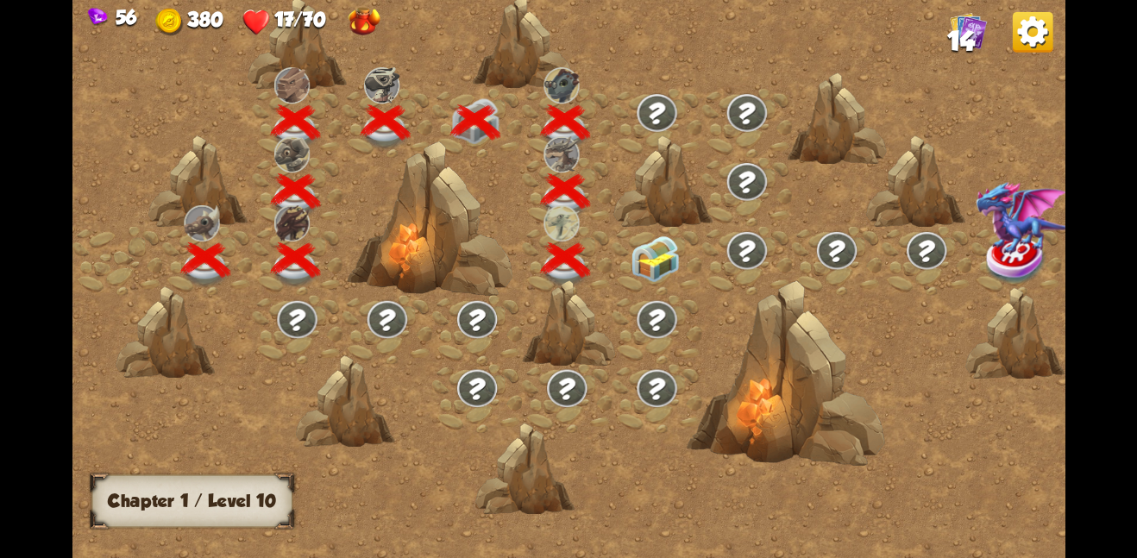
click at [654, 277] on img at bounding box center [656, 258] width 50 height 47
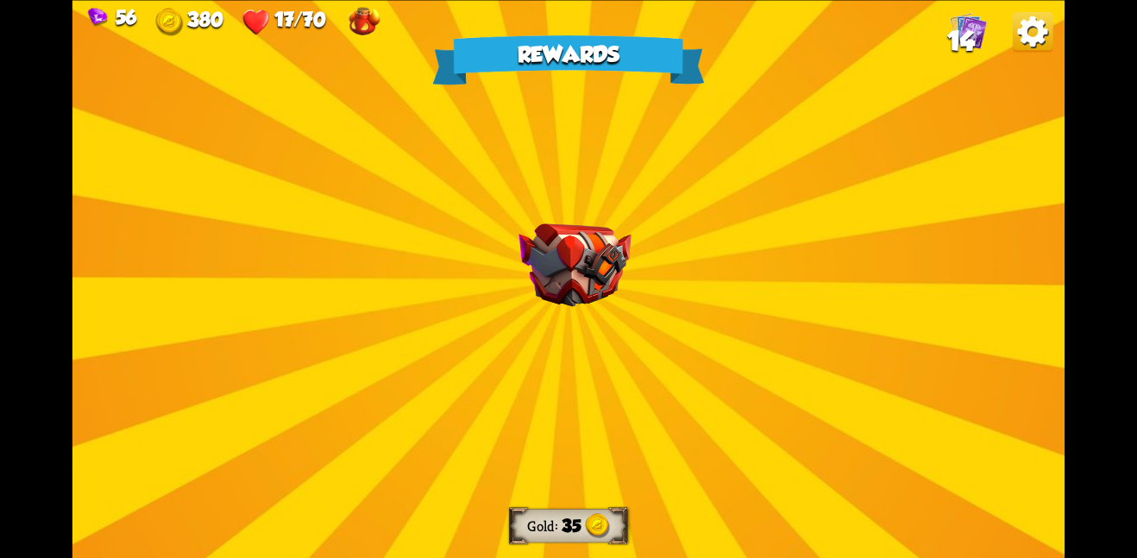
click at [626, 276] on img at bounding box center [574, 265] width 112 height 84
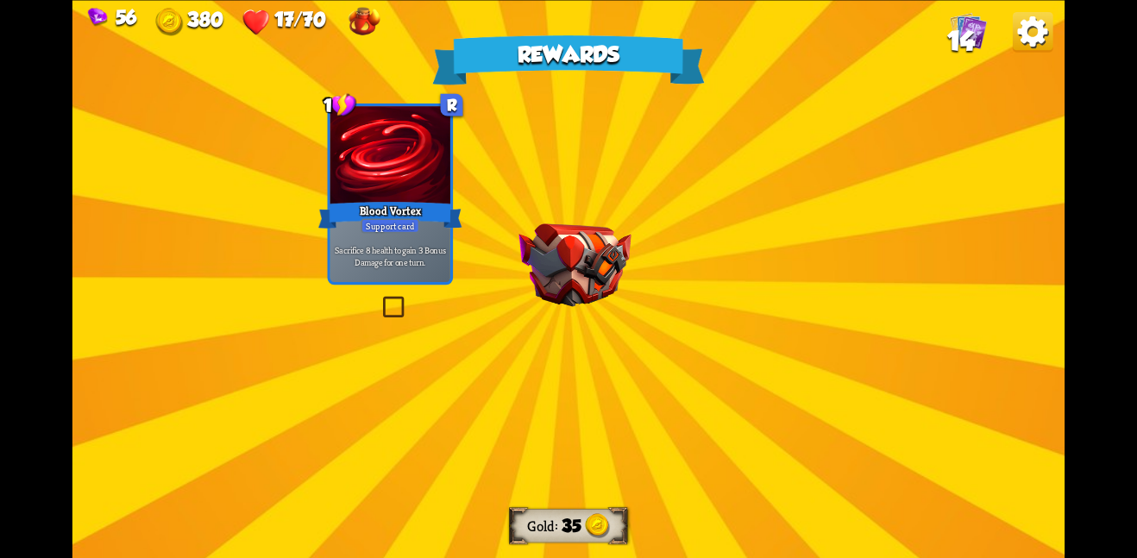
click at [610, 273] on img at bounding box center [574, 265] width 112 height 84
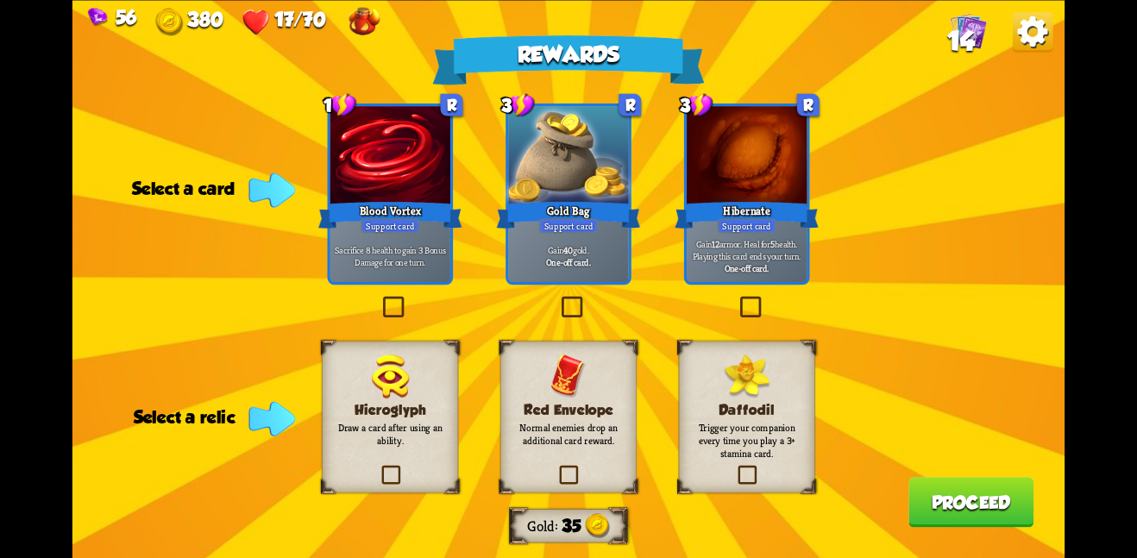
click at [408, 444] on div "Hieroglyph Draw a card after using an ability." at bounding box center [390, 417] width 136 height 152
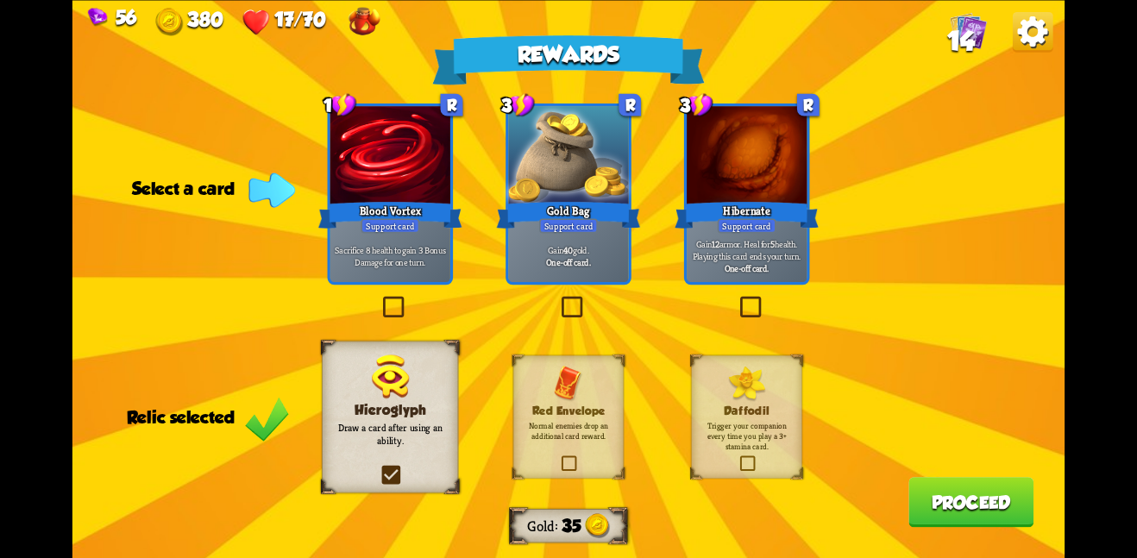
click at [588, 260] on b "One-off card." at bounding box center [568, 261] width 44 height 12
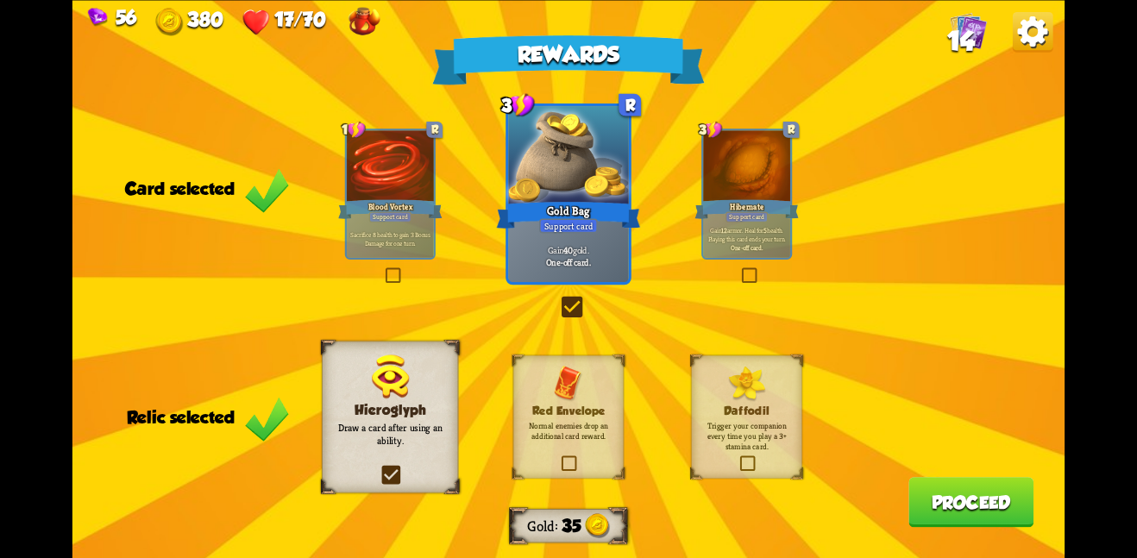
click at [977, 483] on button "Proceed" at bounding box center [970, 502] width 125 height 50
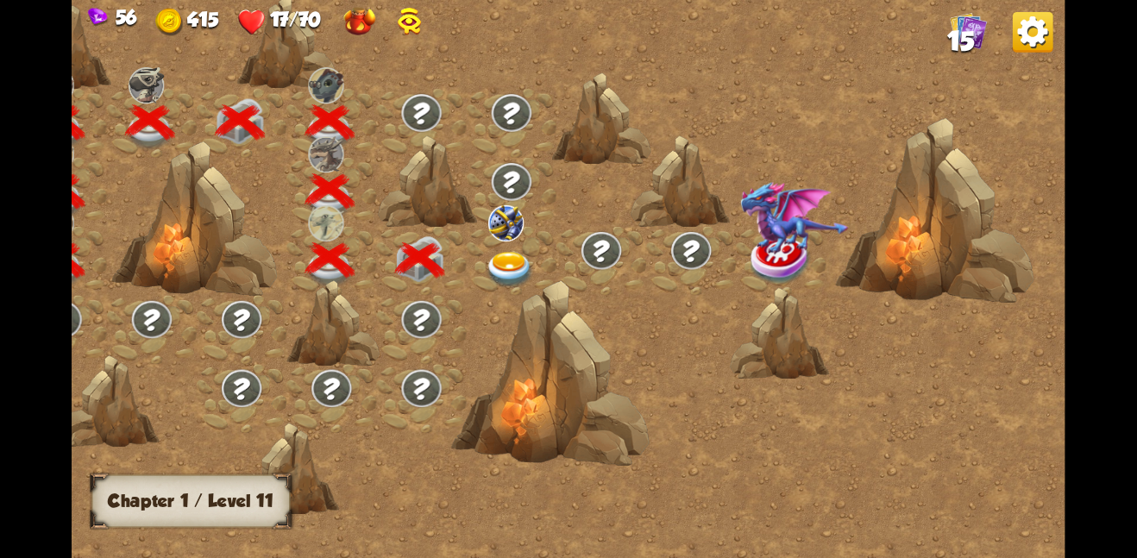
click at [510, 248] on div at bounding box center [511, 260] width 90 height 69
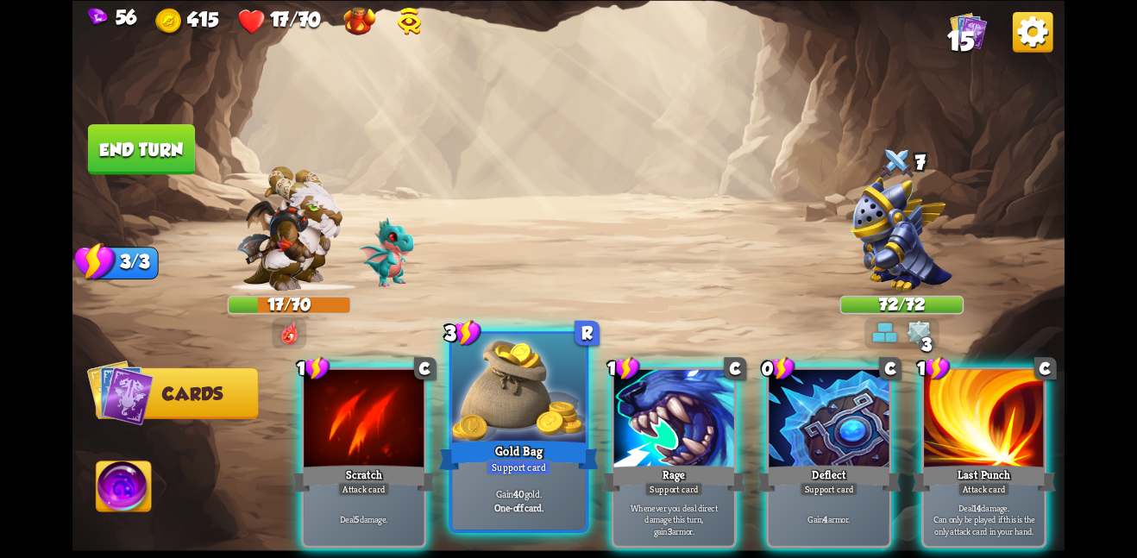
click at [522, 377] on div at bounding box center [519, 390] width 134 height 112
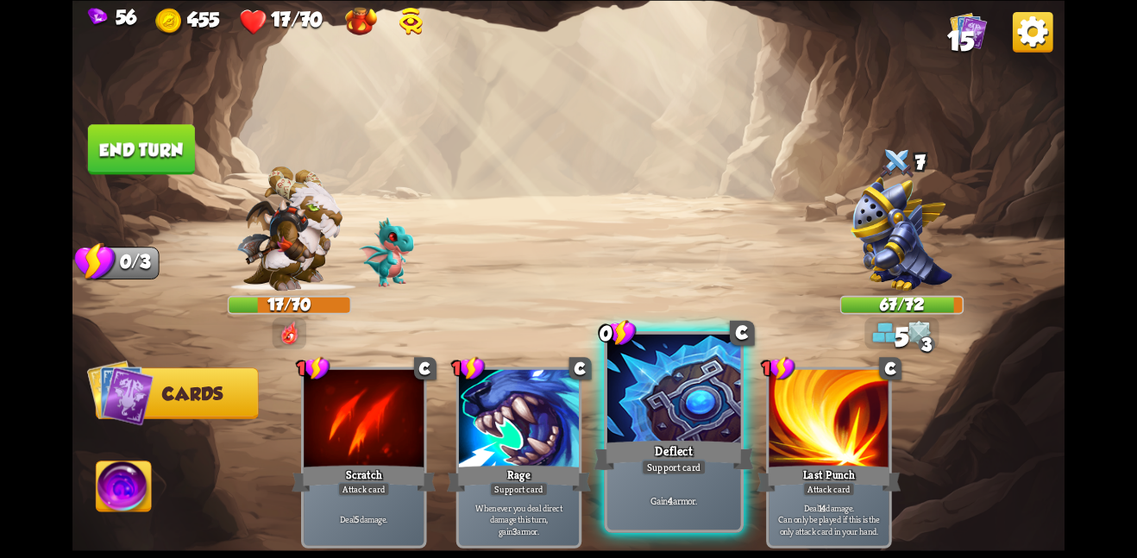
click at [679, 389] on div at bounding box center [674, 390] width 134 height 112
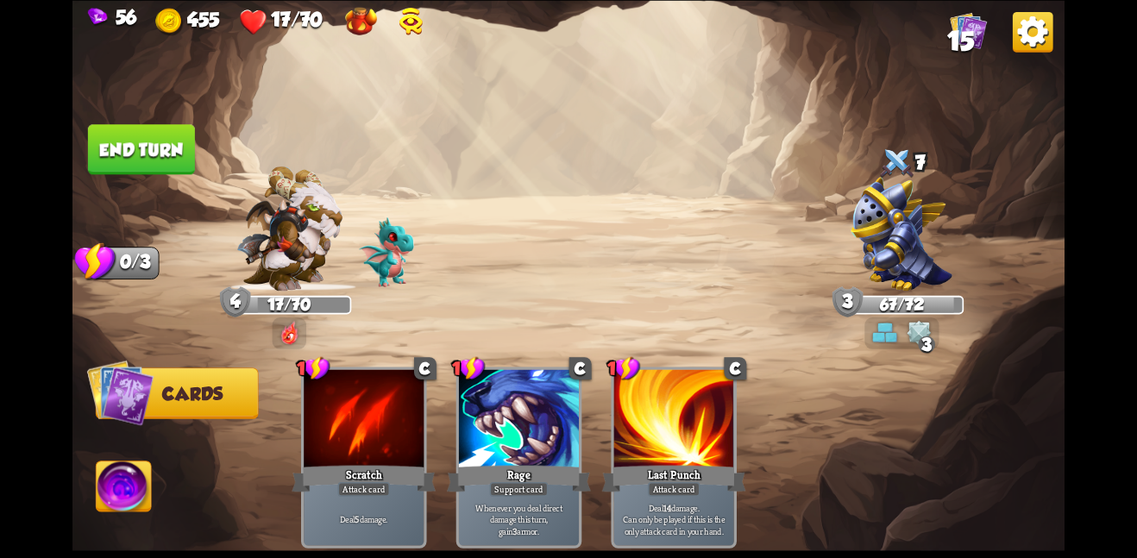
click at [158, 135] on button "End turn" at bounding box center [141, 149] width 107 height 50
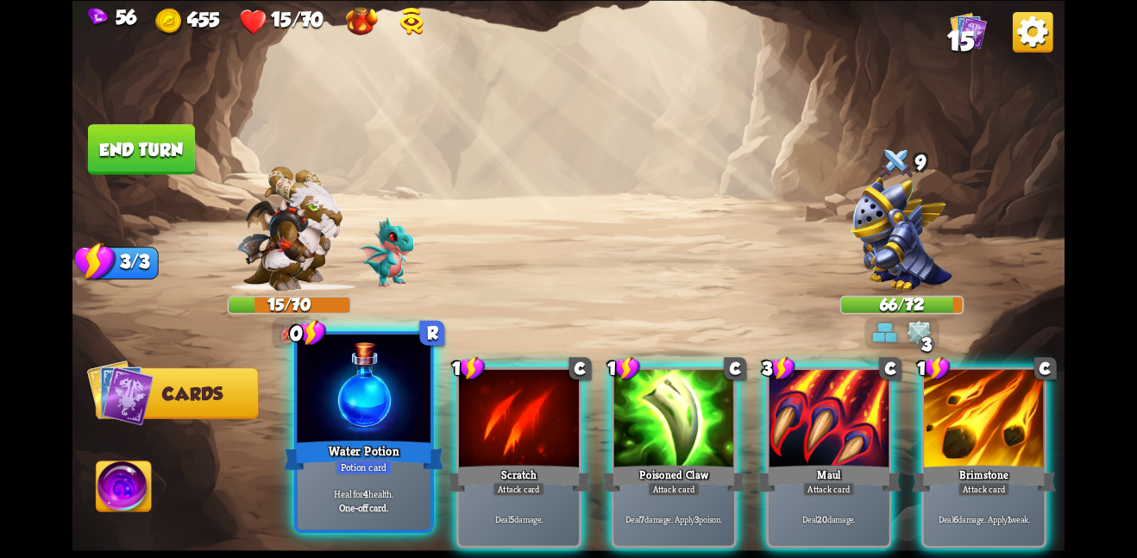
click at [349, 366] on div at bounding box center [364, 390] width 134 height 112
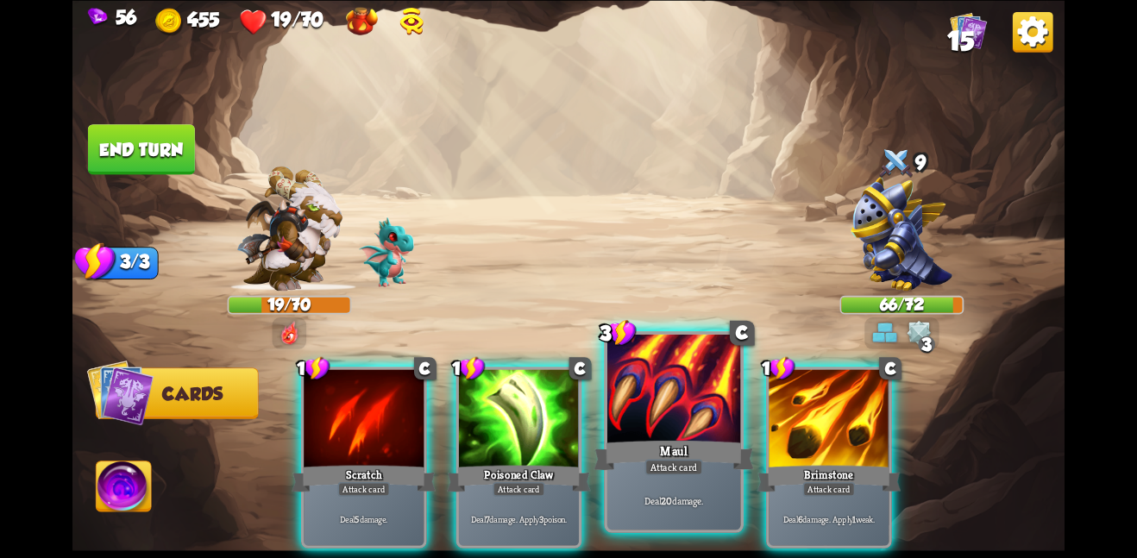
click at [619, 437] on div "Maul" at bounding box center [674, 454] width 160 height 35
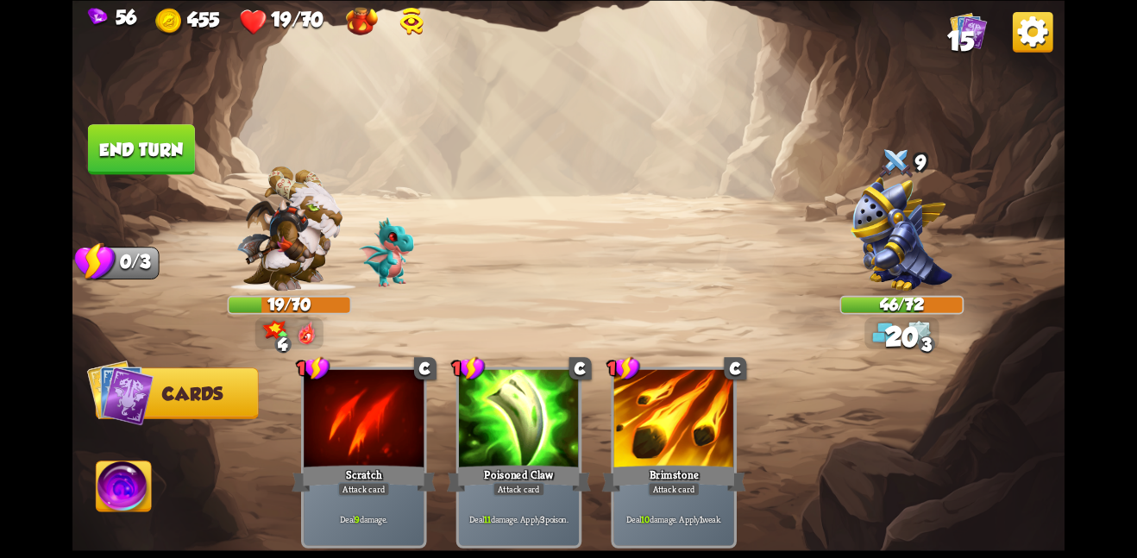
click at [123, 147] on button "End turn" at bounding box center [141, 149] width 107 height 50
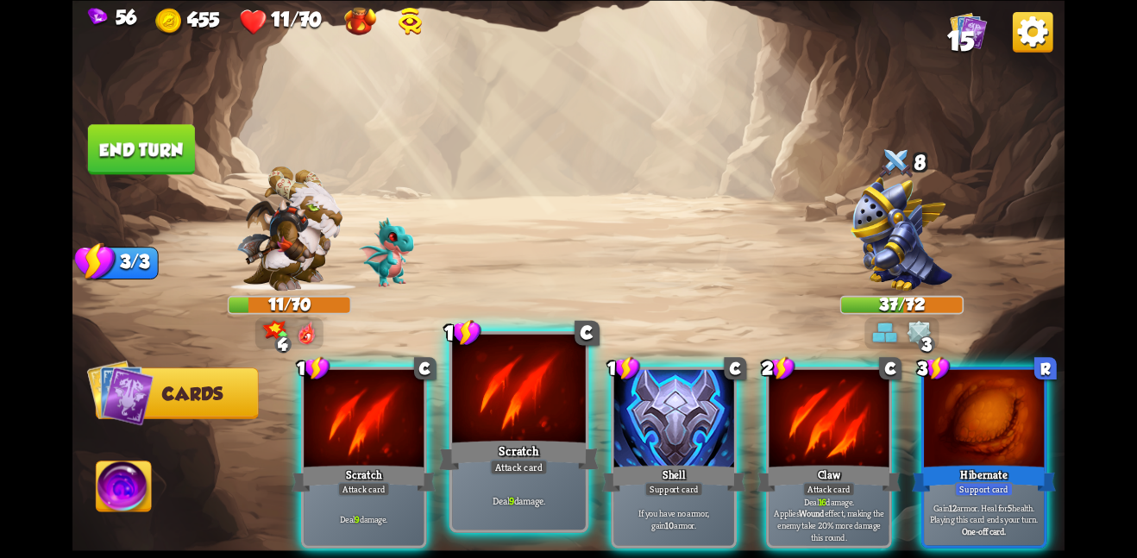
click at [468, 474] on div "Deal 9 damage." at bounding box center [519, 500] width 134 height 58
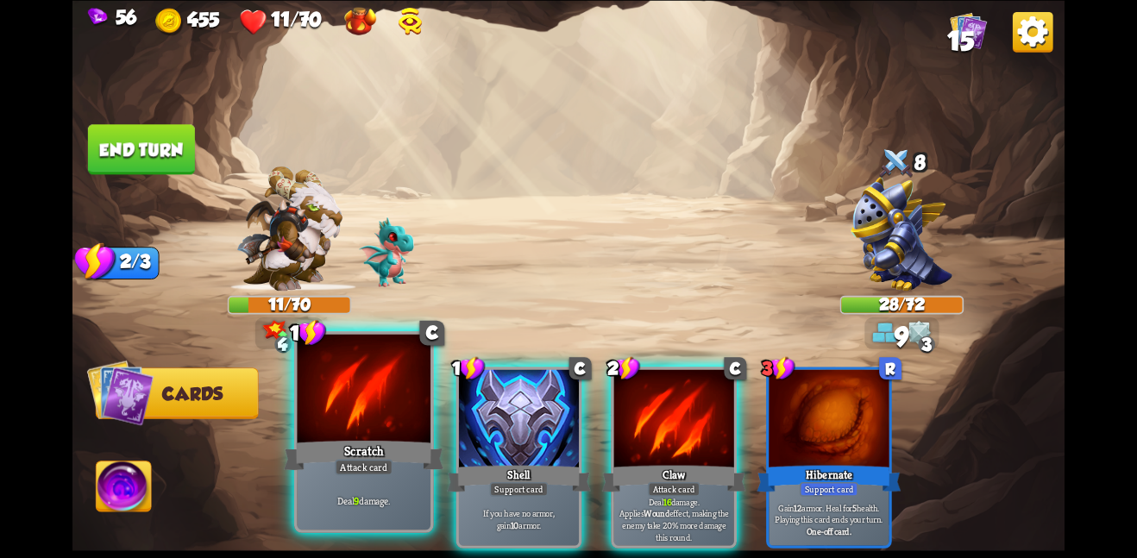
click at [371, 449] on div "Scratch" at bounding box center [364, 454] width 160 height 35
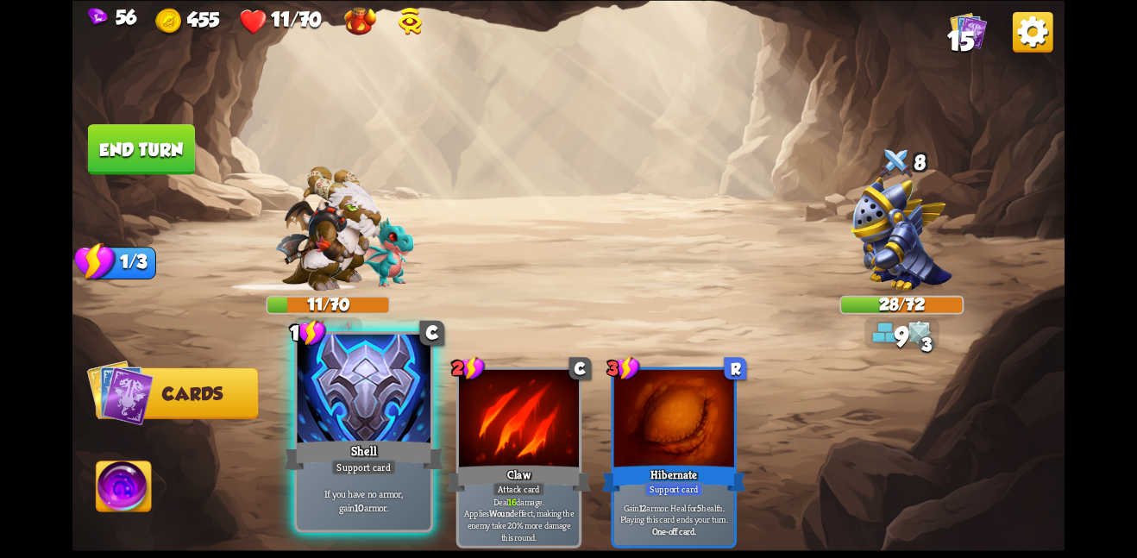
click at [376, 451] on div "Shell" at bounding box center [364, 454] width 160 height 35
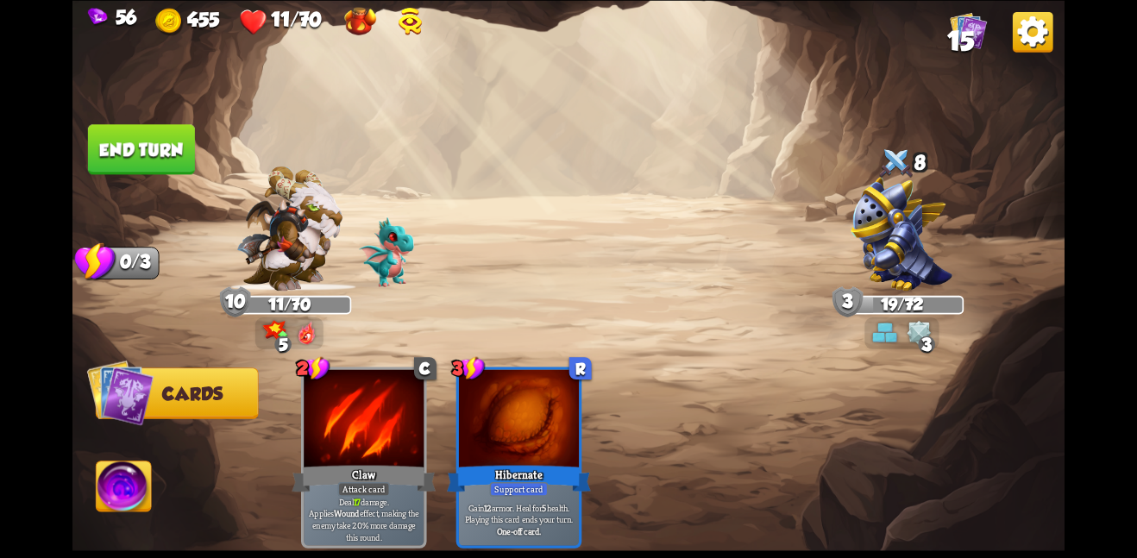
click at [115, 136] on button "End turn" at bounding box center [141, 149] width 107 height 50
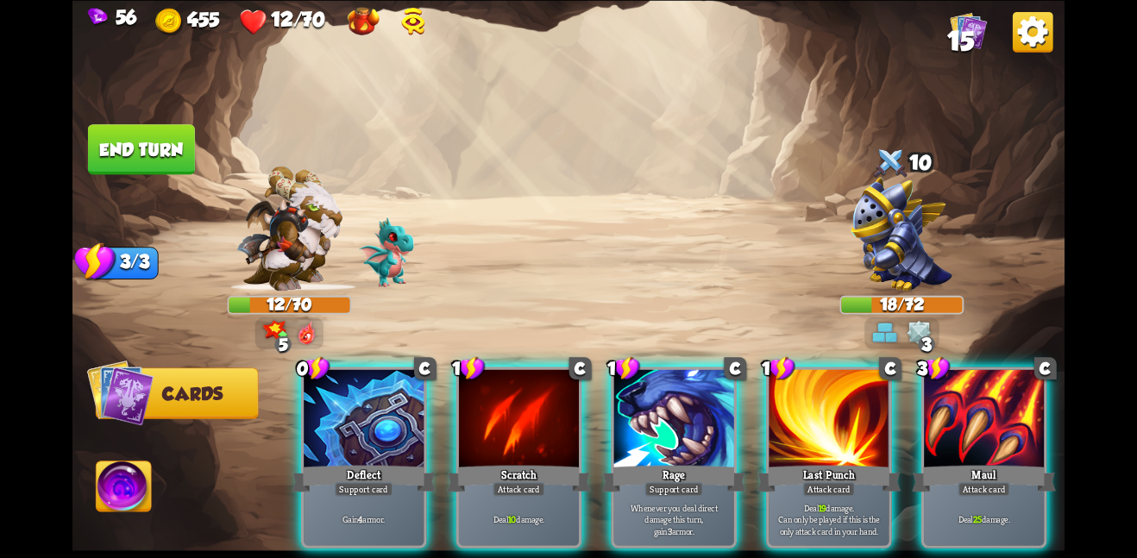
click at [904, 482] on div "0 C Deflect Support card Gain 4 armor. 1 C Scratch Attack card Deal 10 damage. …" at bounding box center [668, 434] width 794 height 248
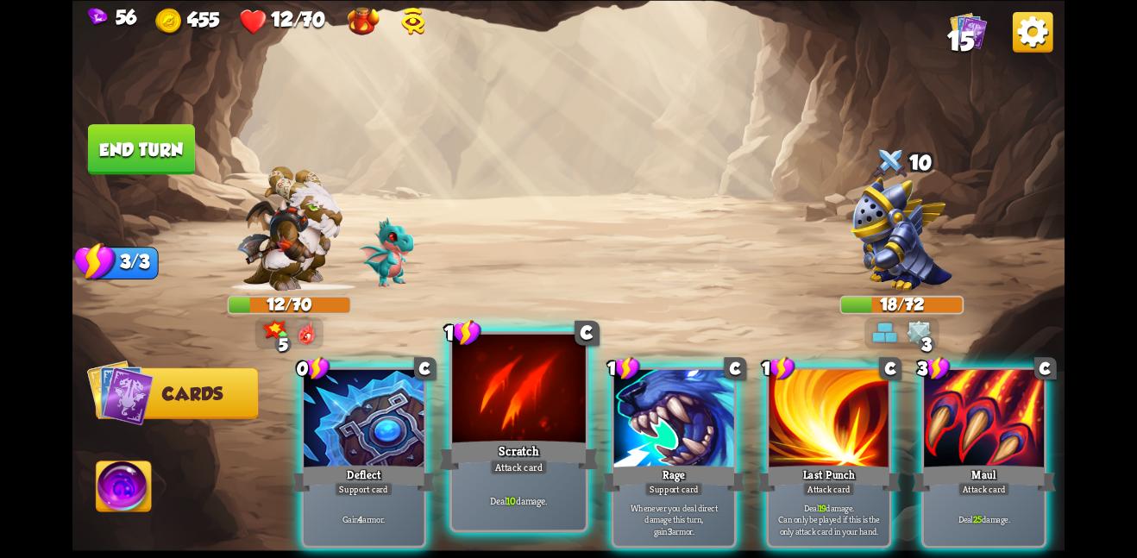
click at [475, 397] on div at bounding box center [519, 390] width 134 height 112
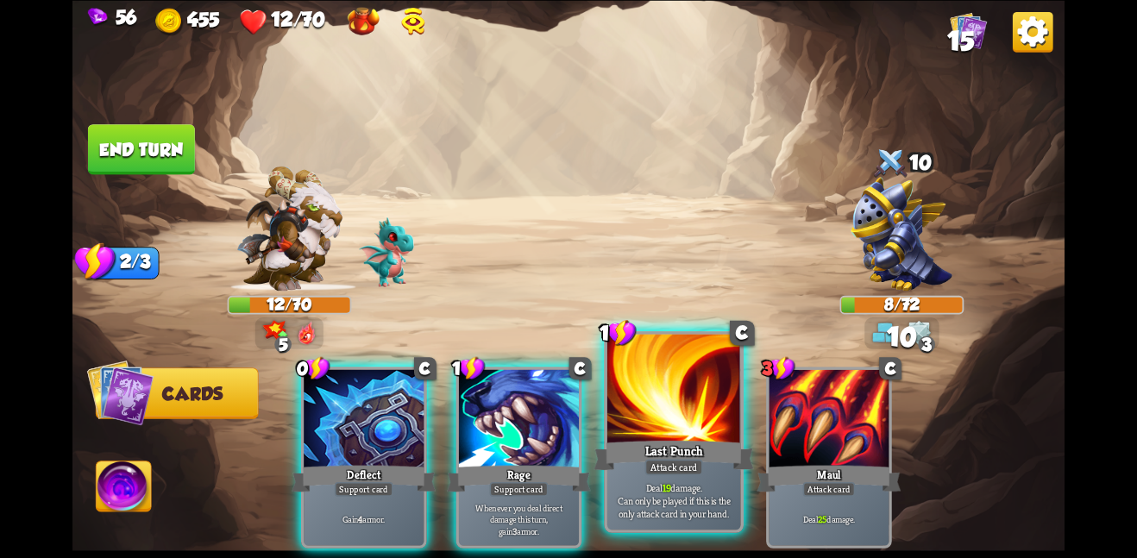
click at [623, 421] on div at bounding box center [674, 390] width 134 height 112
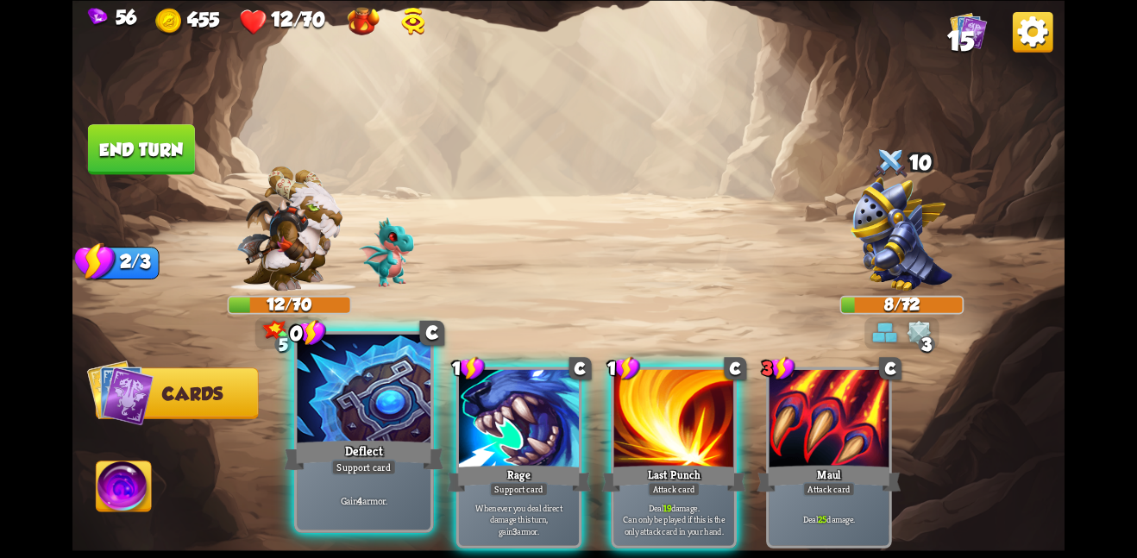
click at [336, 424] on div at bounding box center [364, 390] width 134 height 112
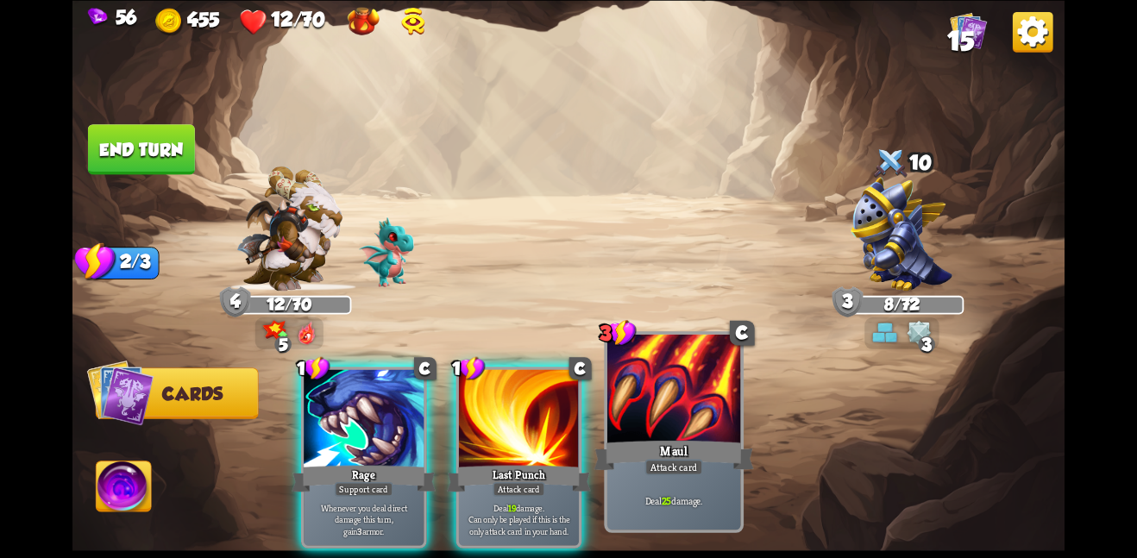
click at [651, 403] on div at bounding box center [674, 390] width 134 height 112
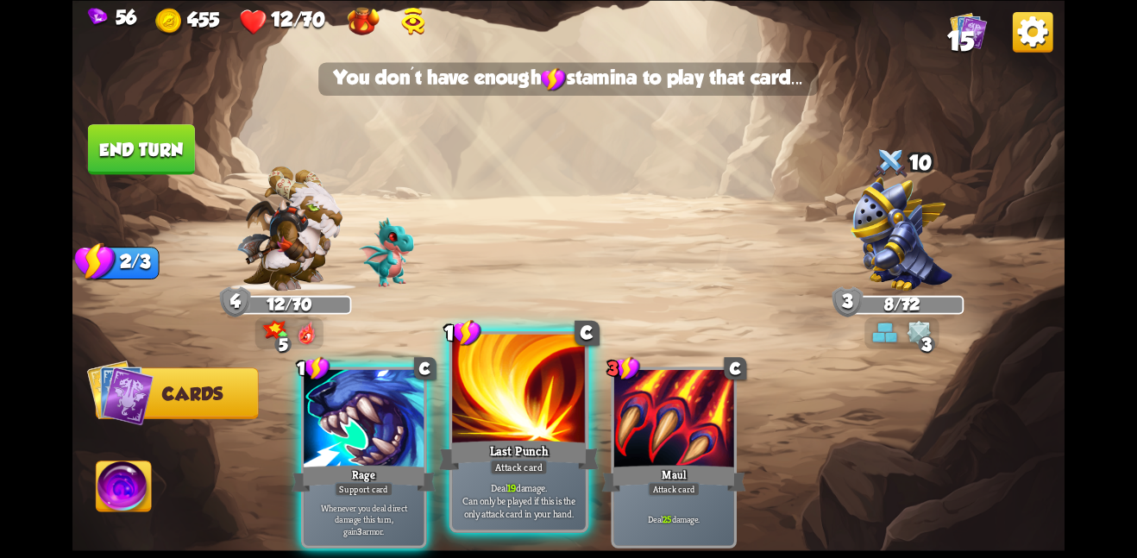
click at [487, 409] on div at bounding box center [519, 390] width 134 height 112
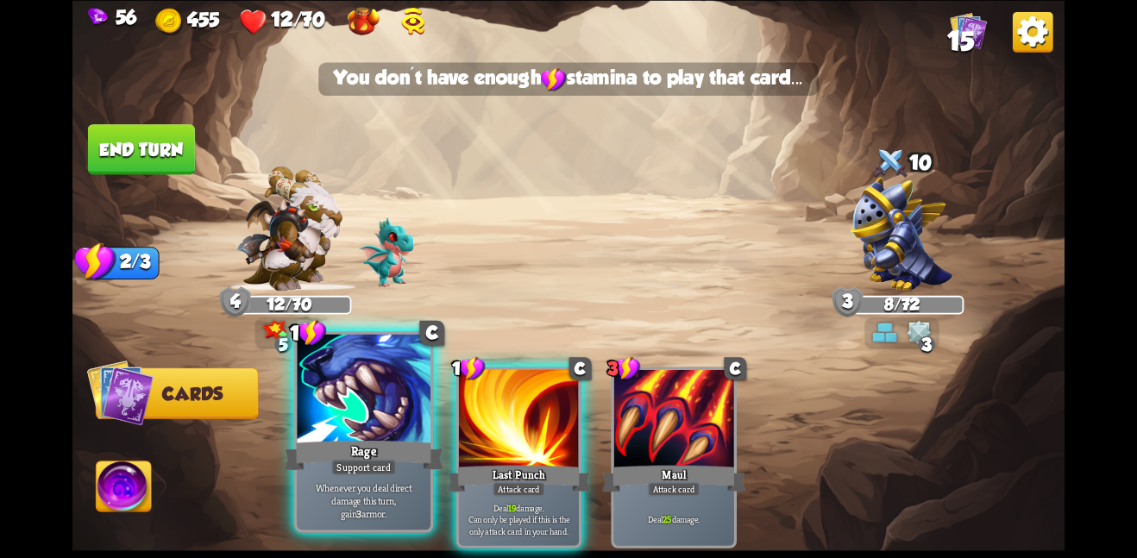
click at [369, 417] on div at bounding box center [364, 390] width 134 height 112
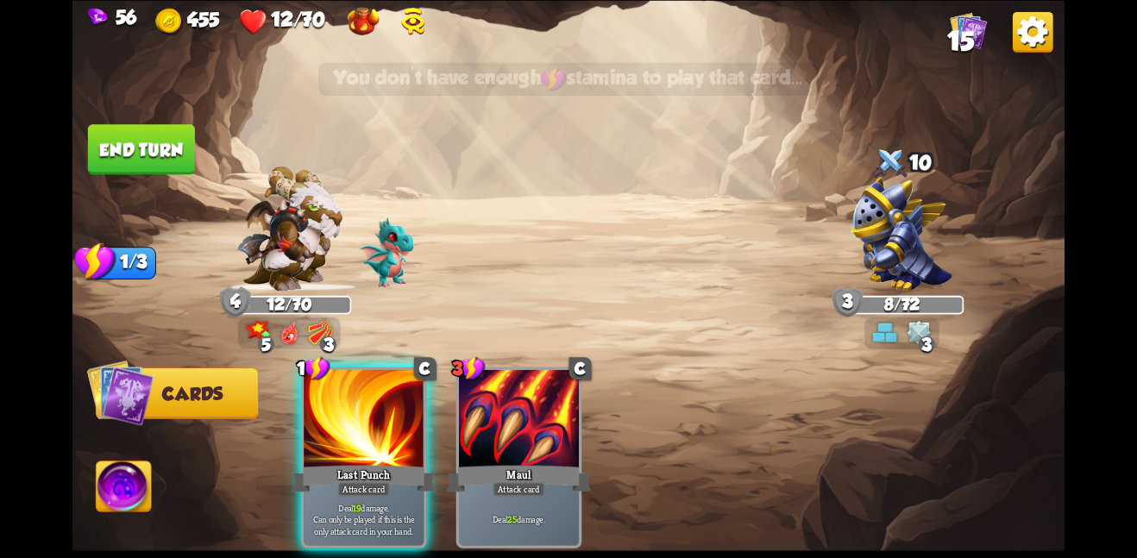
click at [146, 136] on button "End turn" at bounding box center [141, 149] width 107 height 50
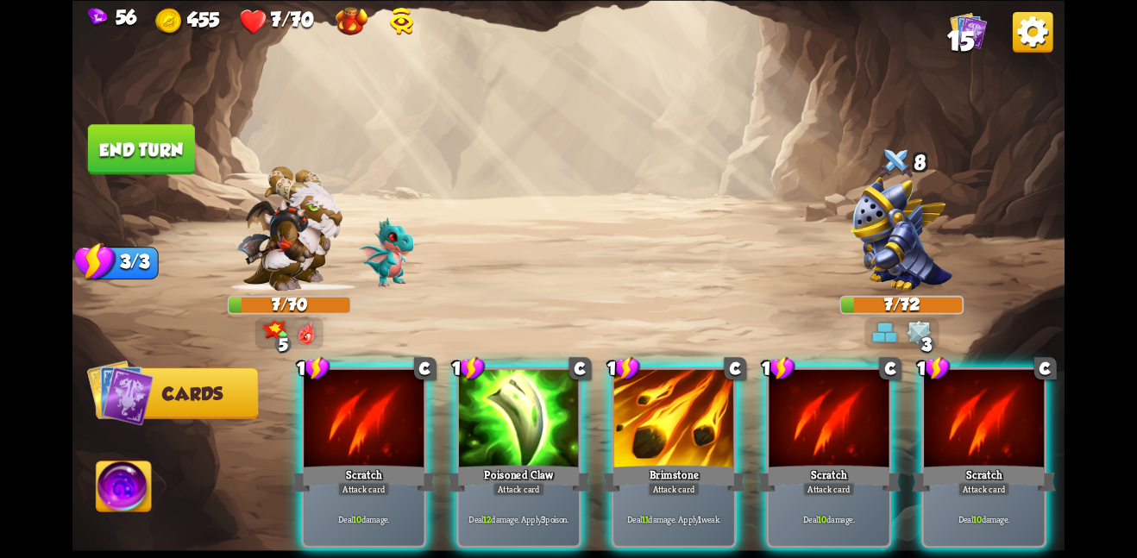
click at [448, 375] on div "1 C Scratch Attack card Deal 10 damage. 1 C Poisoned Claw Attack card Deal 12 d…" at bounding box center [668, 434] width 794 height 248
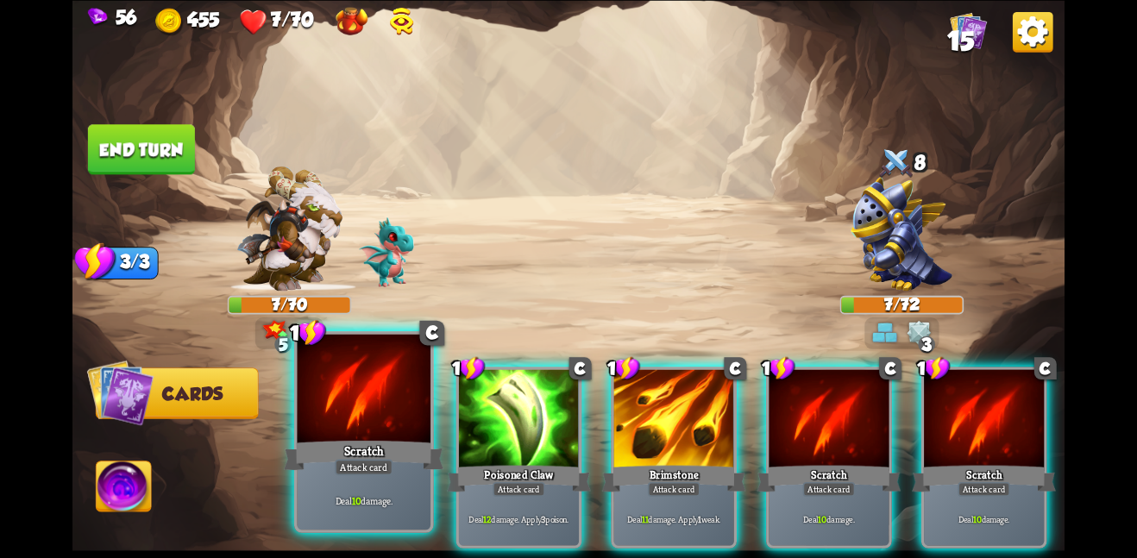
click at [378, 393] on div at bounding box center [364, 390] width 134 height 112
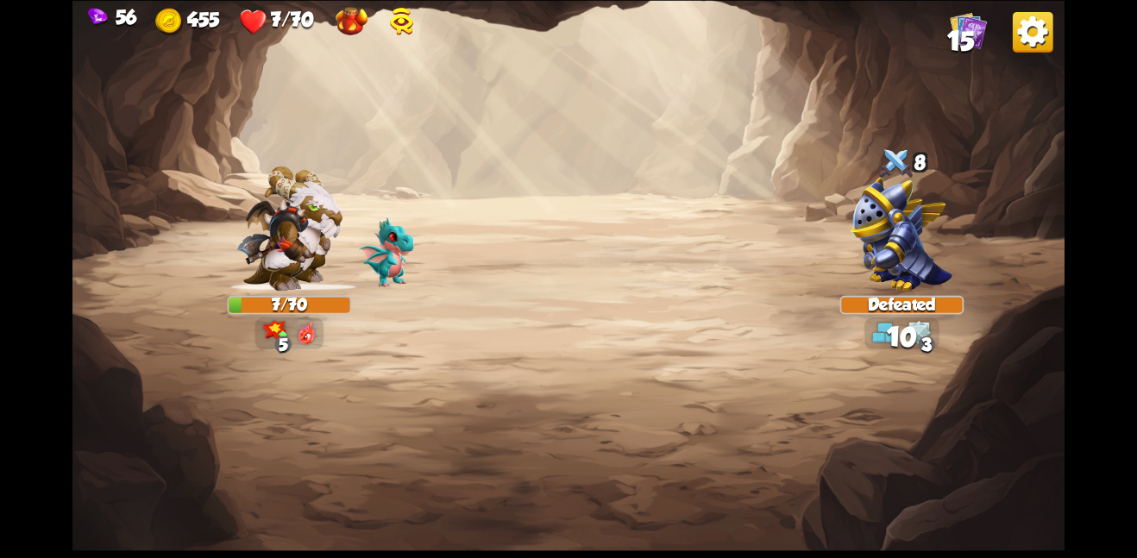
click at [676, 383] on img at bounding box center [568, 279] width 992 height 558
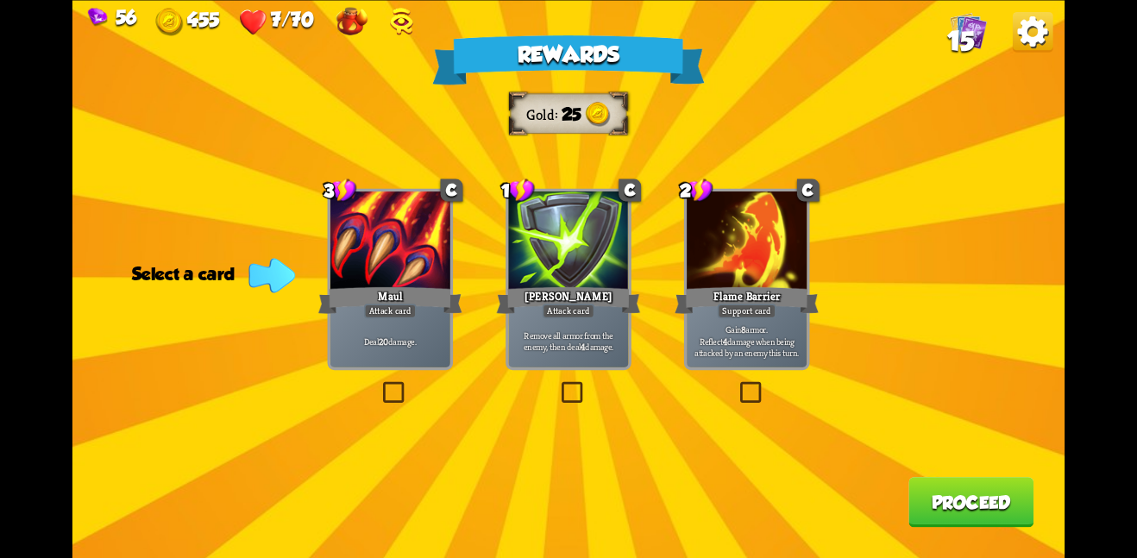
click at [646, 293] on div "Rewards Gold 25 Select a card 3 C Maul Attack card Deal 20 damage. 1 C Pierce A…" at bounding box center [568, 279] width 992 height 558
click at [613, 293] on div "[PERSON_NAME]" at bounding box center [569, 300] width 144 height 32
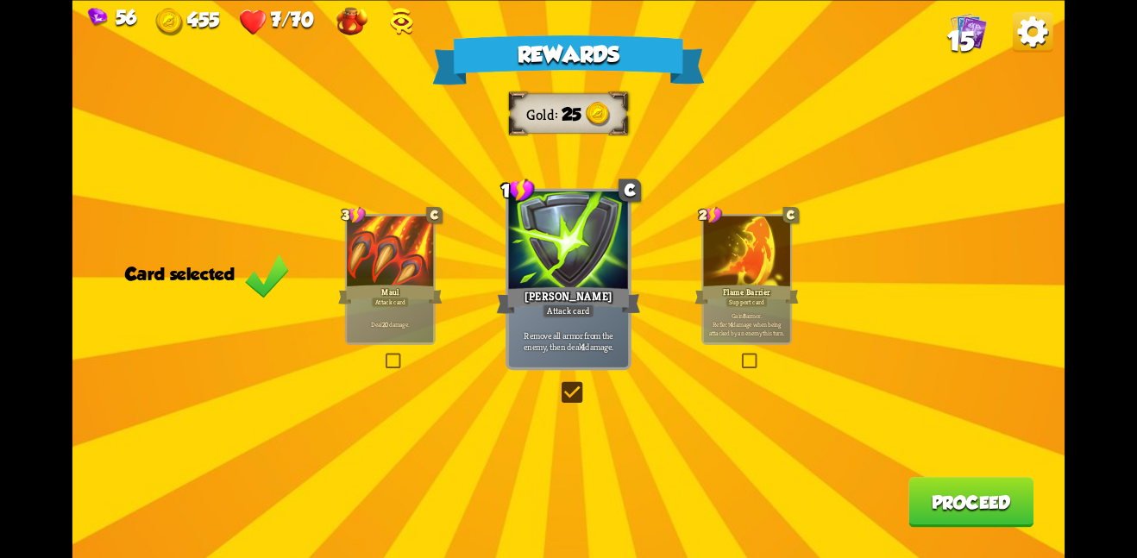
click at [963, 508] on button "Proceed" at bounding box center [970, 502] width 125 height 50
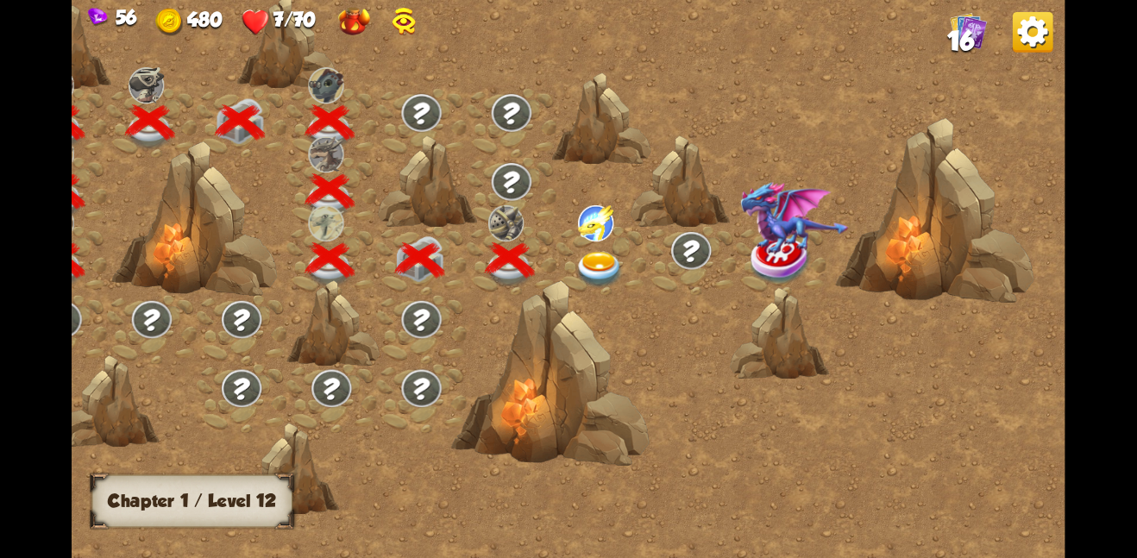
click at [589, 253] on img at bounding box center [600, 269] width 50 height 36
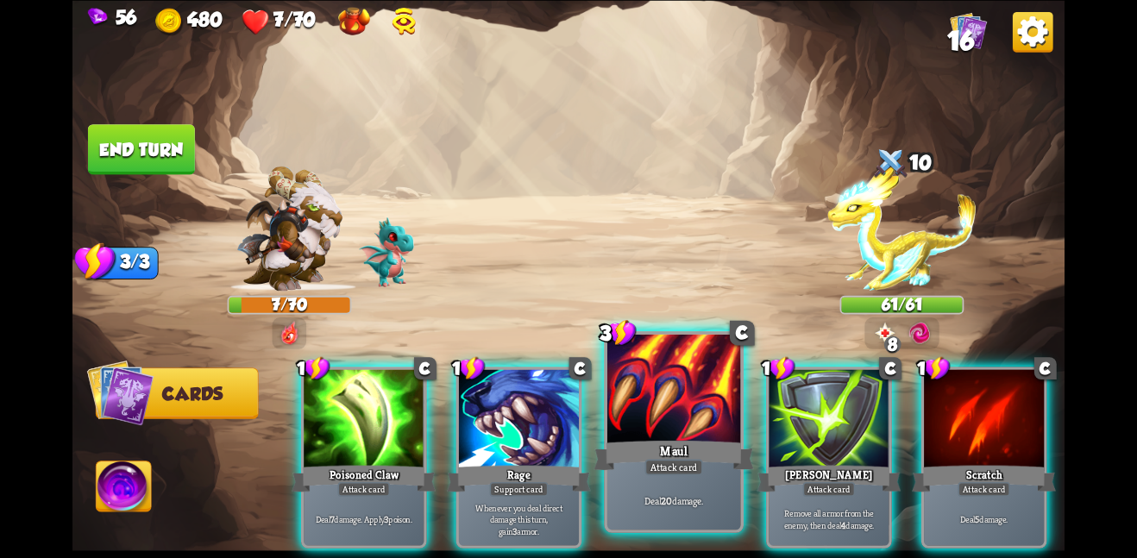
click at [661, 403] on div at bounding box center [674, 390] width 134 height 112
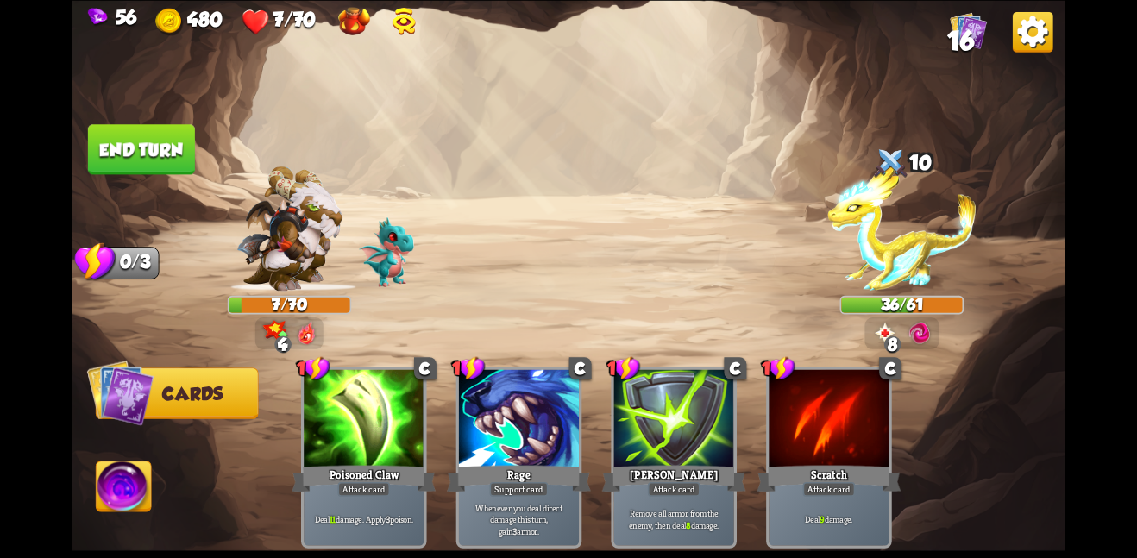
click at [162, 108] on img at bounding box center [568, 279] width 992 height 558
click at [142, 134] on button "End turn" at bounding box center [141, 149] width 107 height 50
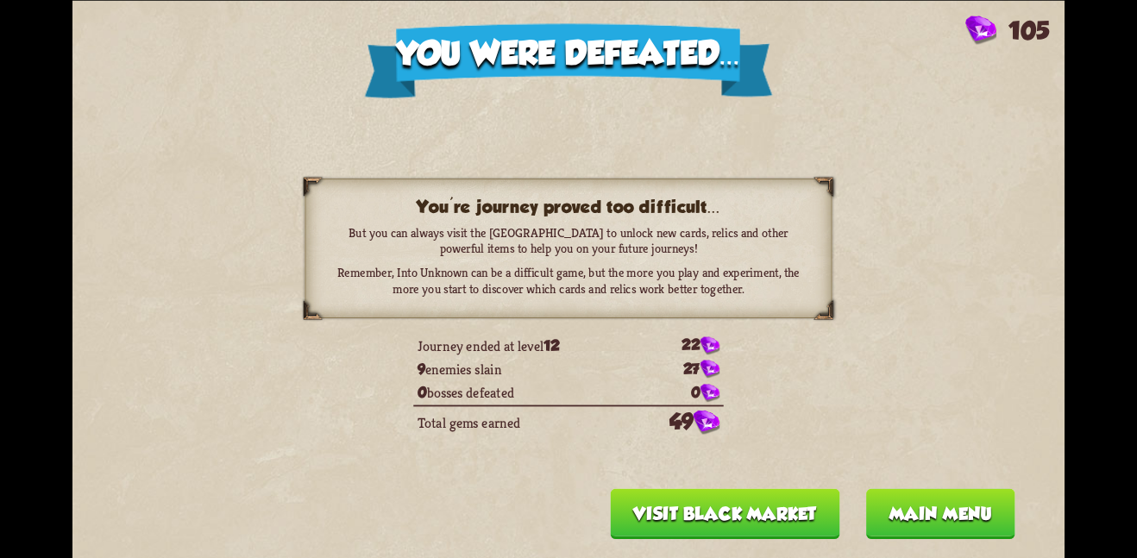
click at [912, 520] on button "Main menu" at bounding box center [940, 513] width 149 height 50
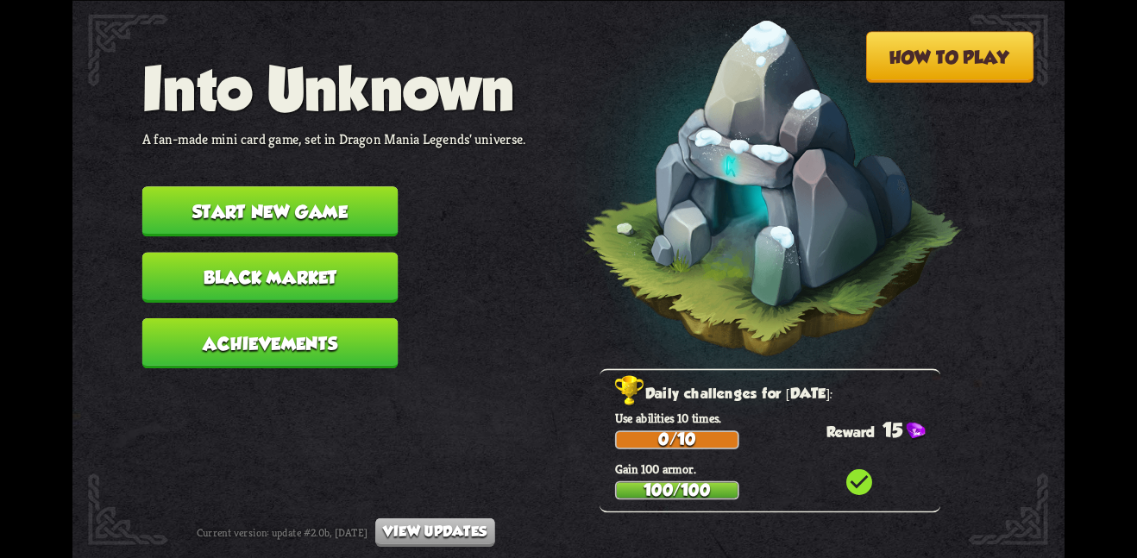
click at [306, 317] on button "Achievements" at bounding box center [270, 342] width 256 height 50
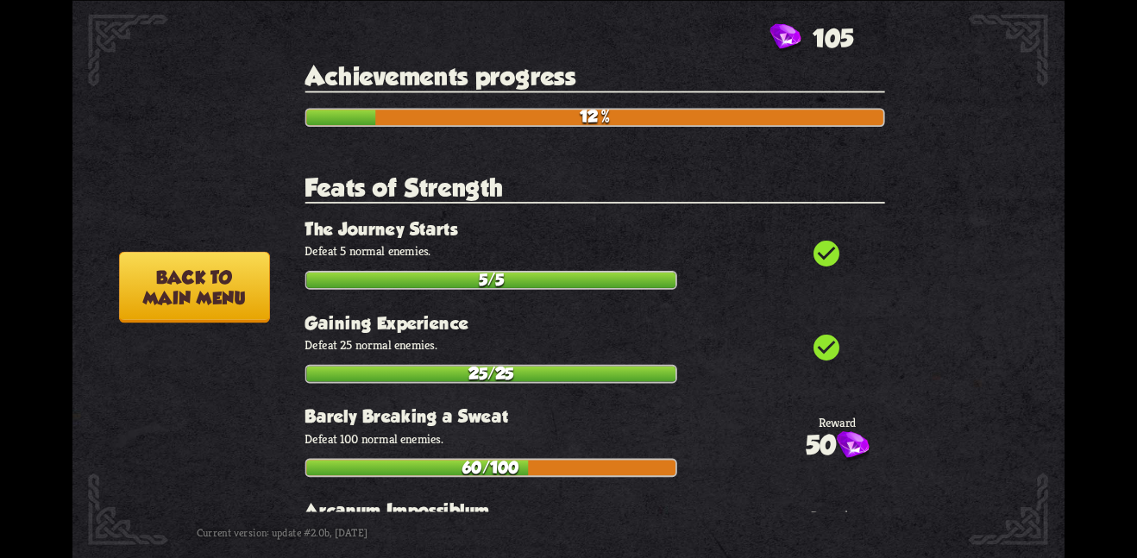
click at [210, 291] on button "Back to main menu" at bounding box center [194, 287] width 151 height 72
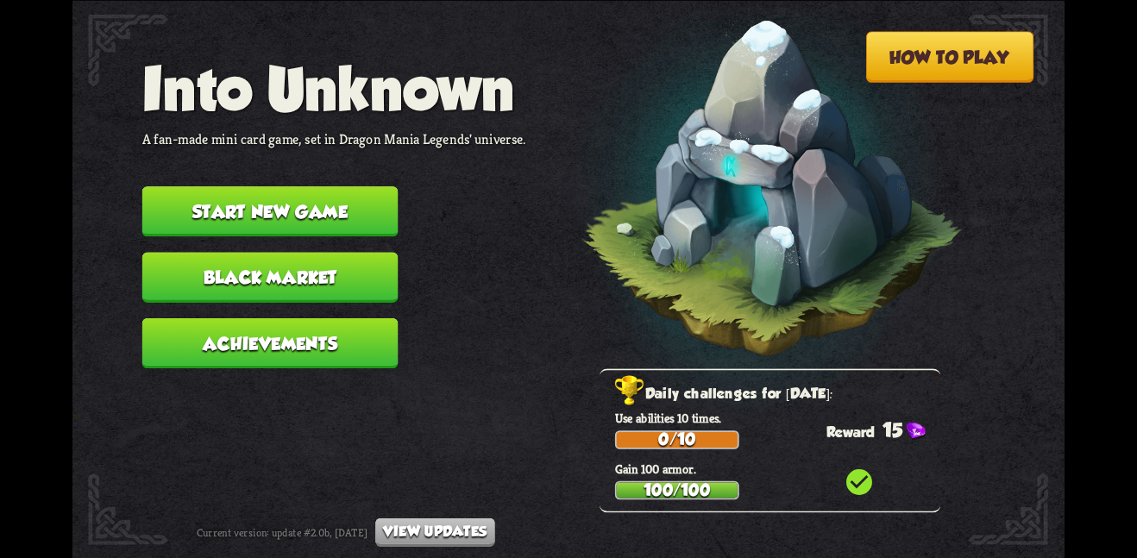
click at [292, 257] on button "Black Market" at bounding box center [270, 277] width 256 height 50
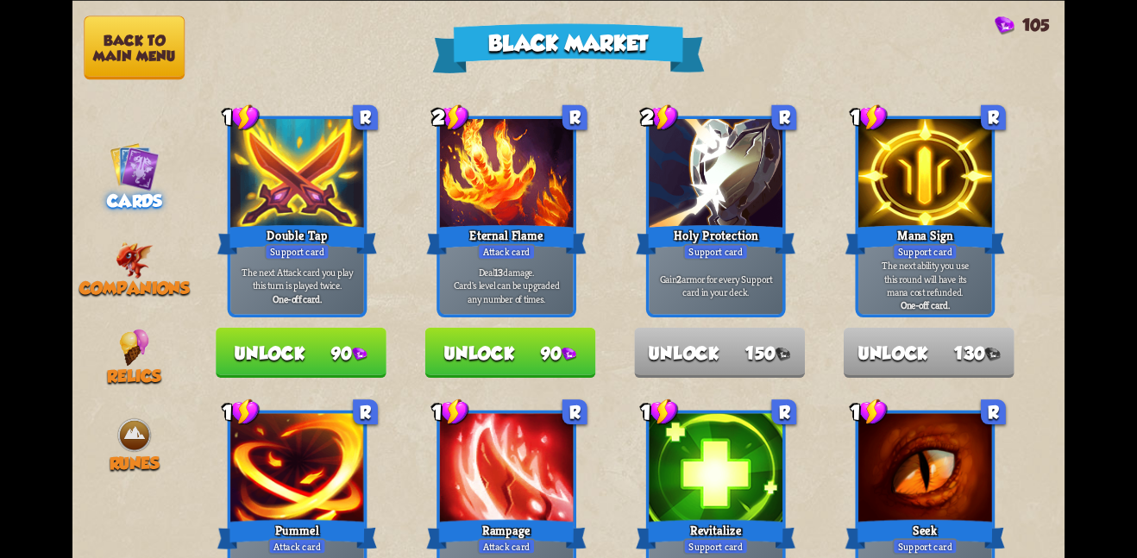
scroll to position [0, 0]
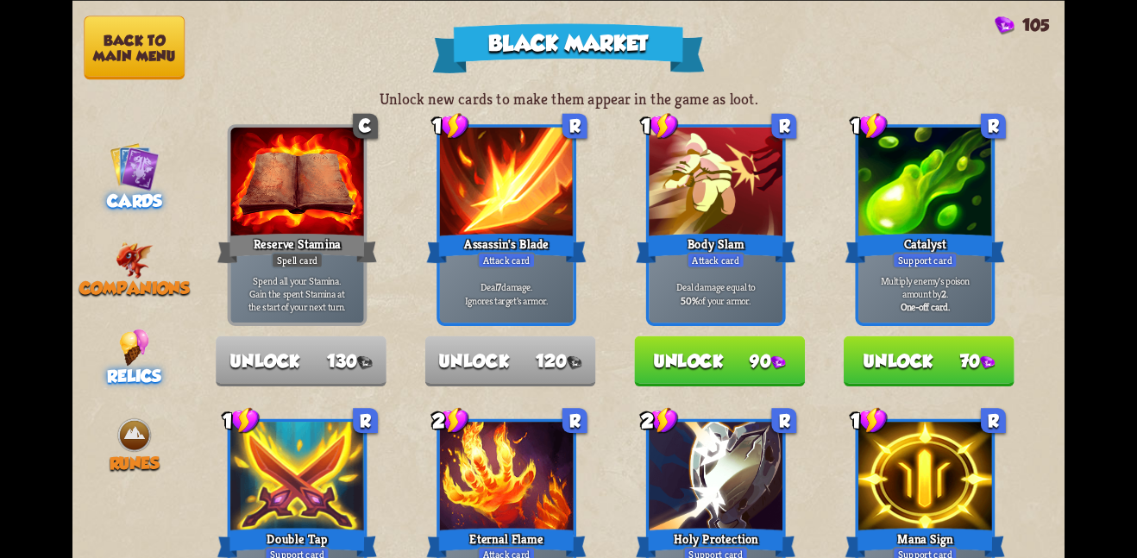
click at [120, 332] on img at bounding box center [134, 347] width 30 height 37
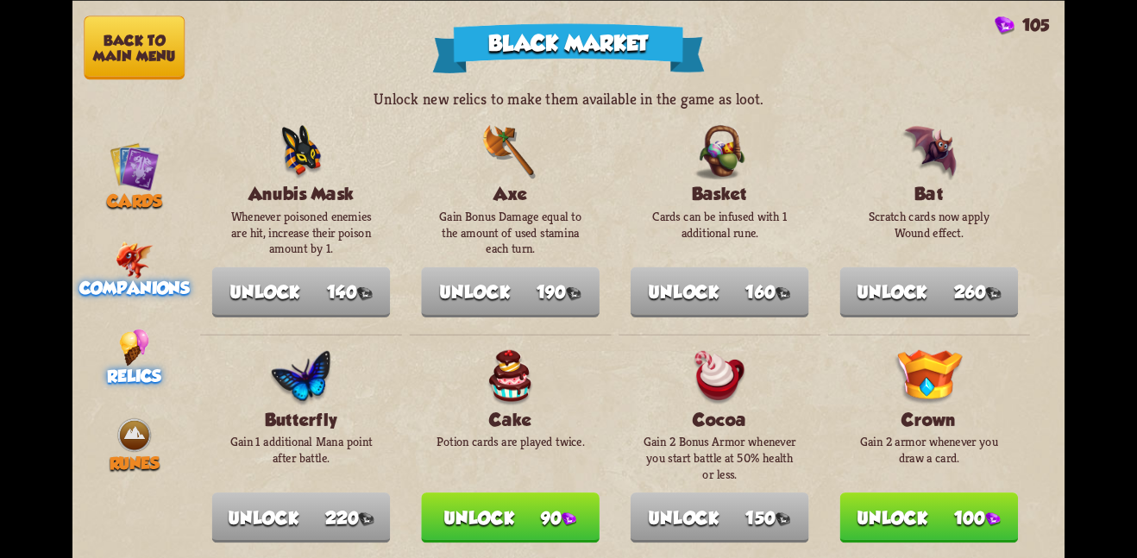
click at [134, 253] on img at bounding box center [135, 259] width 38 height 37
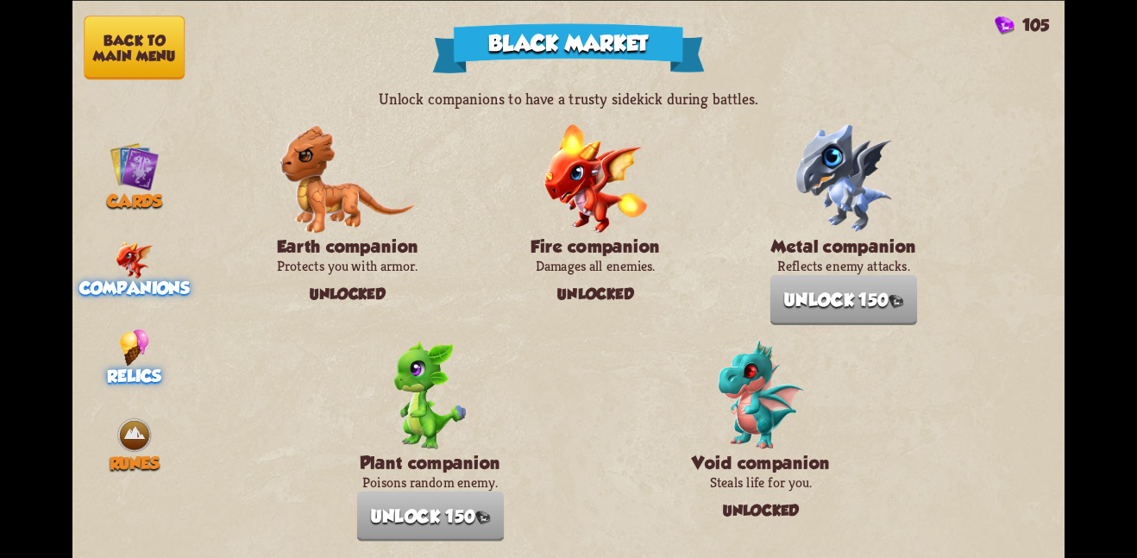
click at [110, 346] on div "Relics" at bounding box center [134, 357] width 124 height 57
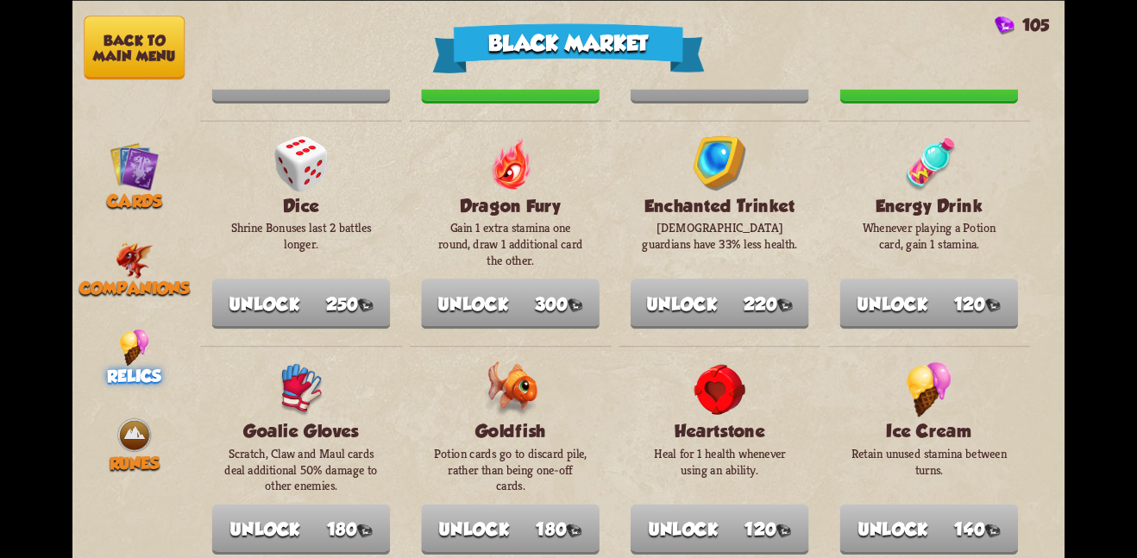
scroll to position [561, 0]
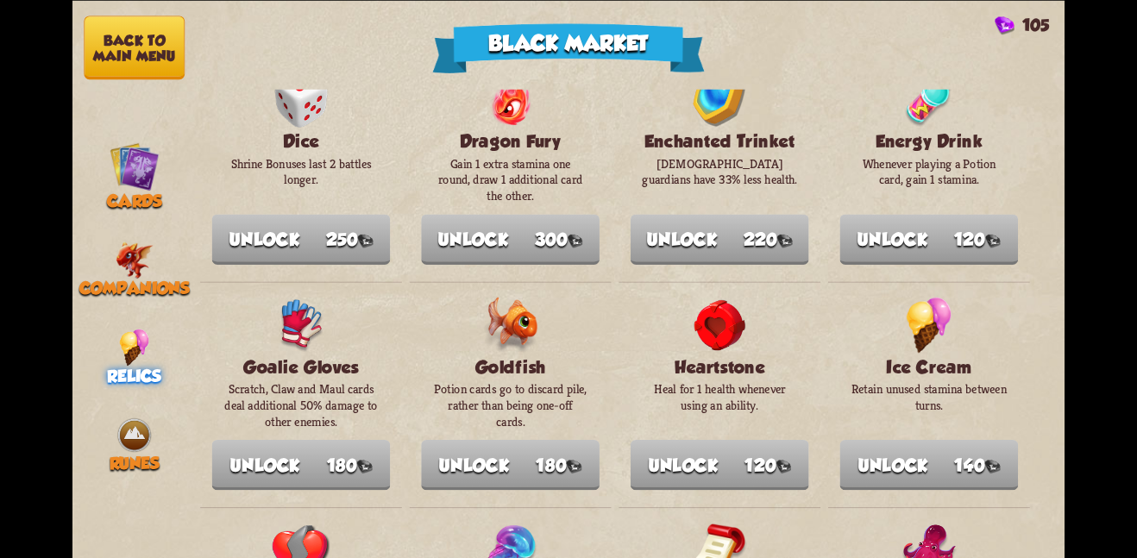
click at [122, 43] on button "Back to main menu" at bounding box center [134, 48] width 101 height 64
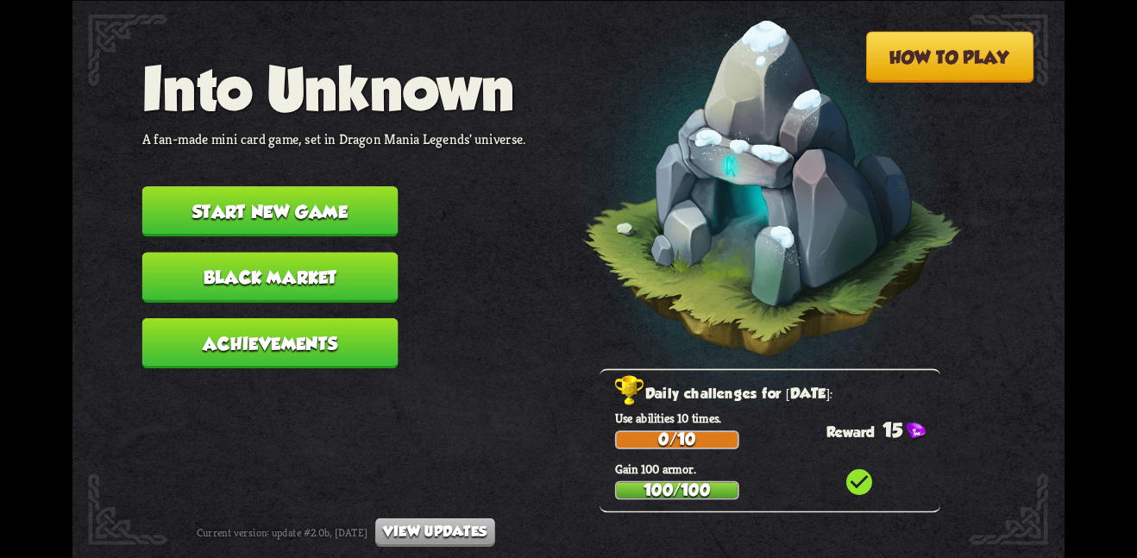
click at [304, 210] on button "Start new game" at bounding box center [270, 211] width 256 height 50
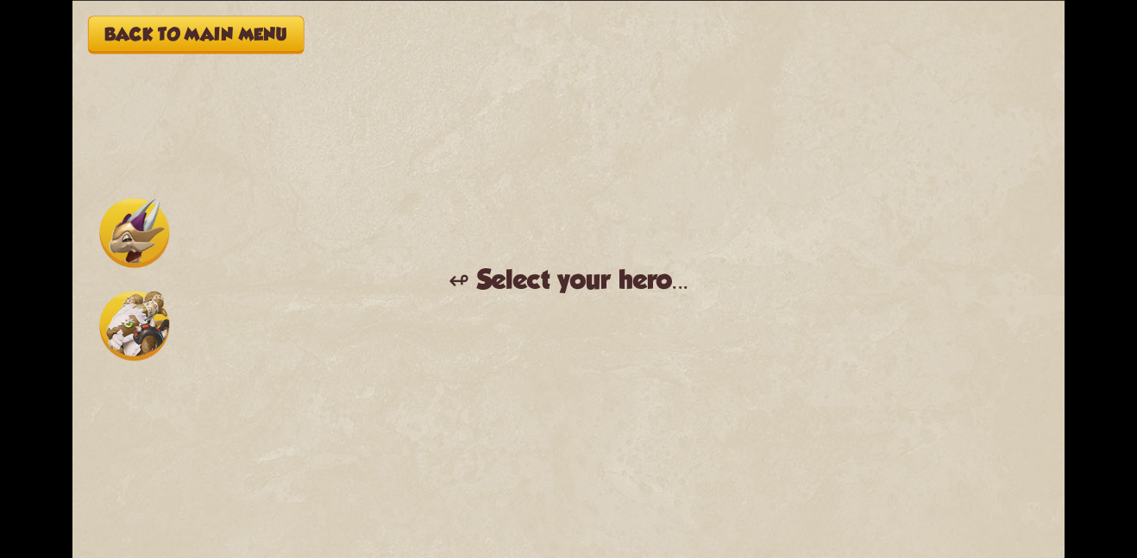
click at [138, 219] on img at bounding box center [134, 233] width 70 height 70
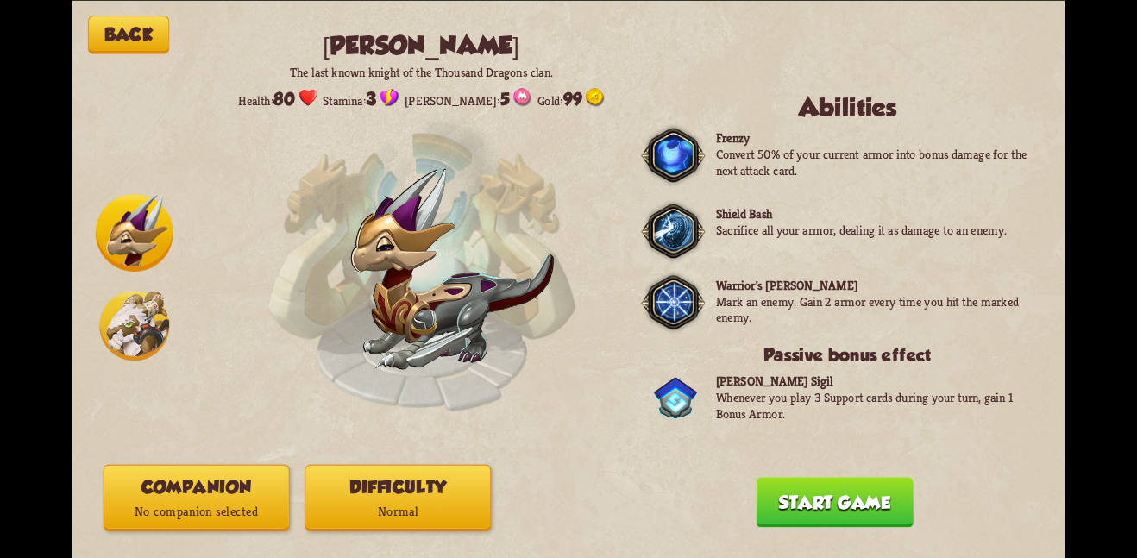
click at [251, 511] on p "No companion selected" at bounding box center [196, 512] width 185 height 25
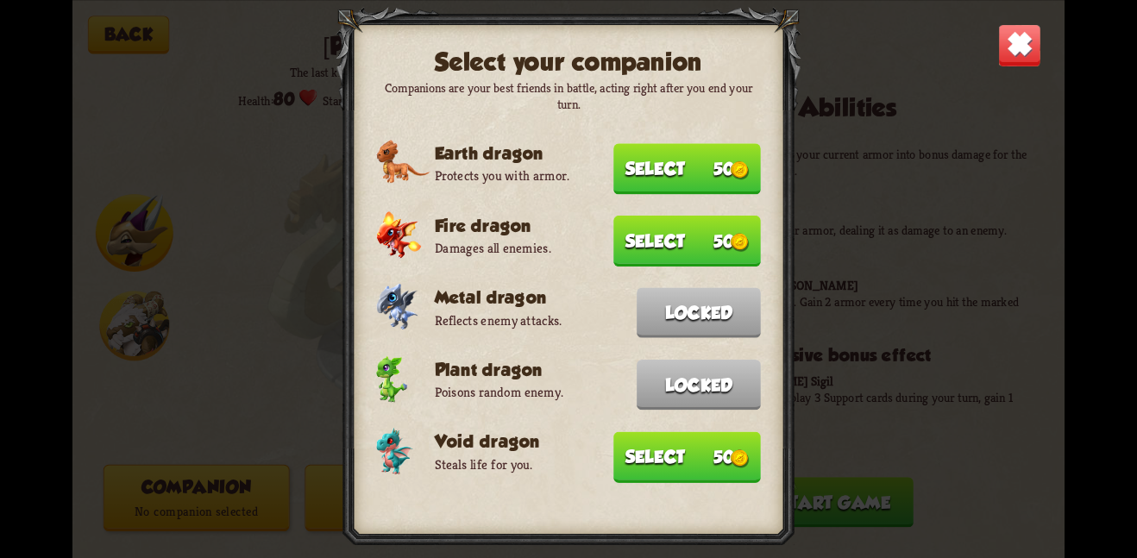
click at [683, 170] on button "Select 50" at bounding box center [687, 168] width 148 height 51
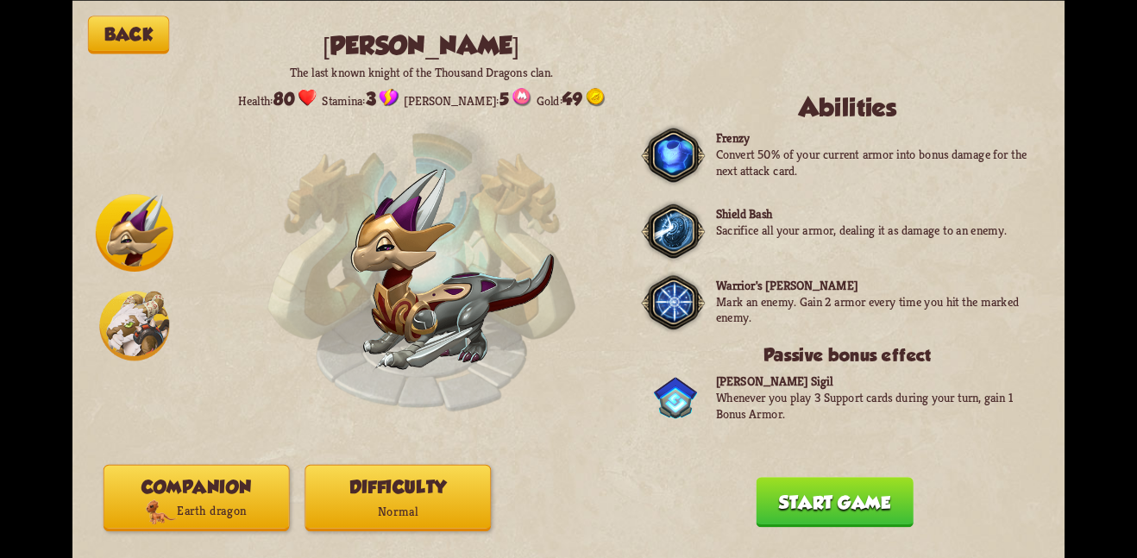
click at [219, 495] on button "Companion Earth dragon" at bounding box center [197, 497] width 186 height 66
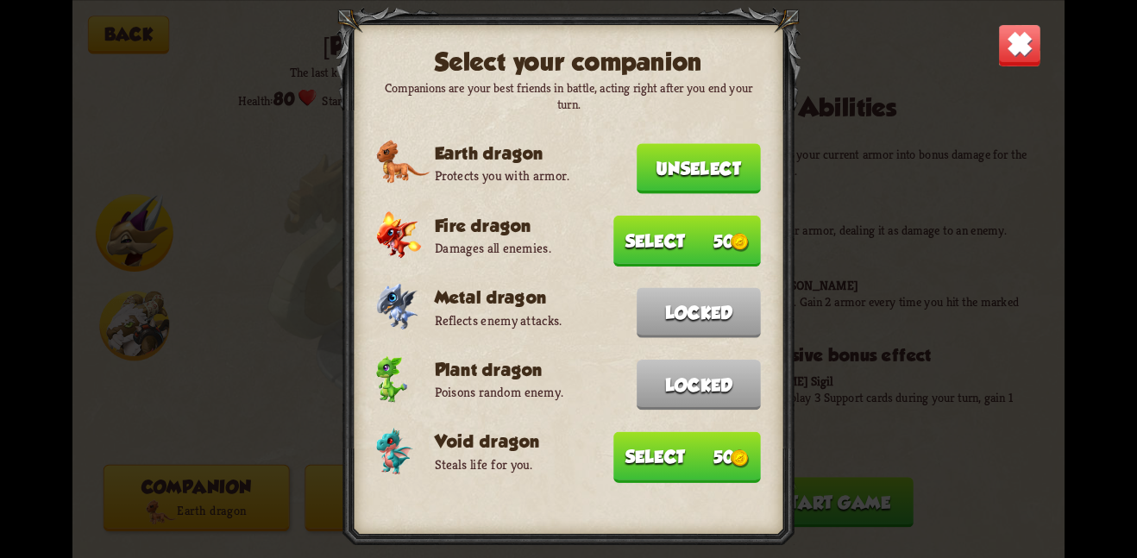
click at [1015, 47] on img at bounding box center [1019, 44] width 43 height 43
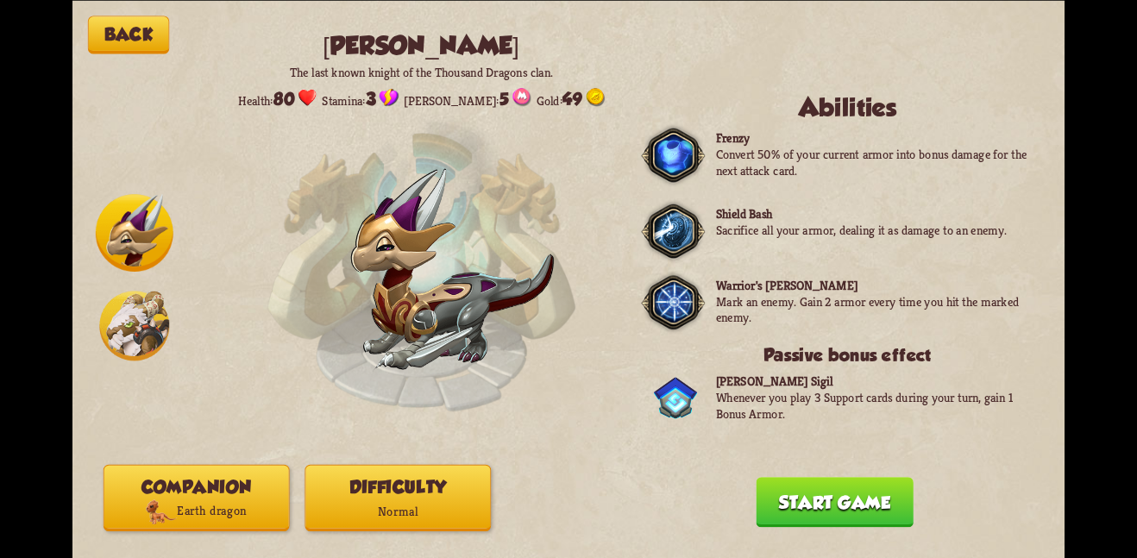
click at [869, 510] on button "Start game" at bounding box center [834, 502] width 157 height 50
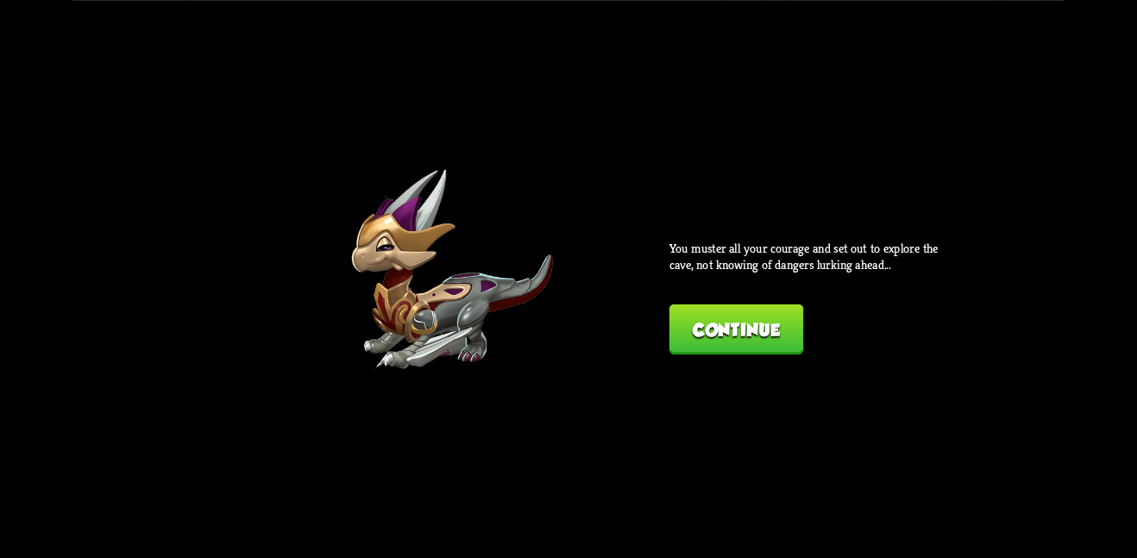
click at [770, 342] on button "Continue" at bounding box center [736, 329] width 134 height 50
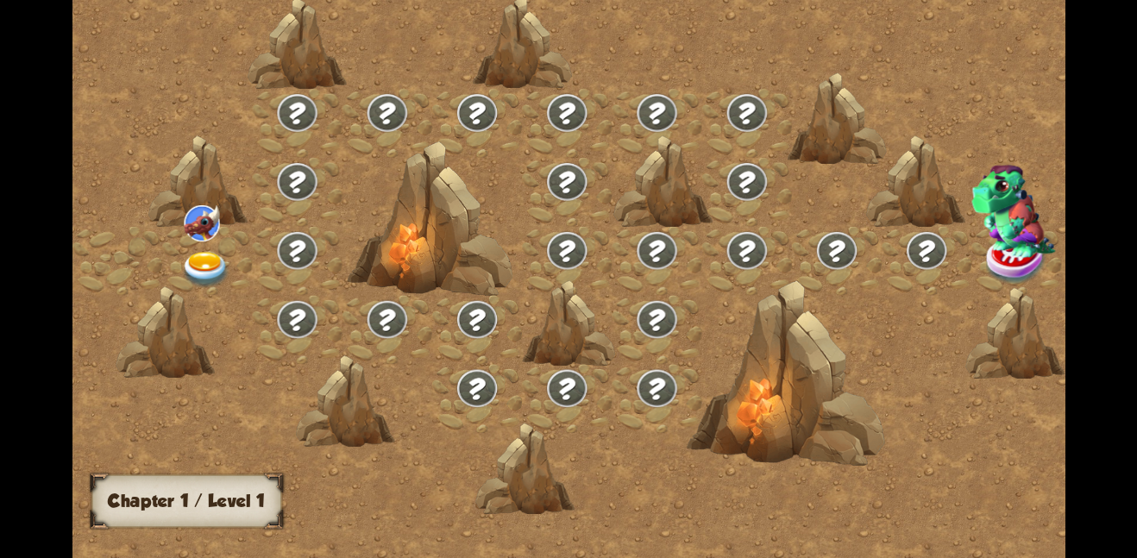
click at [197, 251] on img at bounding box center [206, 269] width 50 height 36
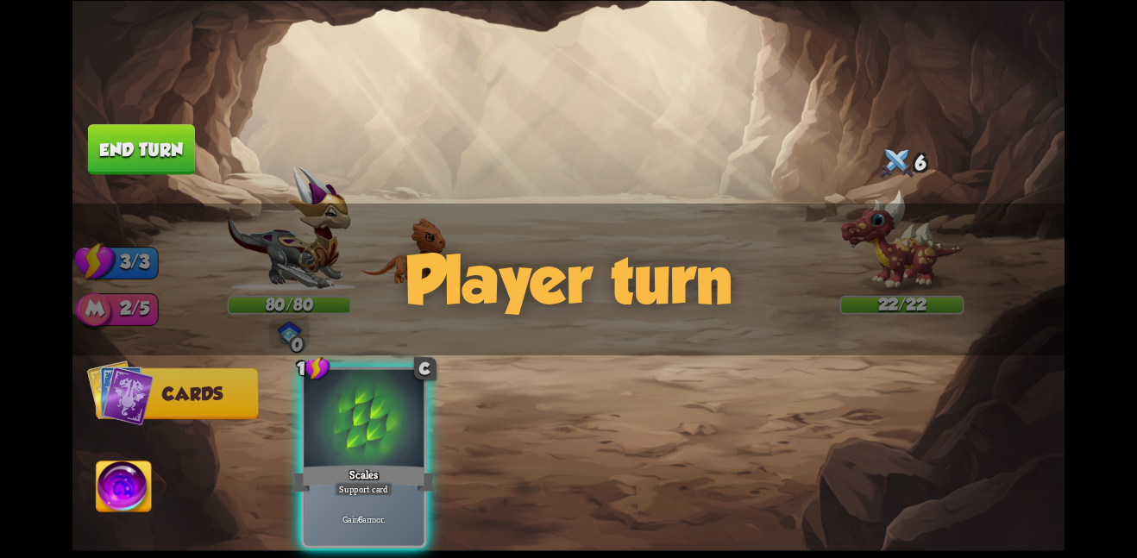
click at [525, 273] on div "Player turn" at bounding box center [568, 279] width 992 height 153
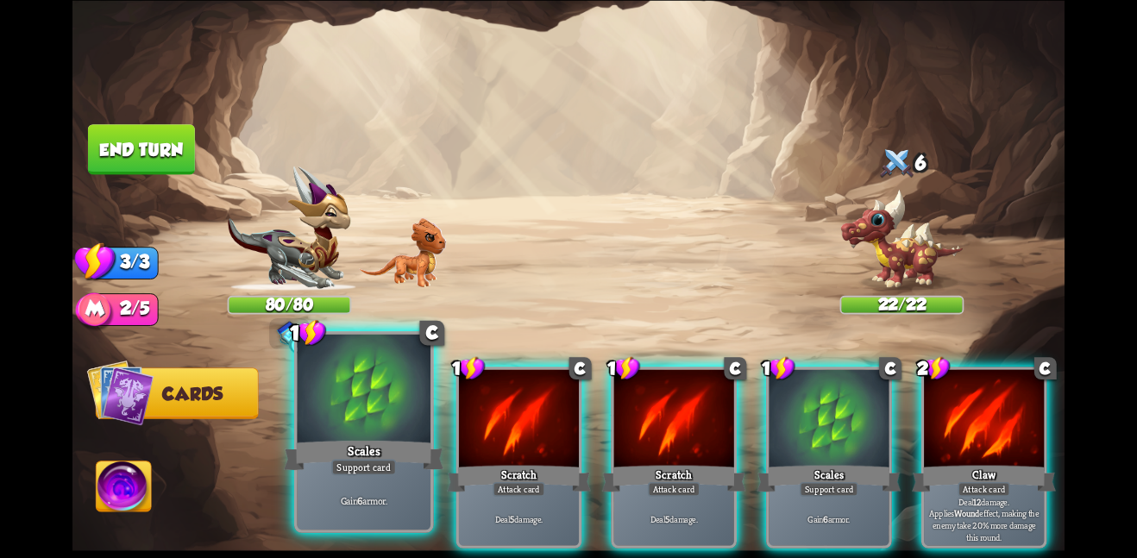
click at [373, 393] on div at bounding box center [364, 390] width 134 height 112
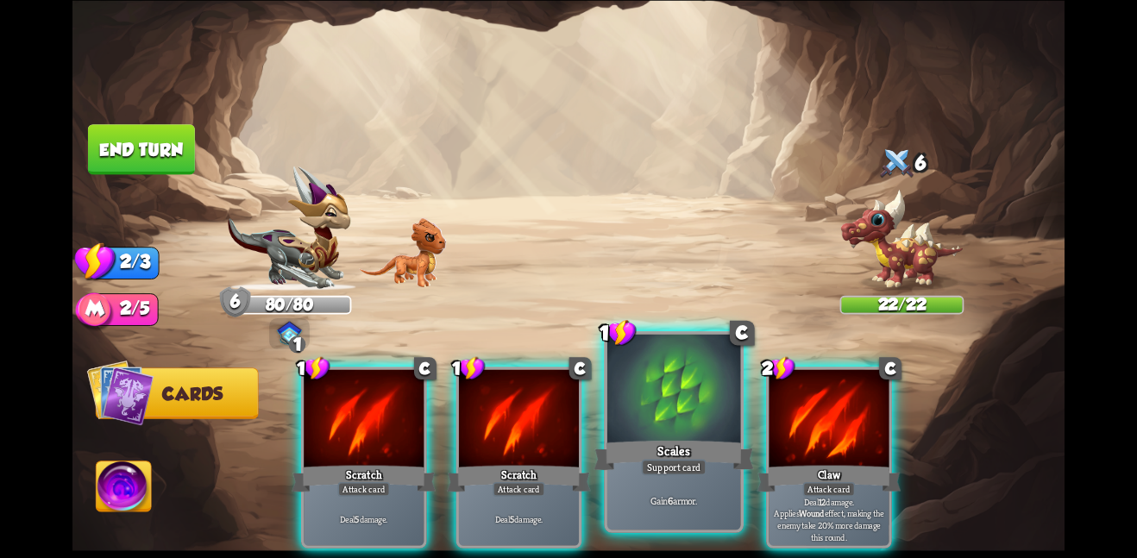
click at [644, 423] on div at bounding box center [674, 390] width 134 height 112
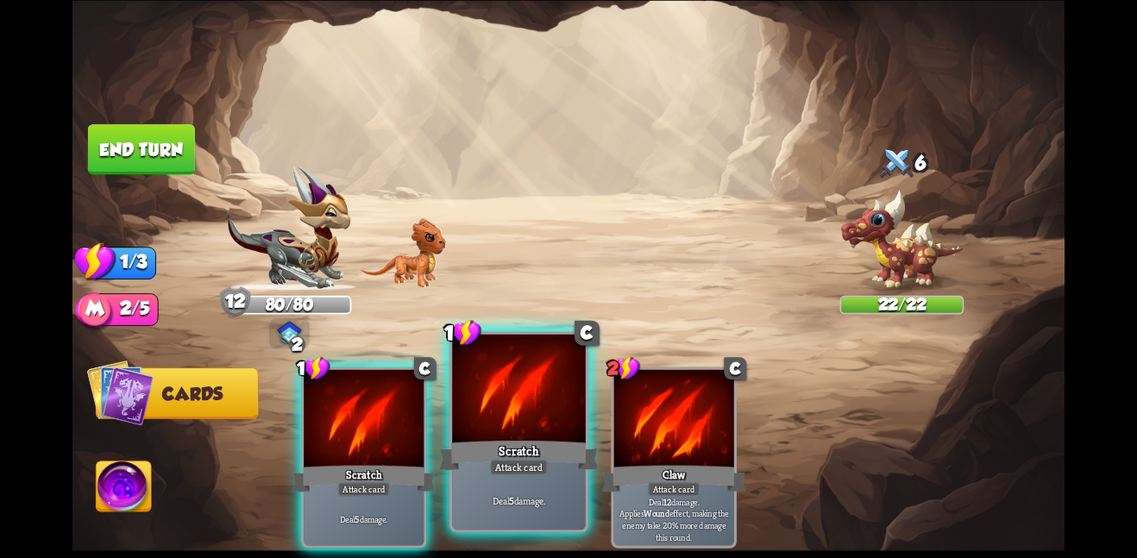
click at [526, 393] on div at bounding box center [519, 390] width 134 height 112
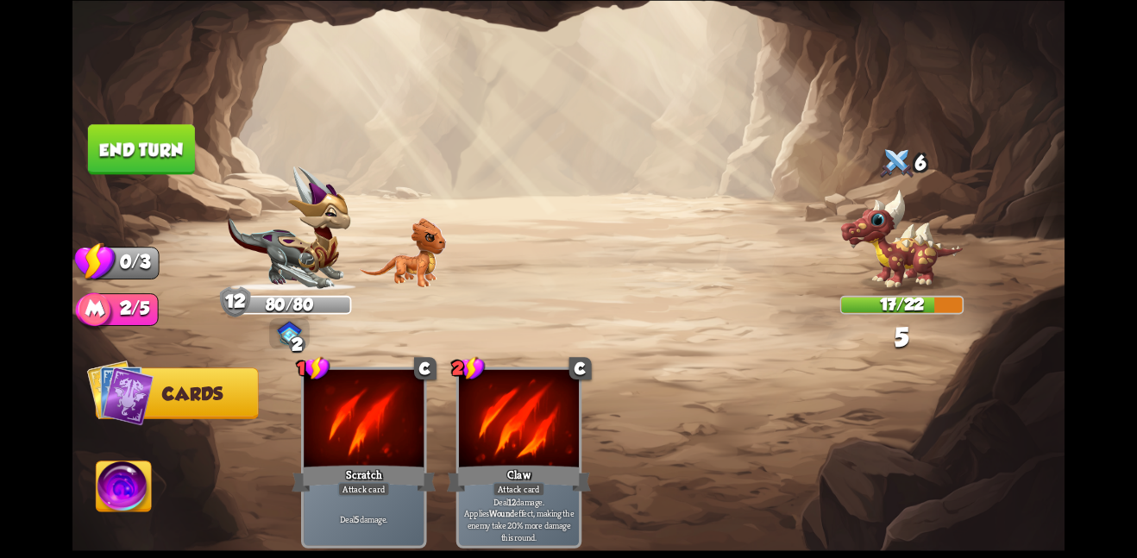
click at [159, 145] on button "End turn" at bounding box center [141, 149] width 107 height 50
